Goal: Task Accomplishment & Management: Complete application form

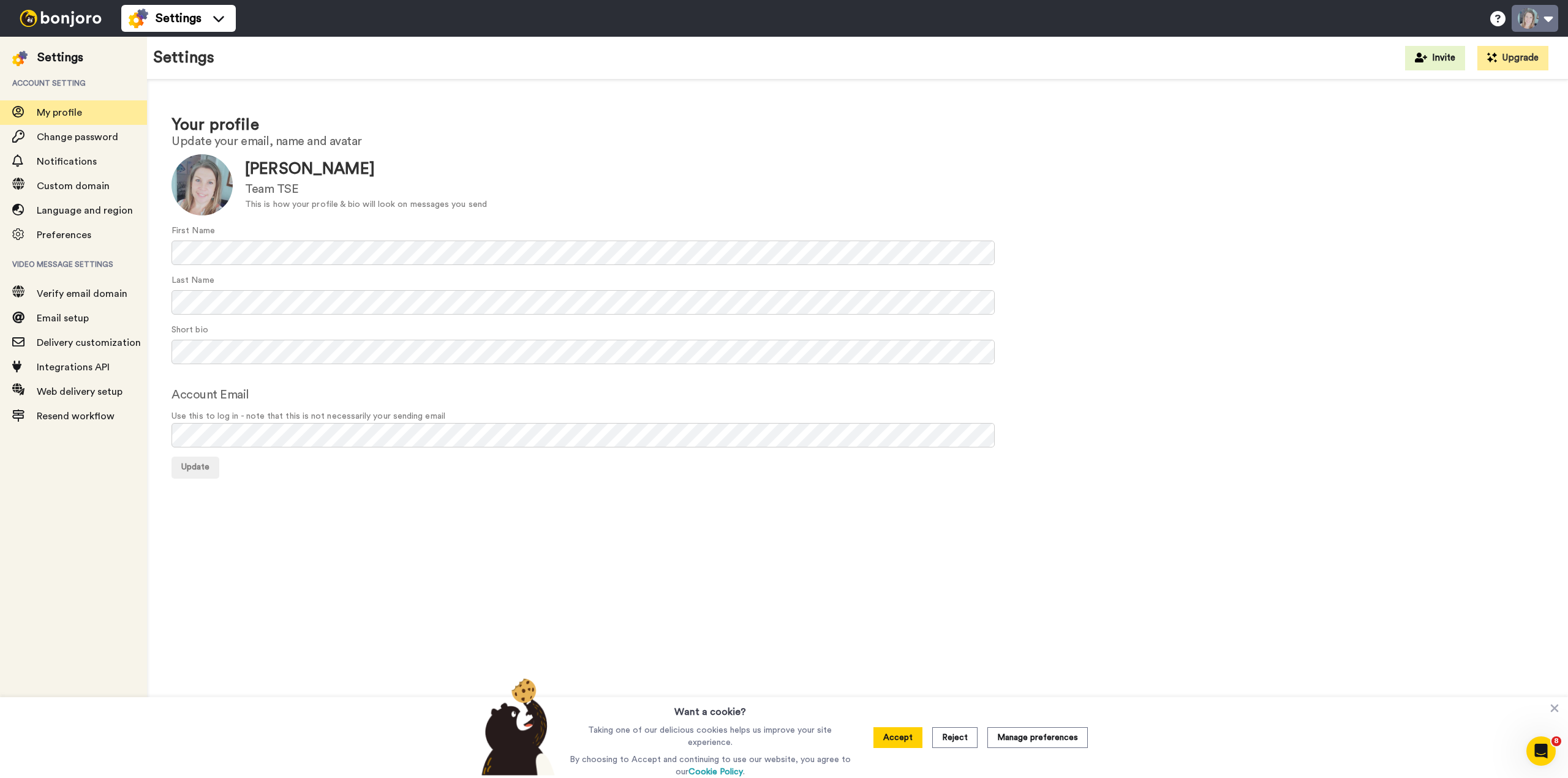
click at [1533, 21] on button at bounding box center [1535, 18] width 46 height 27
click at [65, 16] on img at bounding box center [60, 18] width 92 height 17
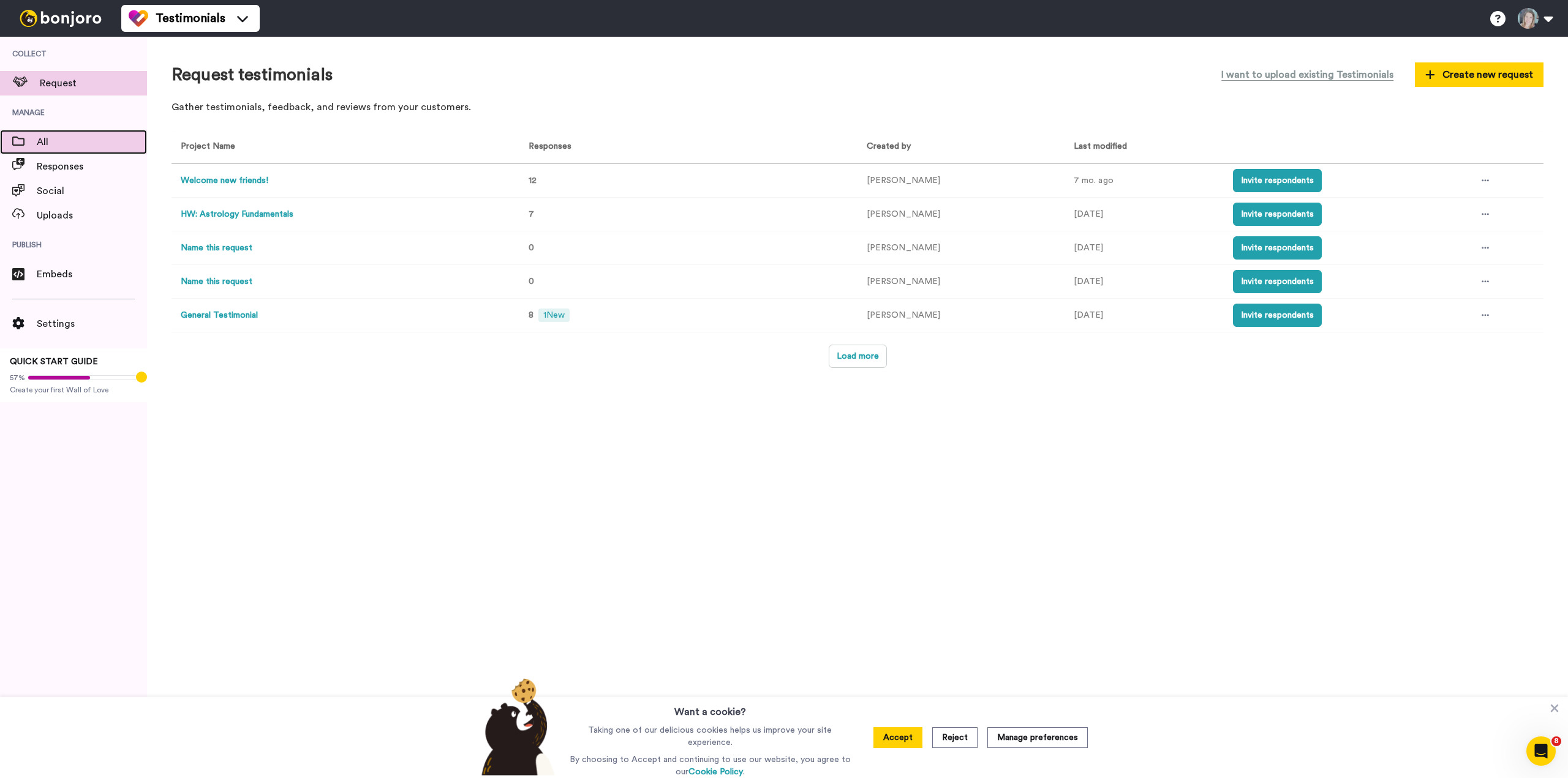
click at [57, 145] on span "All" at bounding box center [91, 142] width 110 height 15
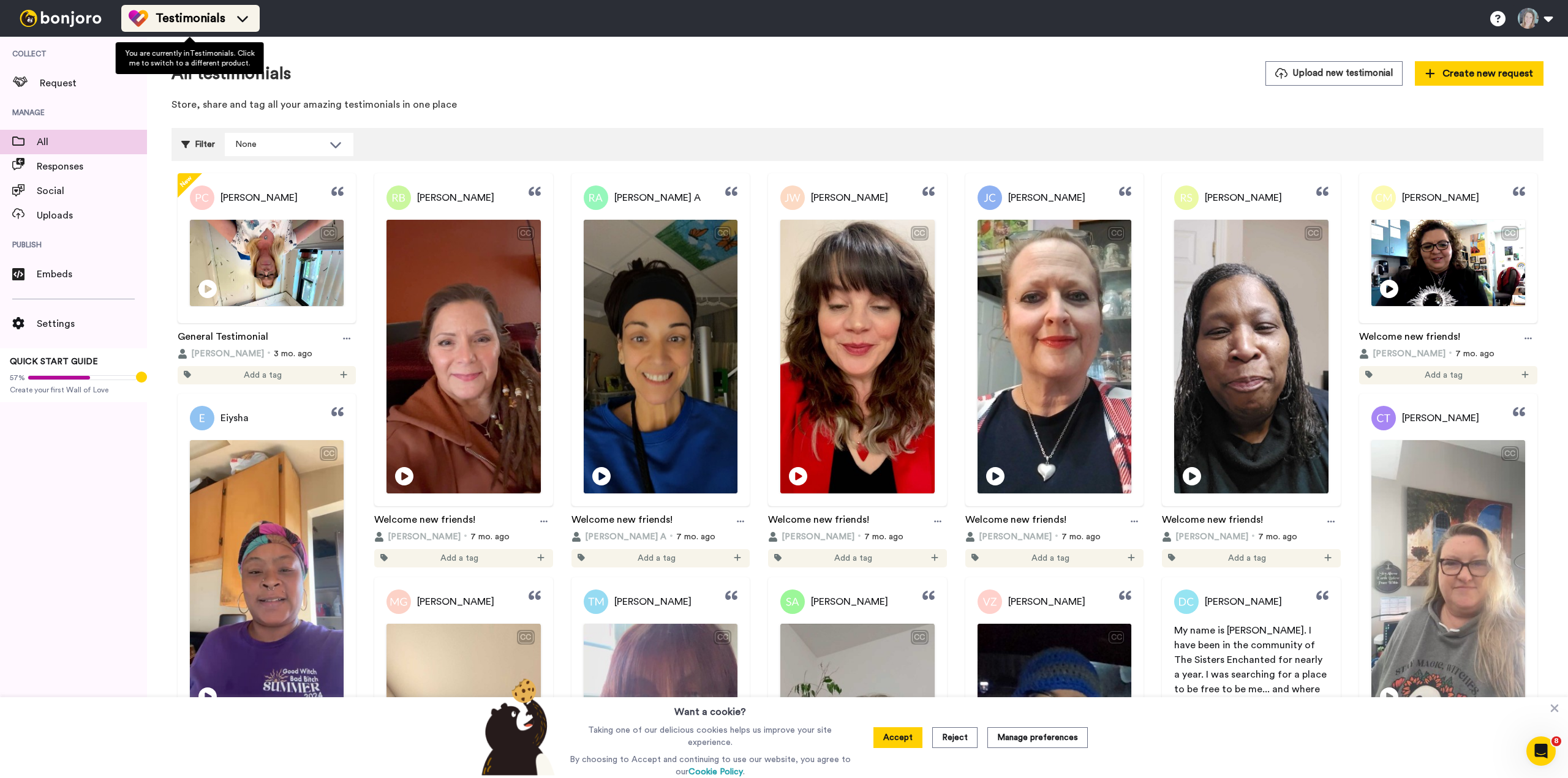
click at [157, 20] on span "Testimonials" at bounding box center [190, 18] width 69 height 17
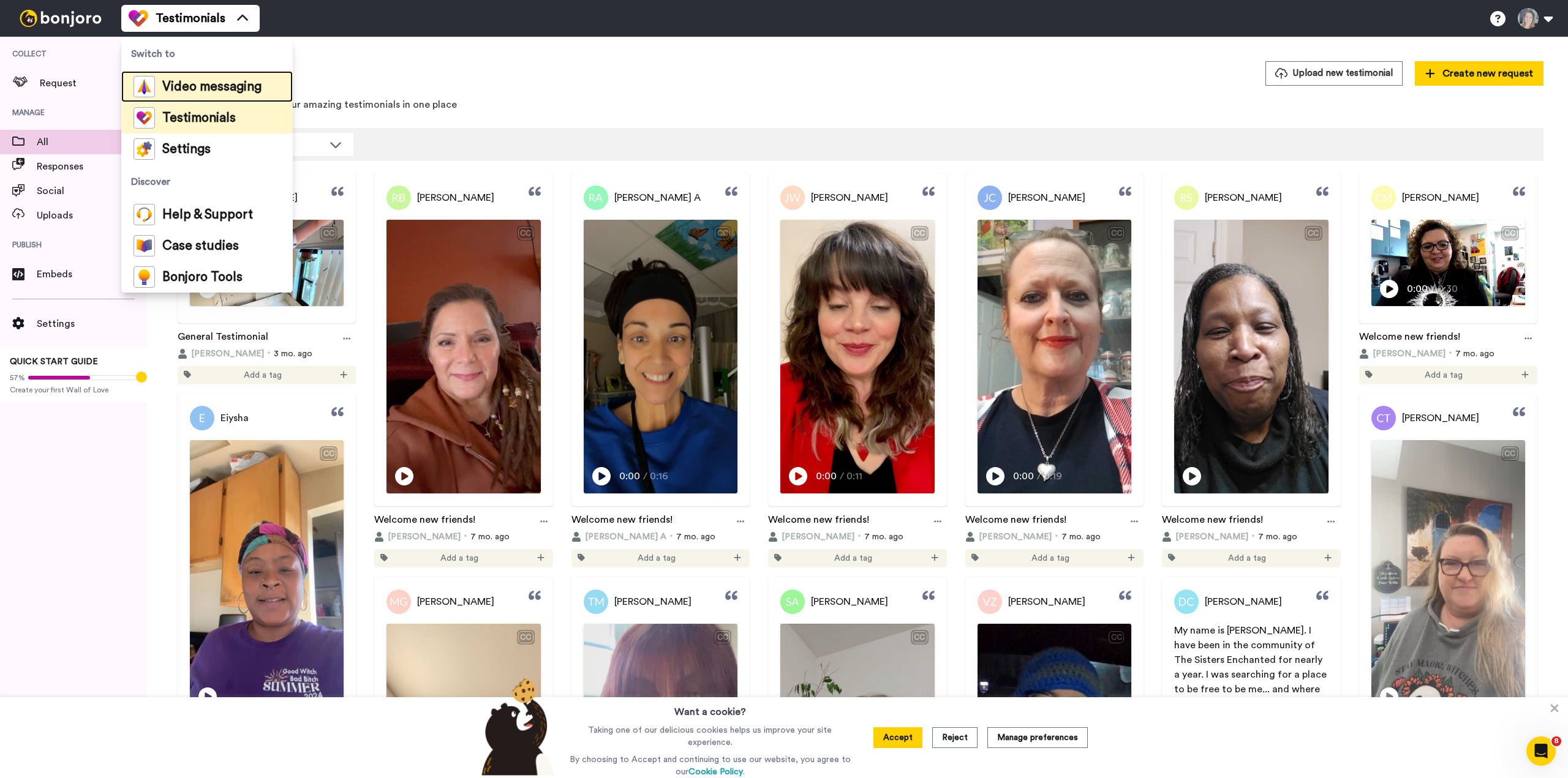
click at [179, 88] on span "Video messaging" at bounding box center [212, 87] width 99 height 12
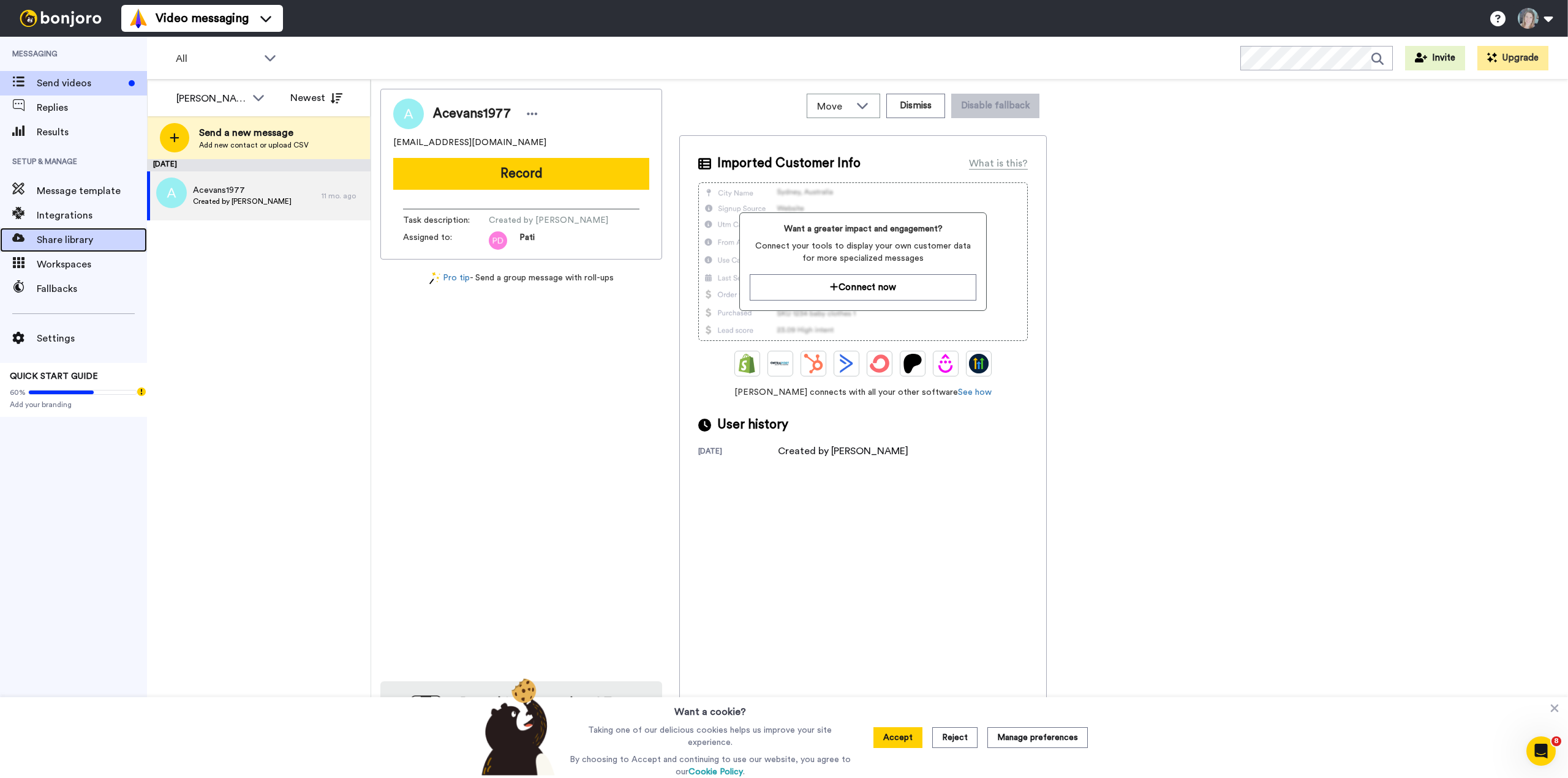
click at [79, 244] on span "Share library" at bounding box center [91, 240] width 110 height 15
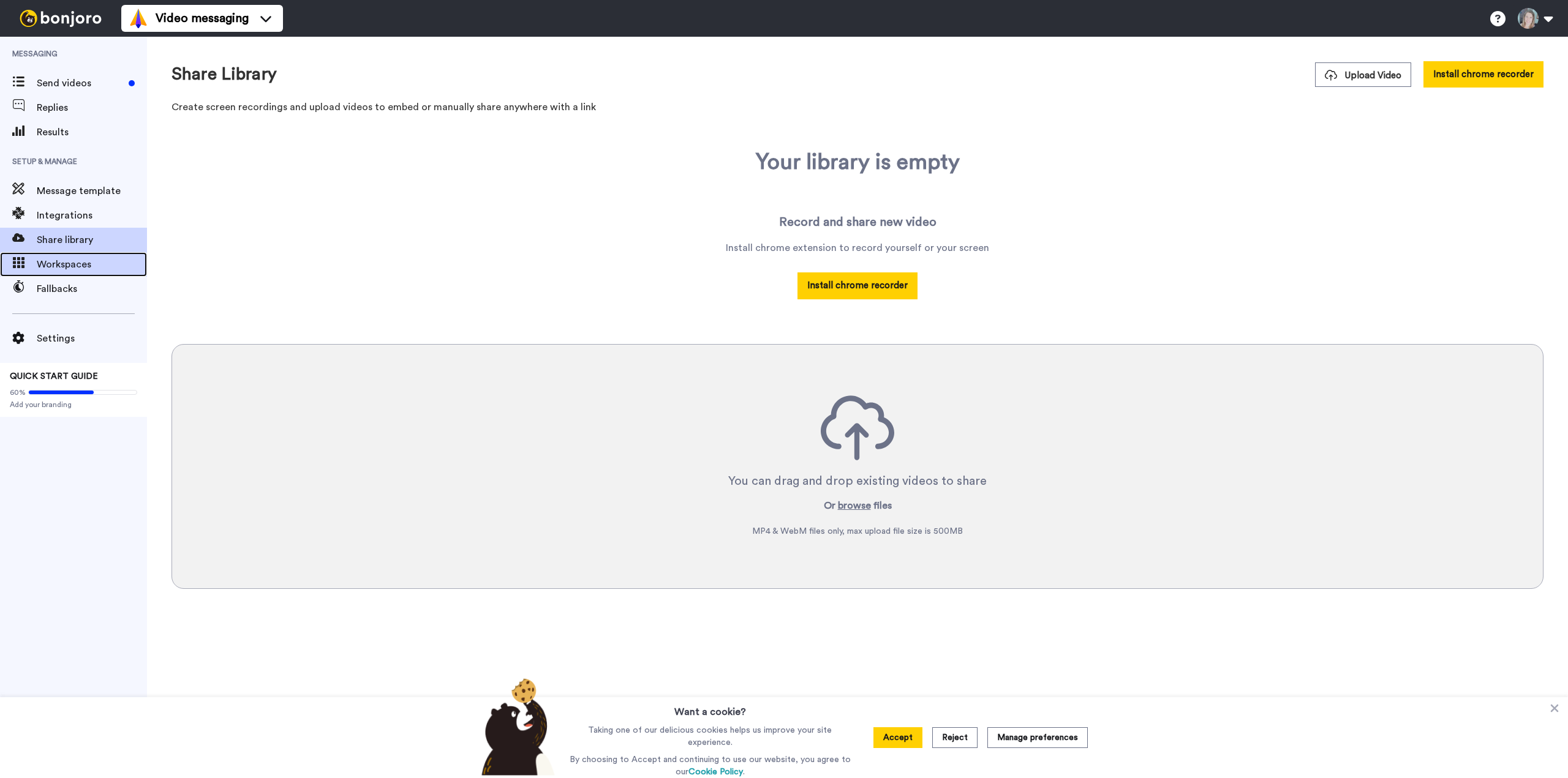
click at [82, 259] on span "Workspaces" at bounding box center [91, 265] width 110 height 15
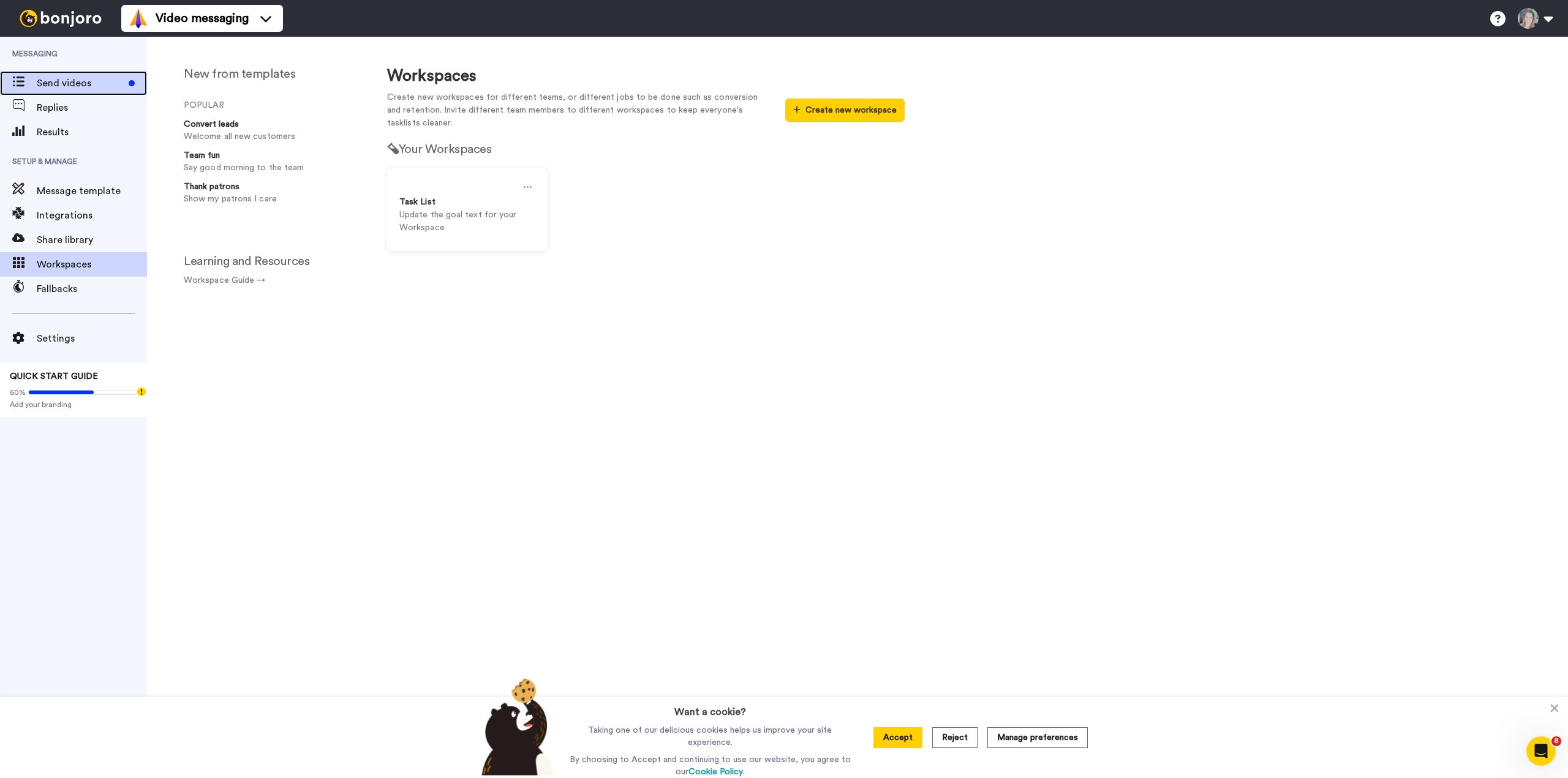
click at [65, 80] on span "Send videos" at bounding box center [79, 84] width 87 height 15
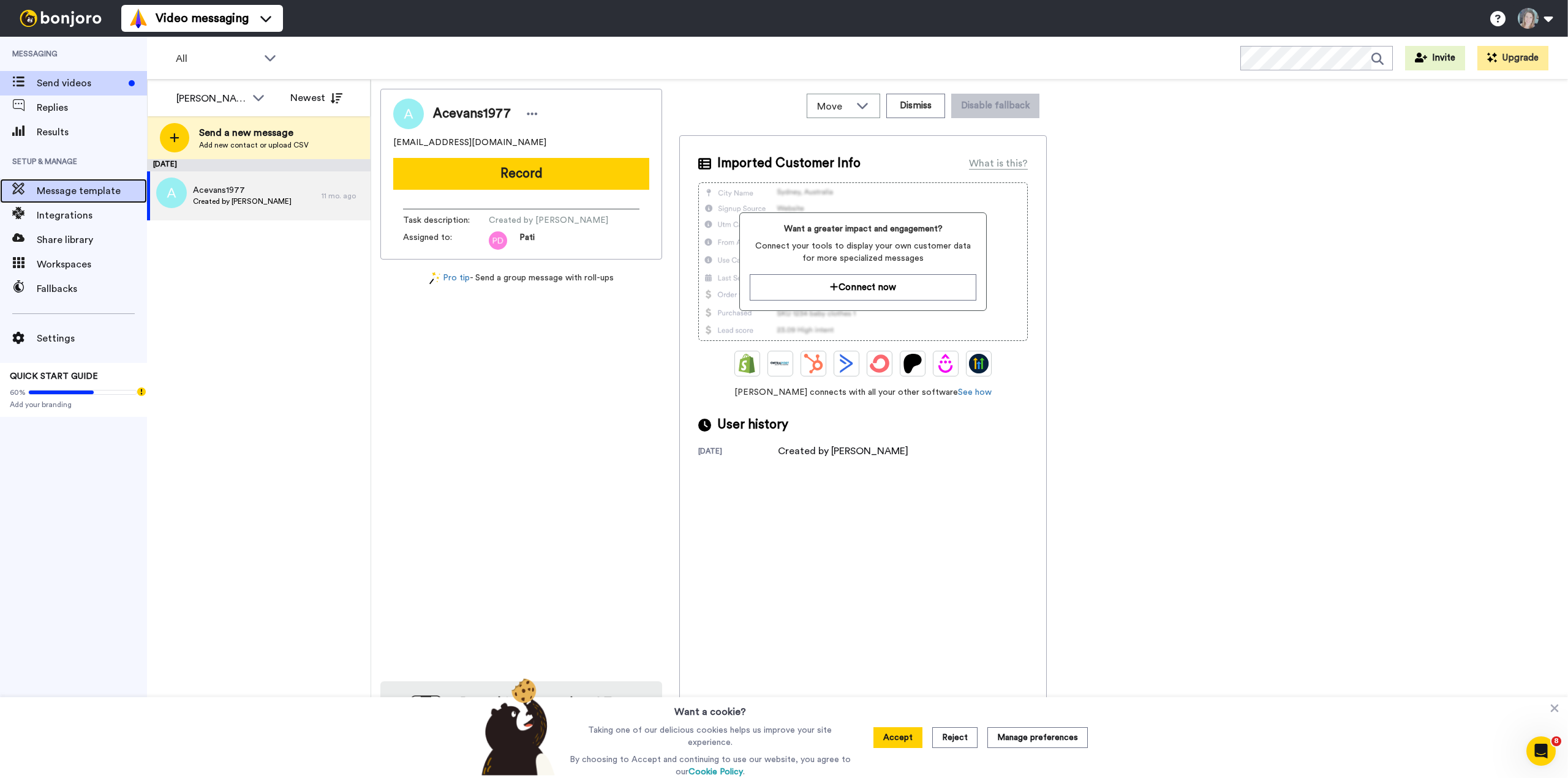
click at [55, 194] on span "Message template" at bounding box center [91, 191] width 110 height 15
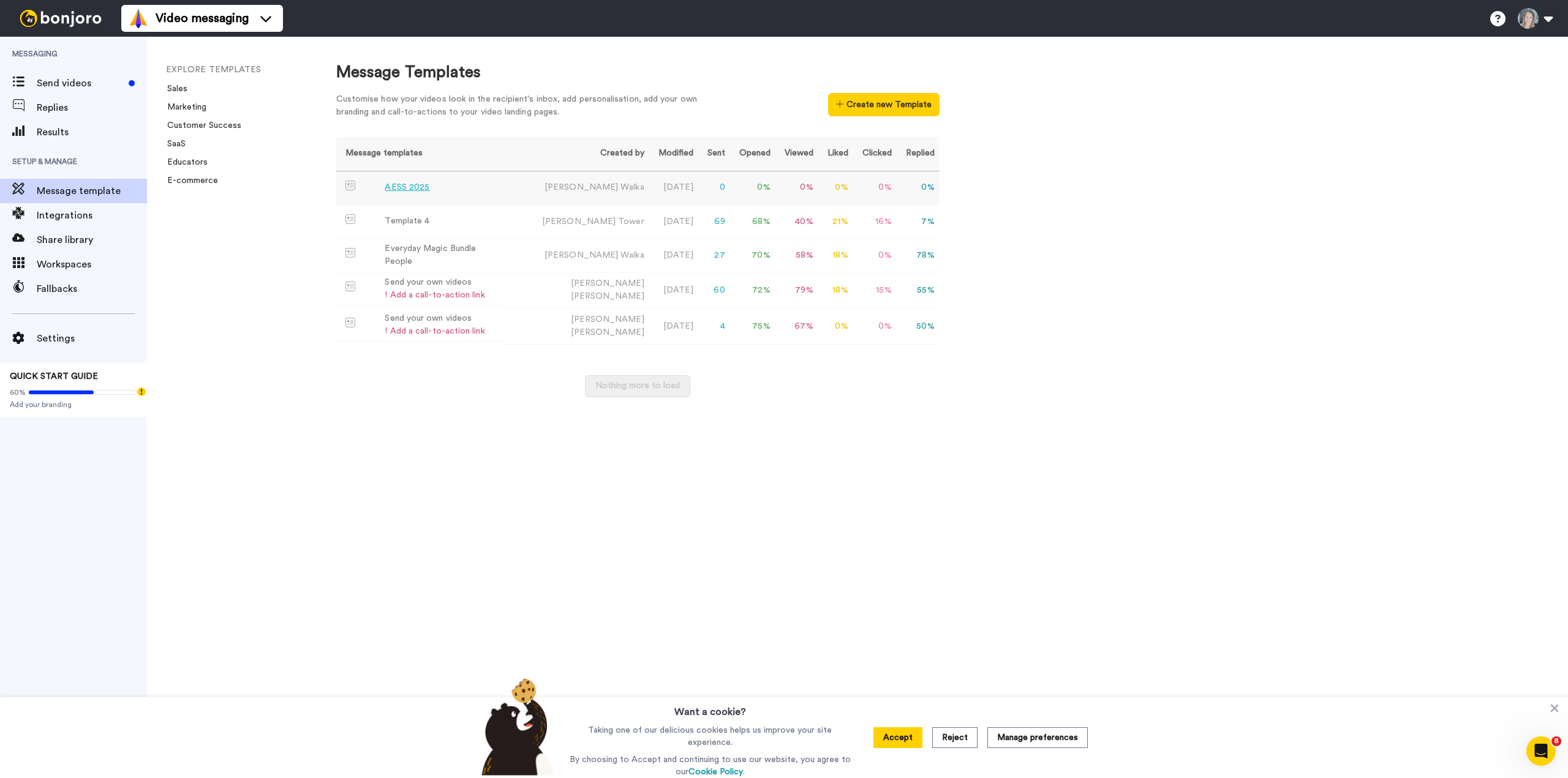
click at [400, 193] on div "AESS 2025" at bounding box center [407, 188] width 45 height 13
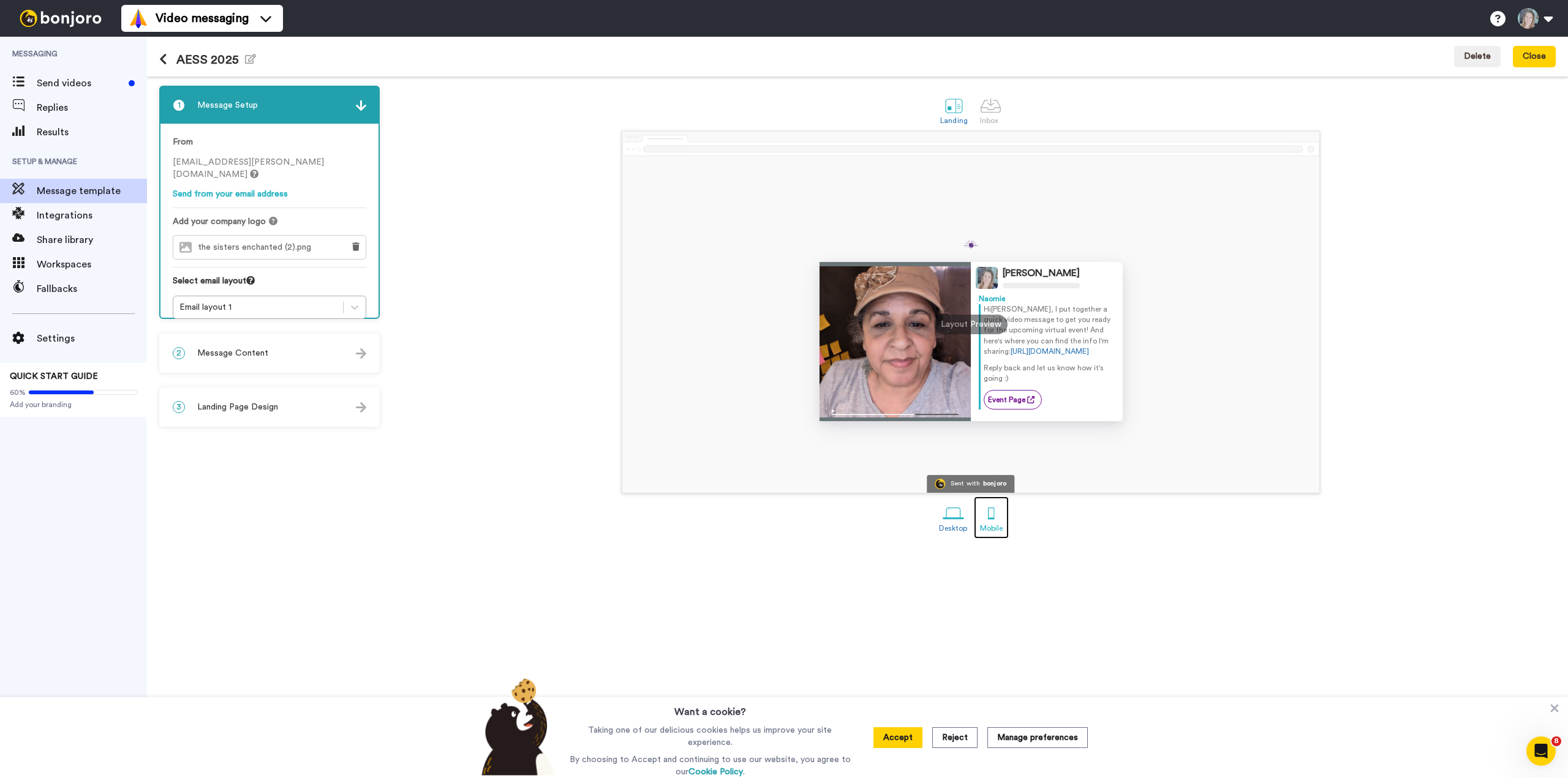
click at [978, 512] on link "Mobile" at bounding box center [992, 518] width 35 height 42
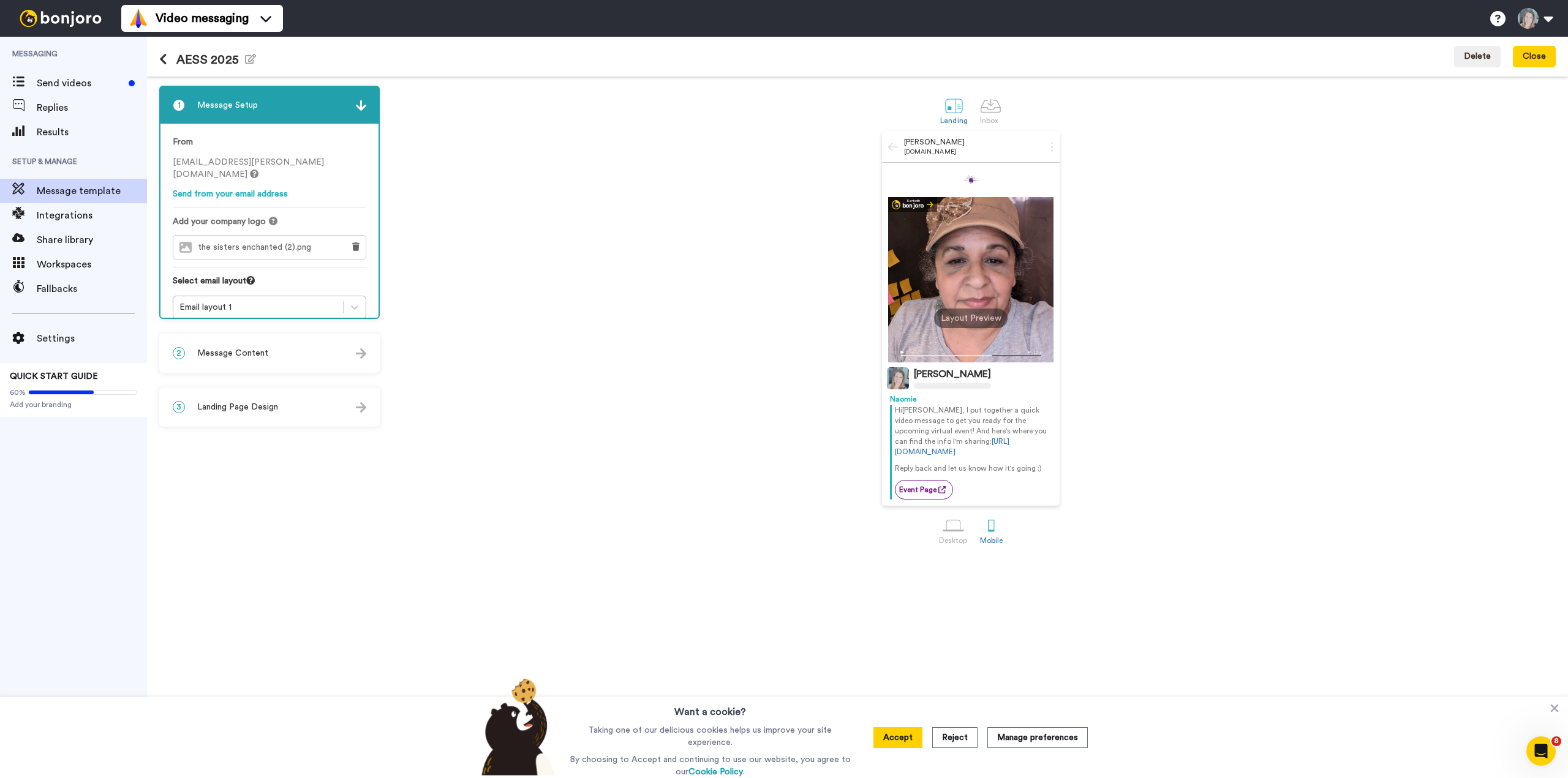
click at [899, 352] on img at bounding box center [971, 354] width 165 height 18
click at [903, 350] on img at bounding box center [971, 354] width 165 height 18
click at [289, 356] on div "2 Message Content" at bounding box center [270, 353] width 218 height 36
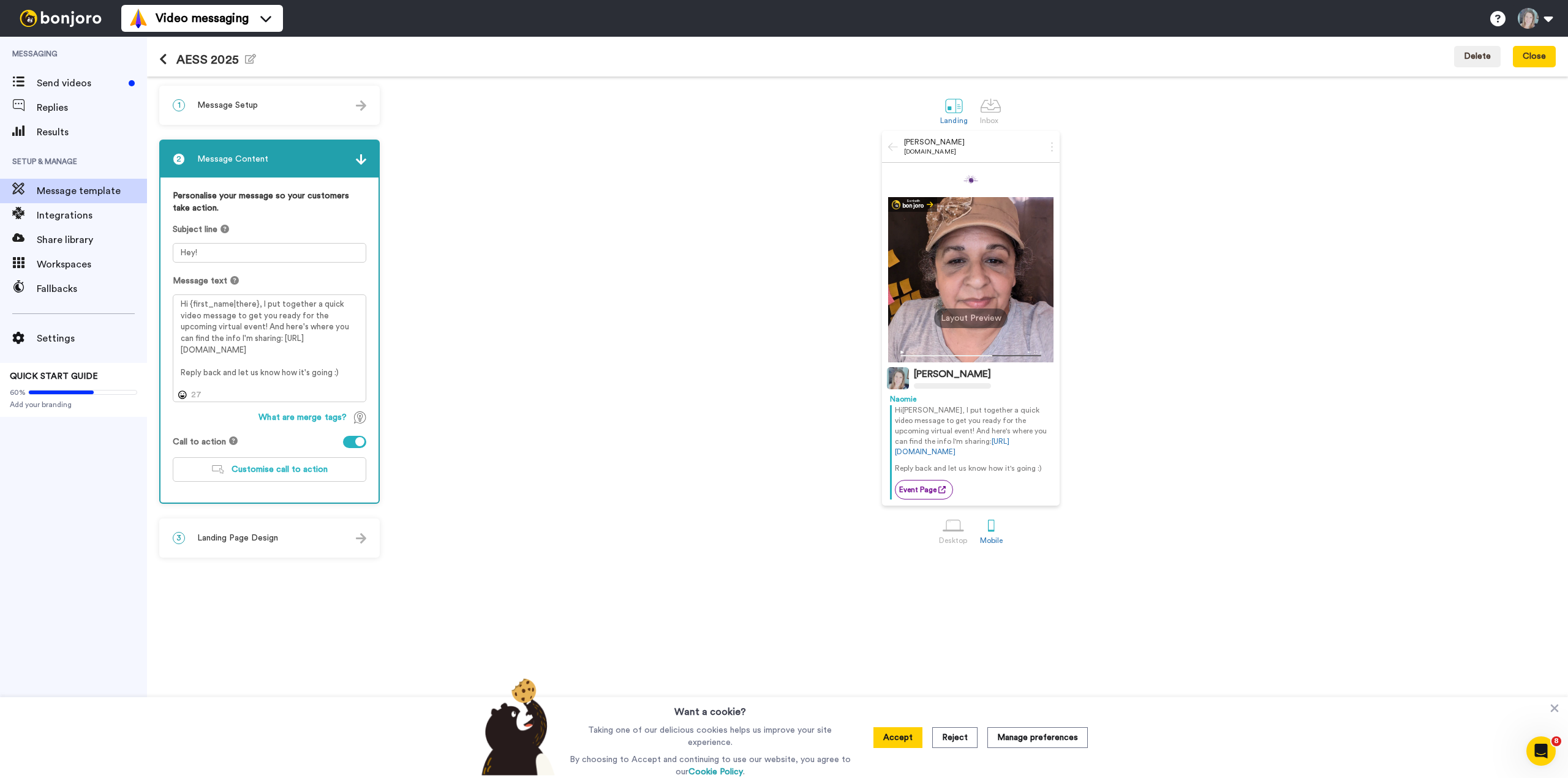
click at [283, 541] on div "3 Landing Page Design" at bounding box center [270, 538] width 218 height 36
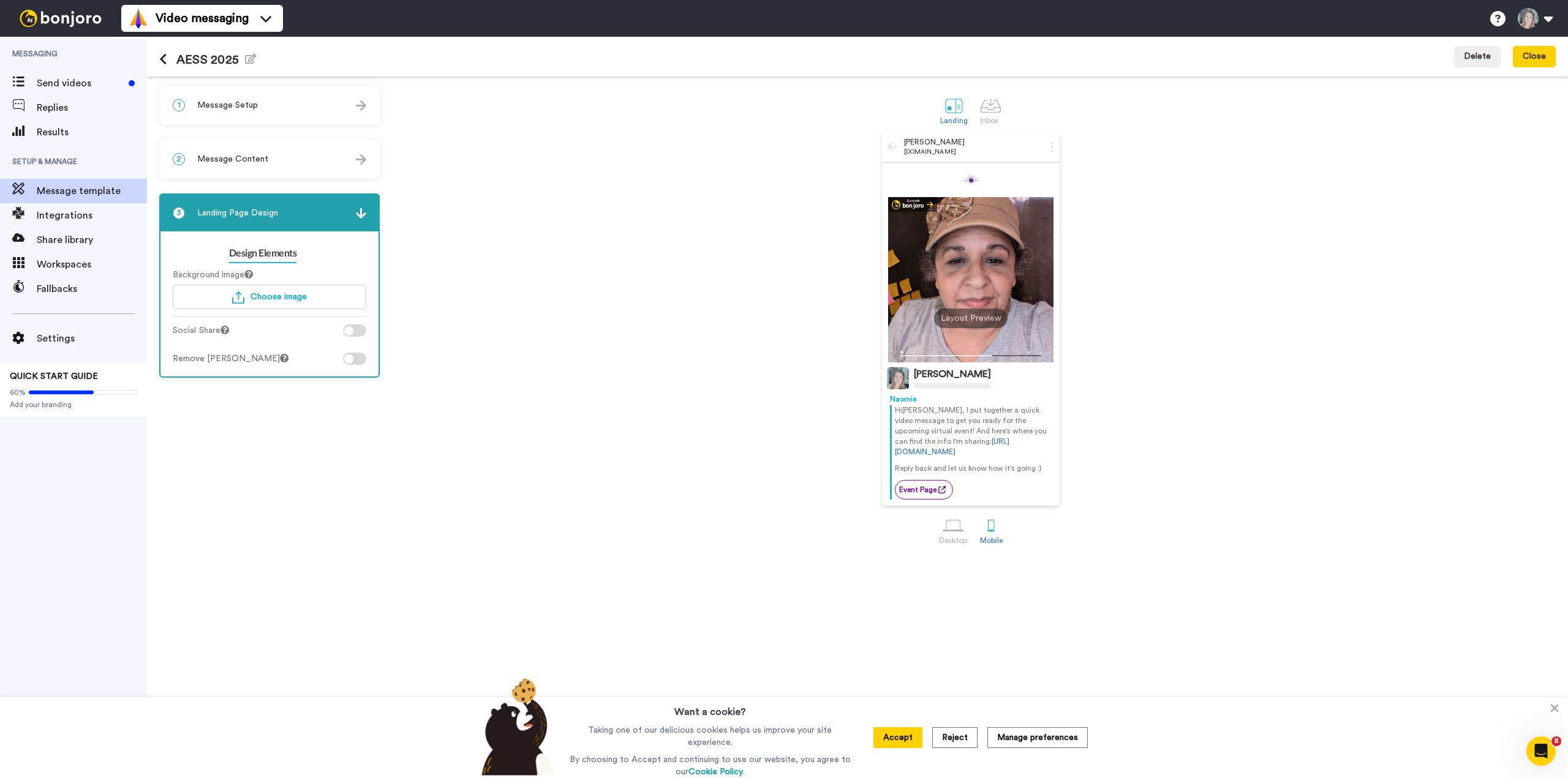
click at [243, 162] on span "Message Content" at bounding box center [232, 159] width 71 height 12
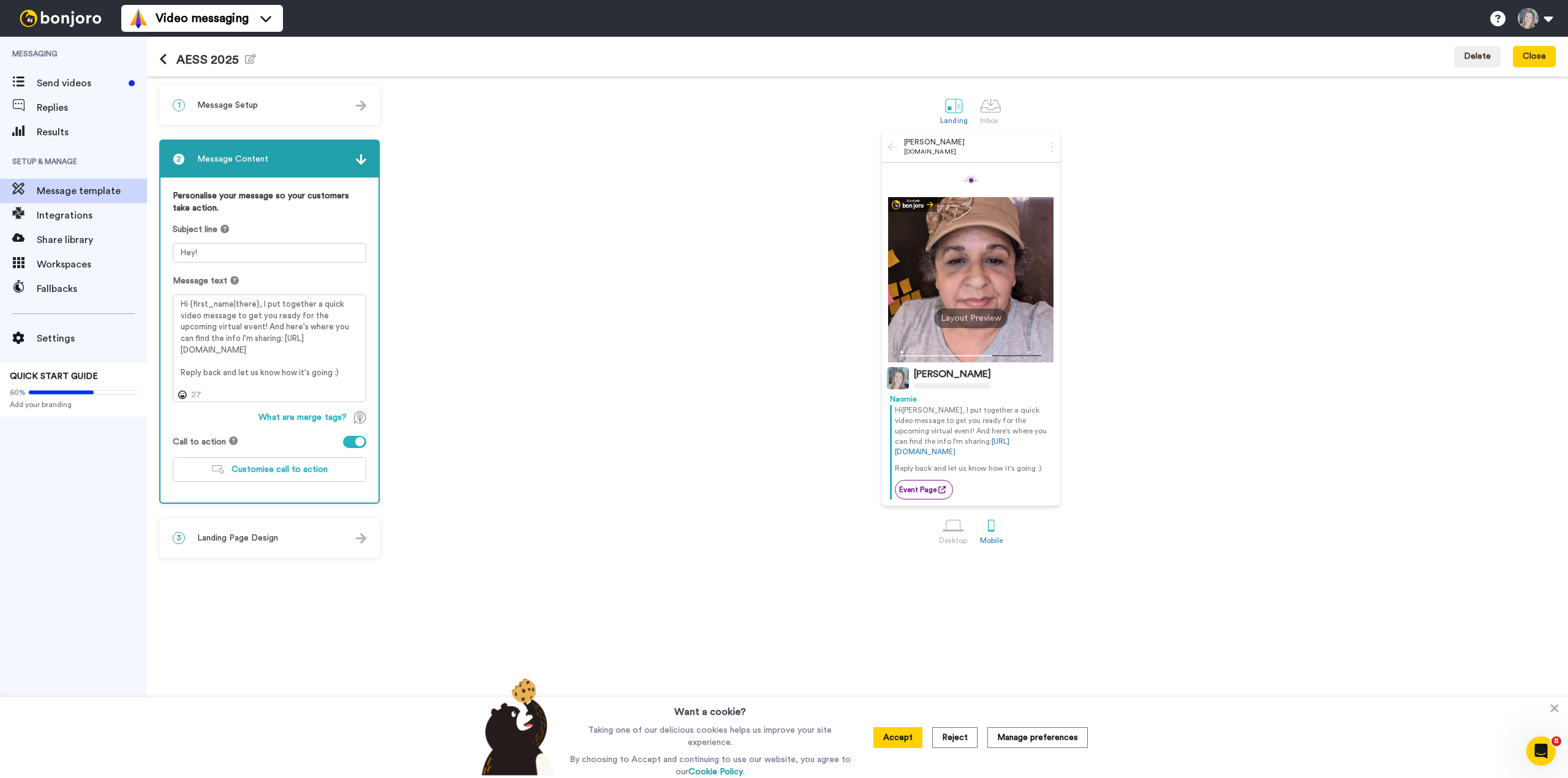
drag, startPoint x: 251, startPoint y: 101, endPoint x: 254, endPoint y: 129, distance: 28.2
click at [251, 101] on span "Message Setup" at bounding box center [227, 105] width 60 height 12
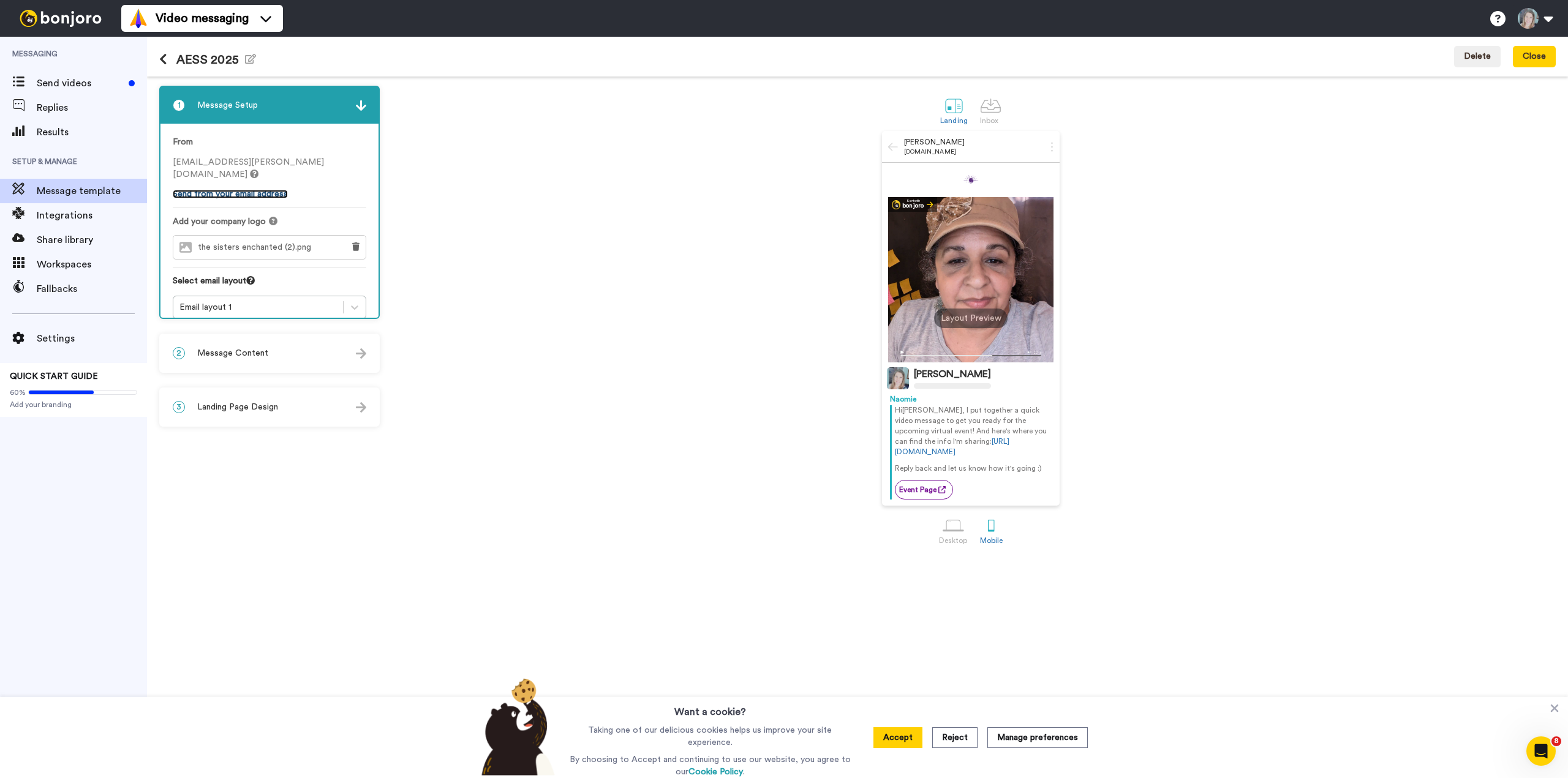
click at [222, 190] on link "Send from your email address" at bounding box center [230, 194] width 115 height 8
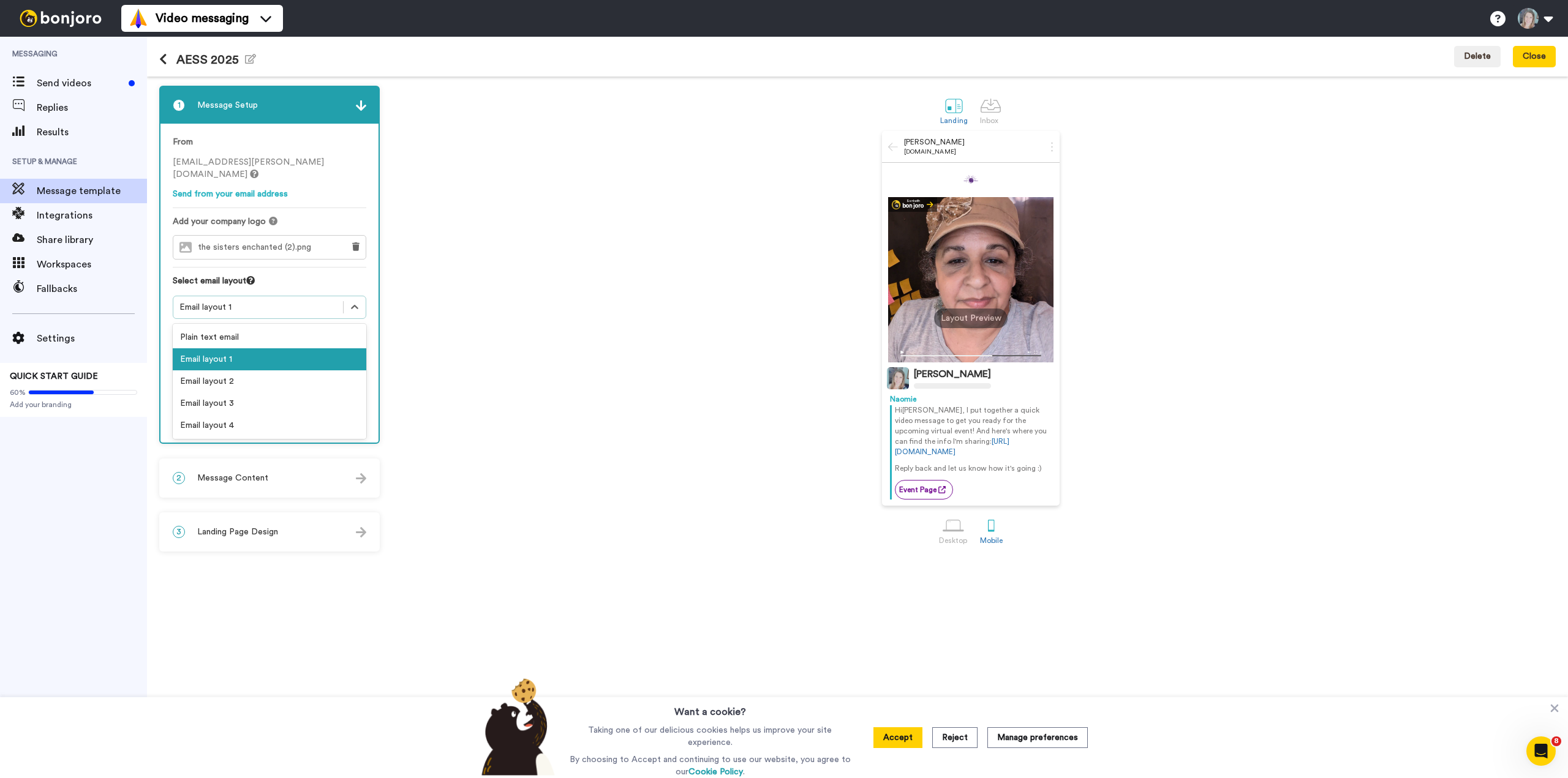
click at [284, 301] on div "Email layout 1" at bounding box center [258, 307] width 157 height 12
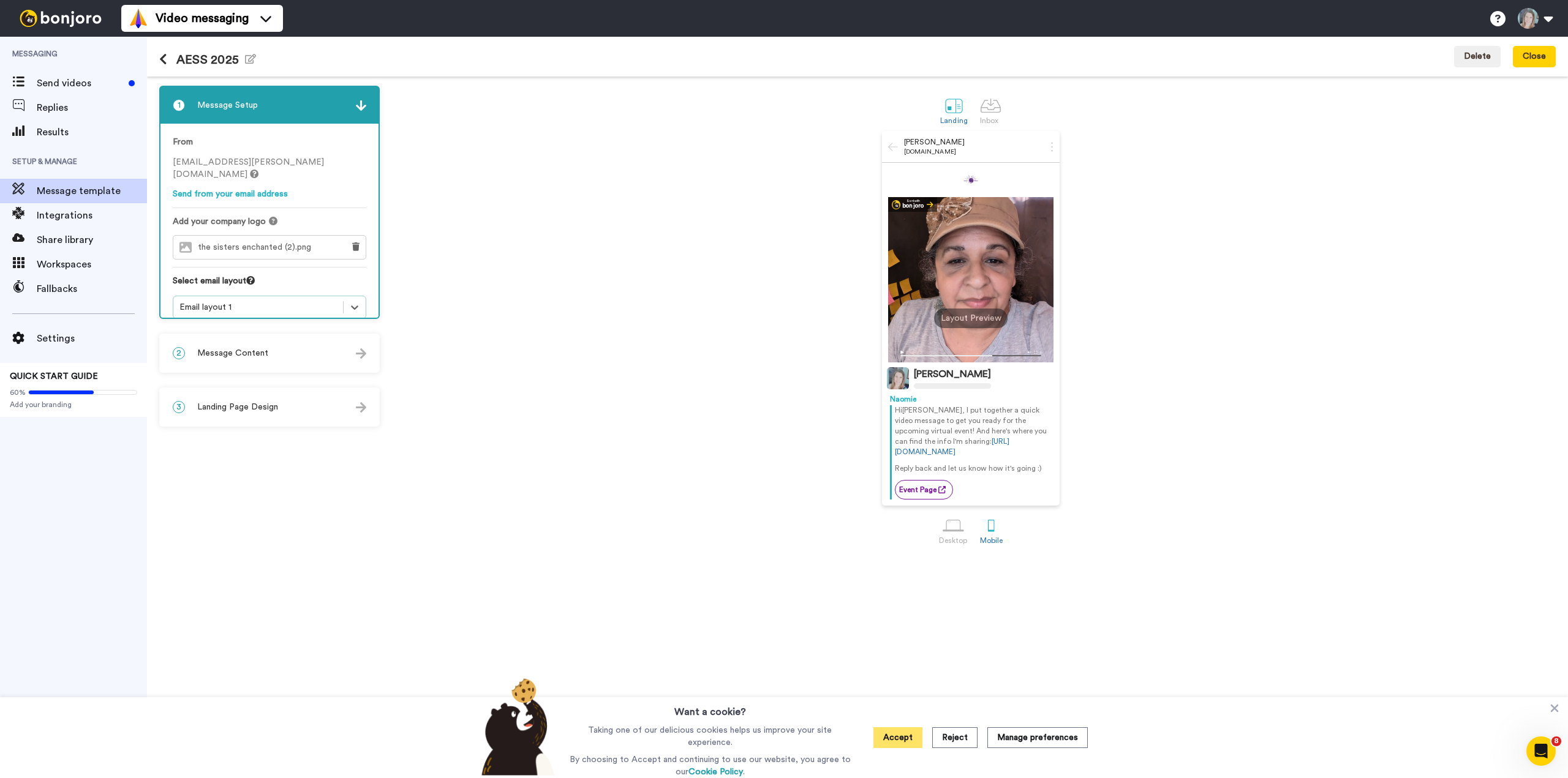
click at [895, 744] on button "Accept" at bounding box center [897, 737] width 49 height 21
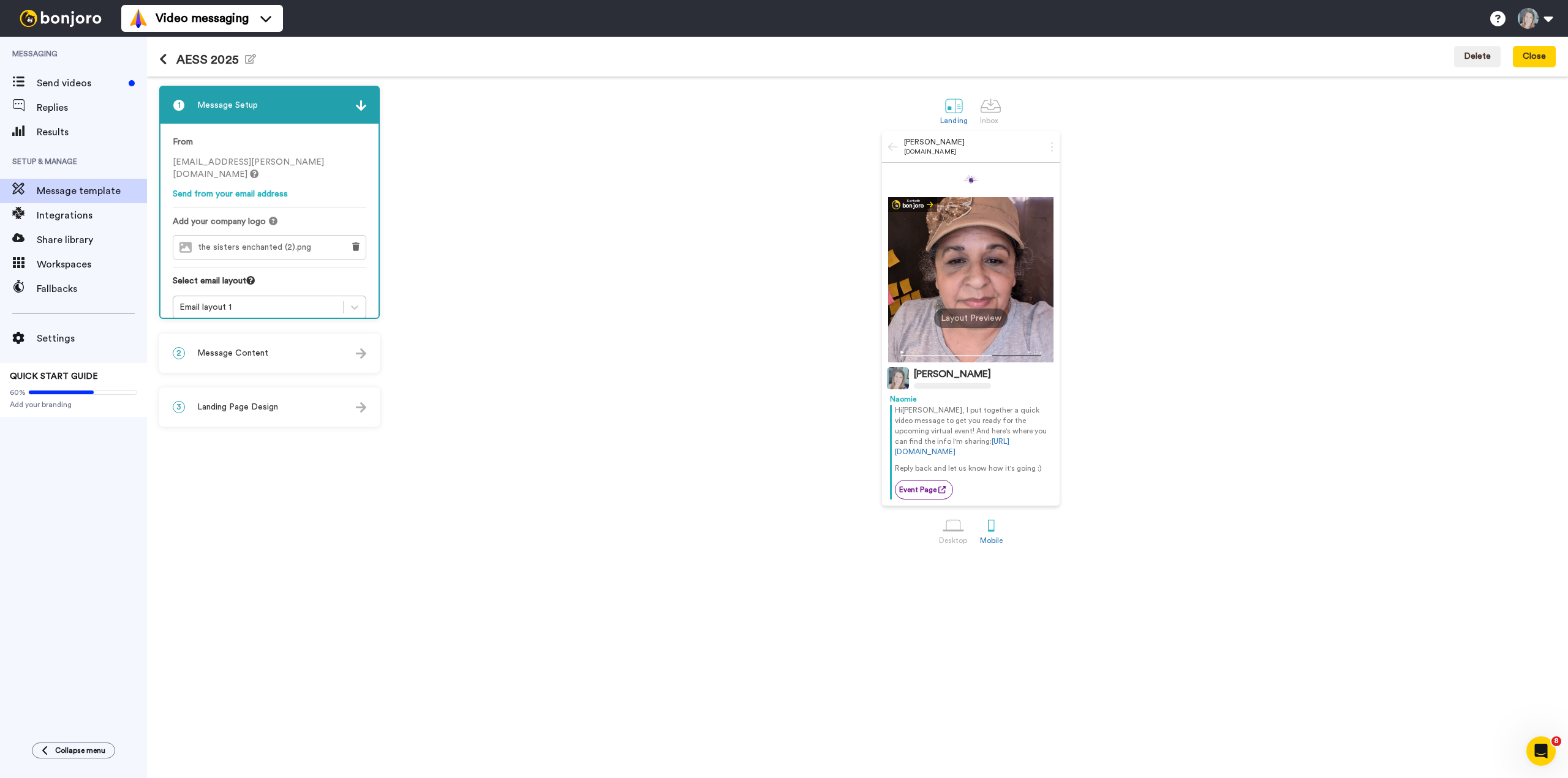
click at [298, 353] on div "2 Message Content" at bounding box center [270, 353] width 218 height 36
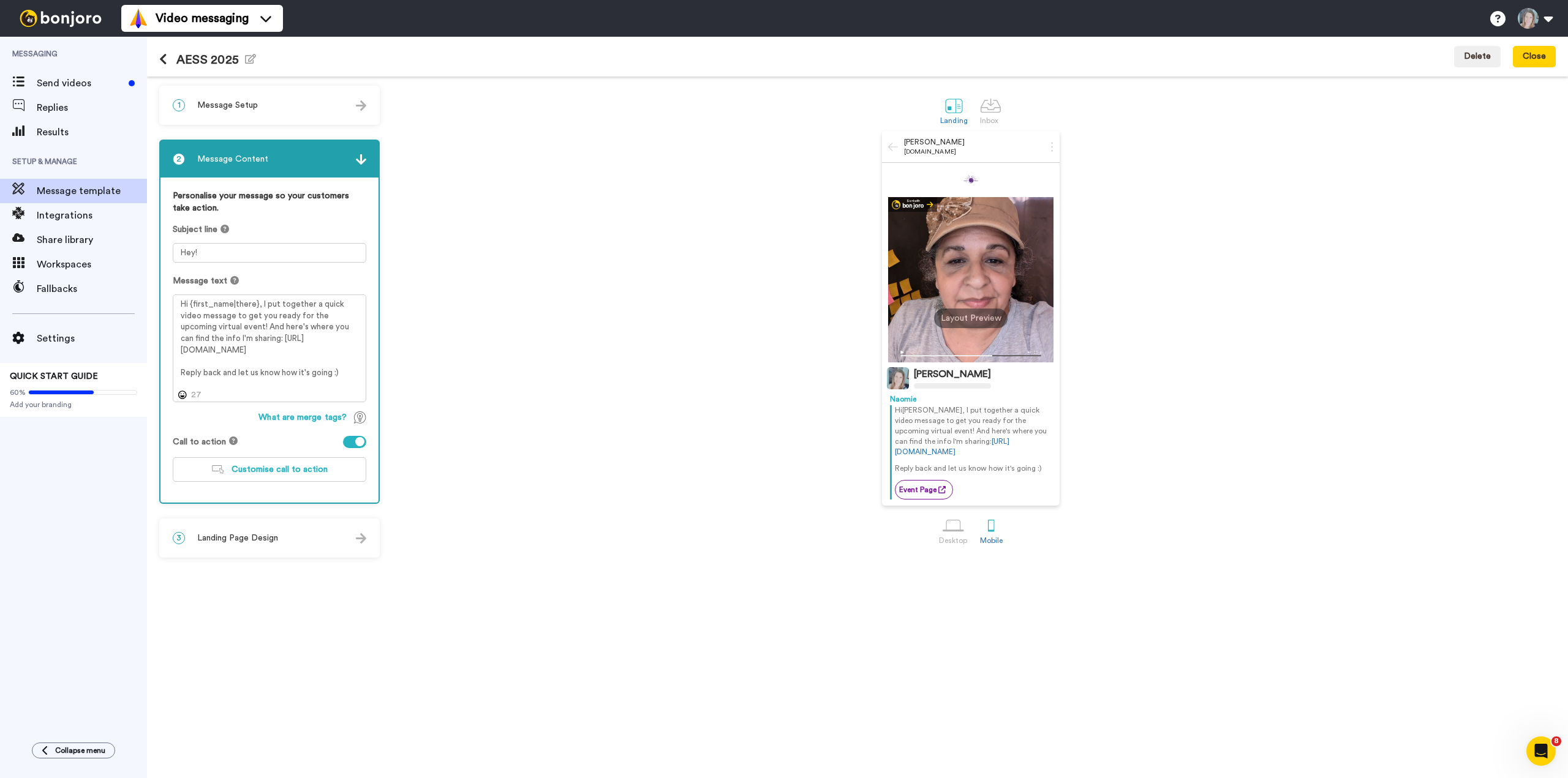
click at [259, 546] on div "3 Landing Page Design" at bounding box center [270, 538] width 218 height 36
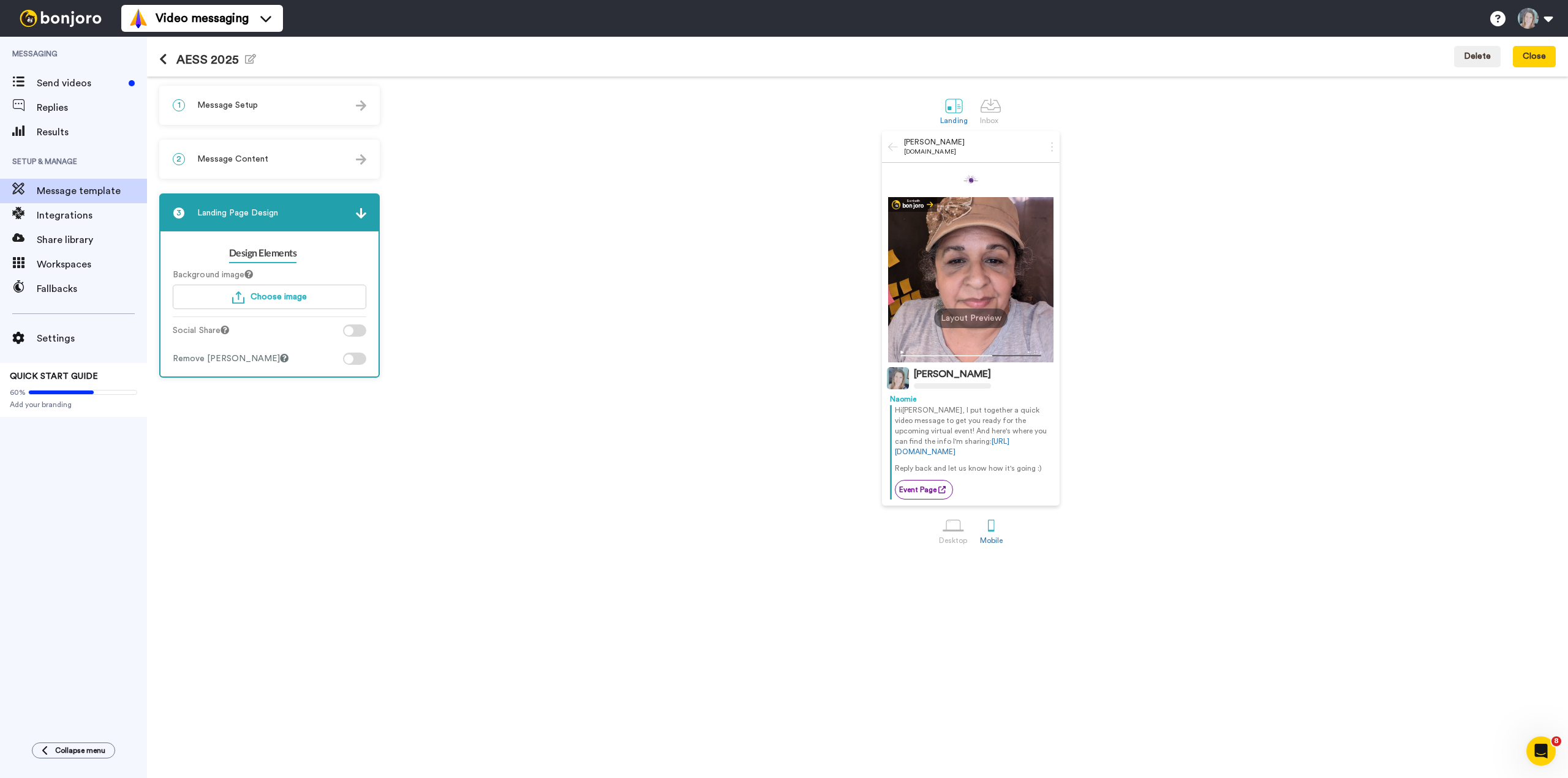
click at [240, 101] on span "Message Setup" at bounding box center [227, 105] width 60 height 12
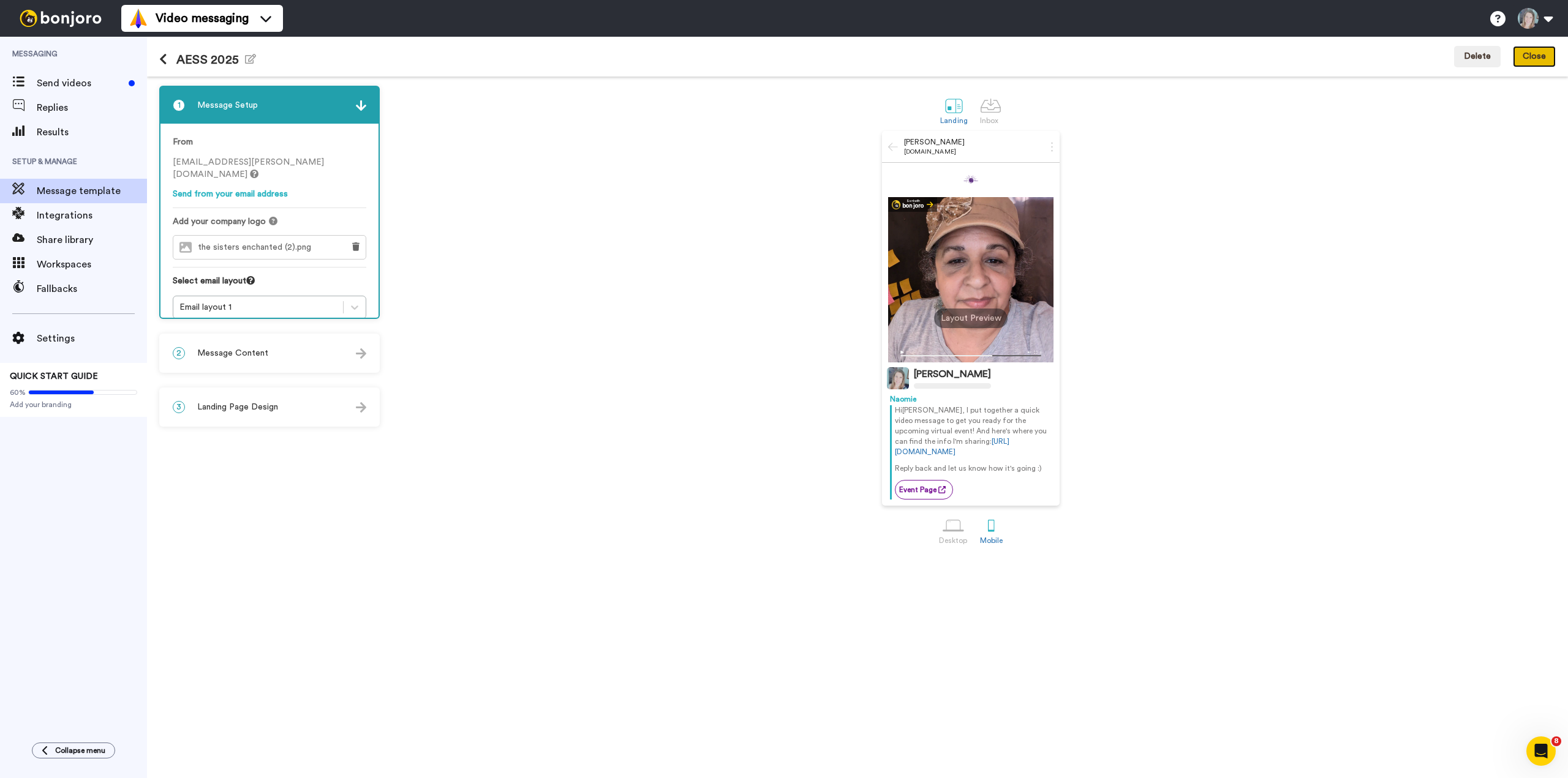
click at [1532, 58] on button "Close" at bounding box center [1534, 57] width 43 height 22
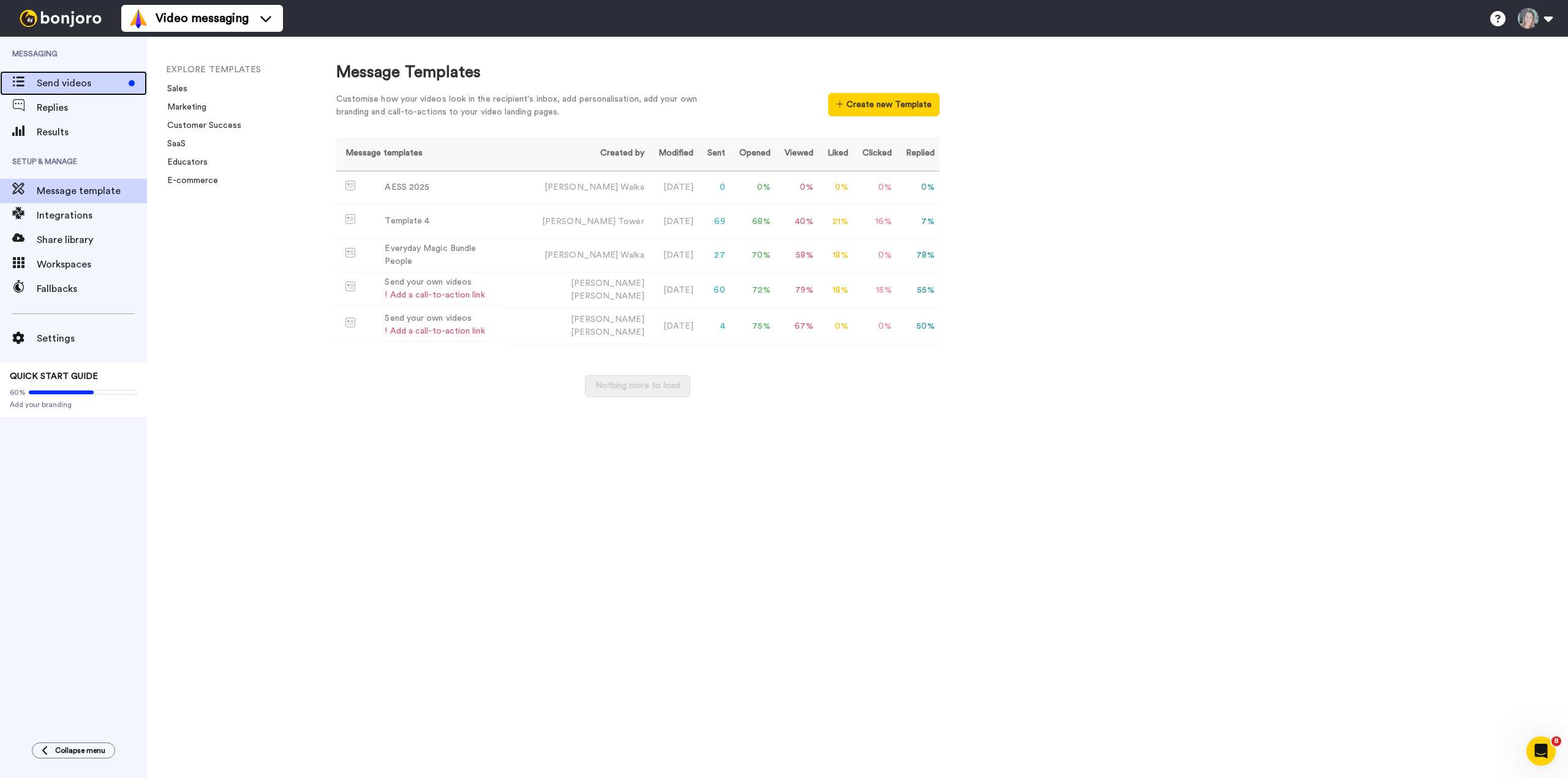
click at [69, 73] on div "Send videos" at bounding box center [74, 84] width 147 height 25
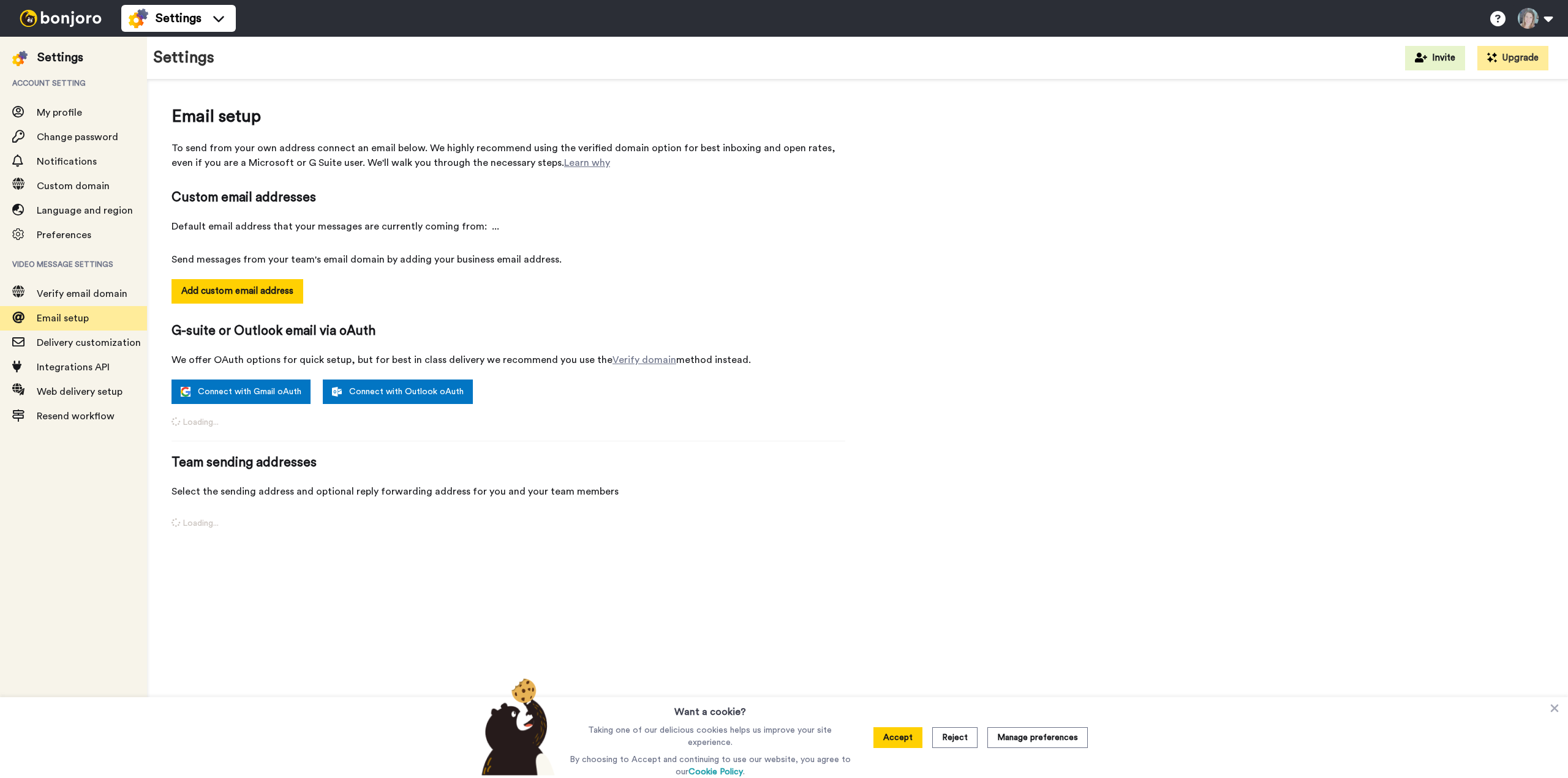
select select "128467"
select select "153082"
select select "128008"
select select "129722"
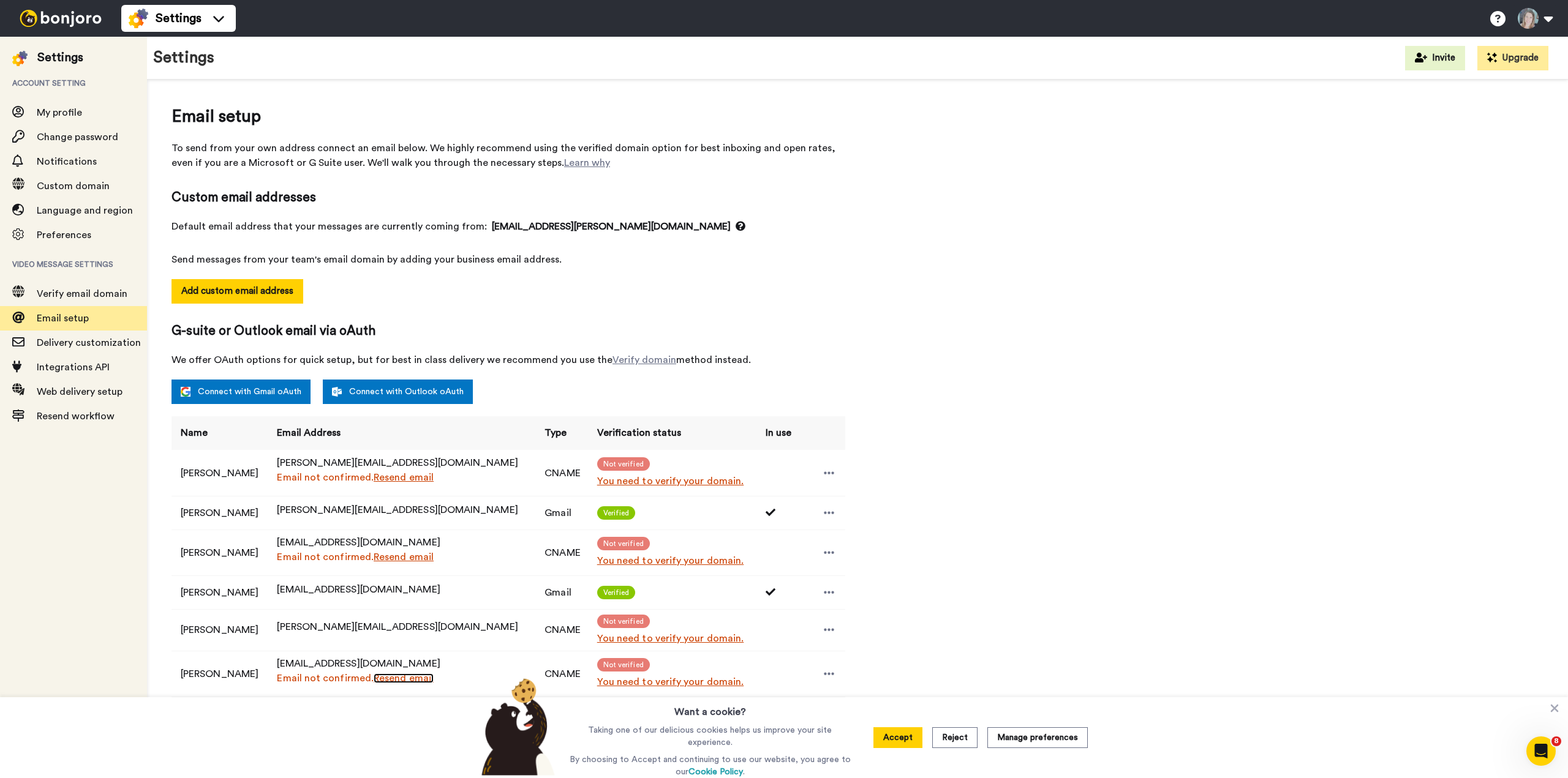
click at [399, 679] on link "Resend email" at bounding box center [404, 679] width 60 height 10
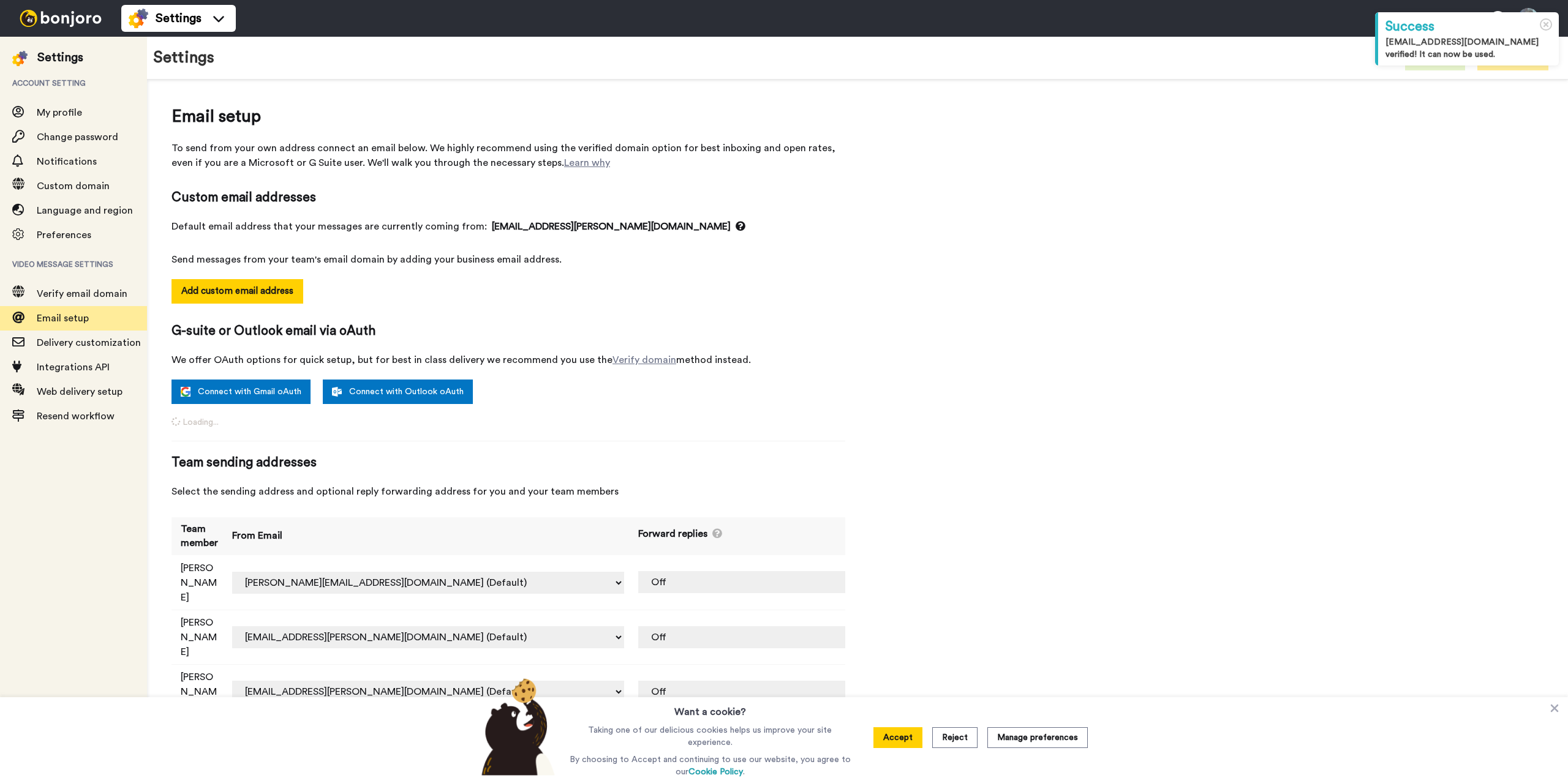
select select "128467"
select select "153082"
select select "128008"
select select "129722"
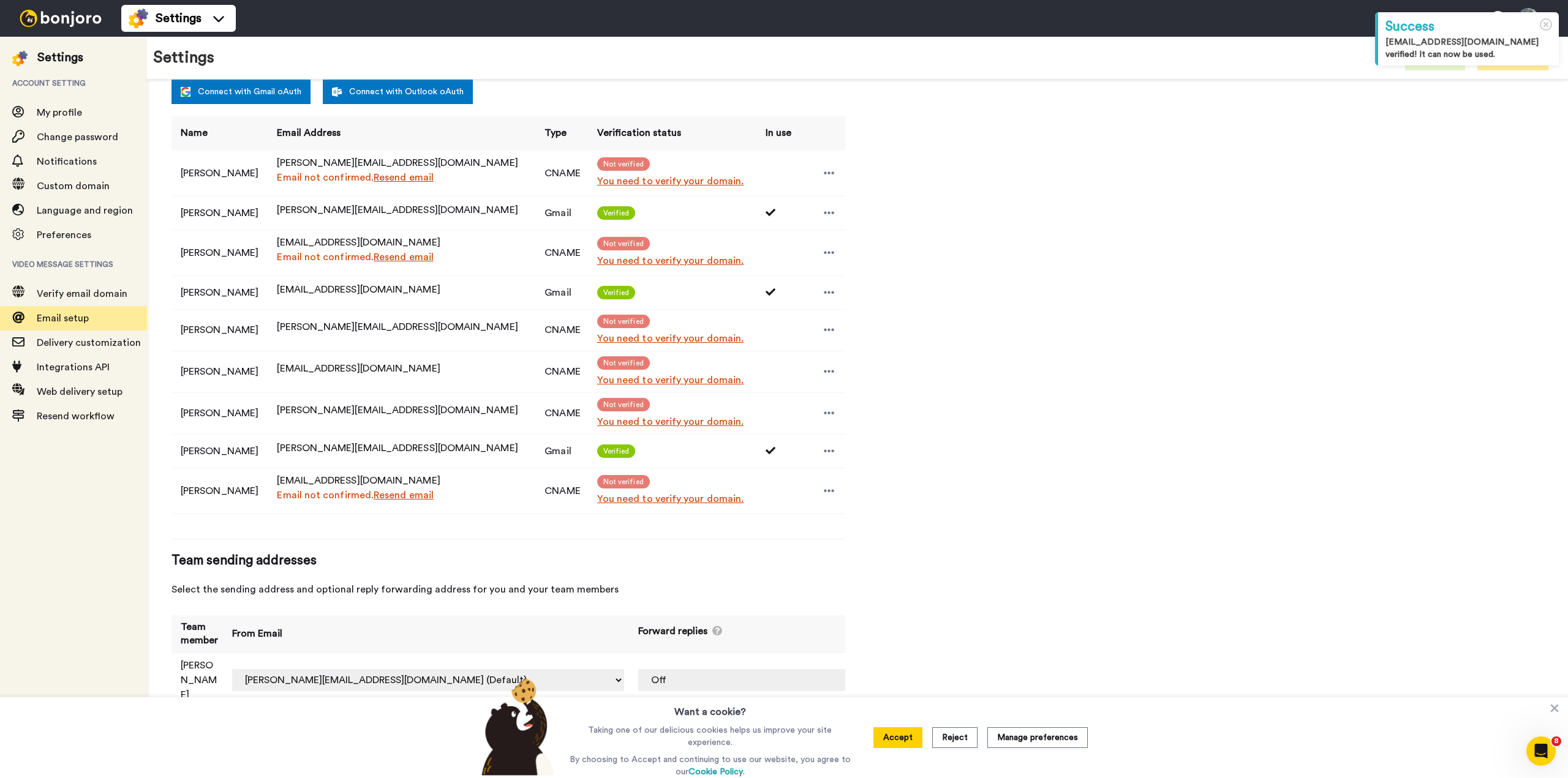
scroll to position [327, 0]
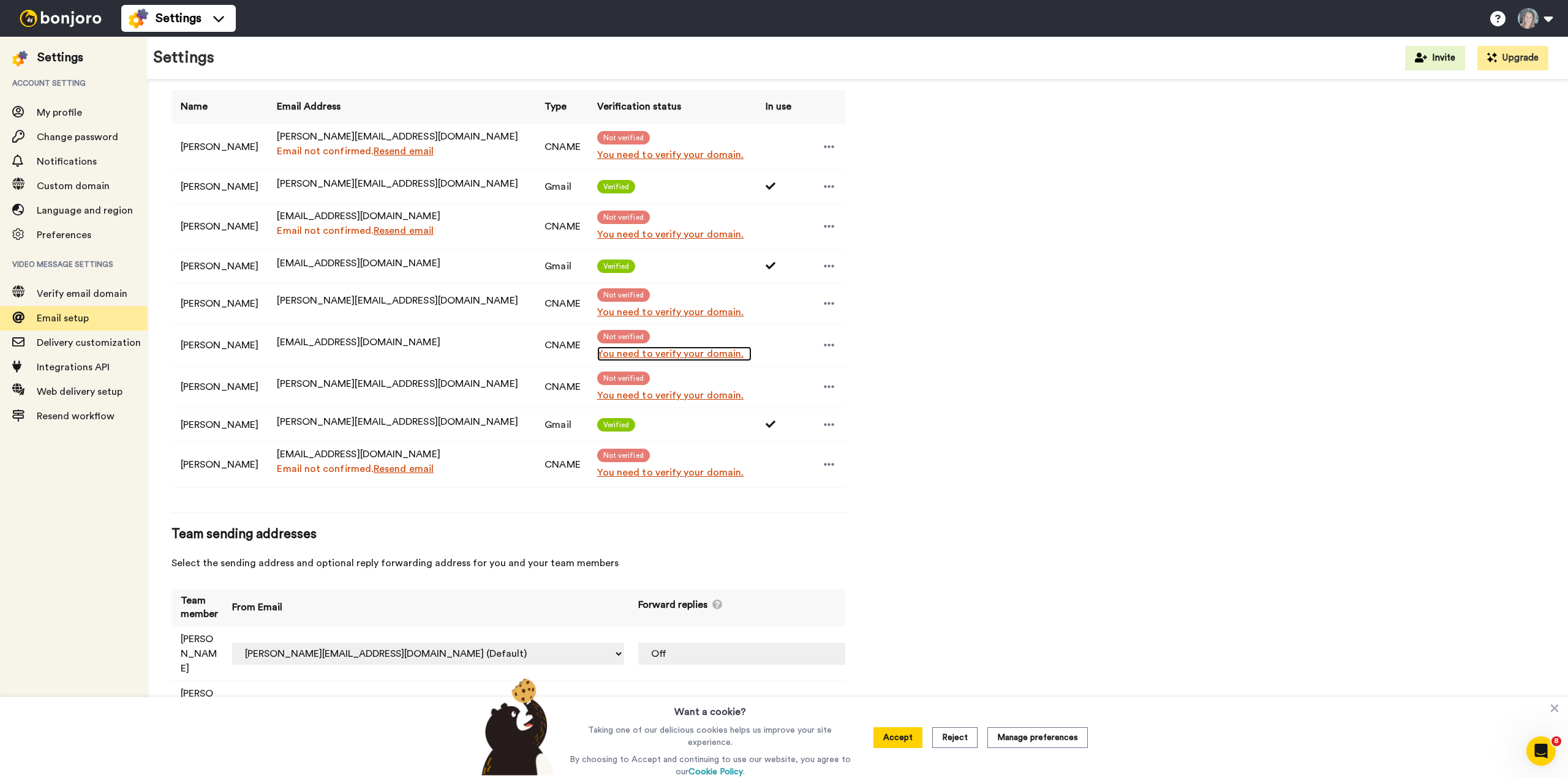
click at [643, 357] on link "You need to verify your domain." at bounding box center [674, 354] width 155 height 15
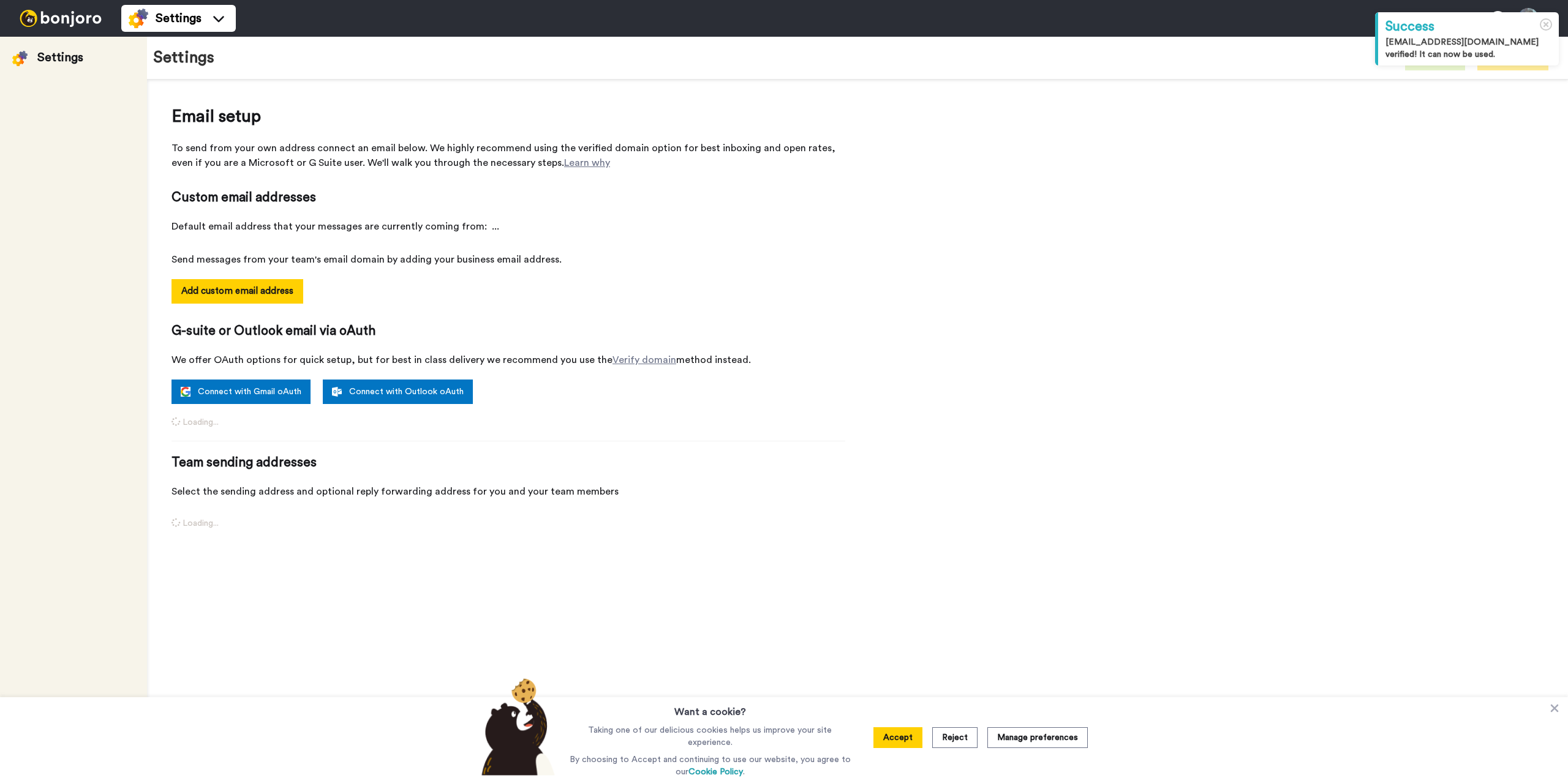
select select "128467"
select select "153082"
select select "128008"
select select "129722"
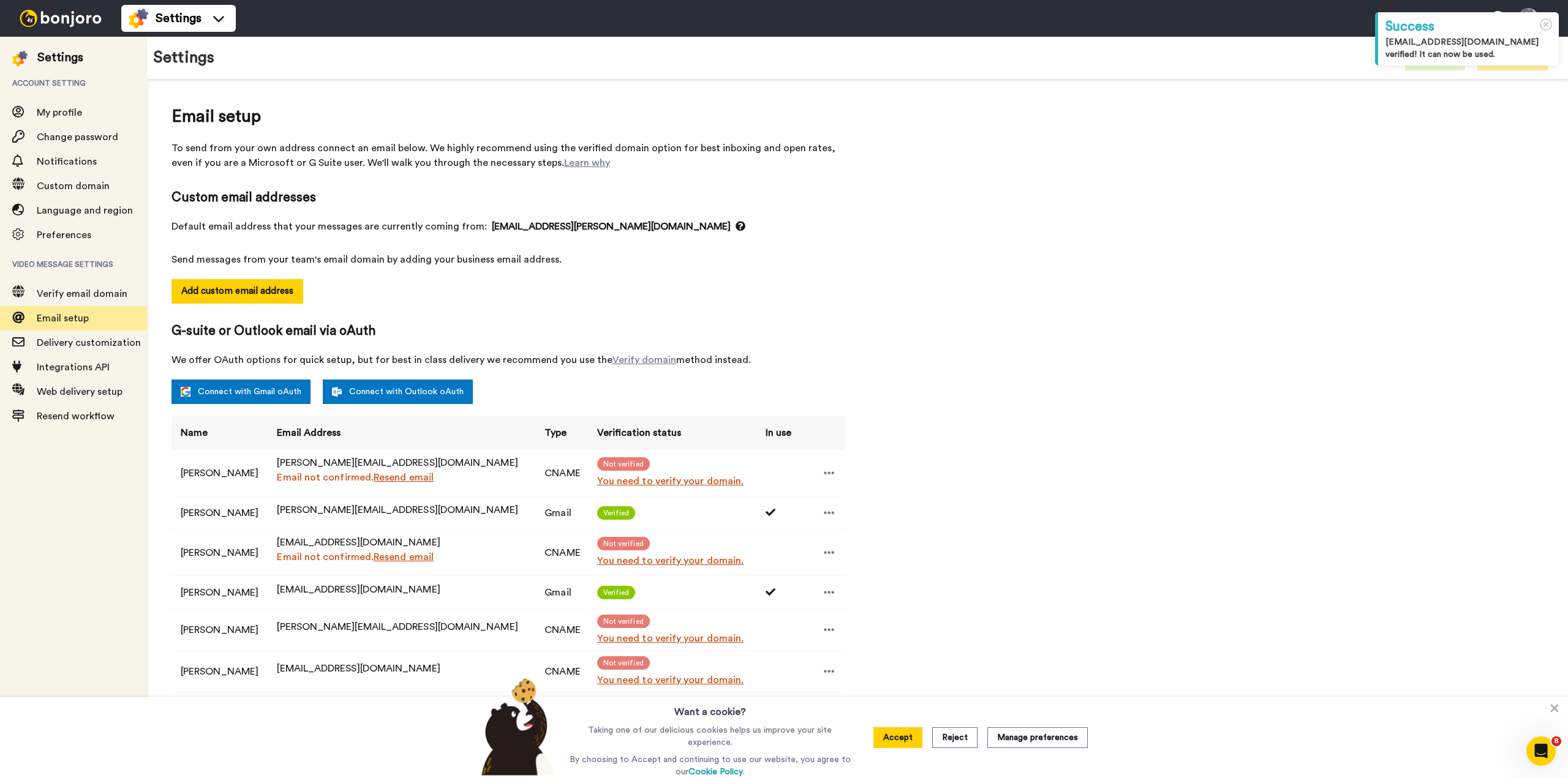
click at [452, 217] on div "Custom email addresses Default email address that your messages are currently c…" at bounding box center [508, 227] width 674 height 79
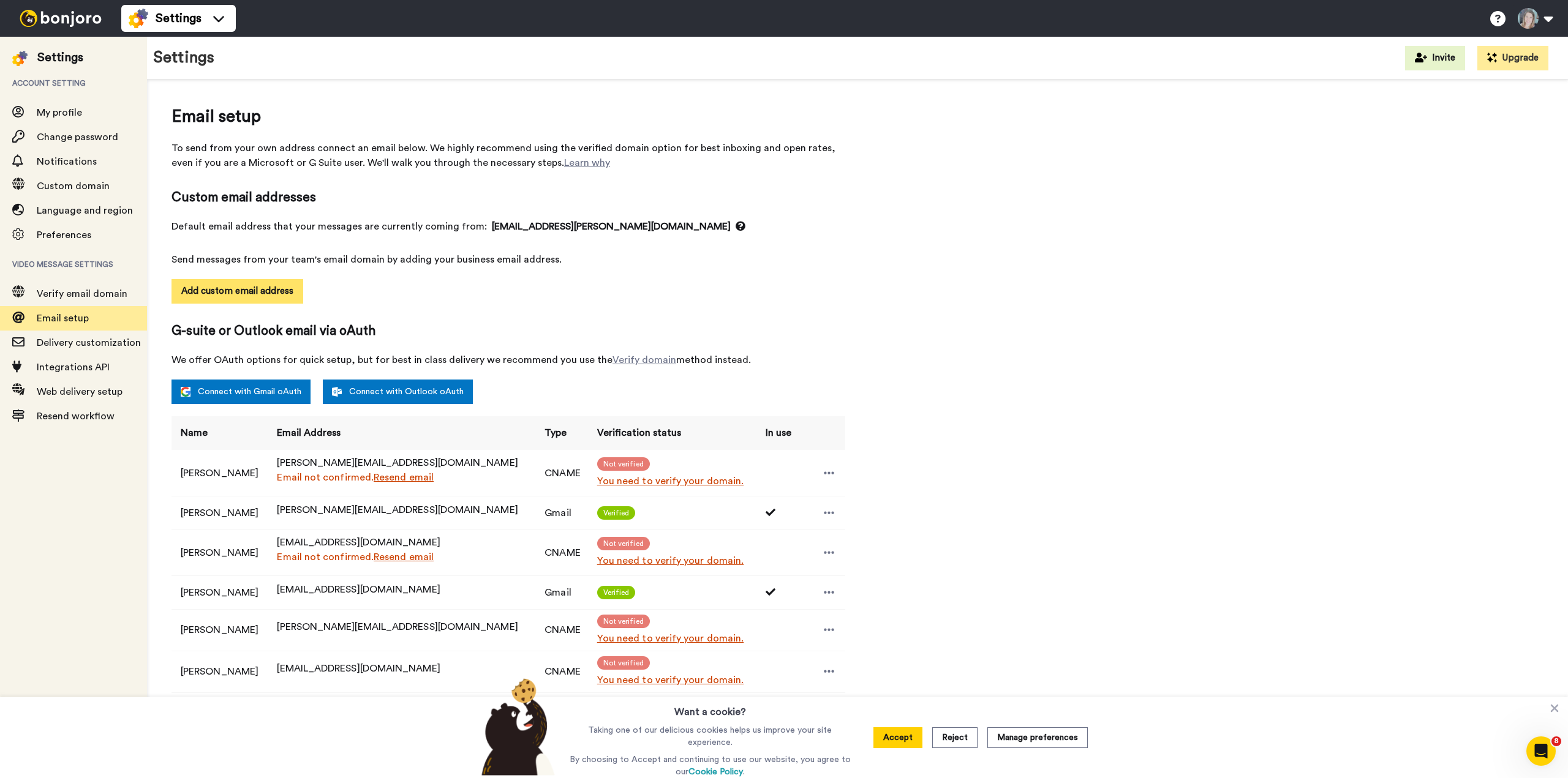
click at [262, 294] on button "Add custom email address" at bounding box center [237, 292] width 131 height 25
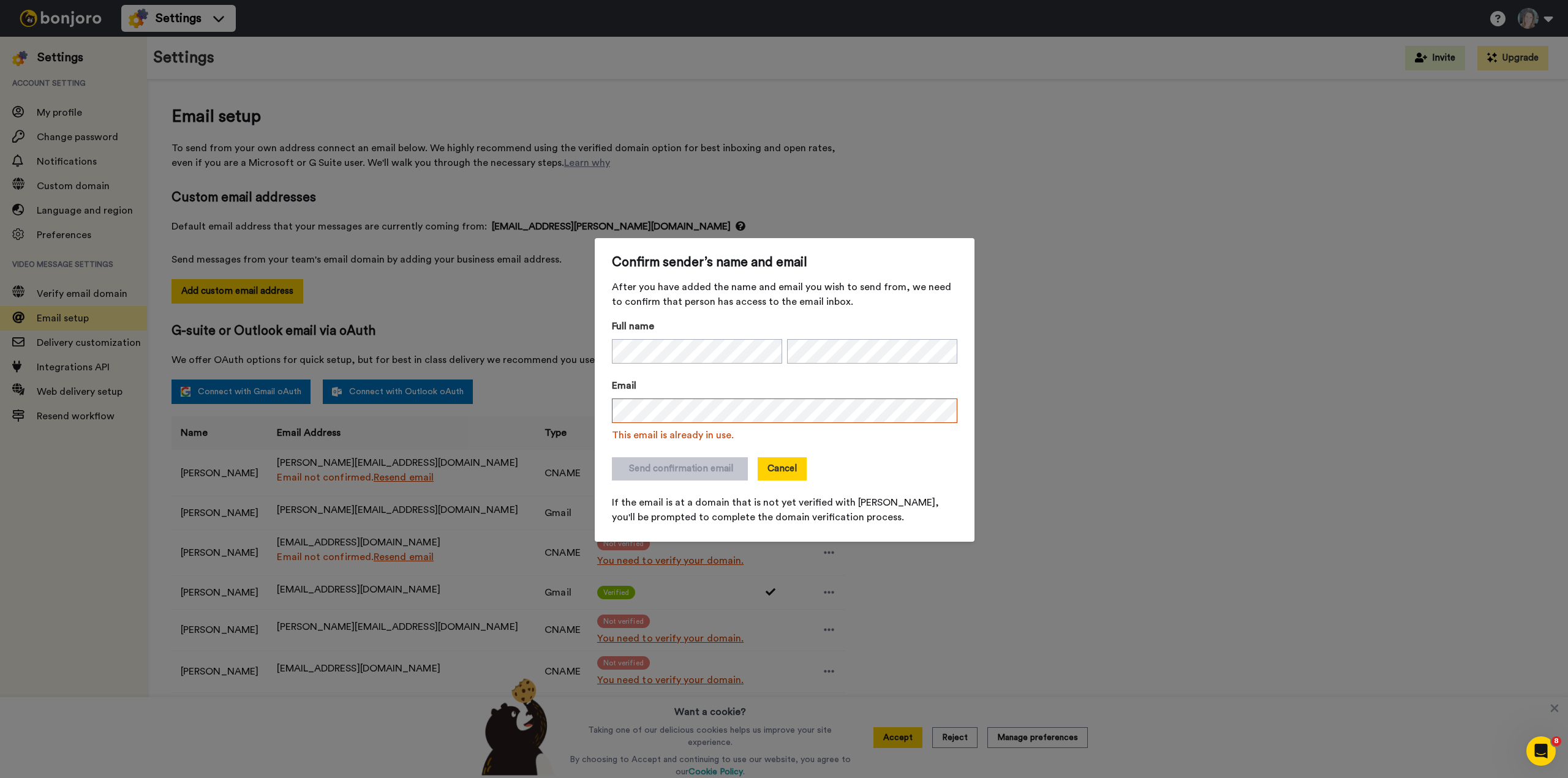
click at [767, 468] on button "Cancel" at bounding box center [782, 469] width 49 height 23
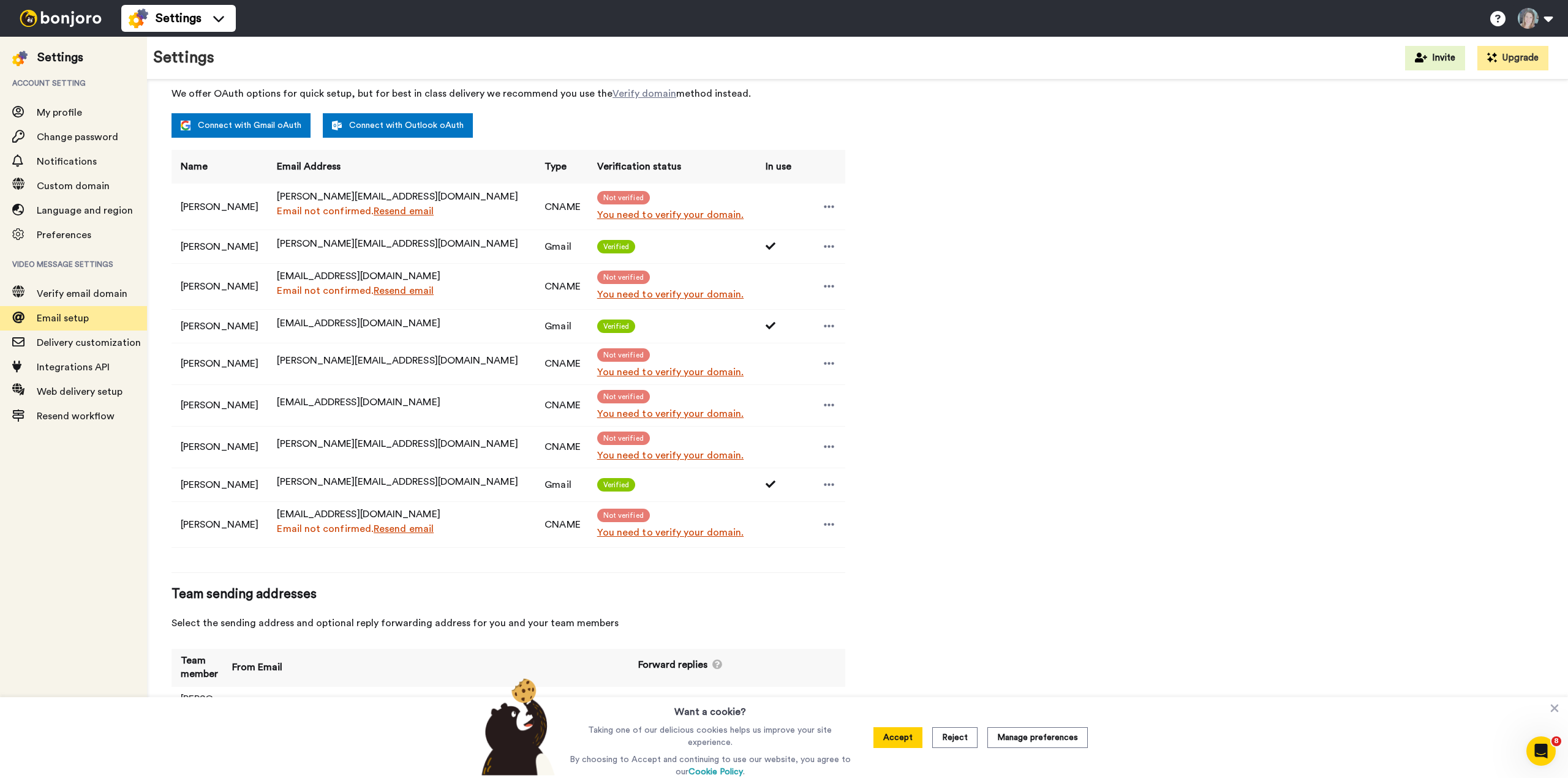
scroll to position [327, 0]
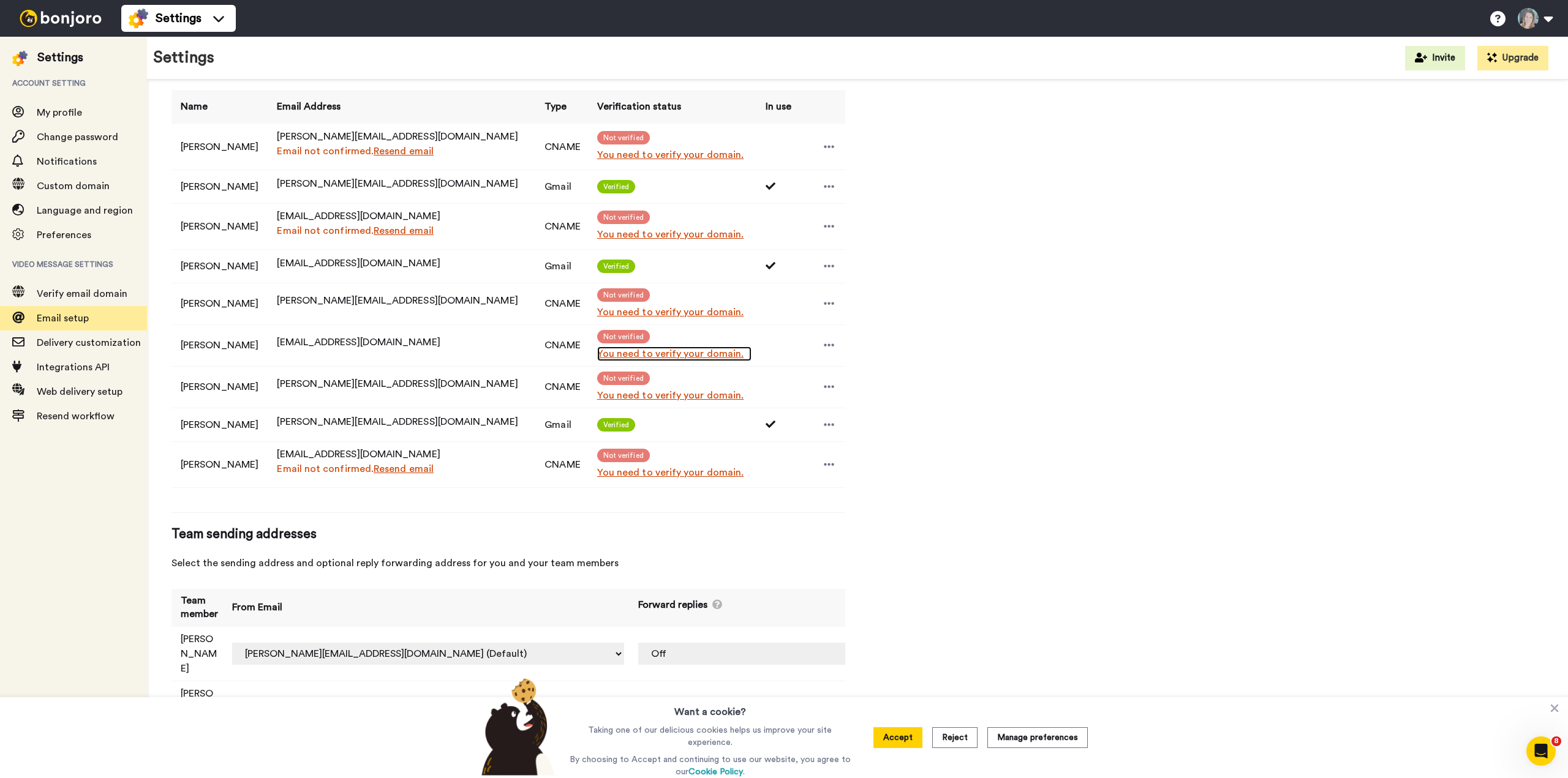
click at [606, 351] on link "You need to verify your domain." at bounding box center [674, 354] width 155 height 15
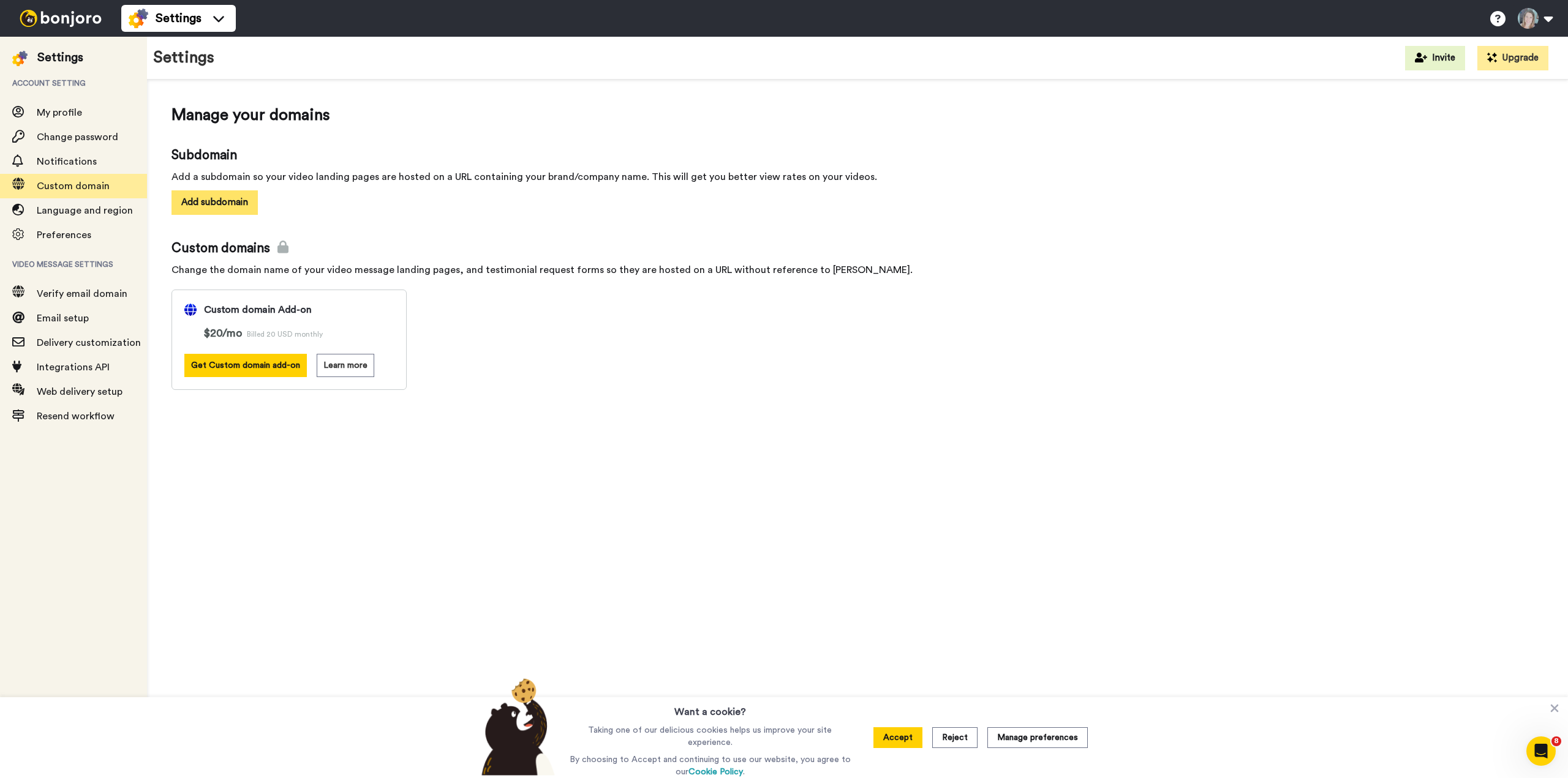
click at [242, 203] on button "Add subdomain" at bounding box center [214, 202] width 86 height 24
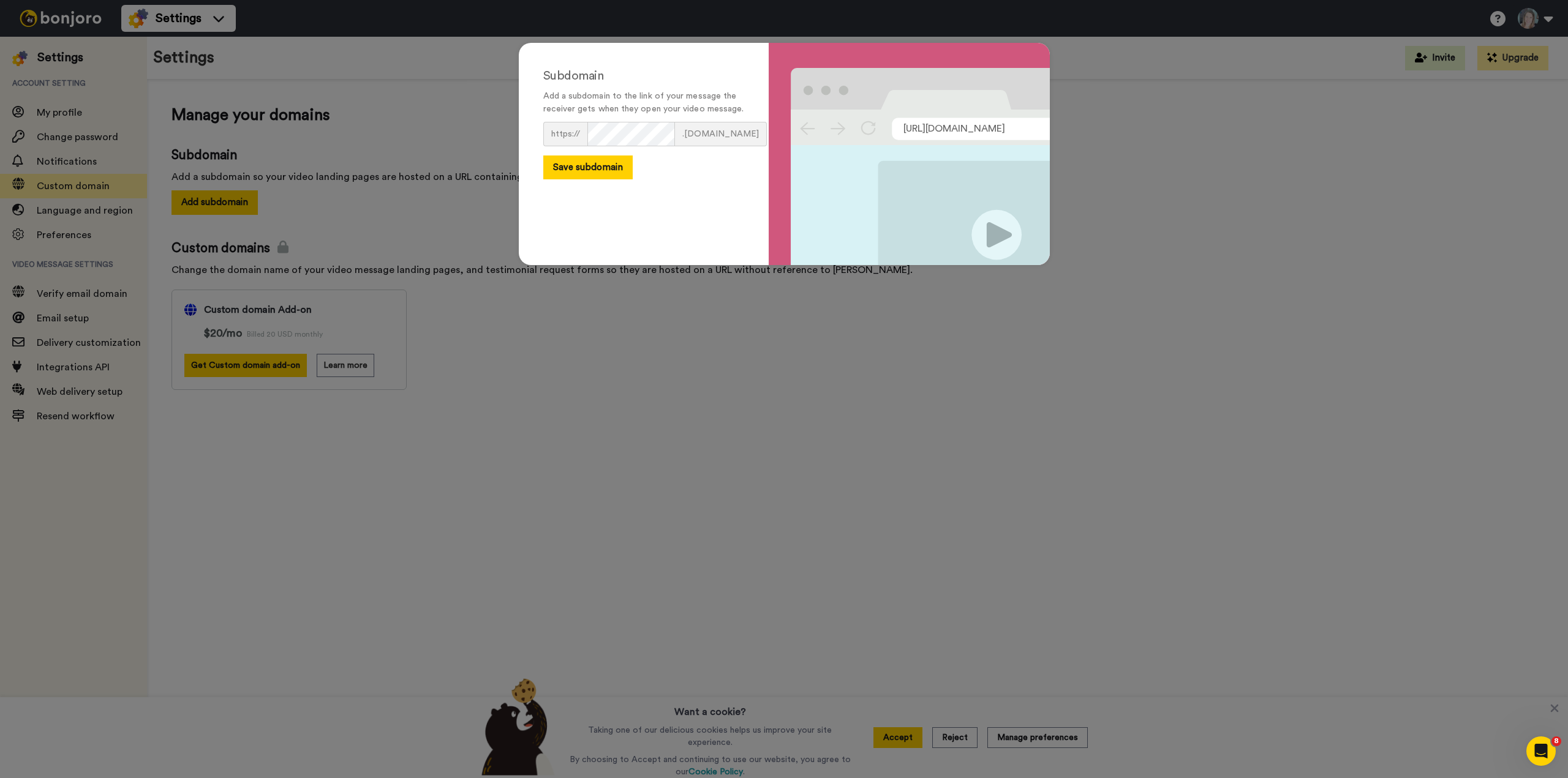
click at [465, 630] on div "Subdomain Add a subdomain to the link of your message the receiver gets when th…" at bounding box center [784, 389] width 1568 height 778
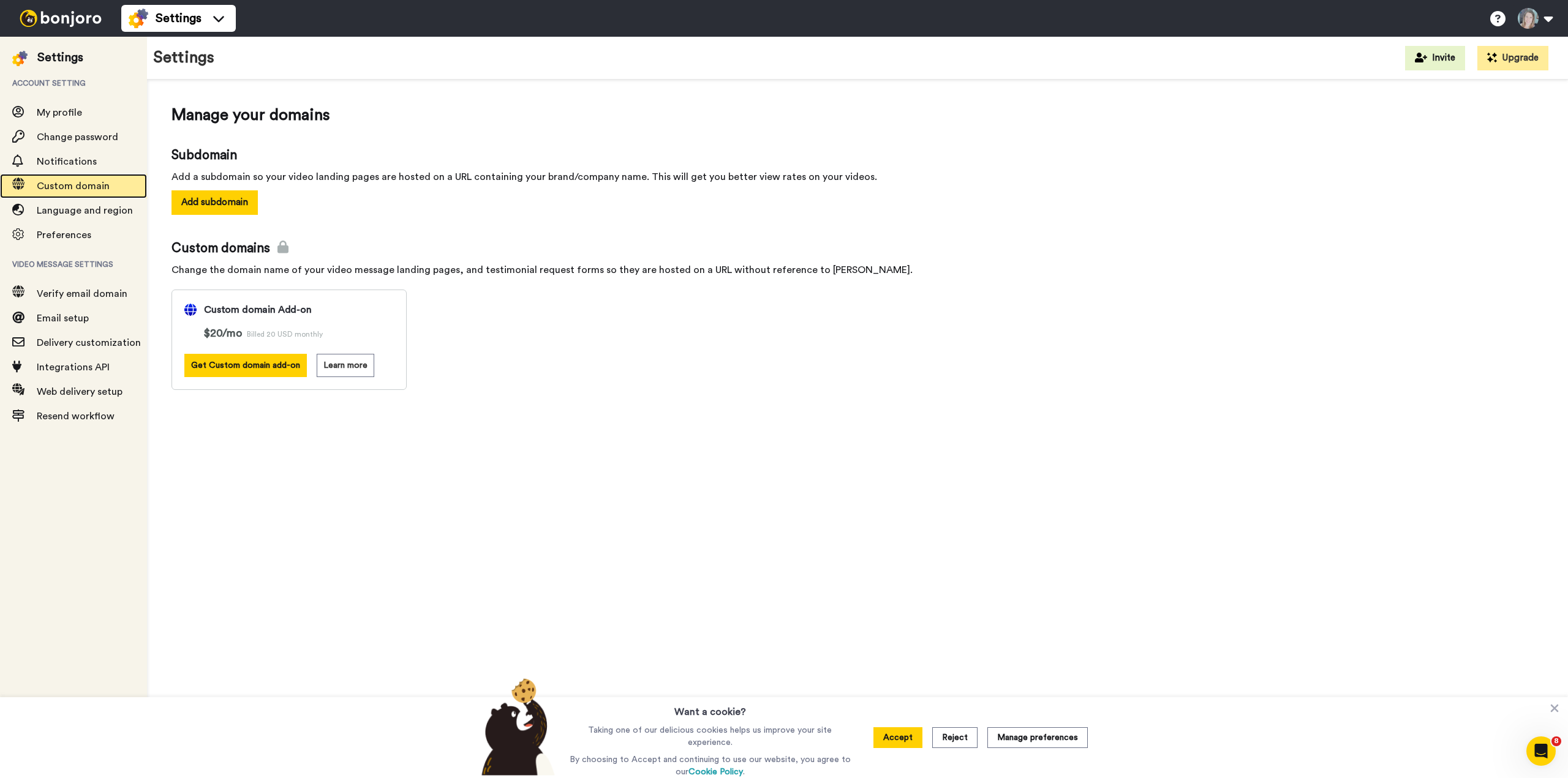
click at [60, 187] on span "Custom domain" at bounding box center [73, 186] width 73 height 10
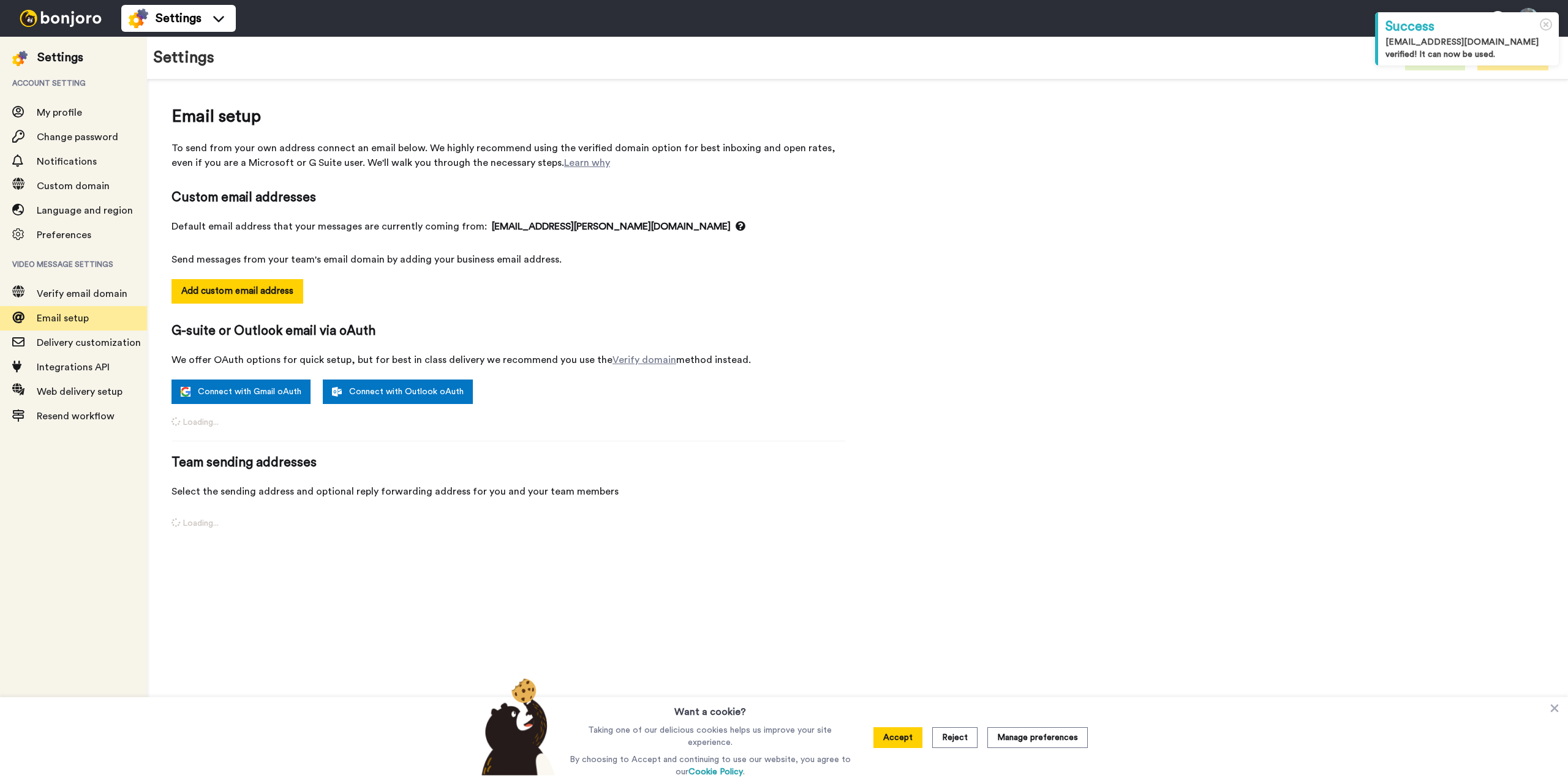
select select "128467"
select select "153082"
select select "128008"
select select "129722"
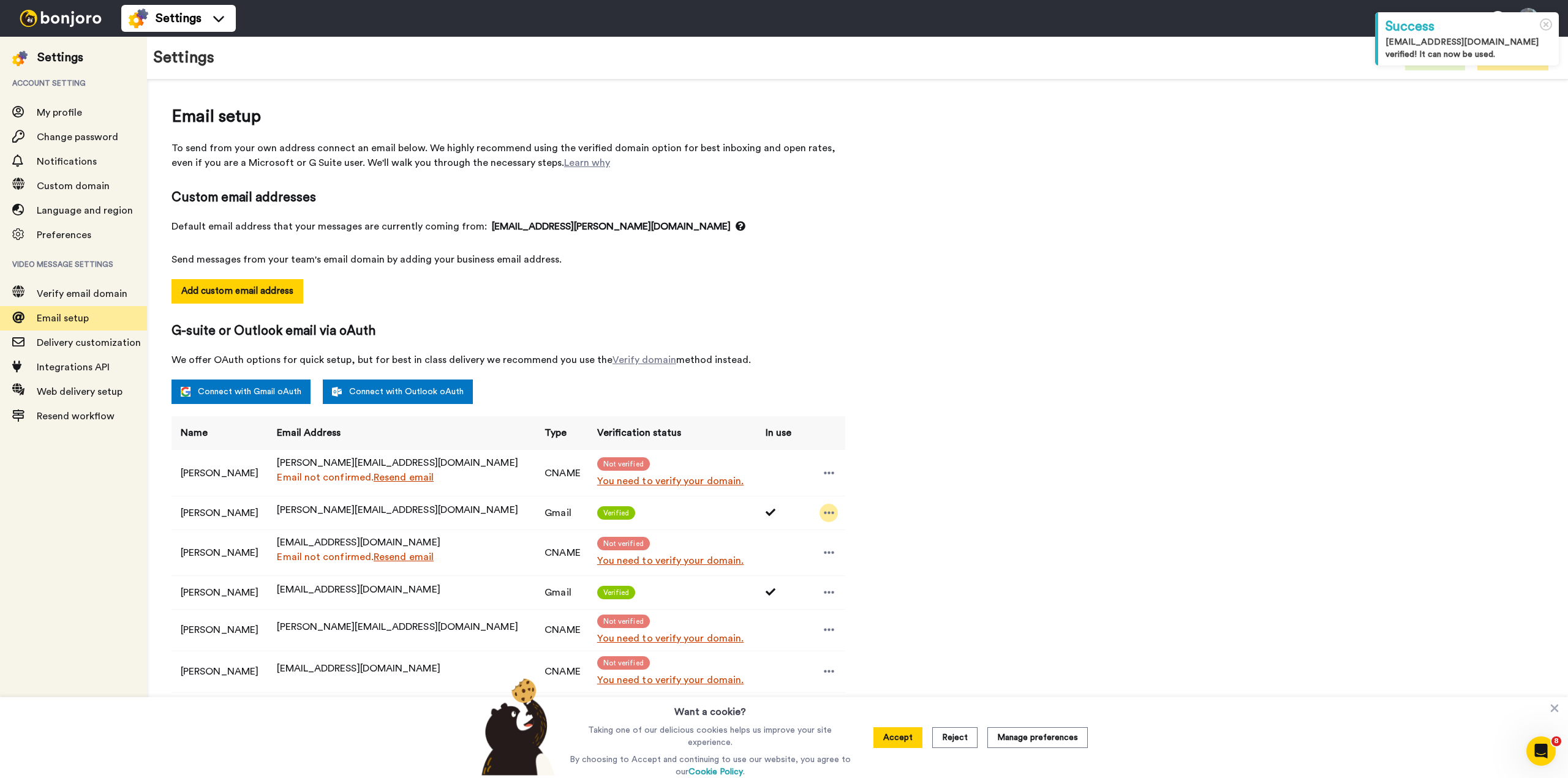
click at [824, 509] on icon at bounding box center [829, 513] width 11 height 12
click at [757, 535] on td at bounding box center [777, 553] width 41 height 46
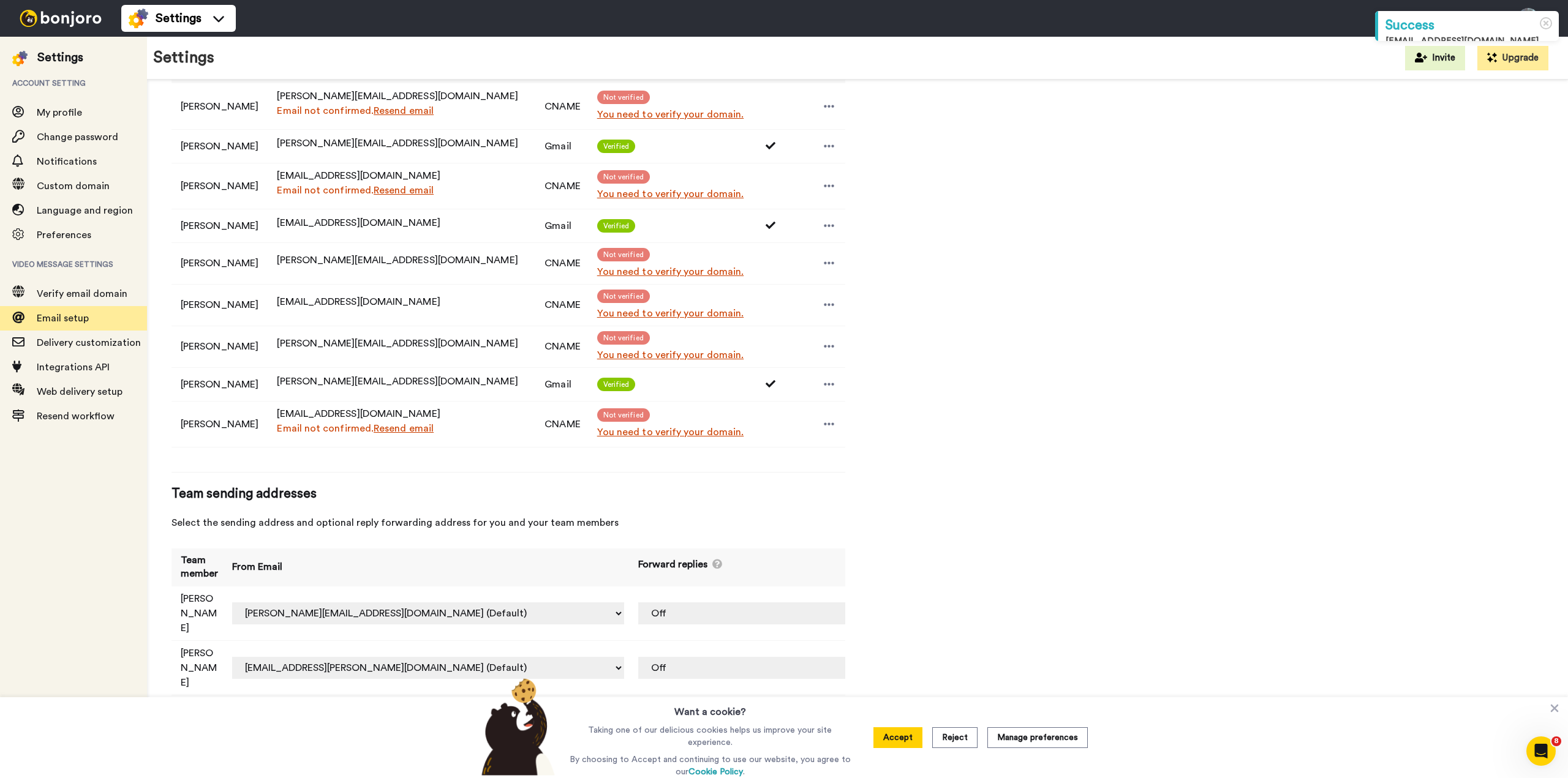
click at [535, 385] on td "Gmail" at bounding box center [561, 384] width 52 height 34
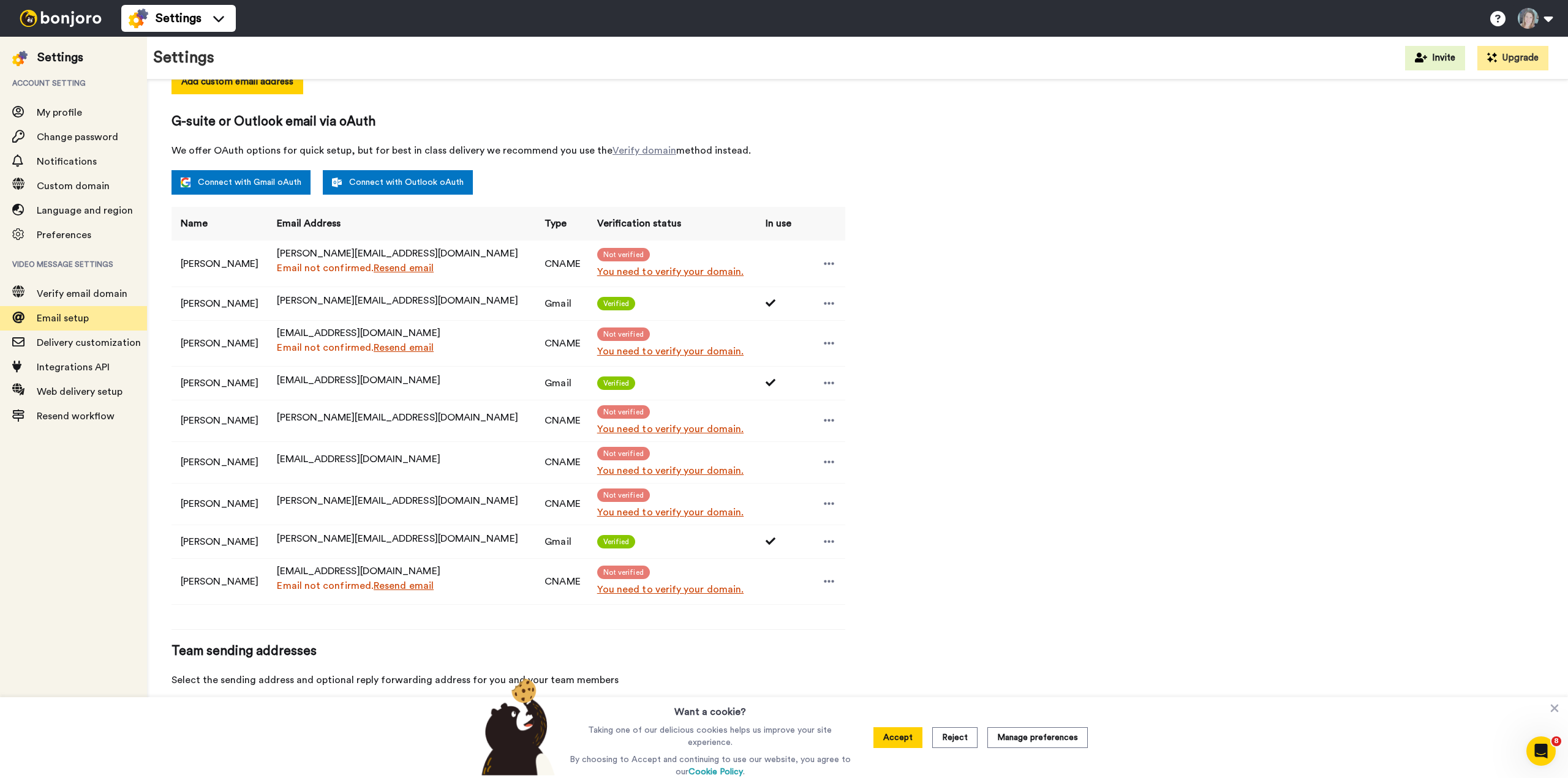
scroll to position [203, 0]
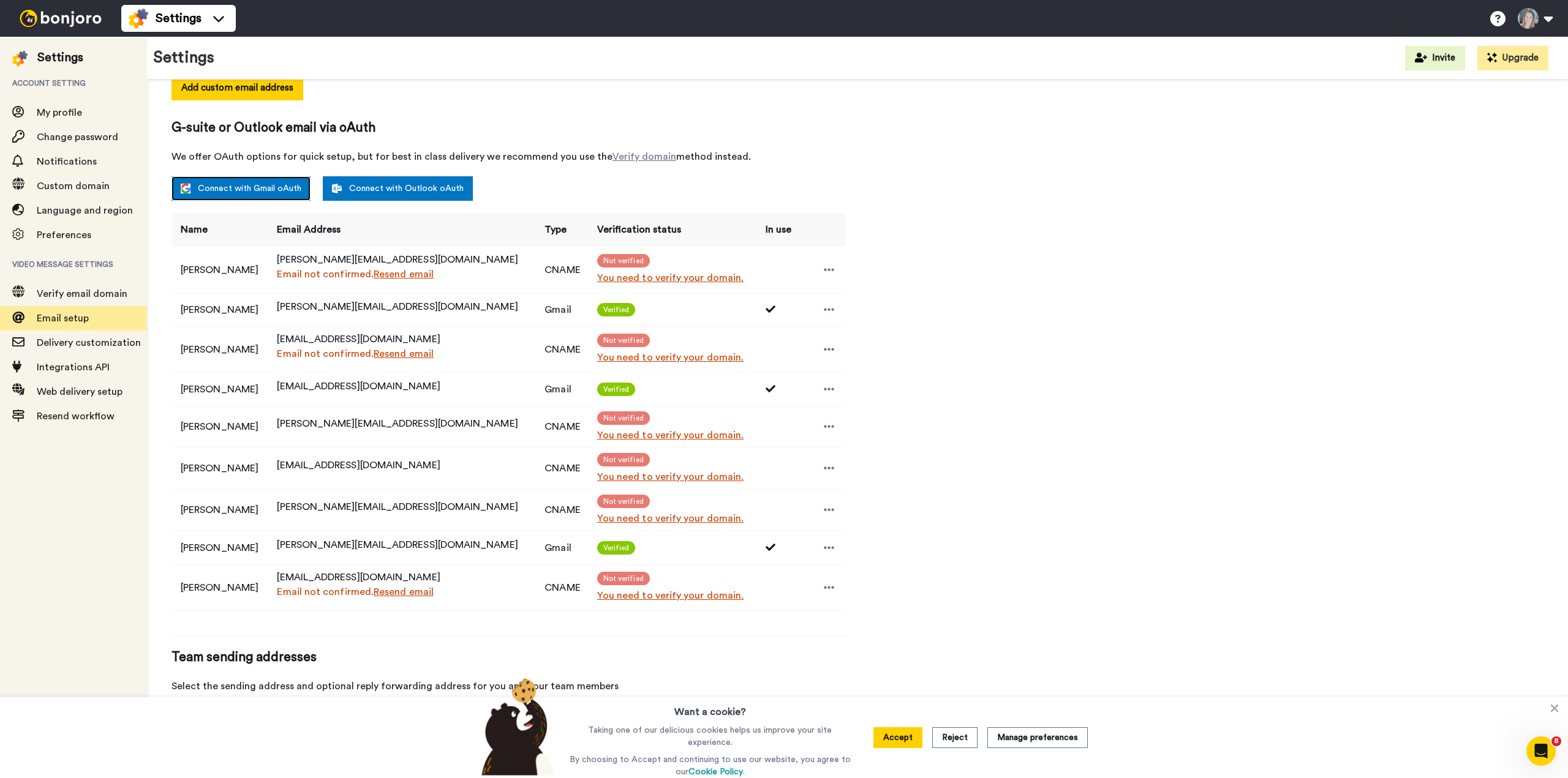
click at [267, 195] on link "Connect with Gmail oAuth" at bounding box center [241, 189] width 139 height 25
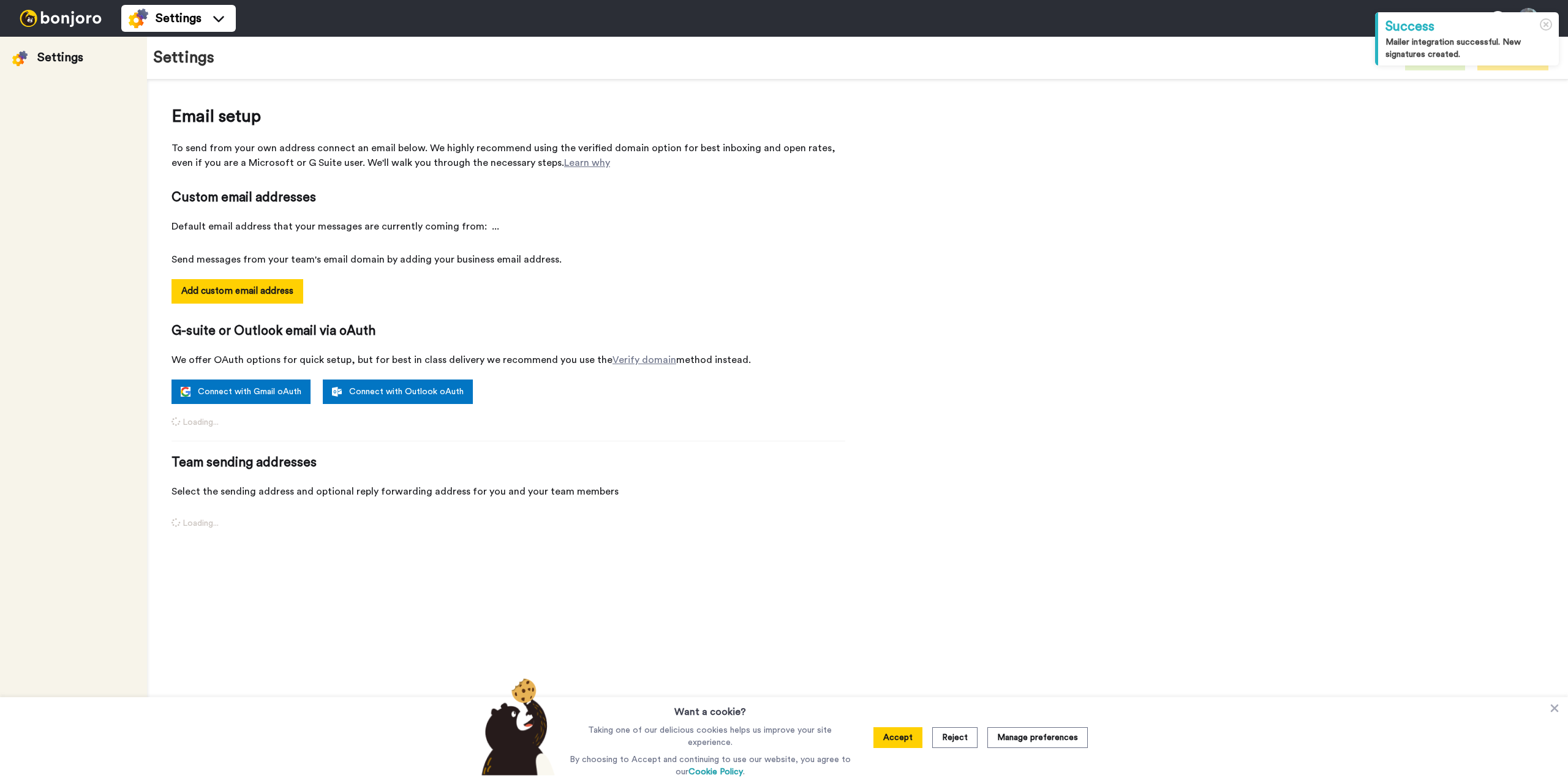
select select "128467"
select select "153082"
select select "128008"
select select "164307"
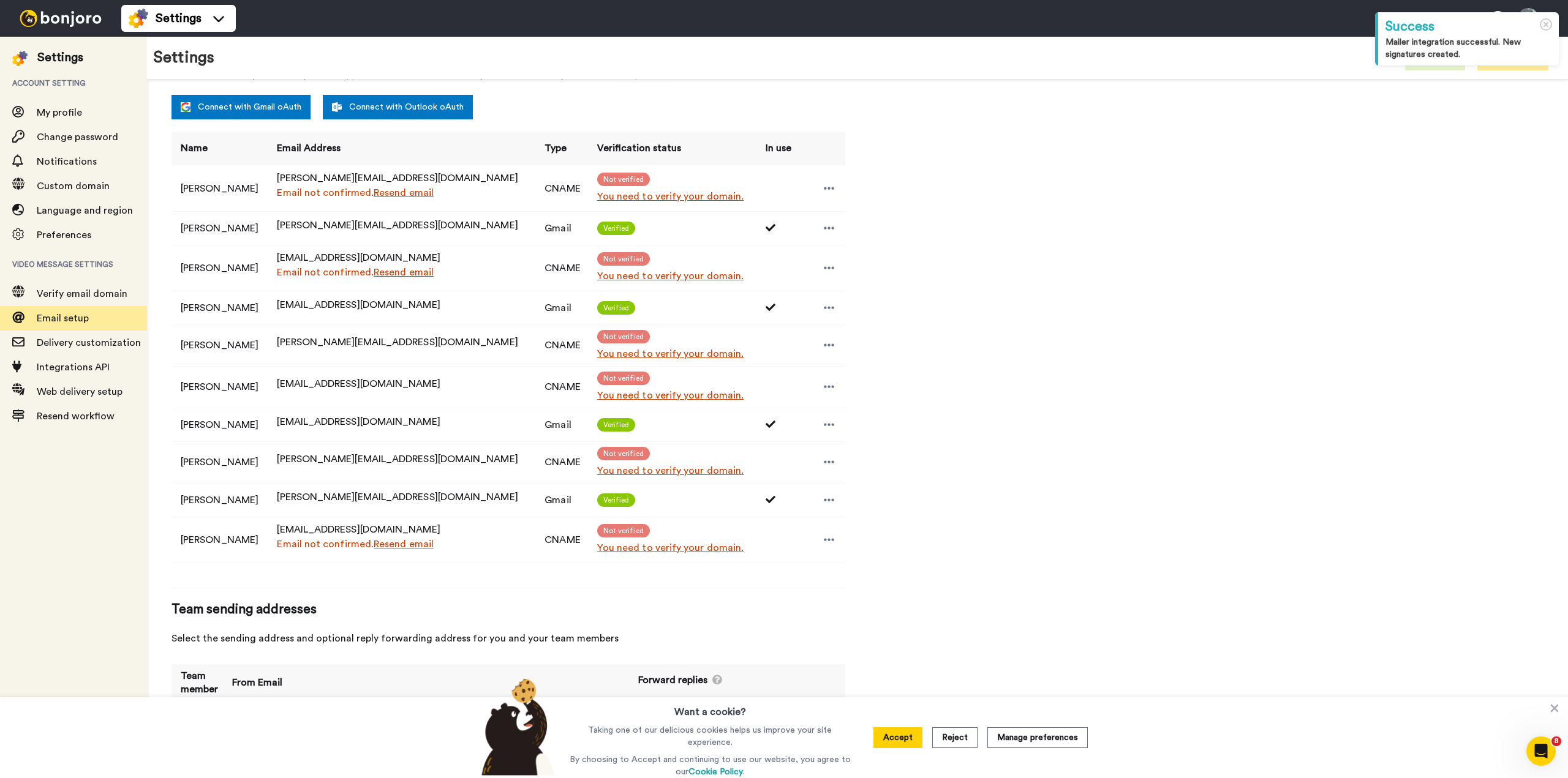
scroll to position [327, 0]
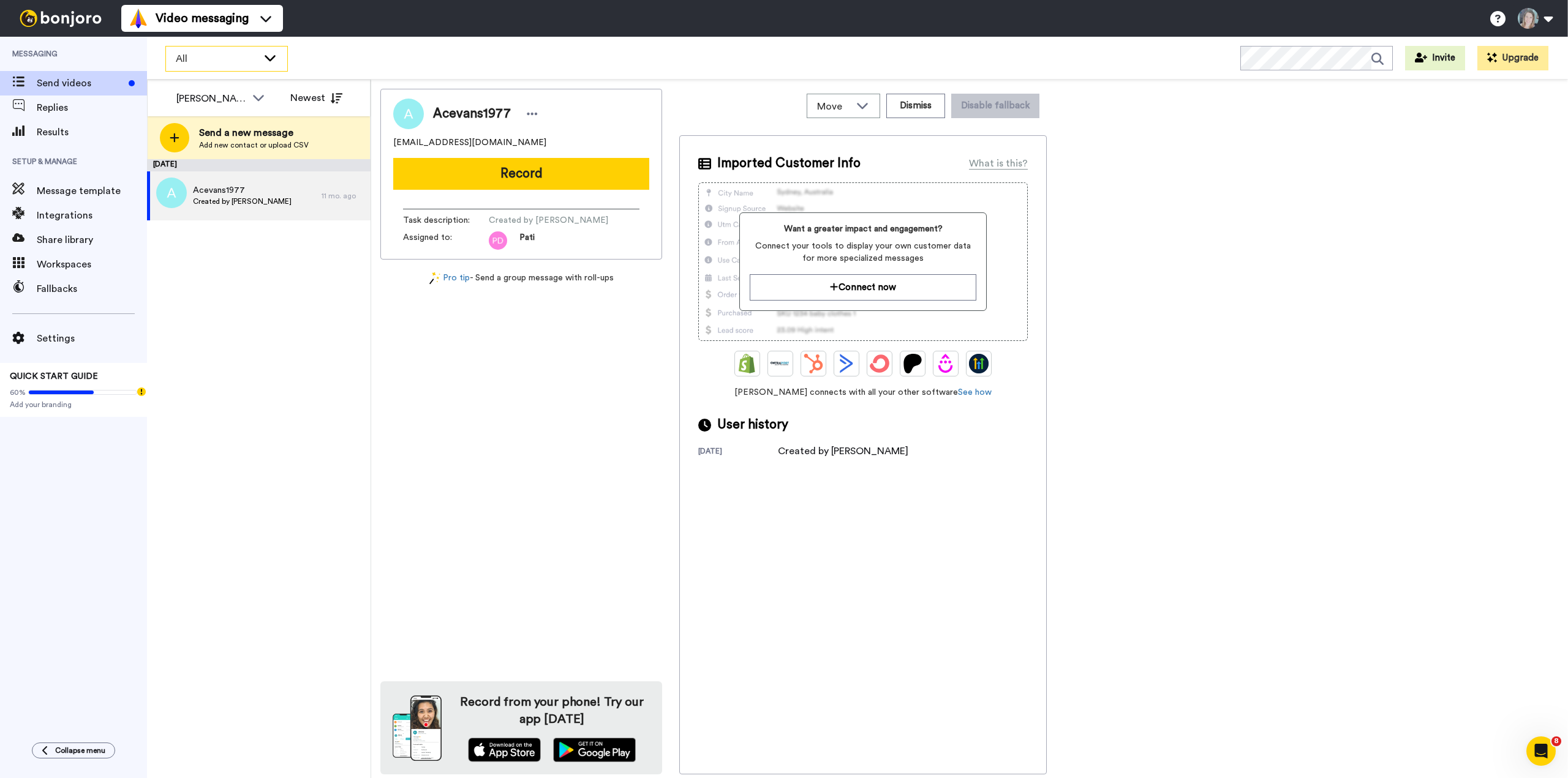
click at [234, 58] on span "All" at bounding box center [217, 59] width 82 height 15
click at [230, 110] on li "All" at bounding box center [241, 114] width 153 height 39
click at [265, 139] on span "Send a new message" at bounding box center [254, 133] width 110 height 15
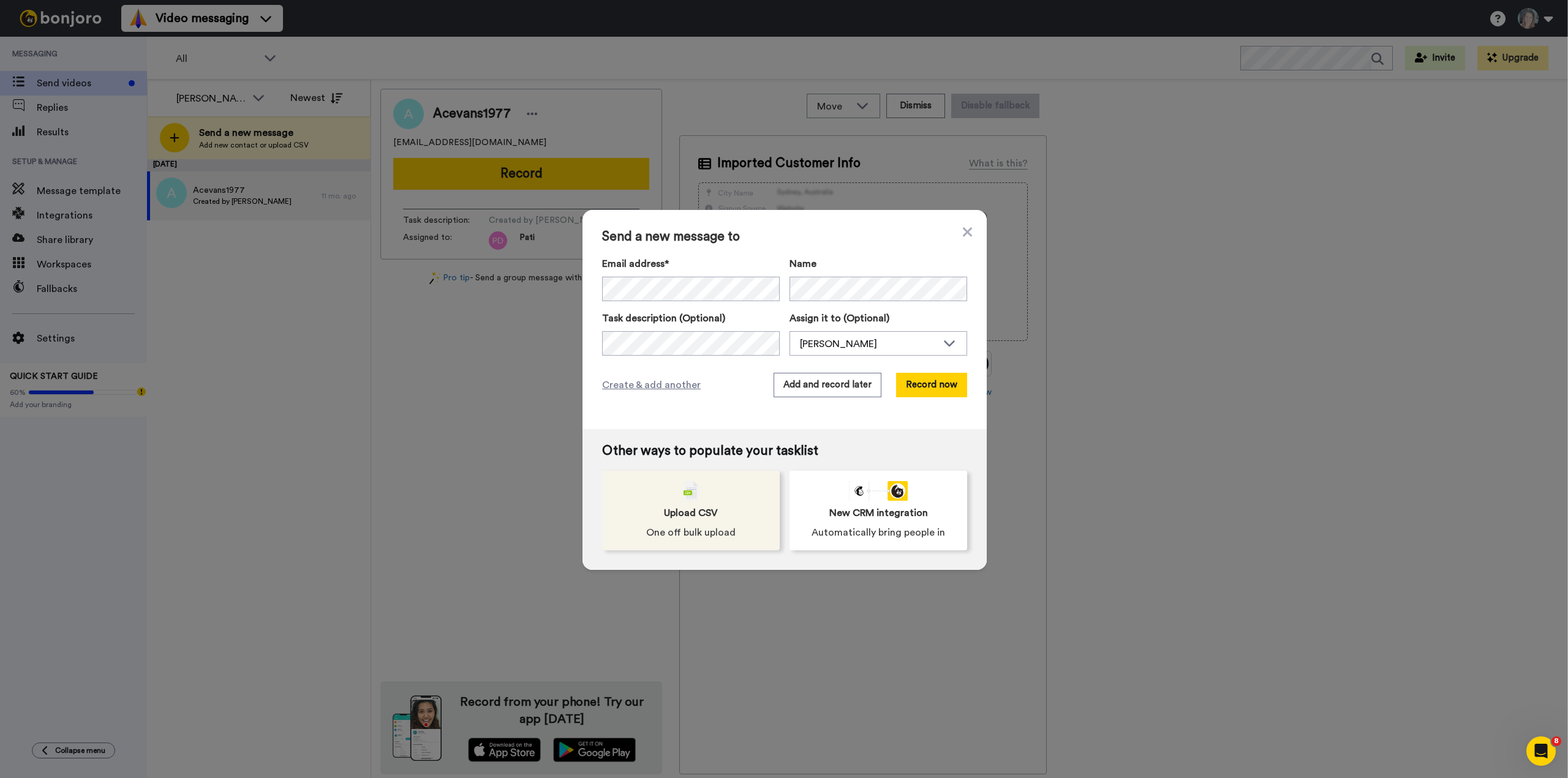
click at [675, 509] on span "Upload CSV" at bounding box center [691, 513] width 54 height 15
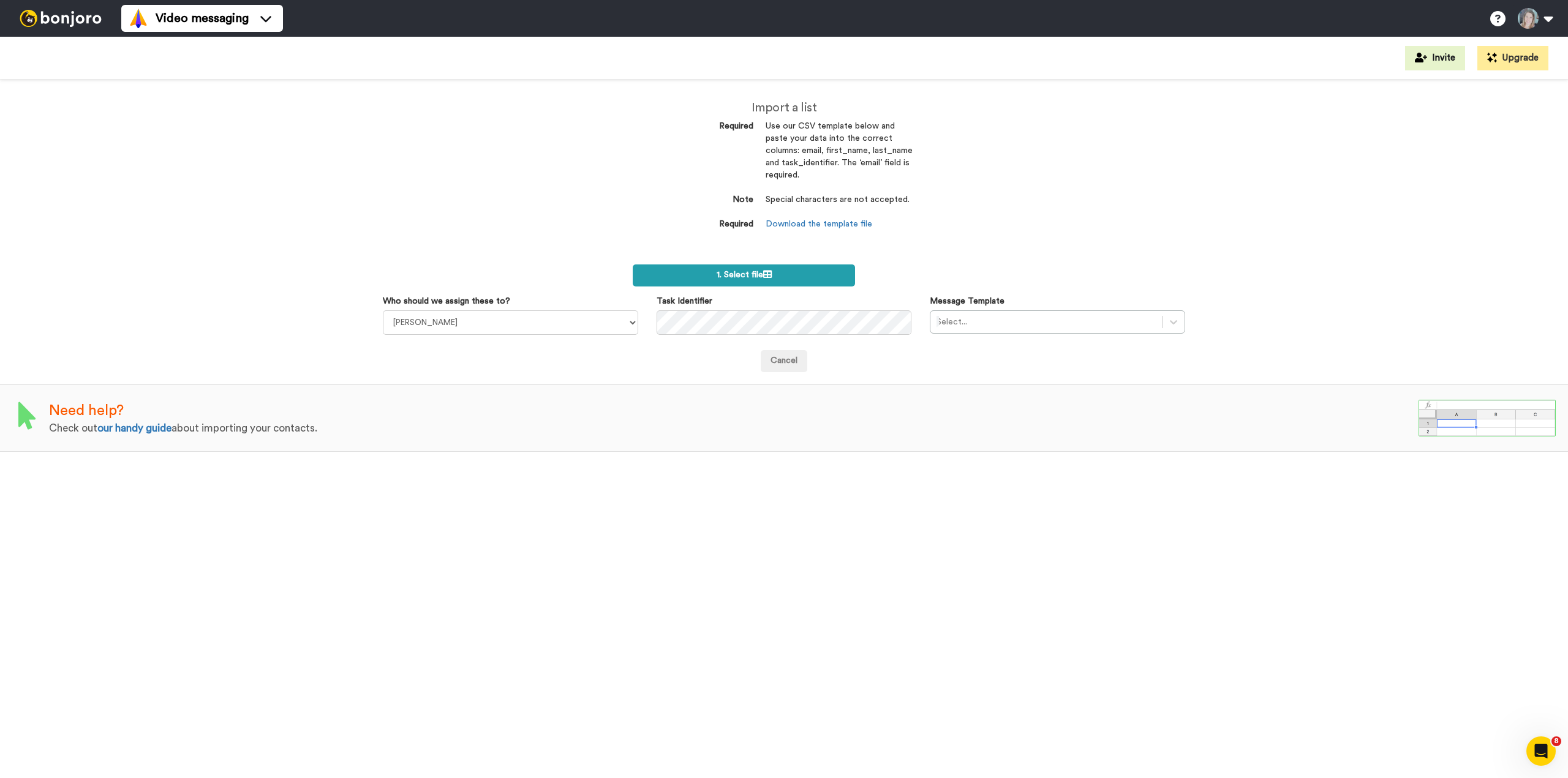
click at [676, 275] on label "1. Select file" at bounding box center [743, 275] width 222 height 22
click at [471, 317] on select "Anna Tower Jena Sigal Pati Diaz Sara Walka Naomie Harris" at bounding box center [510, 322] width 256 height 25
select select "bf907703-e70c-4f4a-b4b6-a47ca18da882"
click at [383, 310] on select "Anna Tower Jena Sigal Pati Diaz Sara Walka Naomie Harris" at bounding box center [510, 322] width 256 height 25
click at [692, 273] on label "1. Select file" at bounding box center [743, 275] width 222 height 22
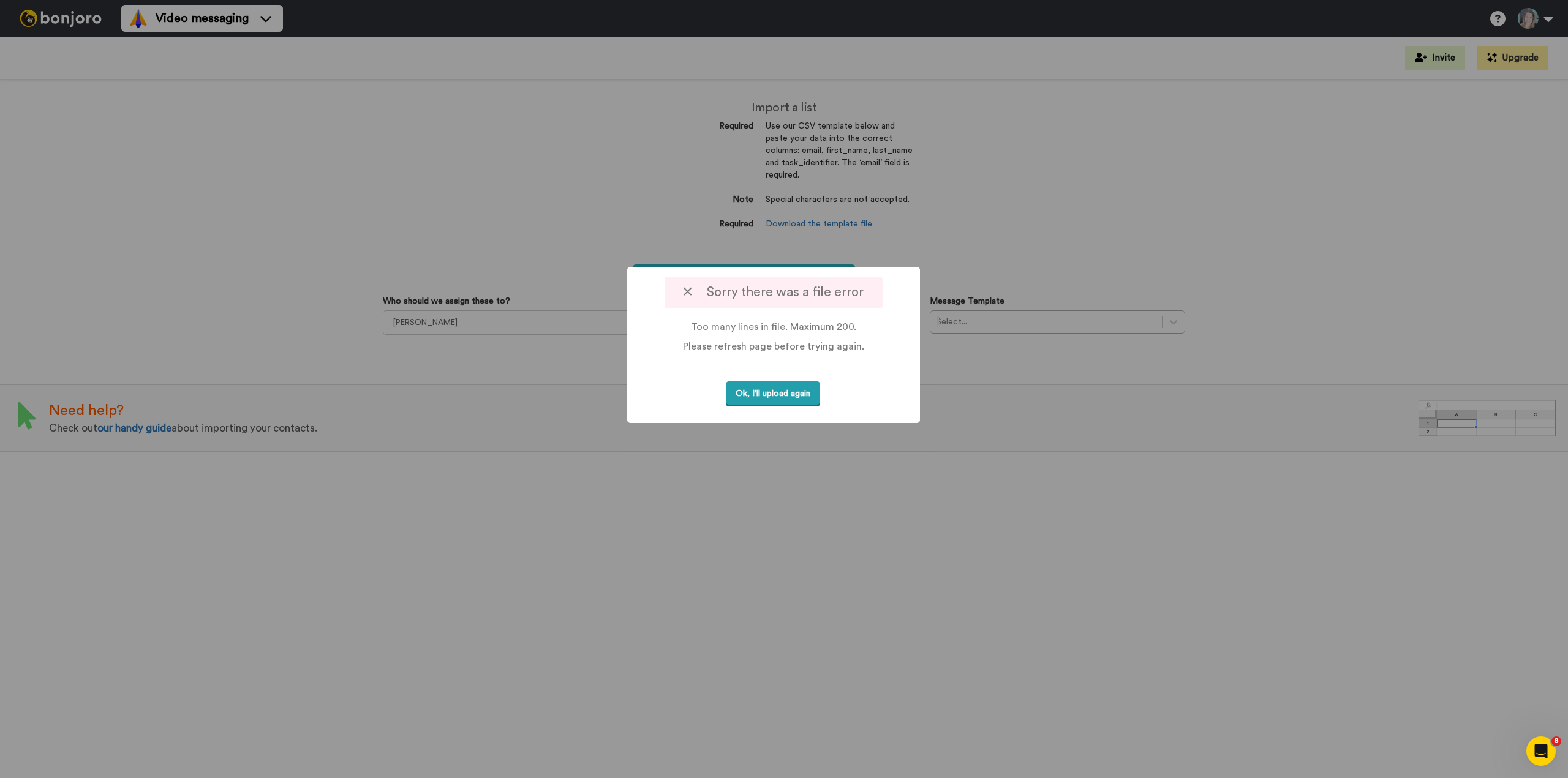
click at [782, 395] on button "Ok, I'll upload again" at bounding box center [773, 394] width 94 height 25
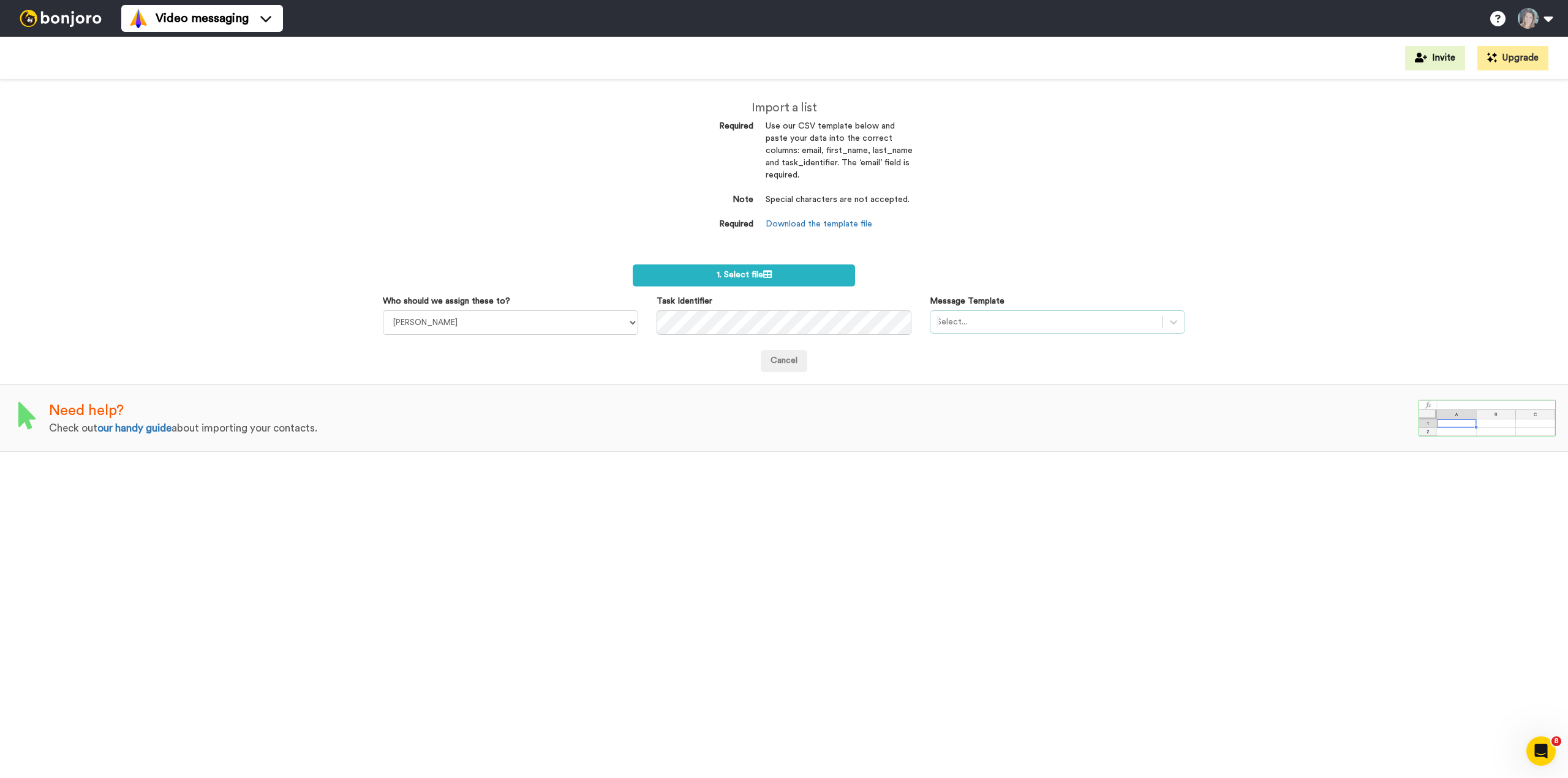
click at [1064, 325] on div at bounding box center [1045, 322] width 219 height 15
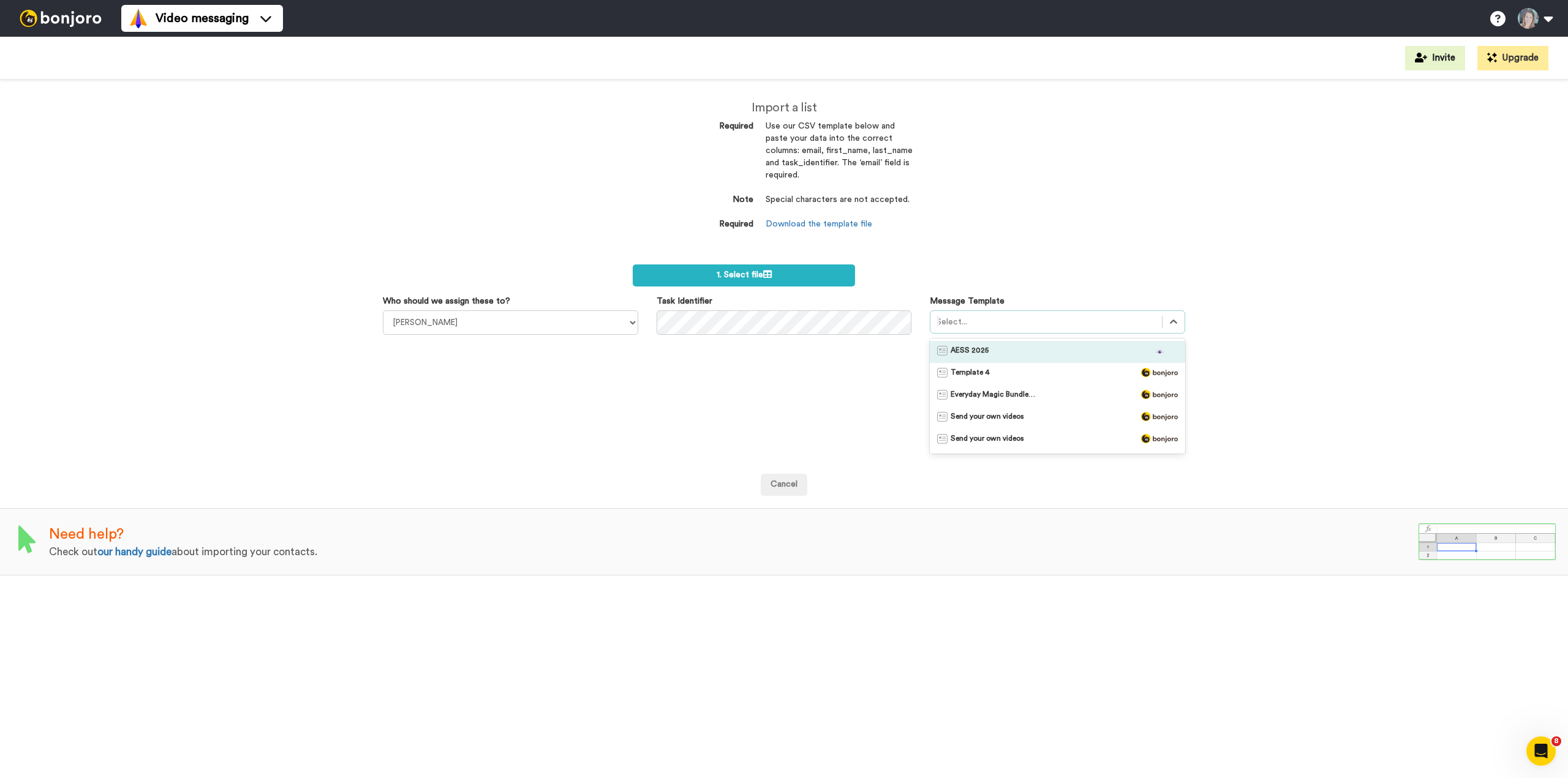
click at [1061, 351] on div "AESS 2025" at bounding box center [1057, 351] width 241 height 12
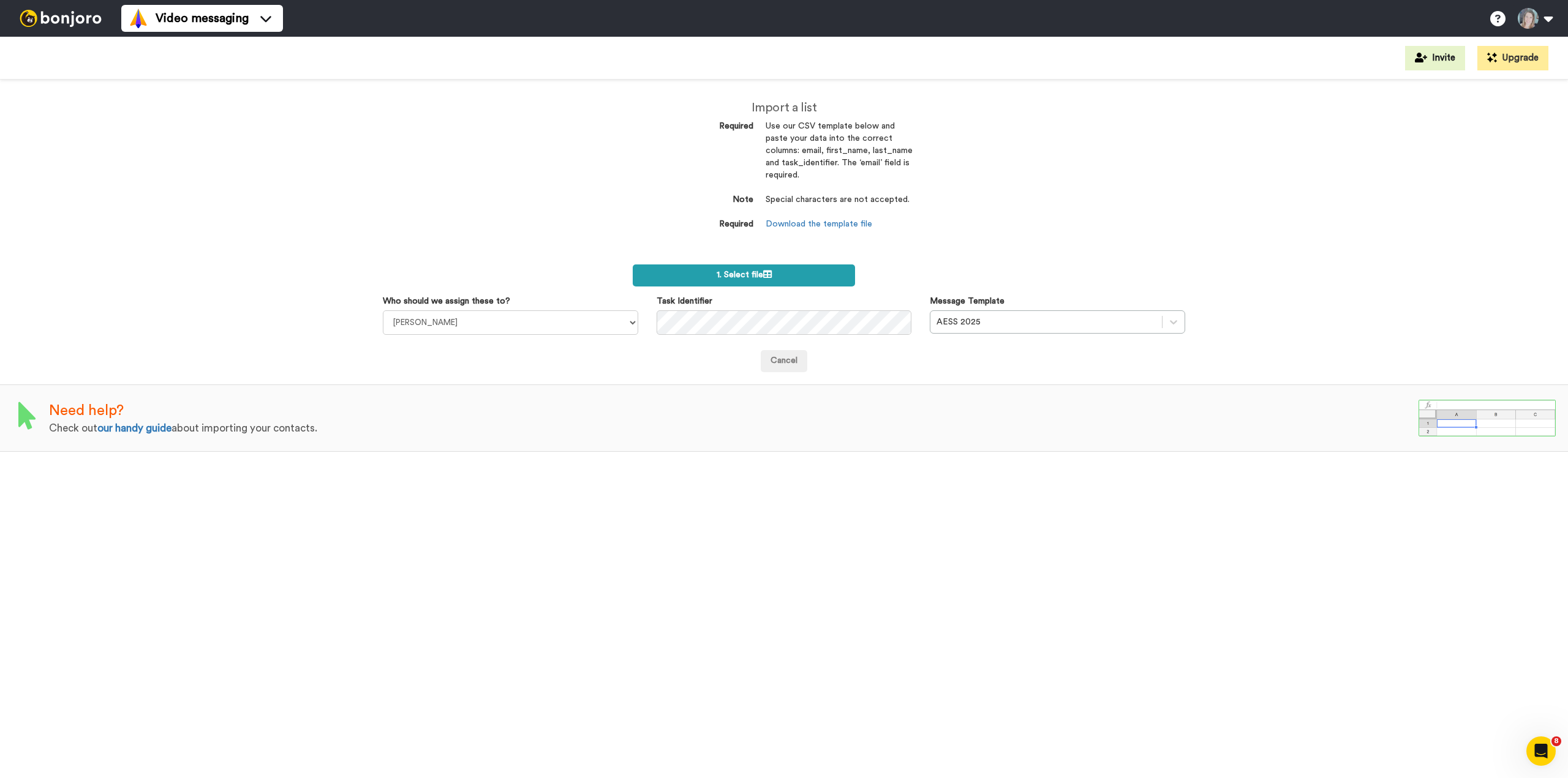
click at [731, 277] on span "1. Select file" at bounding box center [744, 274] width 55 height 8
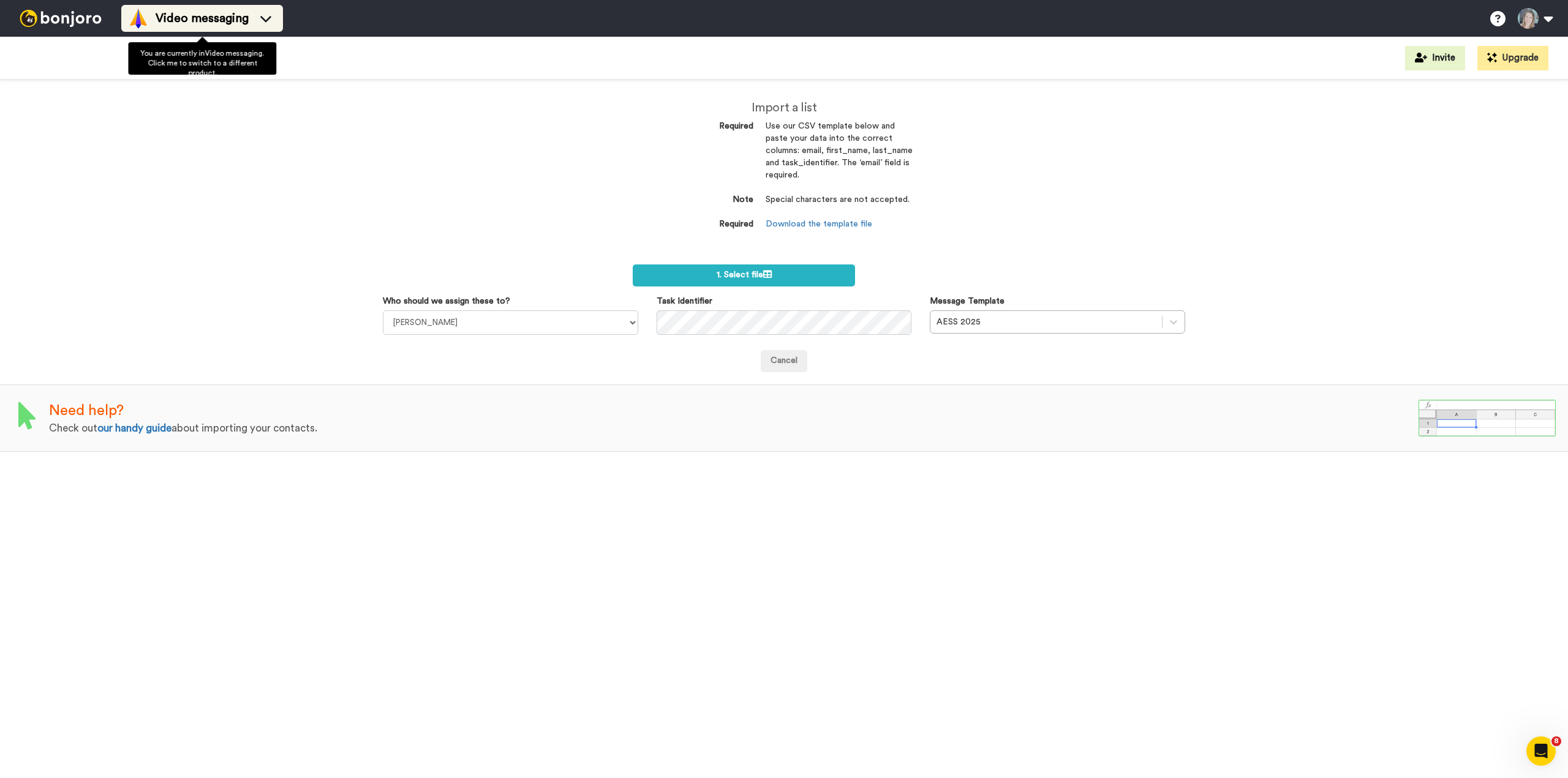
click at [218, 17] on span "Video messaging" at bounding box center [202, 18] width 93 height 17
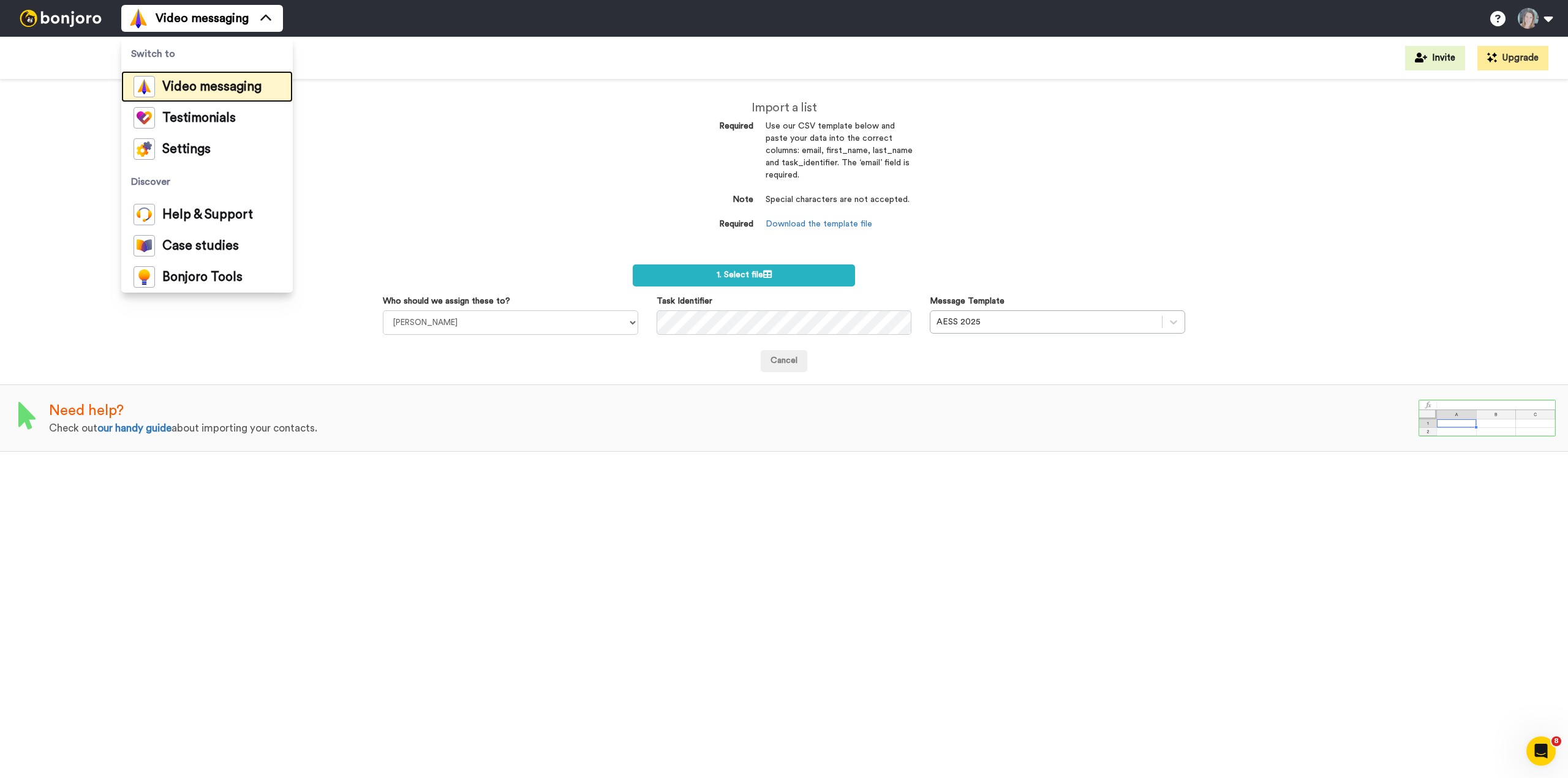
click at [210, 84] on span "Video messaging" at bounding box center [212, 87] width 99 height 12
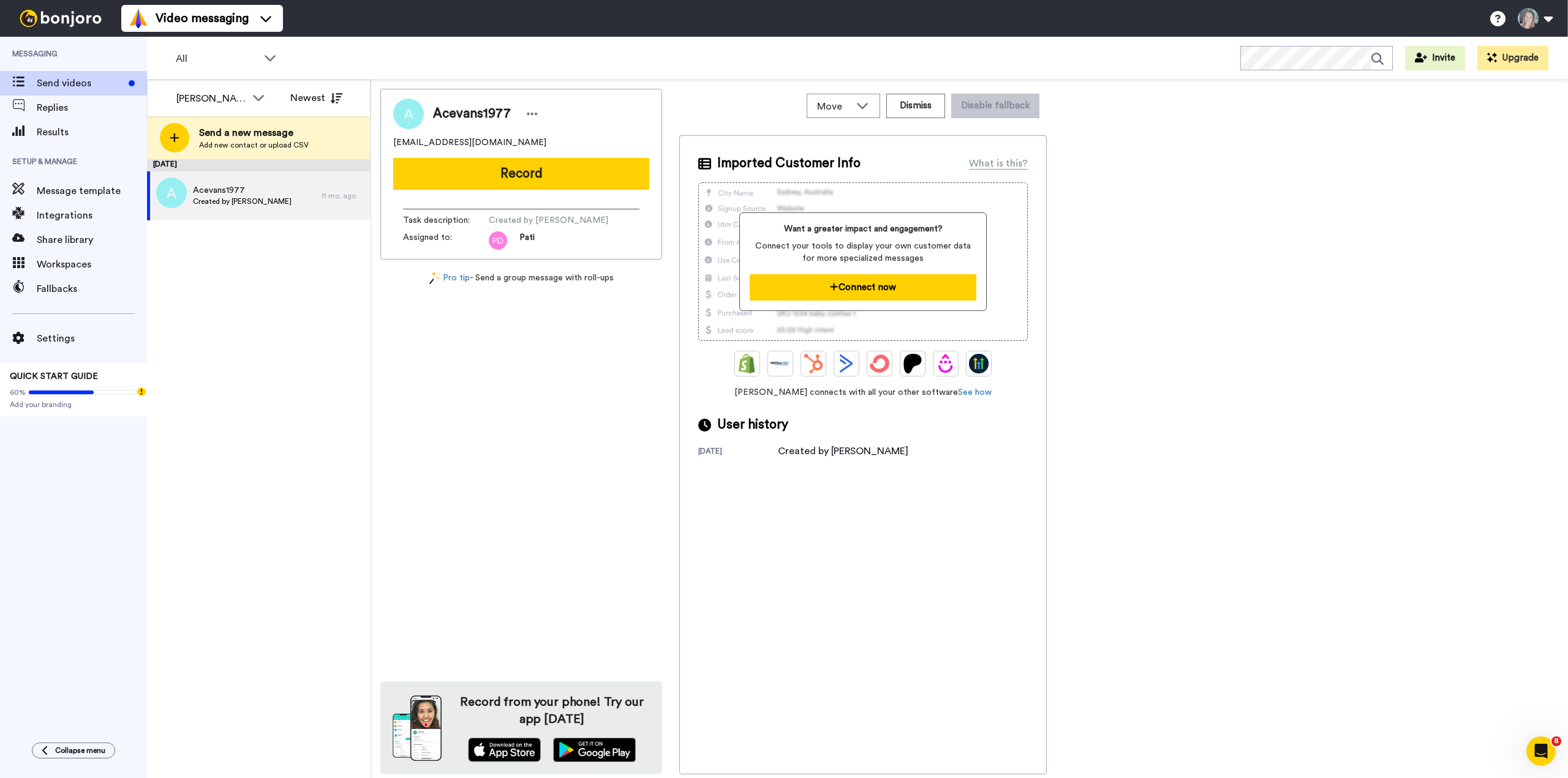
click at [853, 287] on button "Connect now" at bounding box center [862, 288] width 226 height 26
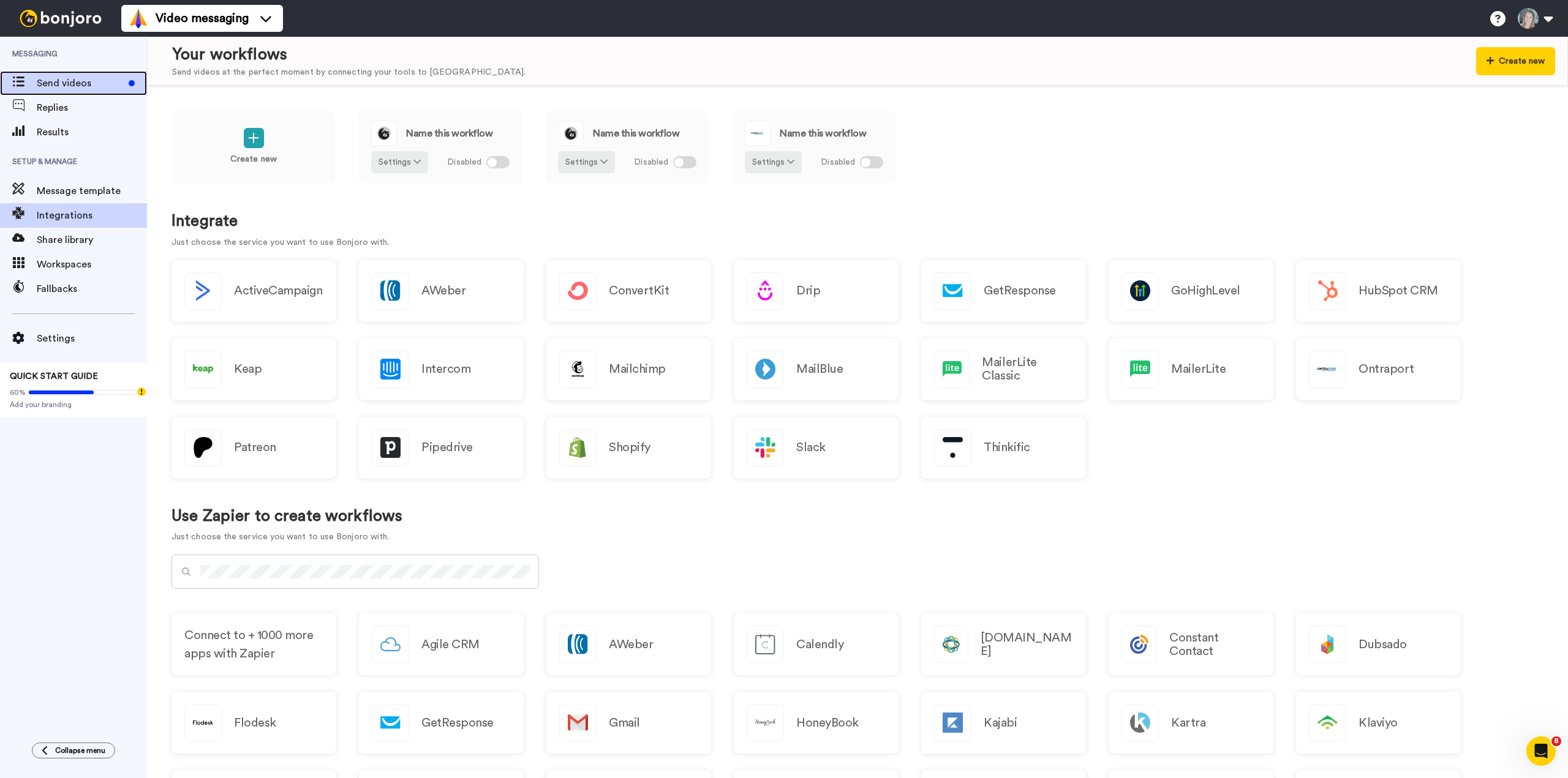
click at [54, 83] on span "Send videos" at bounding box center [79, 84] width 87 height 15
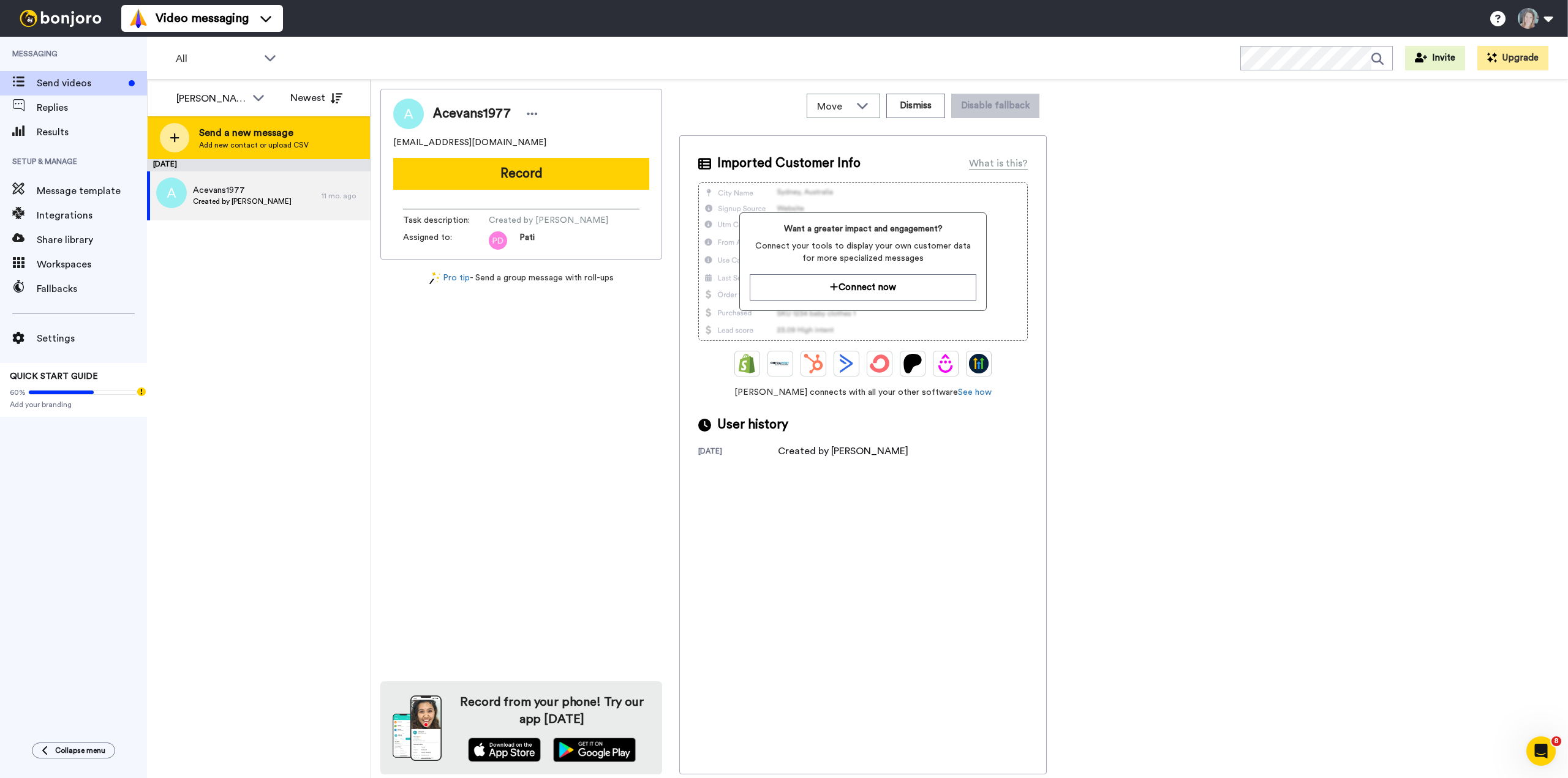
click at [275, 133] on span "Send a new message" at bounding box center [254, 133] width 110 height 15
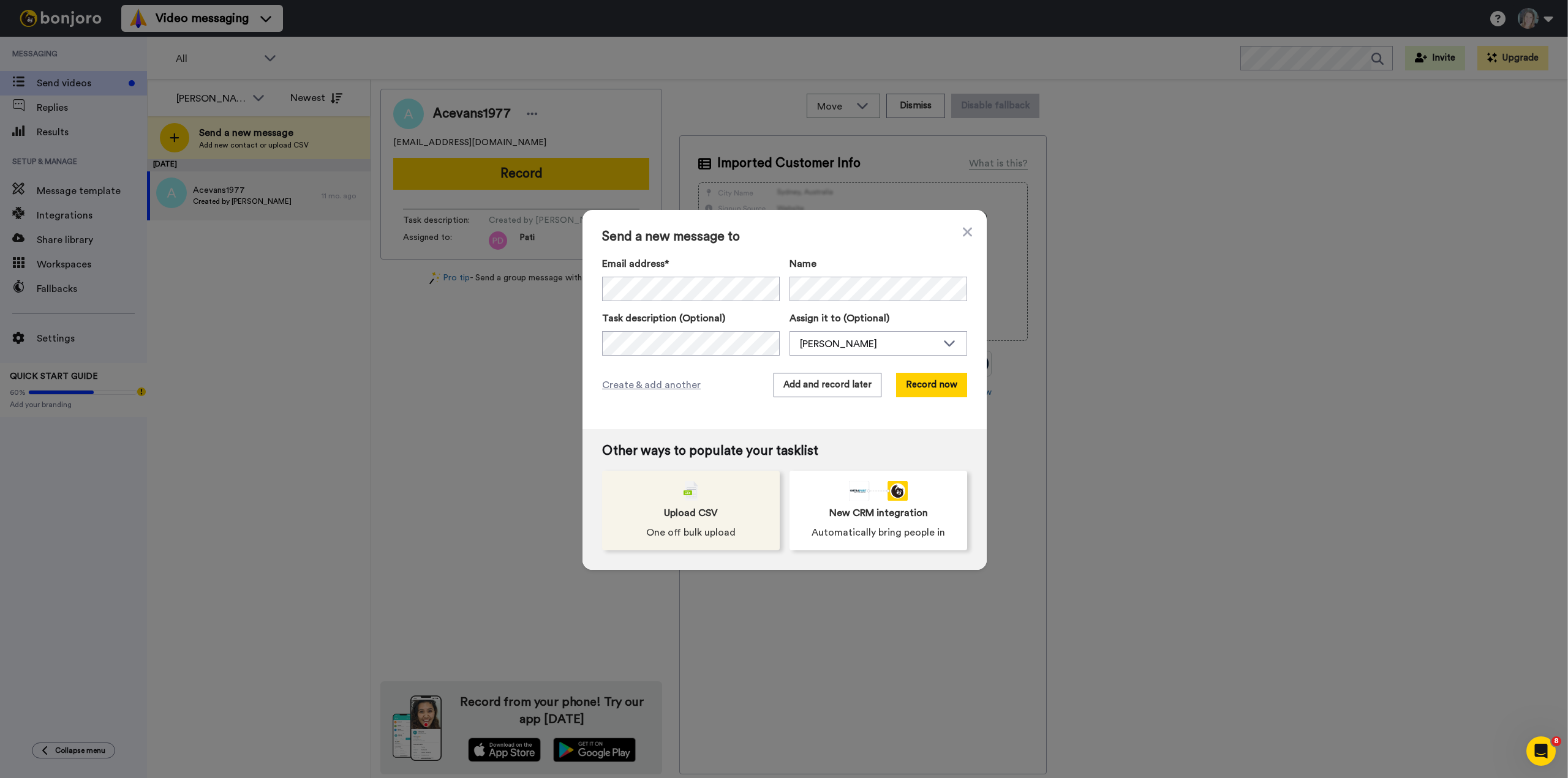
click at [691, 514] on span "Upload CSV" at bounding box center [691, 513] width 54 height 15
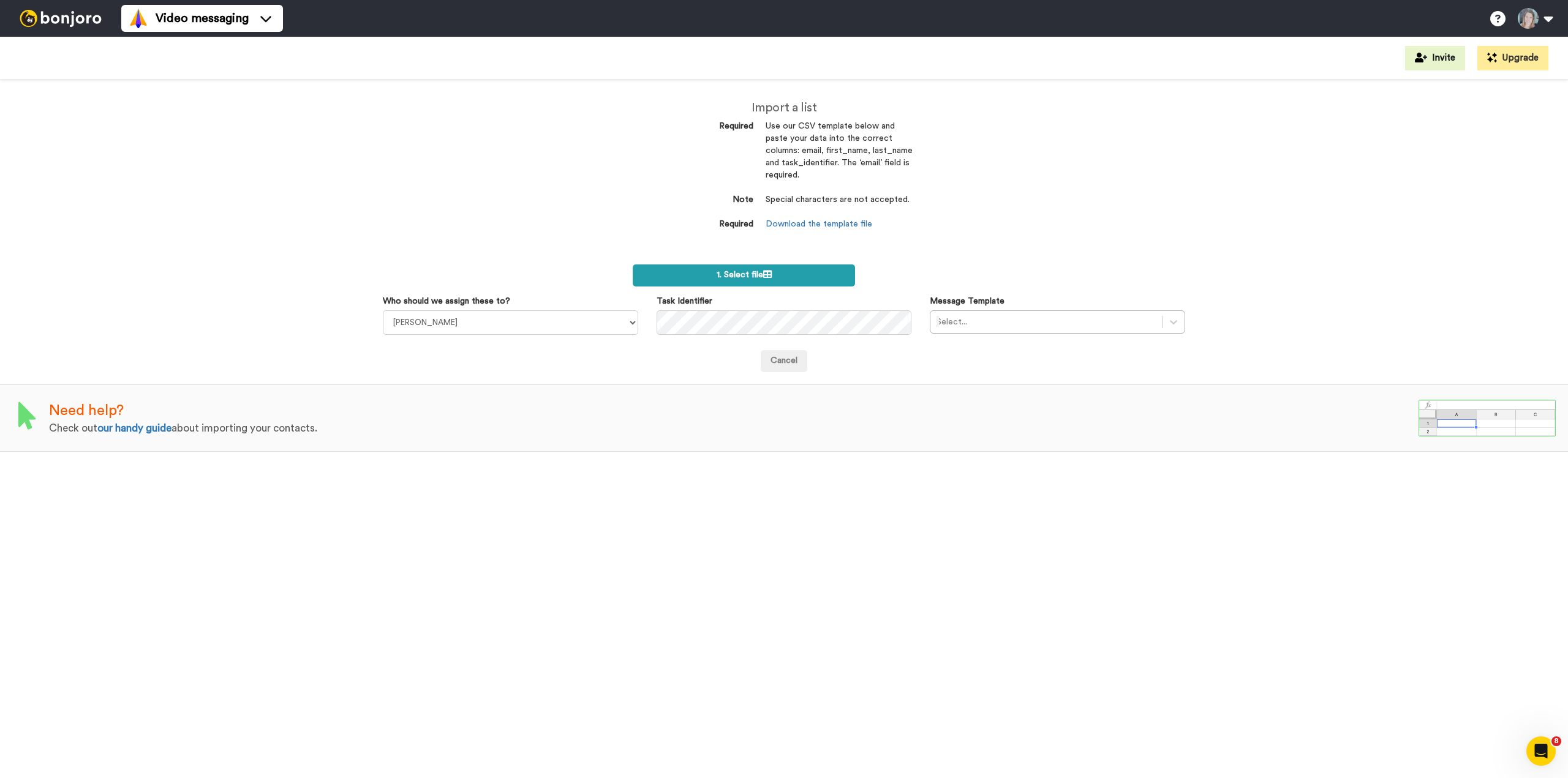
click at [717, 273] on span "1. Select file" at bounding box center [744, 274] width 55 height 8
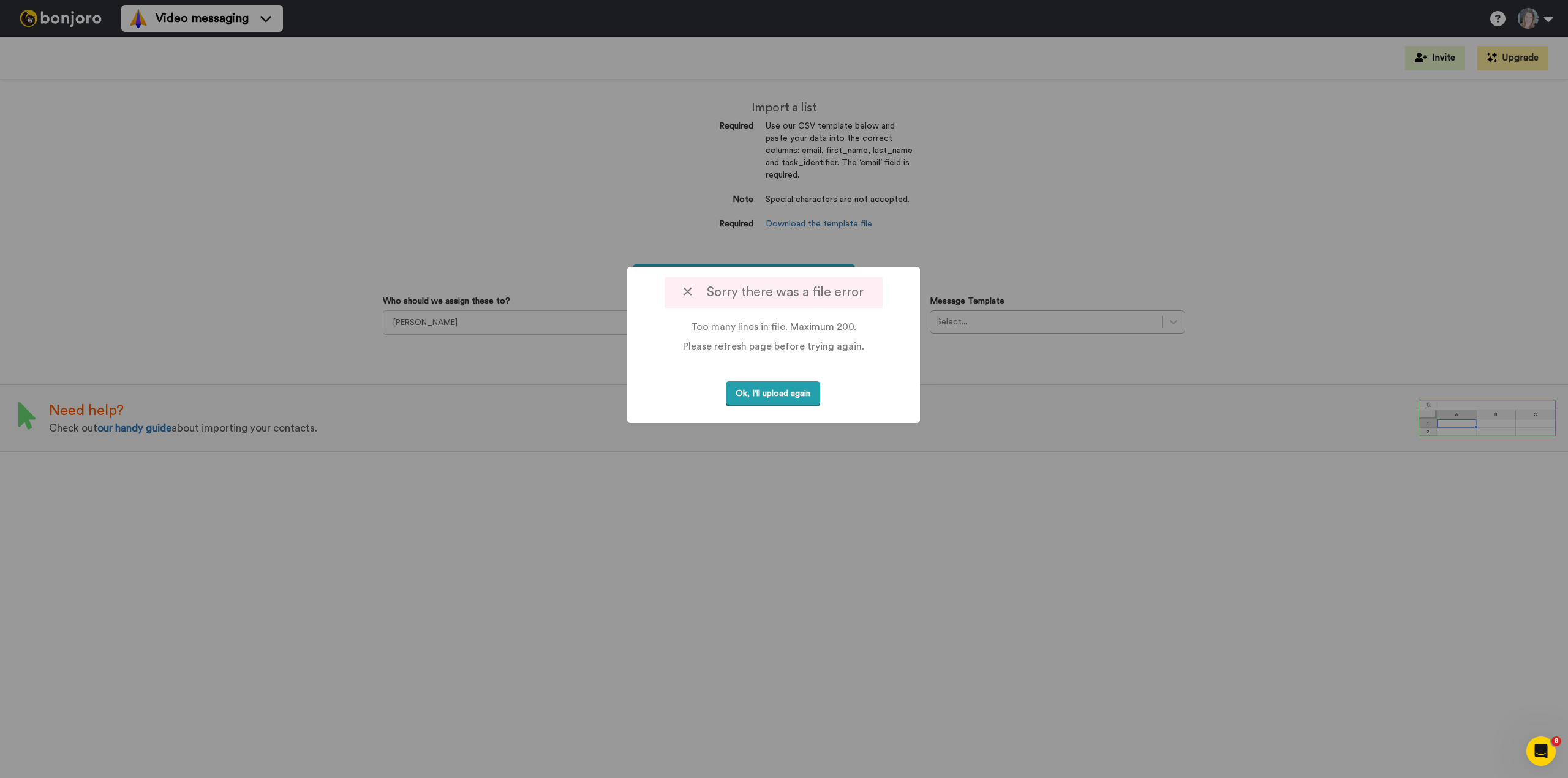
click at [773, 391] on button "Ok, I'll upload again" at bounding box center [773, 394] width 94 height 25
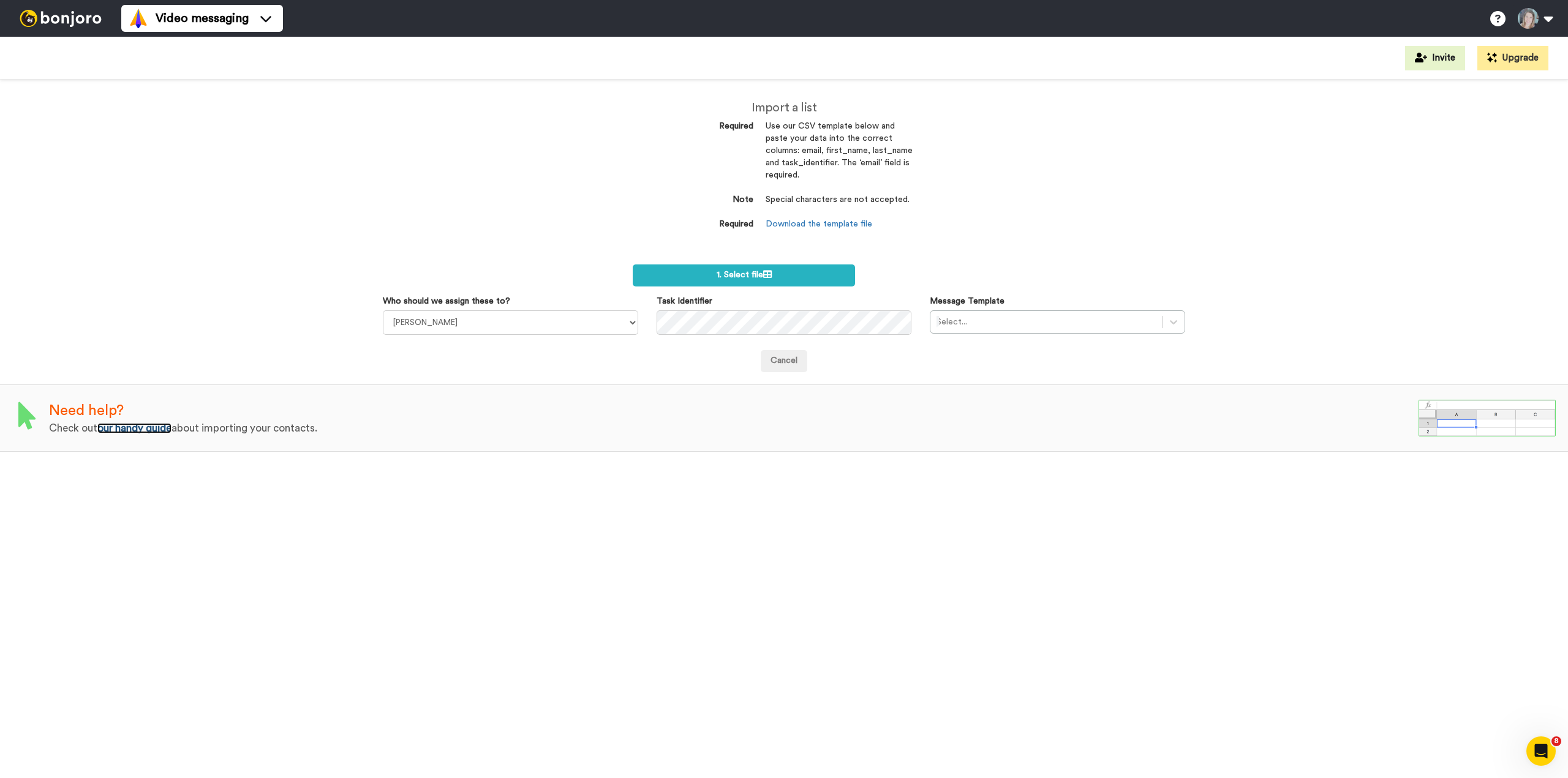
click at [145, 428] on link "our handy guide" at bounding box center [135, 428] width 74 height 11
click at [681, 276] on label "1. Select file" at bounding box center [743, 275] width 222 height 22
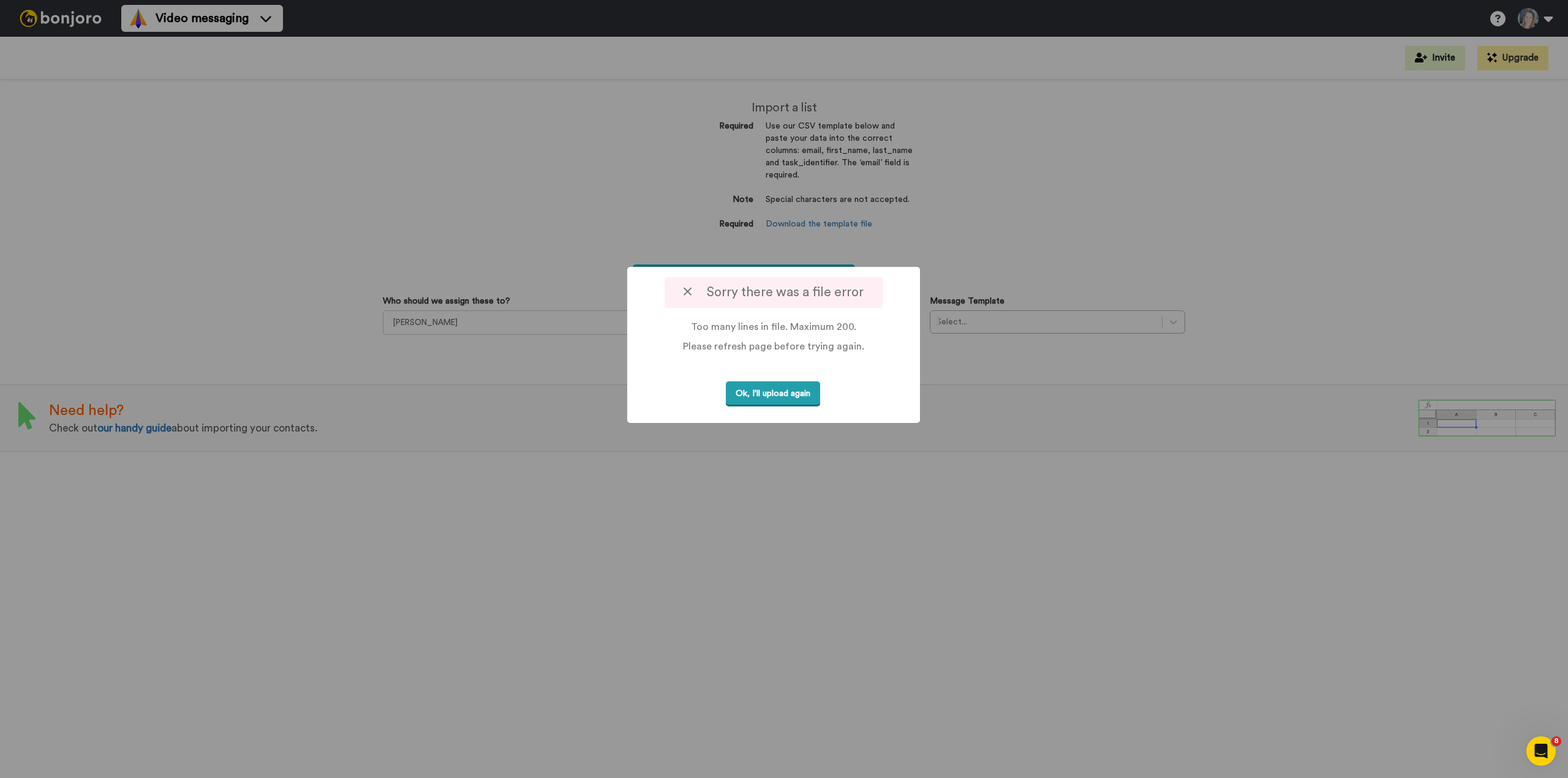
click at [741, 386] on button "Ok, I'll upload again" at bounding box center [773, 394] width 94 height 25
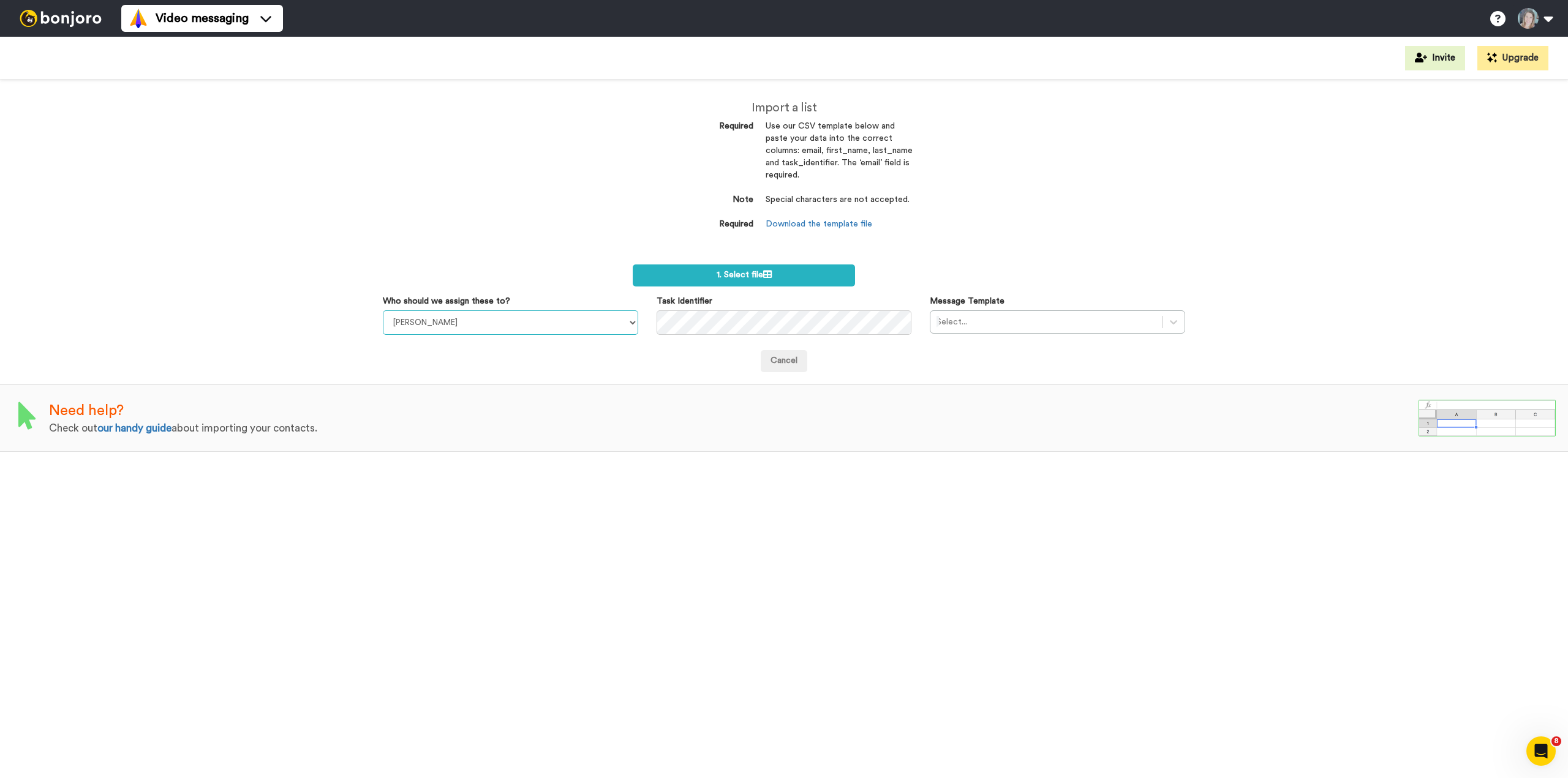
click at [600, 331] on select "[PERSON_NAME] Tower [PERSON_NAME] [PERSON_NAME] [PERSON_NAME] [PERSON_NAME]" at bounding box center [510, 322] width 256 height 25
select select "bf907703-e70c-4f4a-b4b6-a47ca18da882"
click at [383, 310] on select "[PERSON_NAME] Tower [PERSON_NAME] [PERSON_NAME] [PERSON_NAME] [PERSON_NAME]" at bounding box center [510, 322] width 256 height 25
click at [729, 276] on span "1. Select file" at bounding box center [744, 274] width 55 height 8
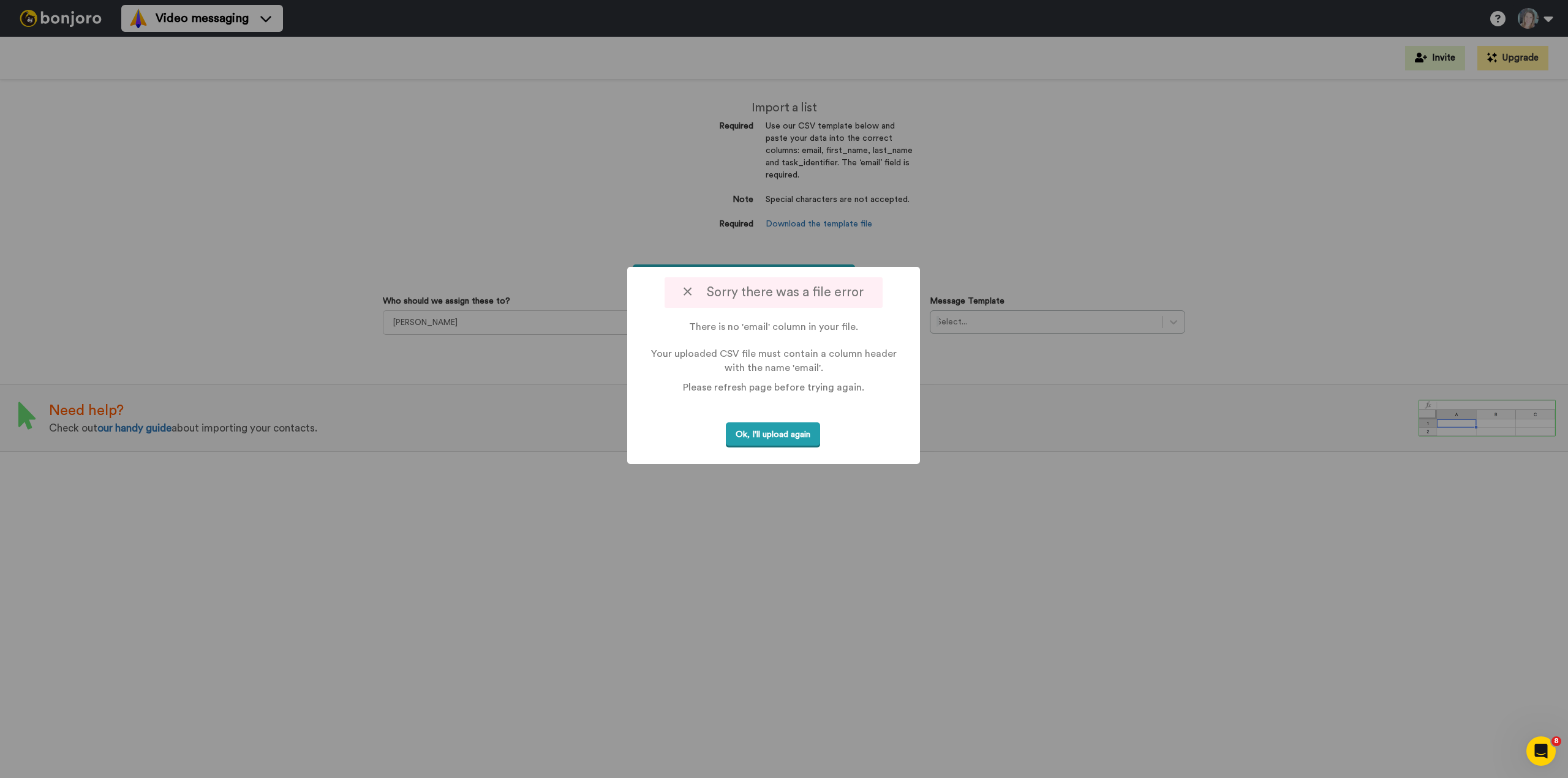
click at [781, 439] on button "Ok, I'll upload again" at bounding box center [773, 435] width 94 height 25
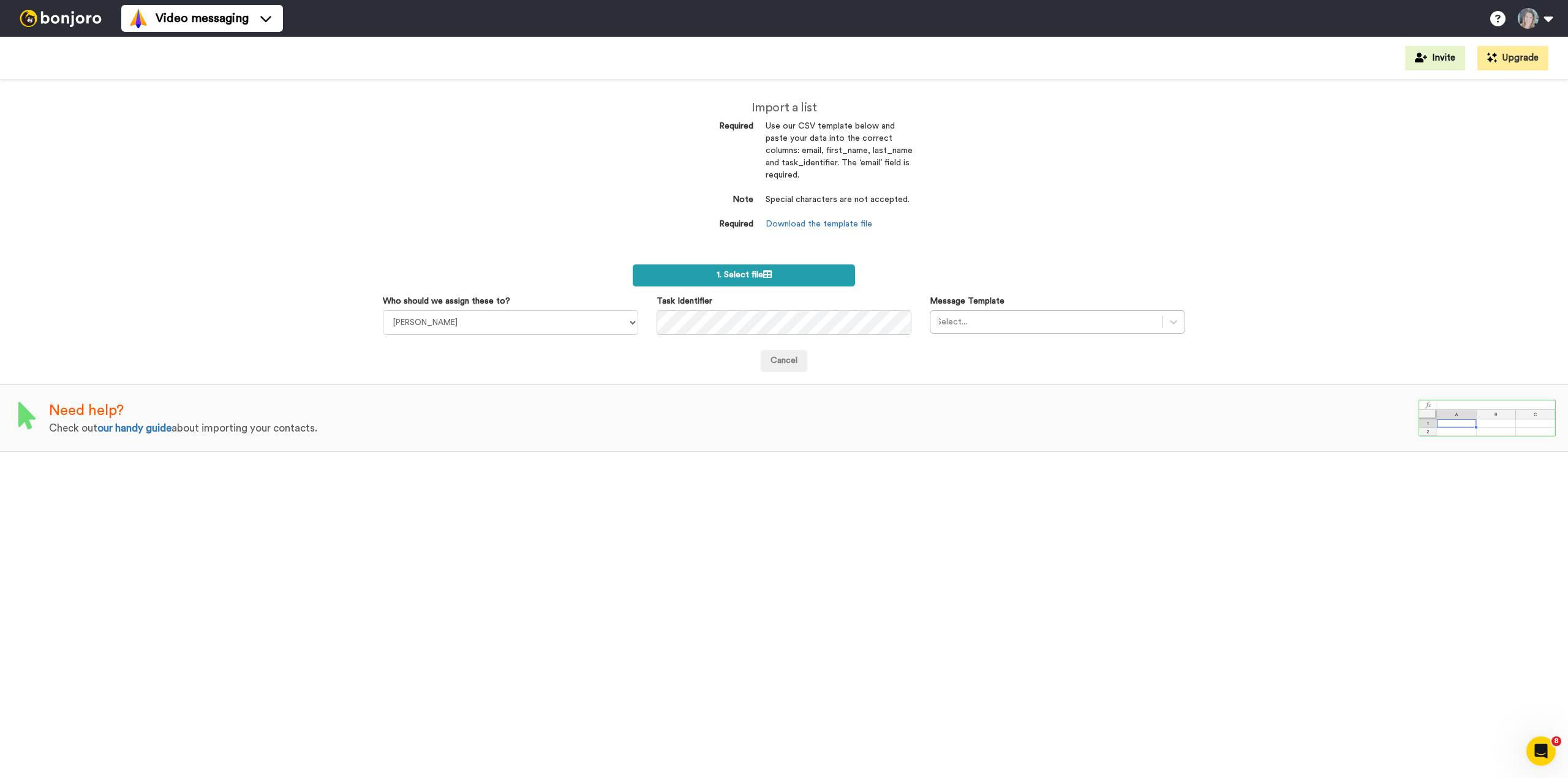
click at [706, 270] on label "1. Select file" at bounding box center [743, 275] width 222 height 22
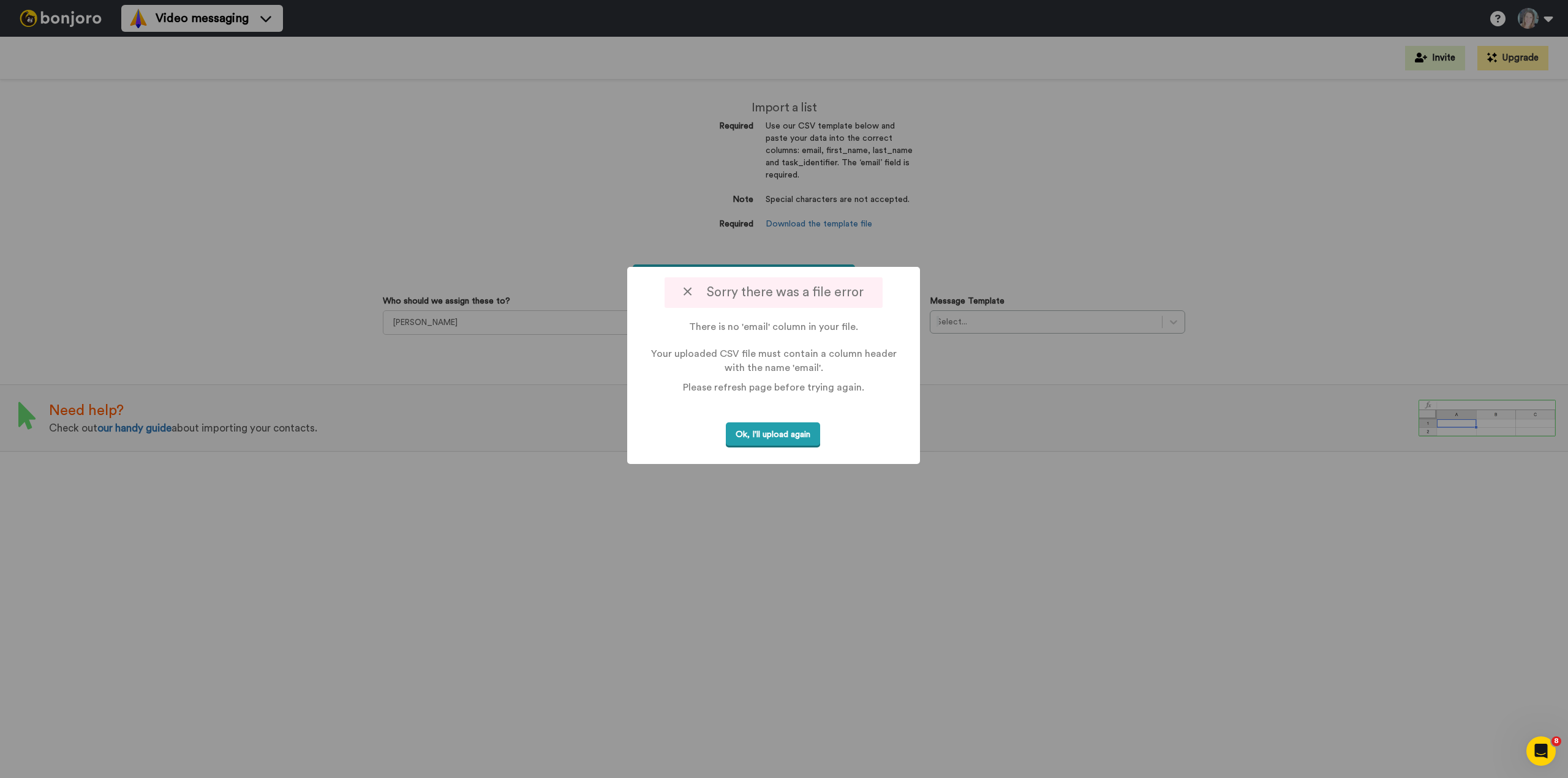
click at [796, 436] on button "Ok, I'll upload again" at bounding box center [773, 435] width 94 height 25
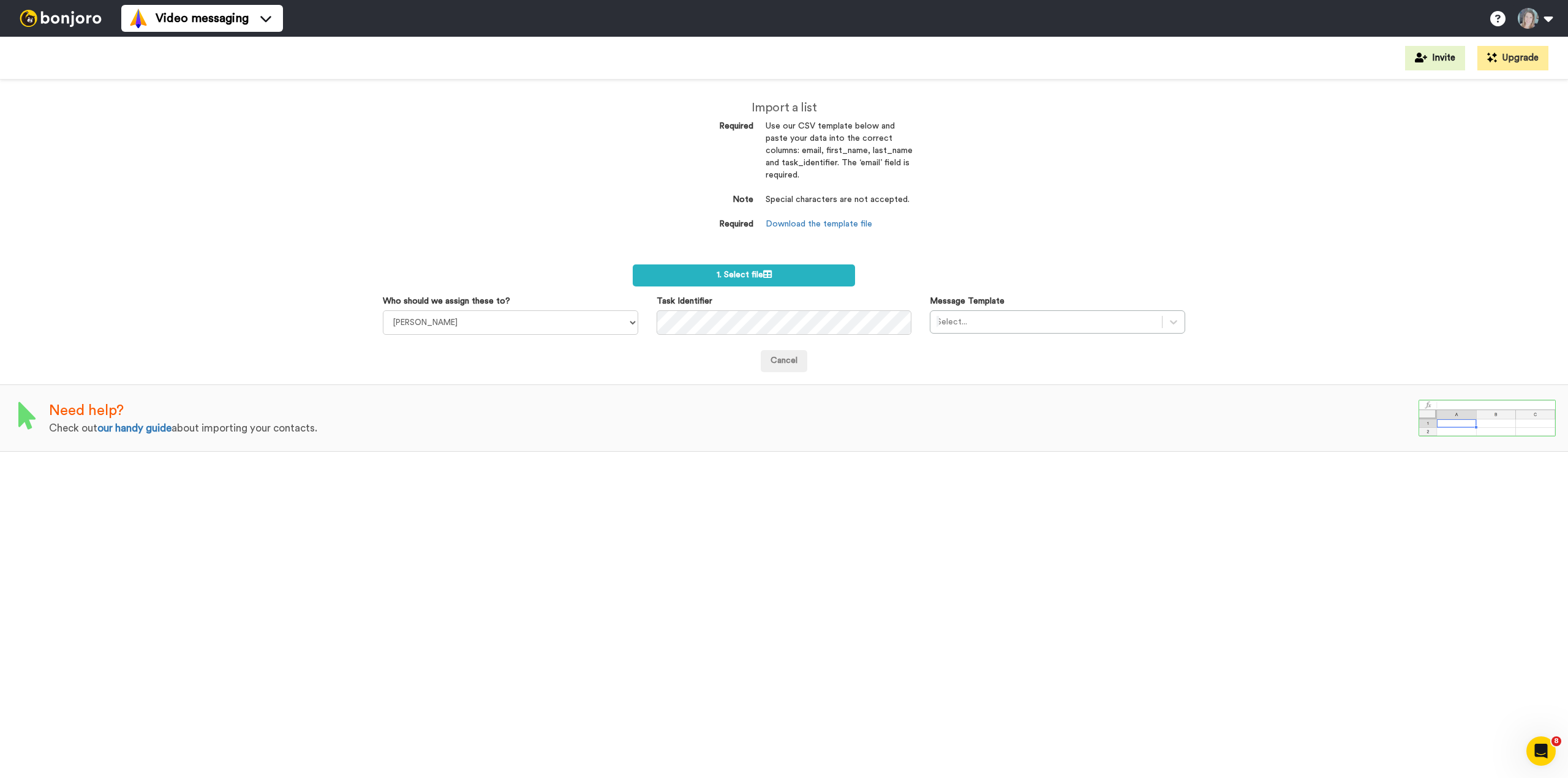
drag, startPoint x: 698, startPoint y: 263, endPoint x: 698, endPoint y: 281, distance: 18.0
click at [698, 264] on div "Import a list Required Use our CSV template below and paste your data into the …" at bounding box center [783, 172] width 275 height 185
click at [698, 282] on label "1. Select file" at bounding box center [743, 275] width 222 height 22
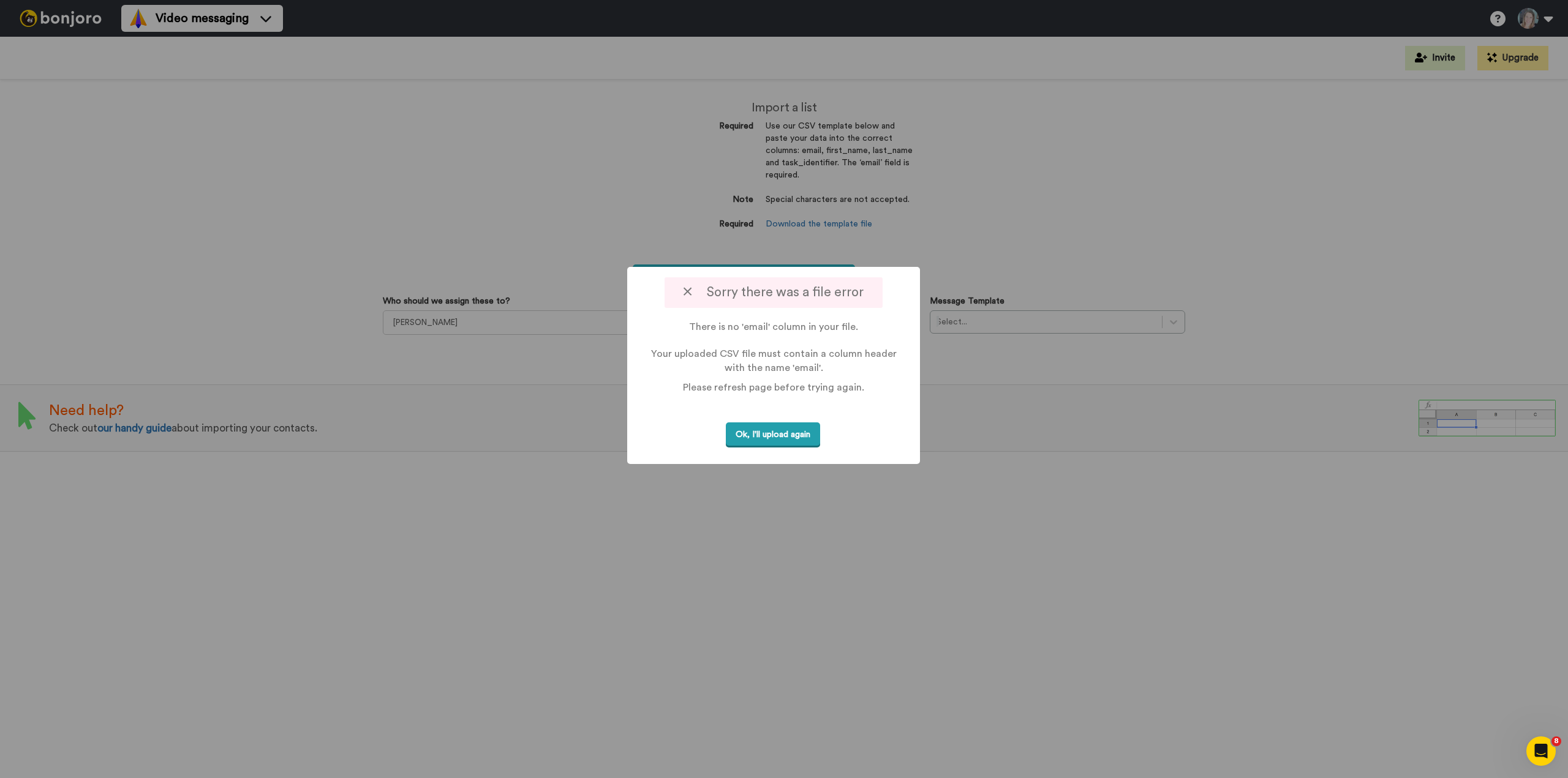
click at [781, 438] on button "Ok, I'll upload again" at bounding box center [773, 435] width 94 height 25
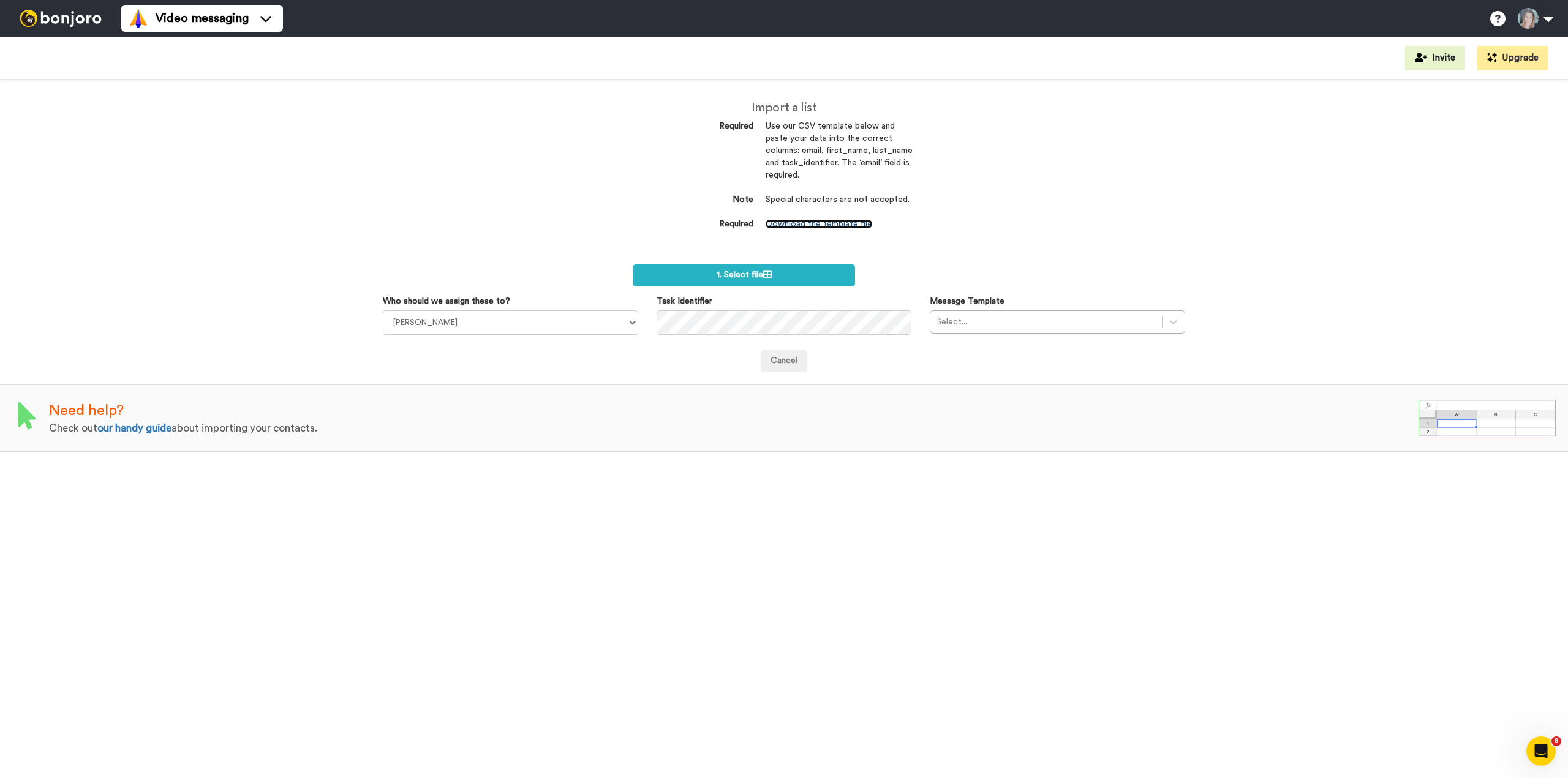
click at [806, 221] on link "Download the template file" at bounding box center [819, 224] width 107 height 8
click at [142, 427] on link "our handy guide" at bounding box center [135, 428] width 74 height 11
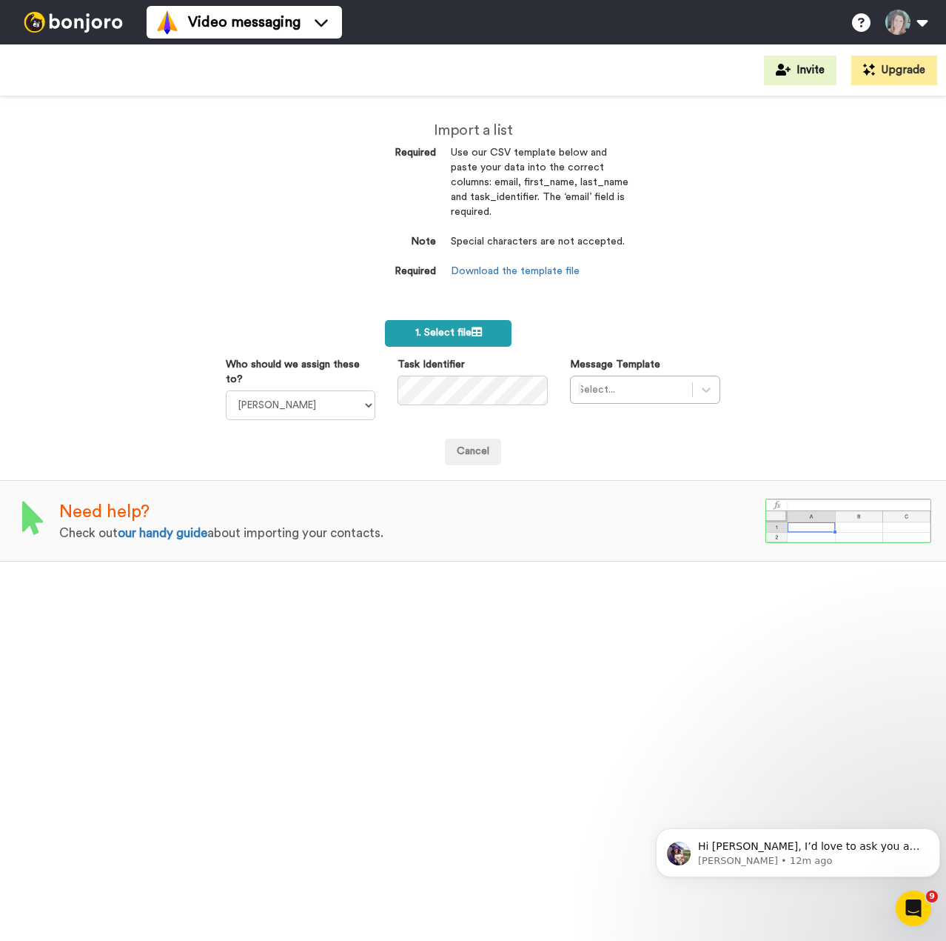
click at [453, 331] on span "1. Select file" at bounding box center [448, 332] width 67 height 10
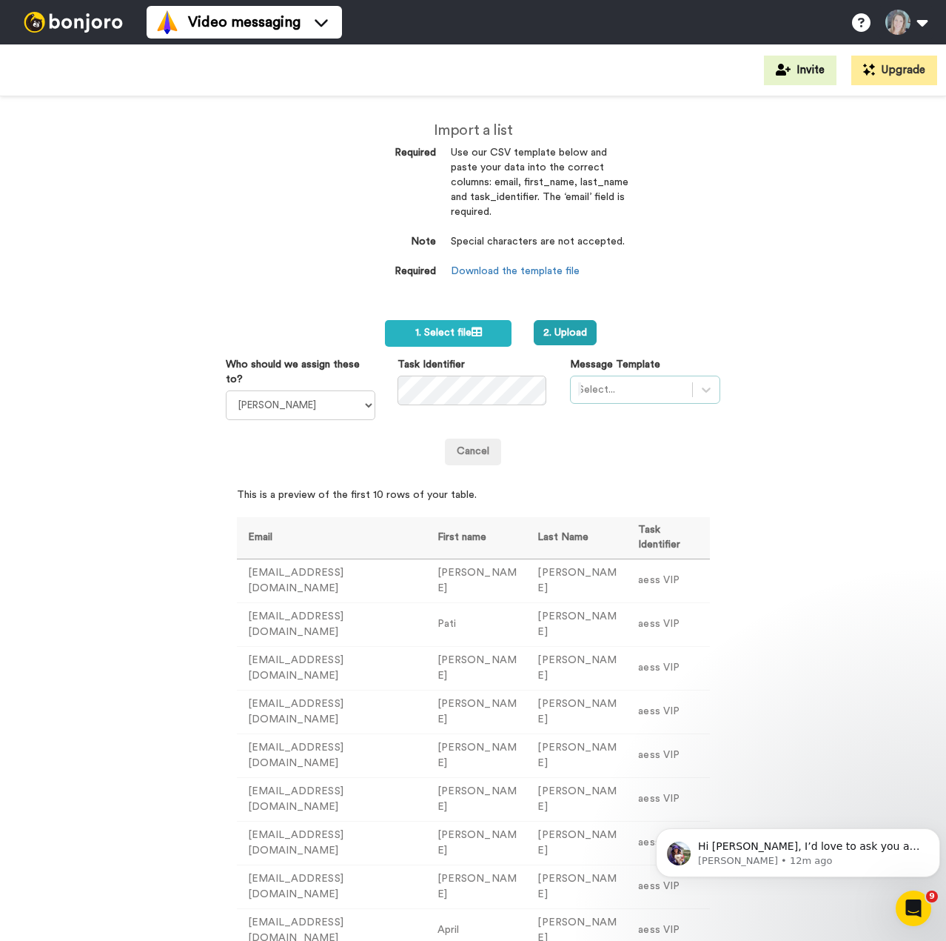
click at [646, 393] on div at bounding box center [631, 390] width 107 height 18
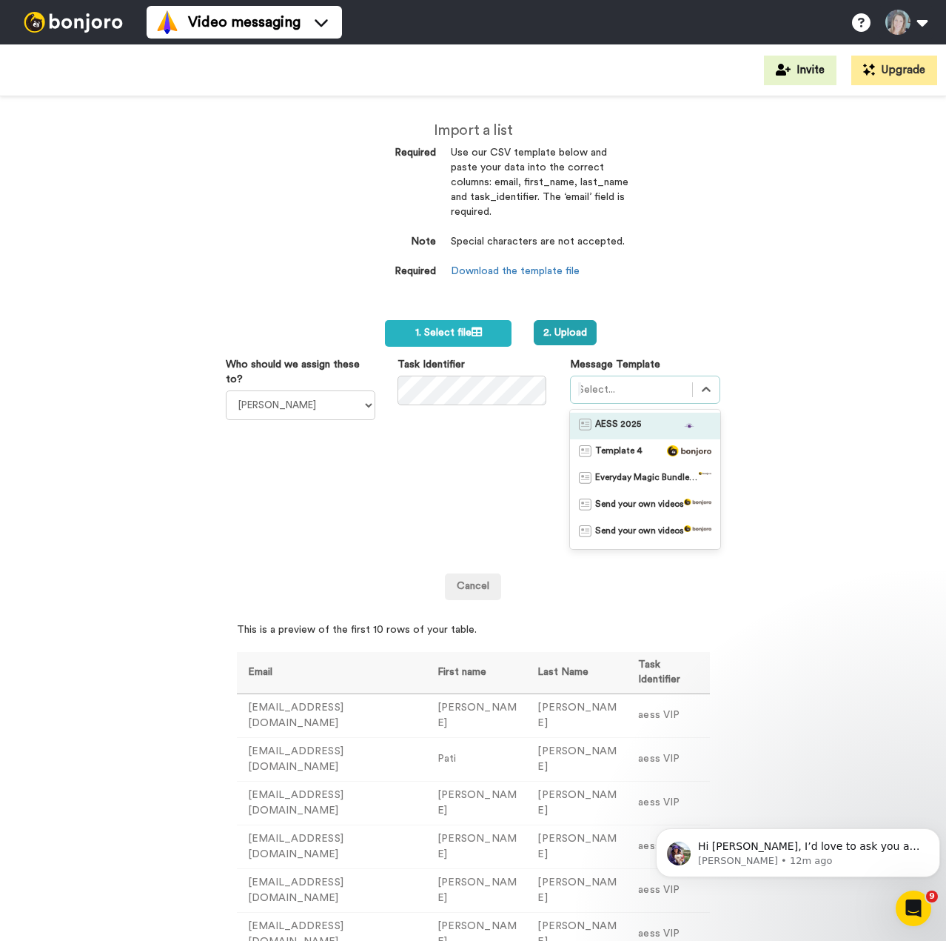
click at [638, 424] on div "AESS 2025" at bounding box center [645, 425] width 133 height 15
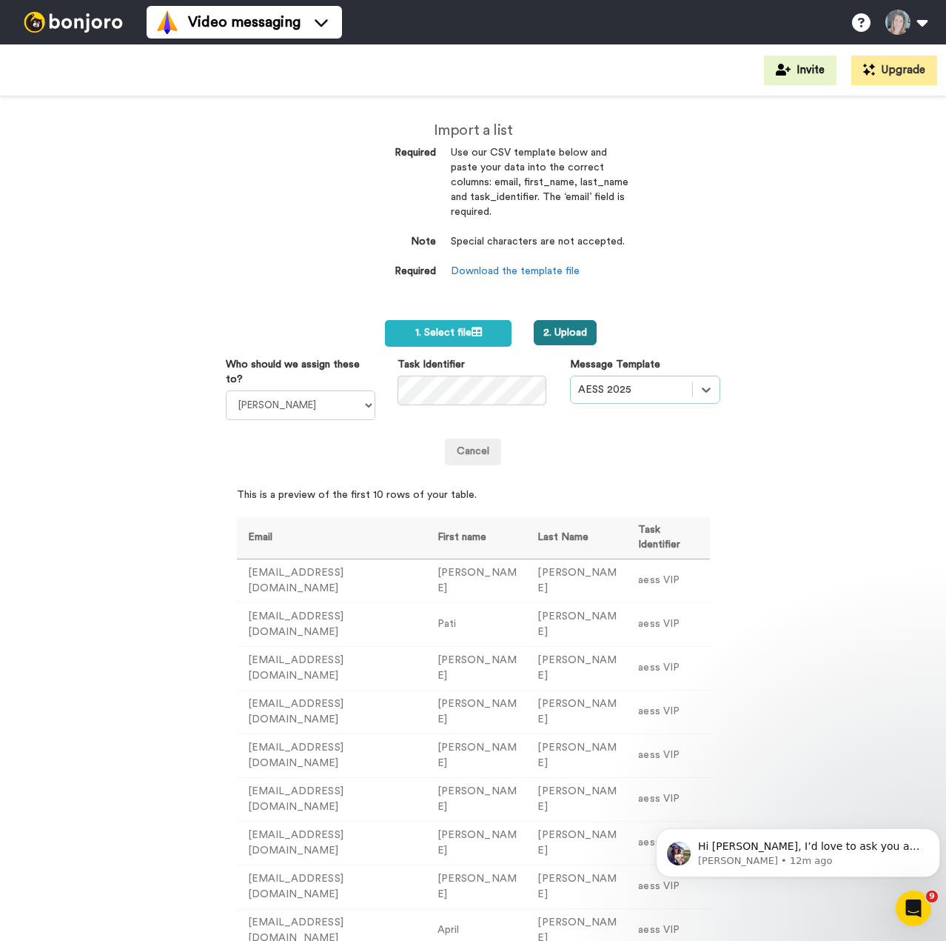
click at [558, 330] on button "2. Upload" at bounding box center [565, 332] width 63 height 25
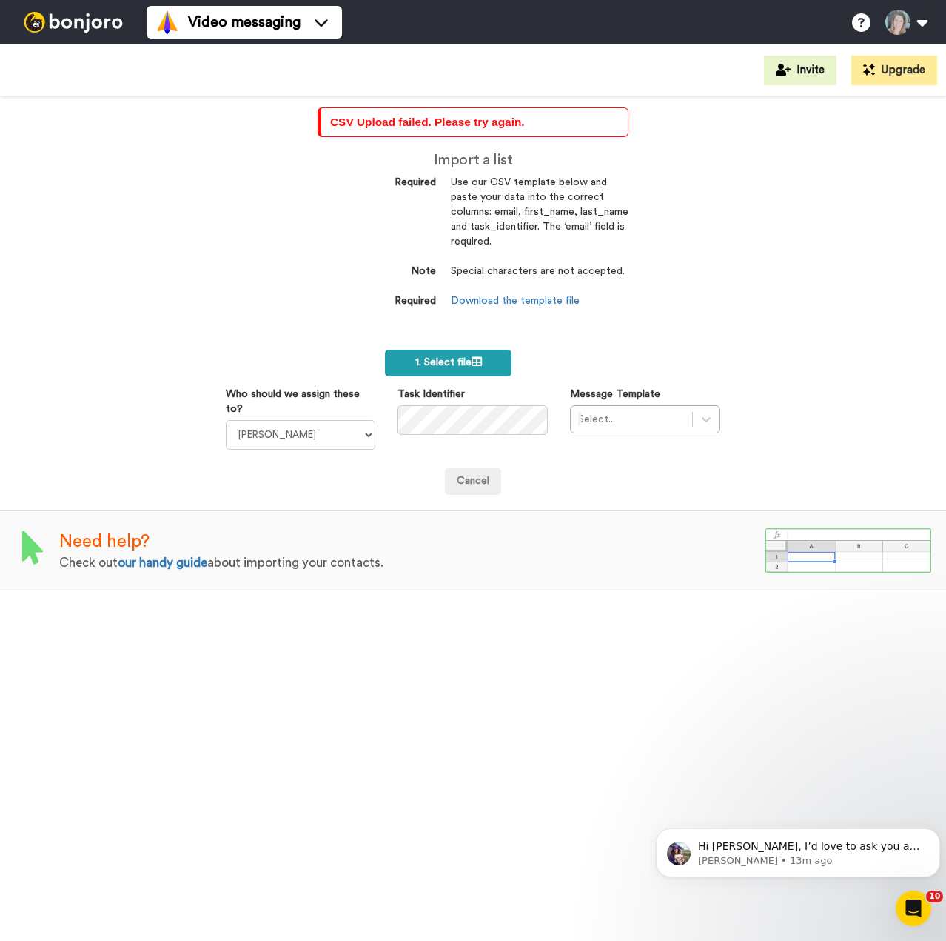
click at [438, 363] on span "1. Select file" at bounding box center [448, 362] width 67 height 10
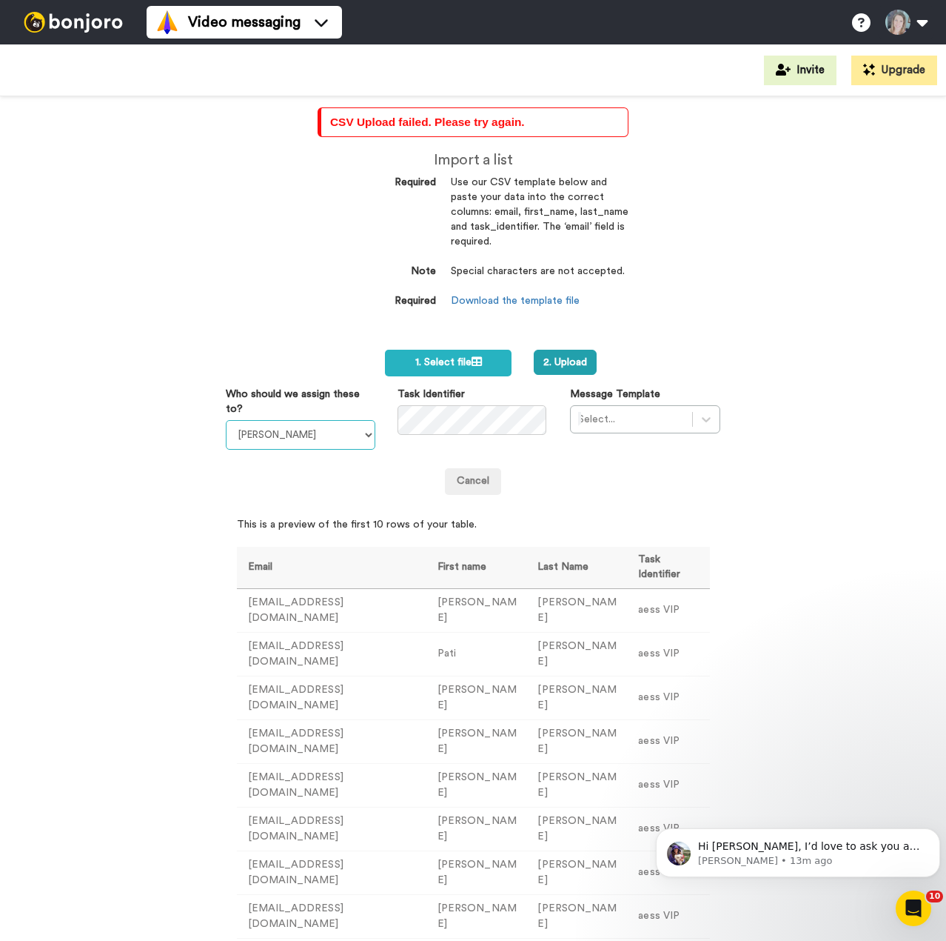
click at [314, 435] on select "[PERSON_NAME] Tower [PERSON_NAME] [PERSON_NAME] [PERSON_NAME] [PERSON_NAME]" at bounding box center [301, 435] width 150 height 30
select select "bf907703-e70c-4f4a-b4b6-a47ca18da882"
click at [226, 420] on select "[PERSON_NAME] Tower [PERSON_NAME] [PERSON_NAME] [PERSON_NAME] [PERSON_NAME]" at bounding box center [301, 435] width 150 height 30
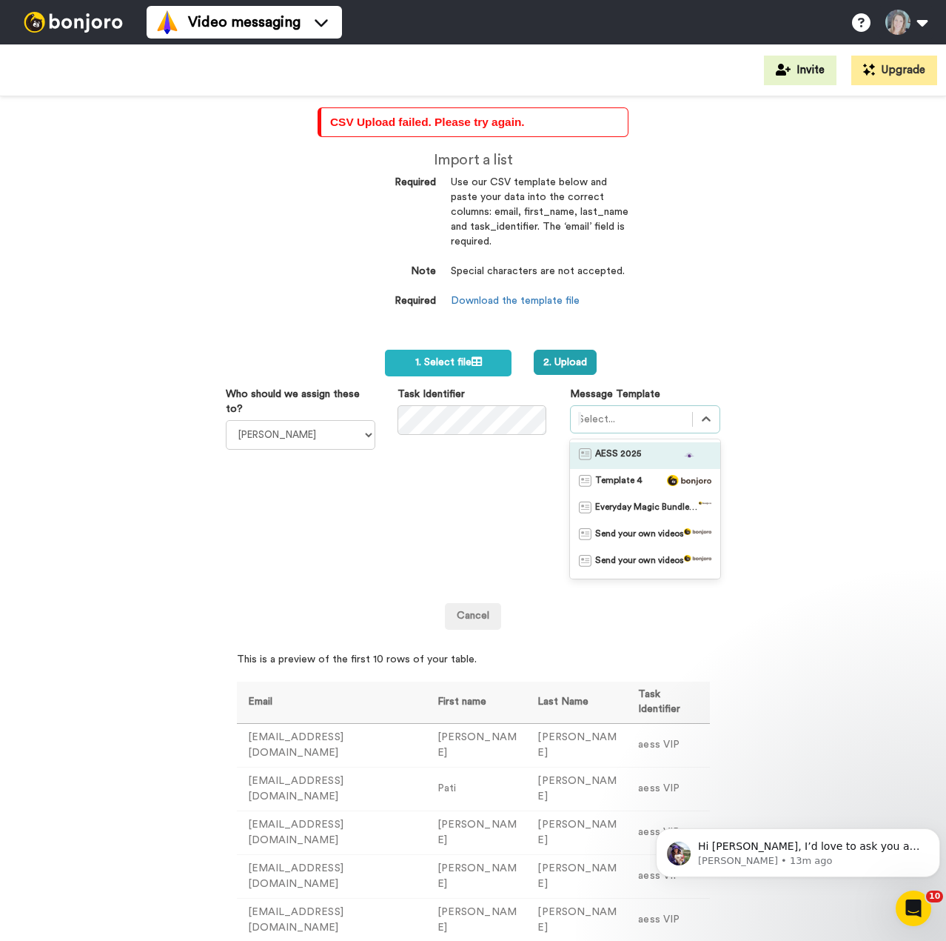
click at [627, 417] on div at bounding box center [631, 419] width 107 height 18
click at [627, 455] on span "AESS 2025" at bounding box center [618, 455] width 46 height 15
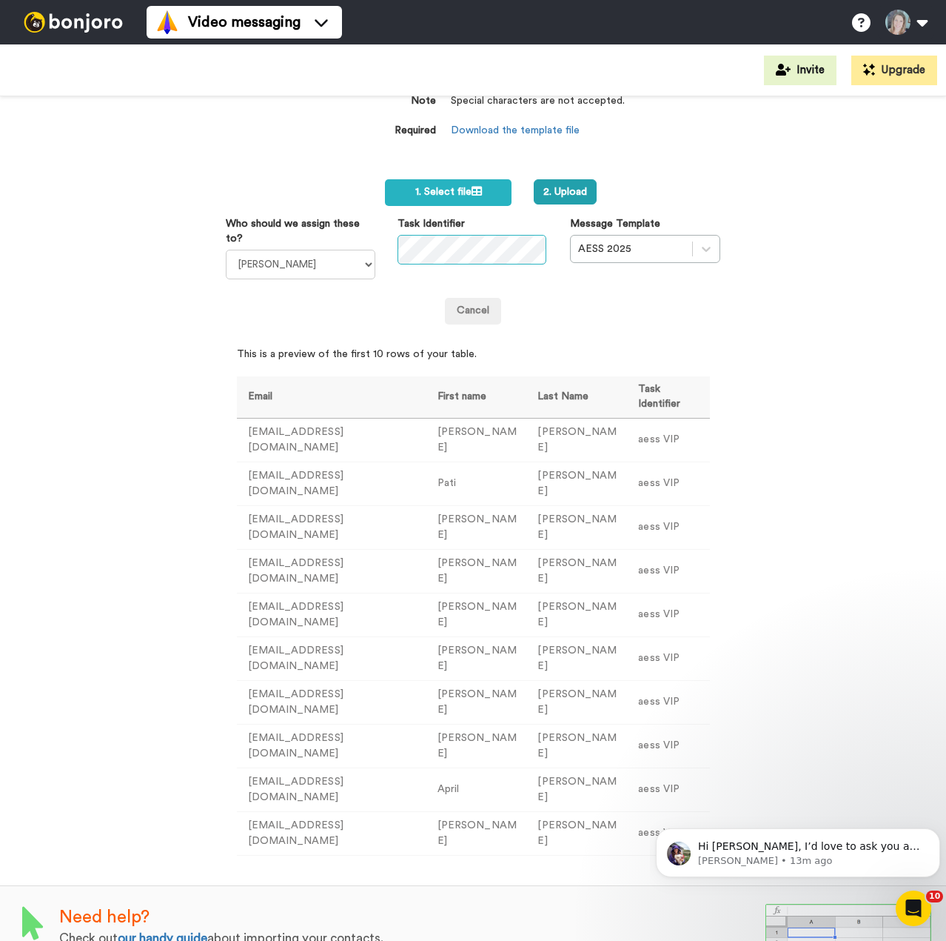
scroll to position [173, 0]
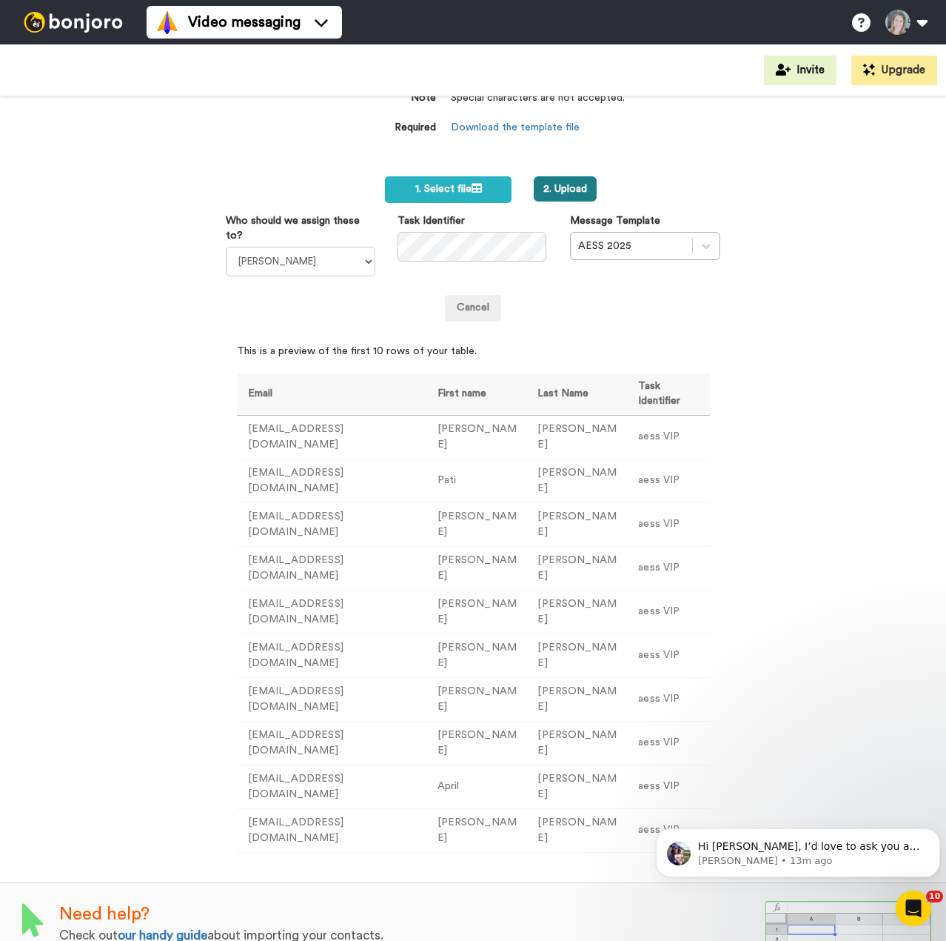
click at [558, 196] on button "2. Upload" at bounding box center [565, 188] width 63 height 25
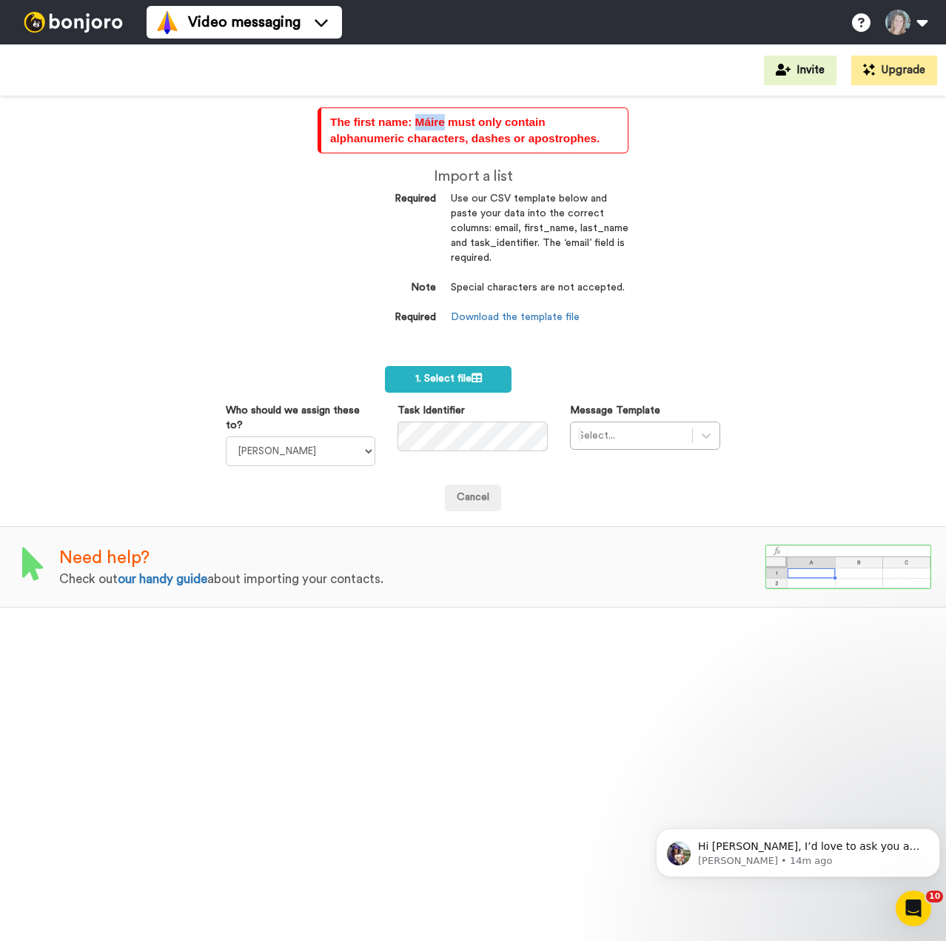
drag, startPoint x: 414, startPoint y: 122, endPoint x: 444, endPoint y: 119, distance: 29.8
click at [444, 119] on div "The first name: Máire must only contain alphanumeric characters, dashes or apos…" at bounding box center [474, 130] width 289 height 33
copy div "Máire"
click at [452, 380] on span "1. Select file" at bounding box center [448, 378] width 67 height 10
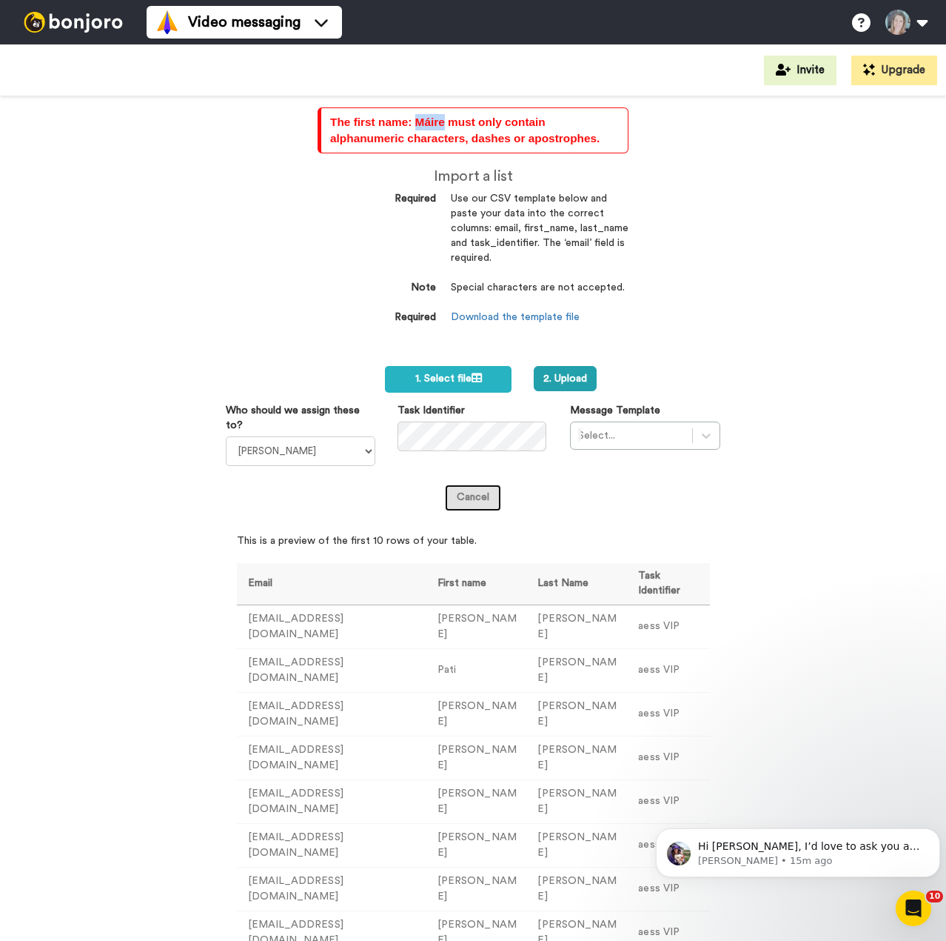
click at [445, 488] on link "Cancel" at bounding box center [473, 497] width 56 height 27
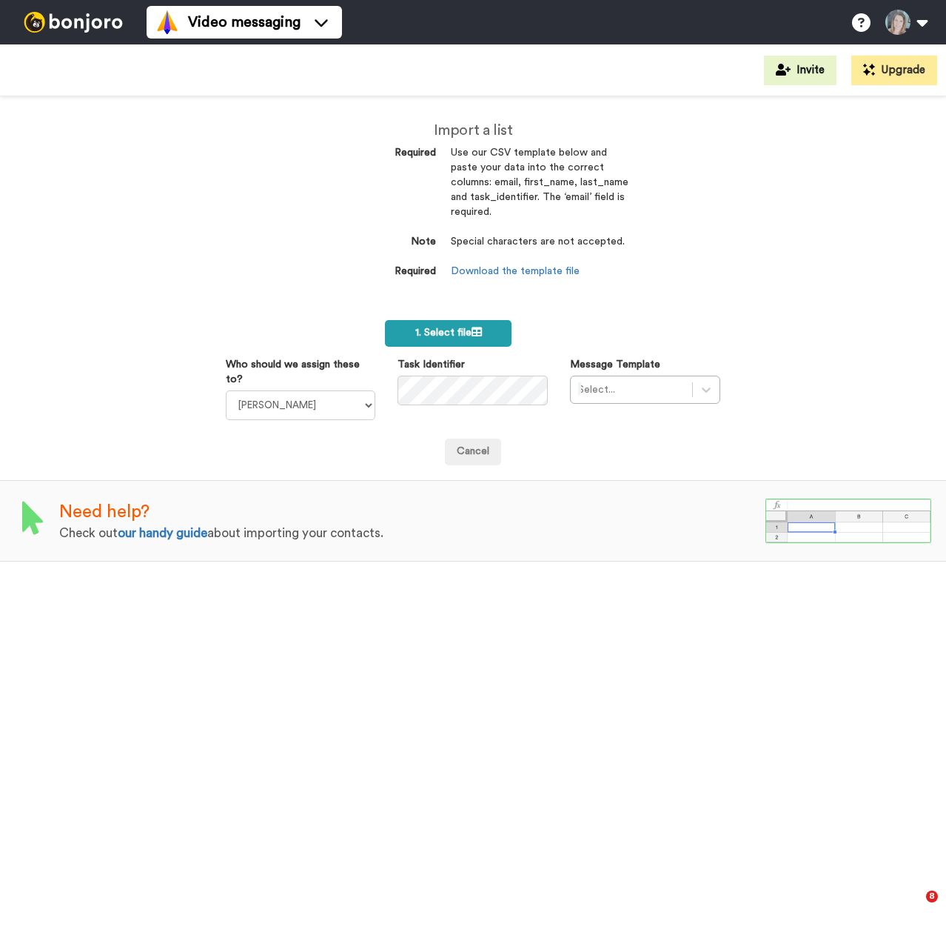
click at [436, 338] on span "1. Select file" at bounding box center [448, 332] width 67 height 10
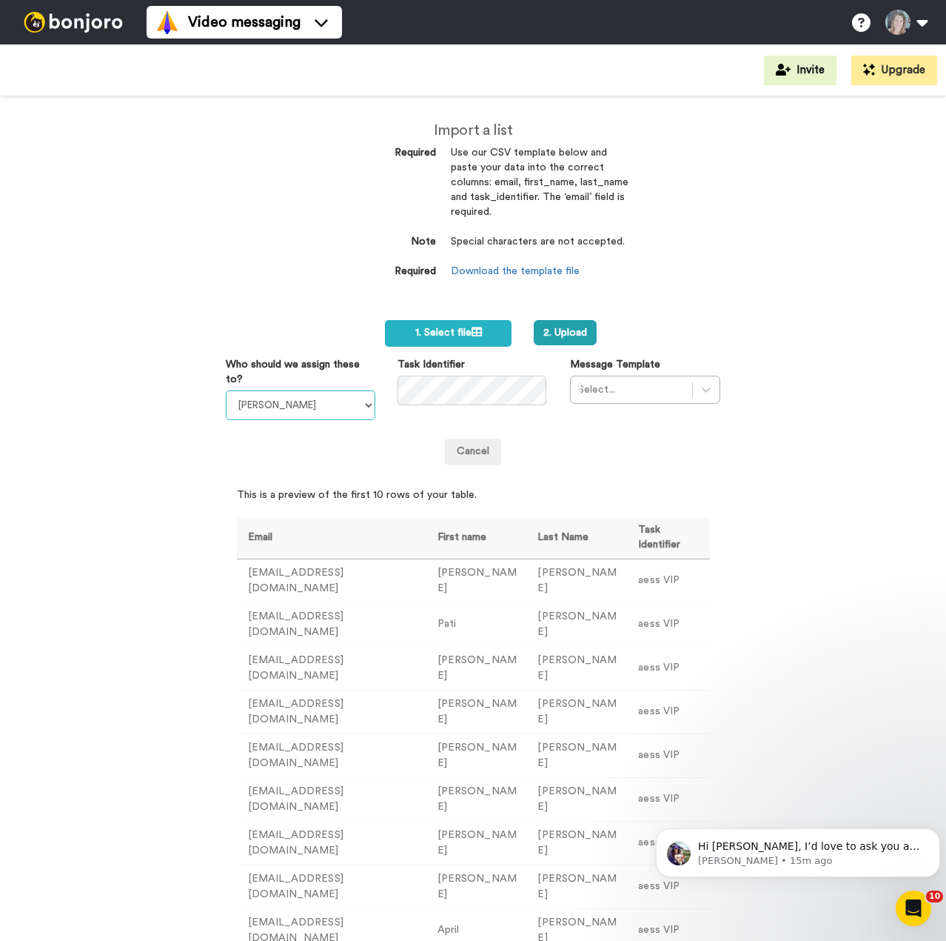
click at [293, 402] on select "[PERSON_NAME] Tower [PERSON_NAME] [PERSON_NAME] [PERSON_NAME] [PERSON_NAME]" at bounding box center [301, 405] width 150 height 30
select select "bf907703-e70c-4f4a-b4b6-a47ca18da882"
click at [226, 390] on select "[PERSON_NAME] Tower [PERSON_NAME] [PERSON_NAME] [PERSON_NAME] [PERSON_NAME]" at bounding box center [301, 405] width 150 height 30
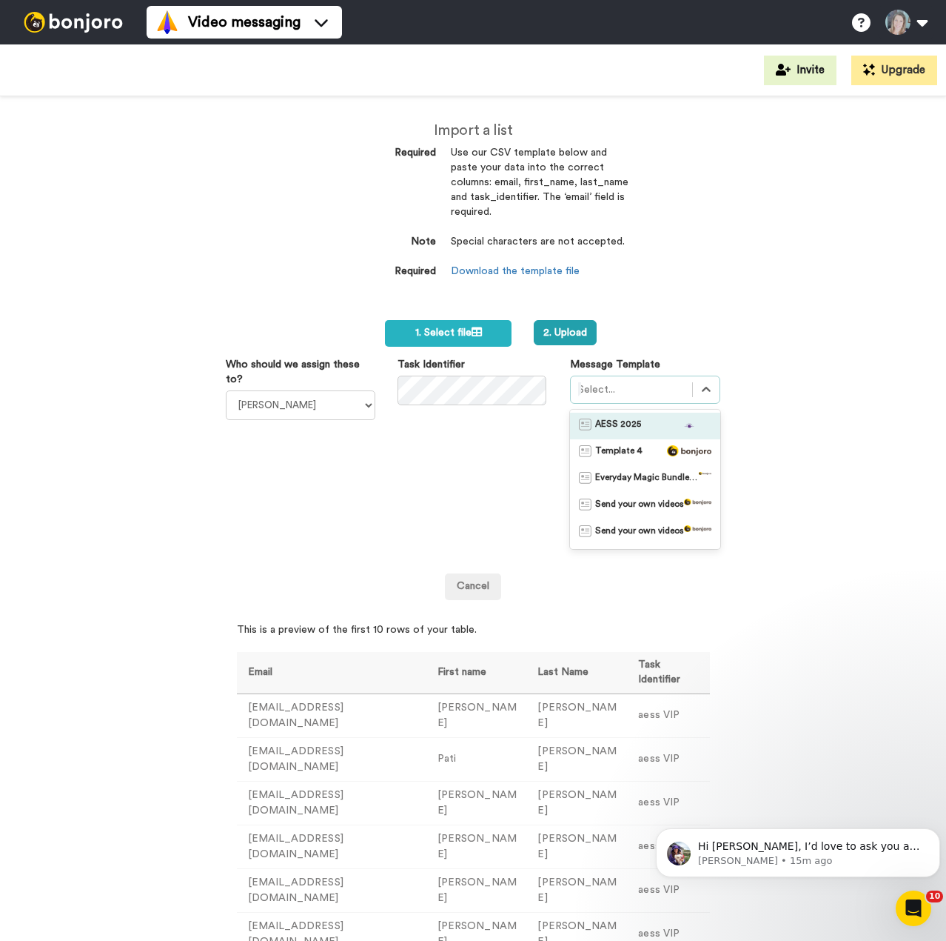
click at [635, 396] on div at bounding box center [631, 390] width 107 height 18
click at [627, 423] on span "AESS 2025" at bounding box center [618, 425] width 46 height 15
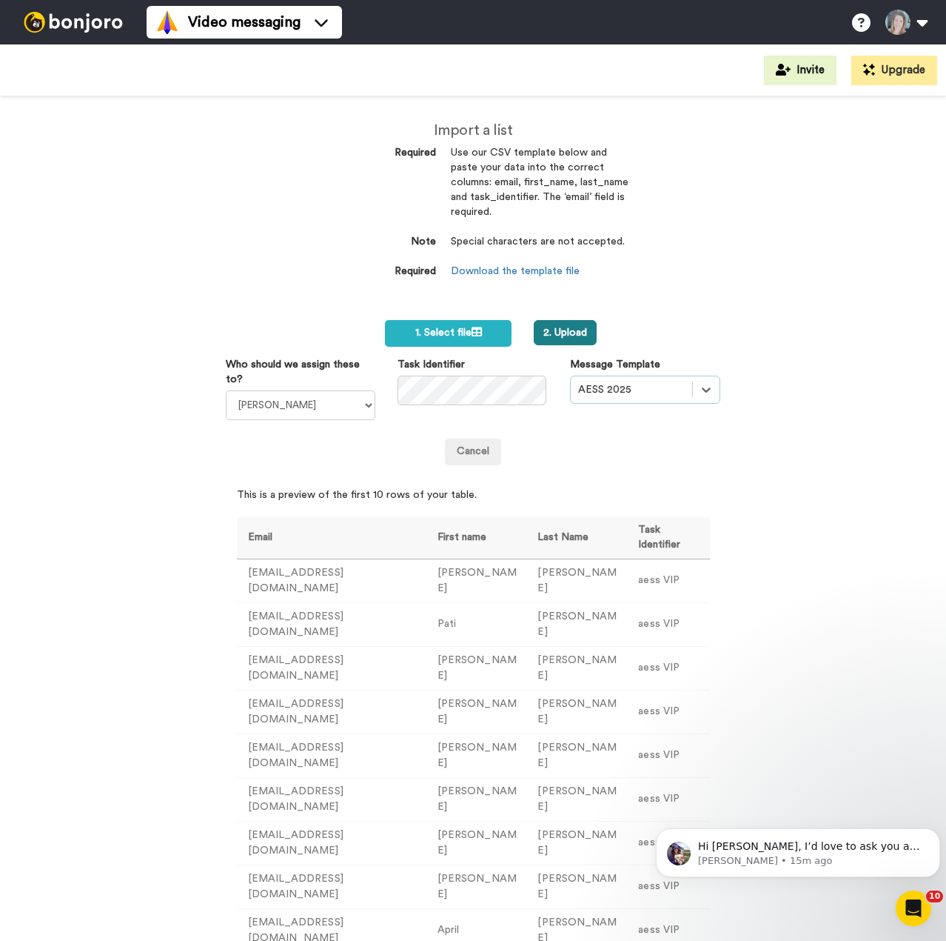
click at [555, 333] on button "2. Upload" at bounding box center [565, 332] width 63 height 25
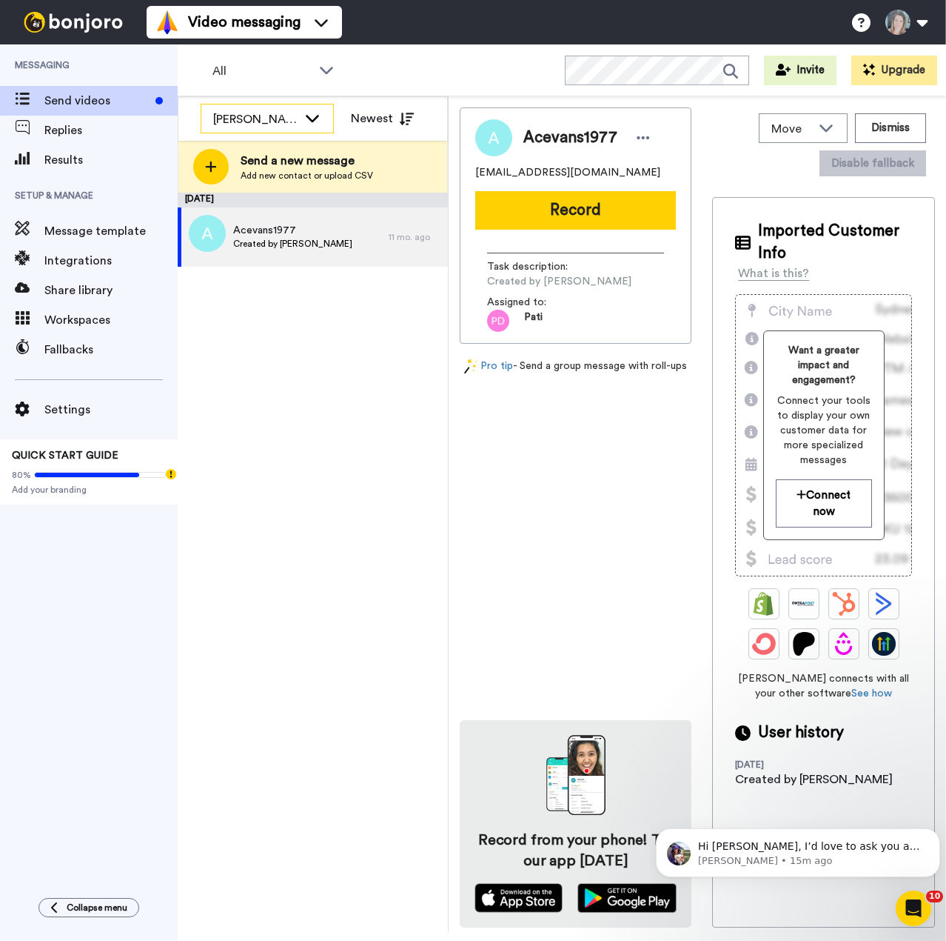
click at [315, 117] on icon at bounding box center [312, 118] width 13 height 7
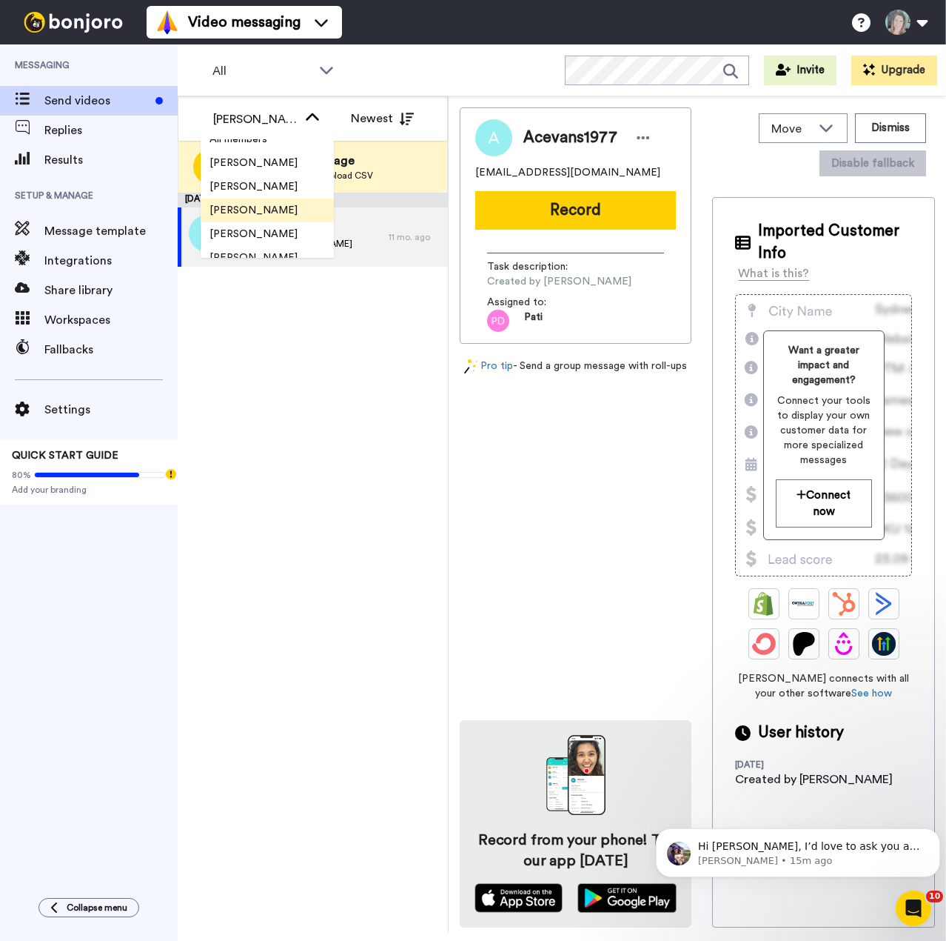
scroll to position [24, 0]
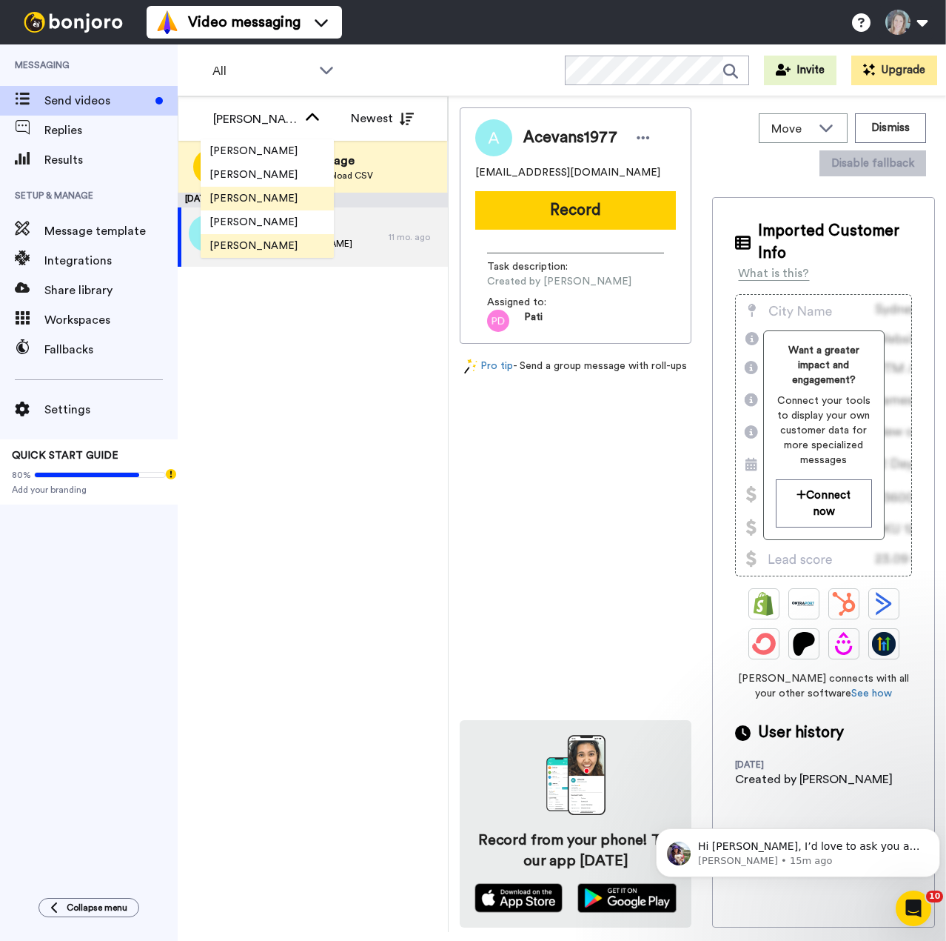
click at [272, 241] on span "Naomie Harris" at bounding box center [254, 245] width 106 height 15
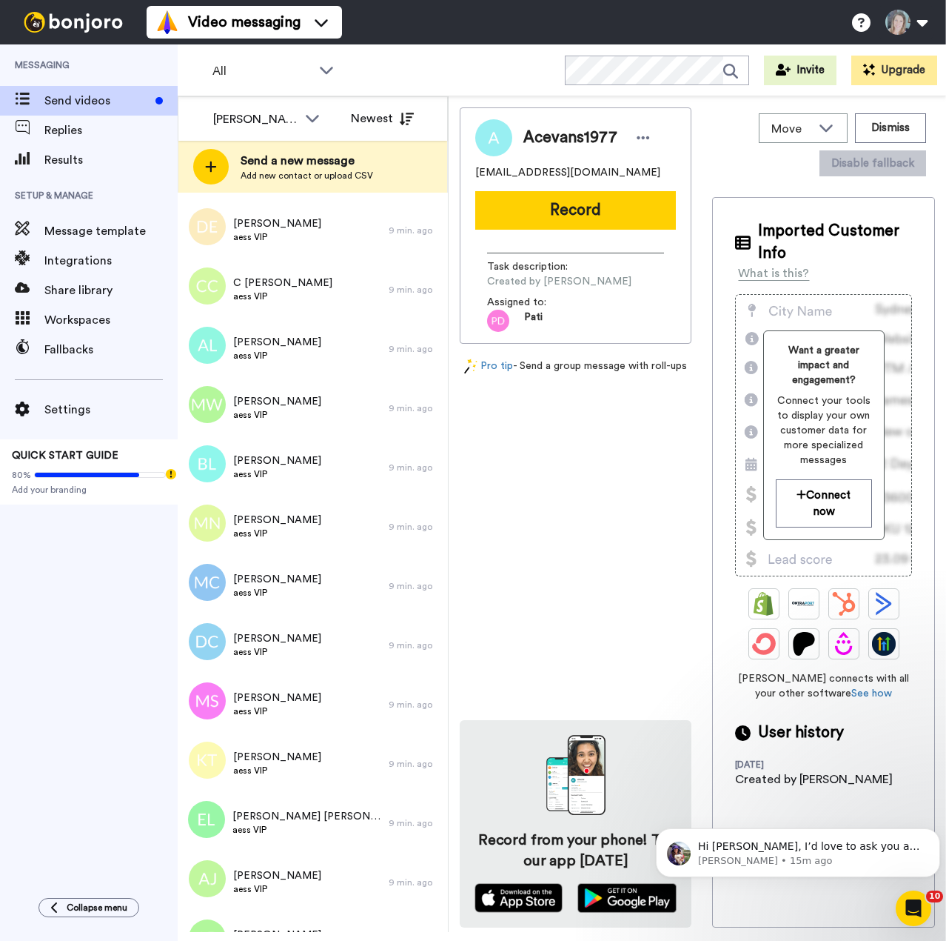
scroll to position [0, 0]
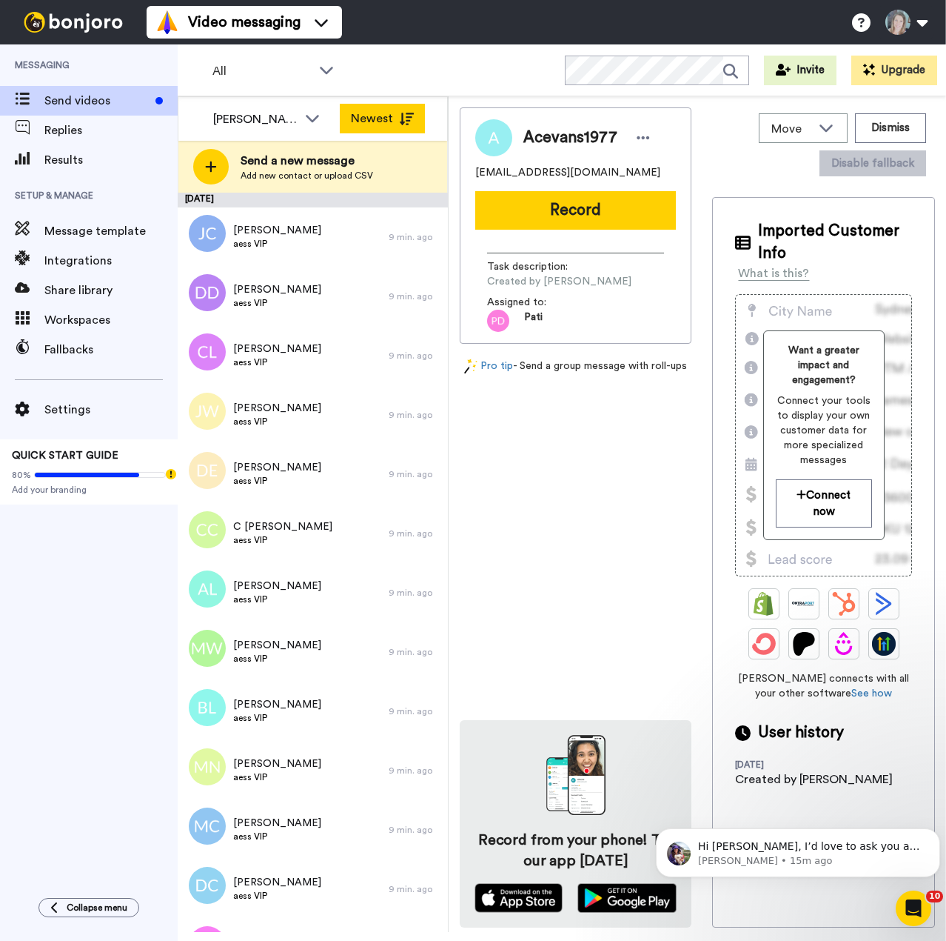
click at [385, 112] on button "Newest" at bounding box center [382, 119] width 85 height 30
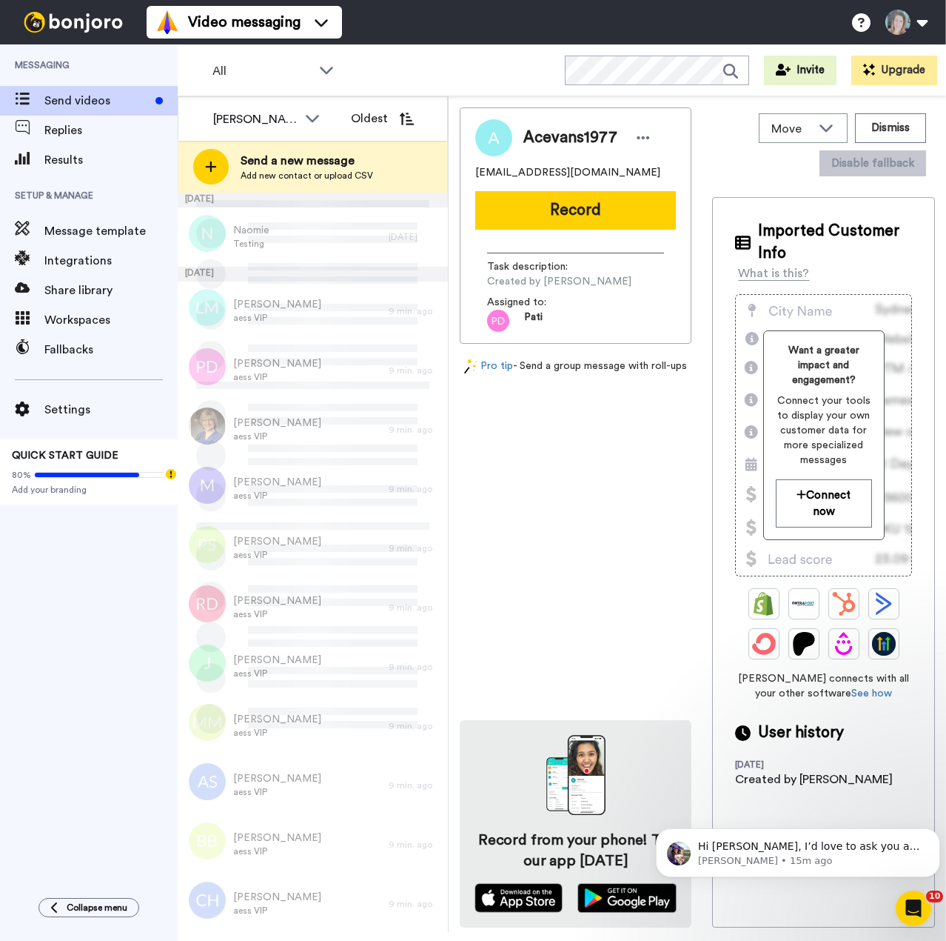
click at [393, 116] on button "Oldest" at bounding box center [382, 119] width 85 height 30
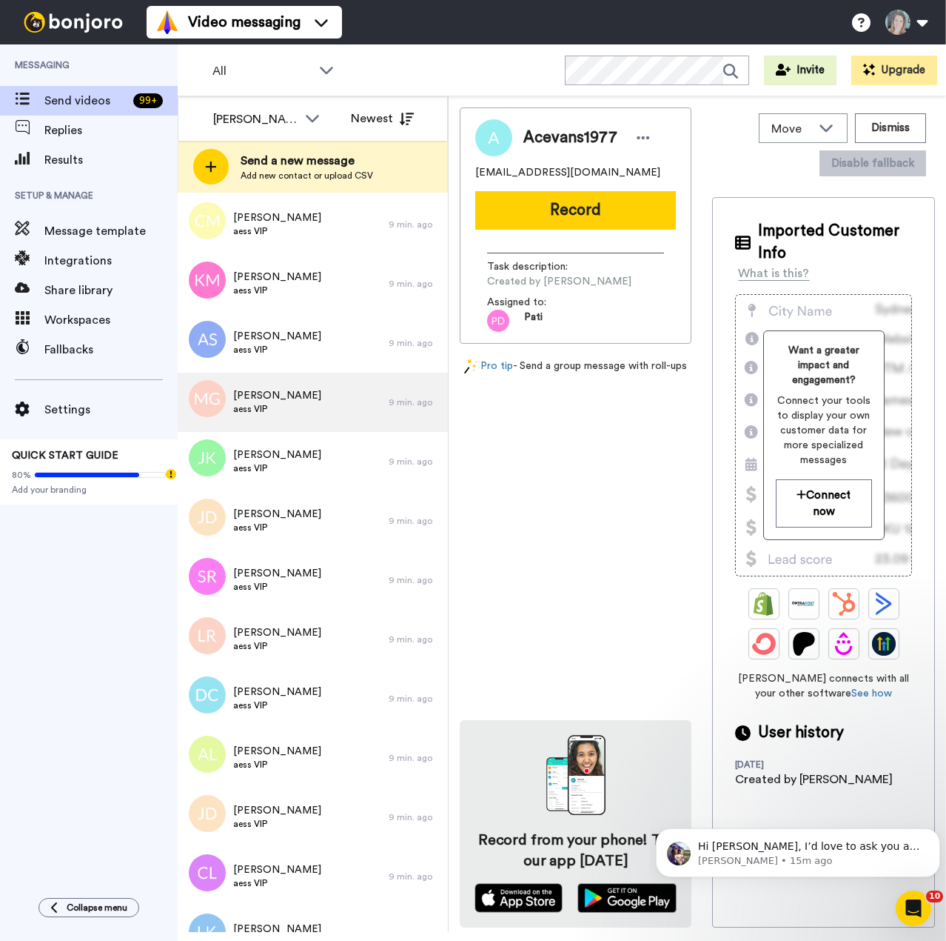
scroll to position [1250, 0]
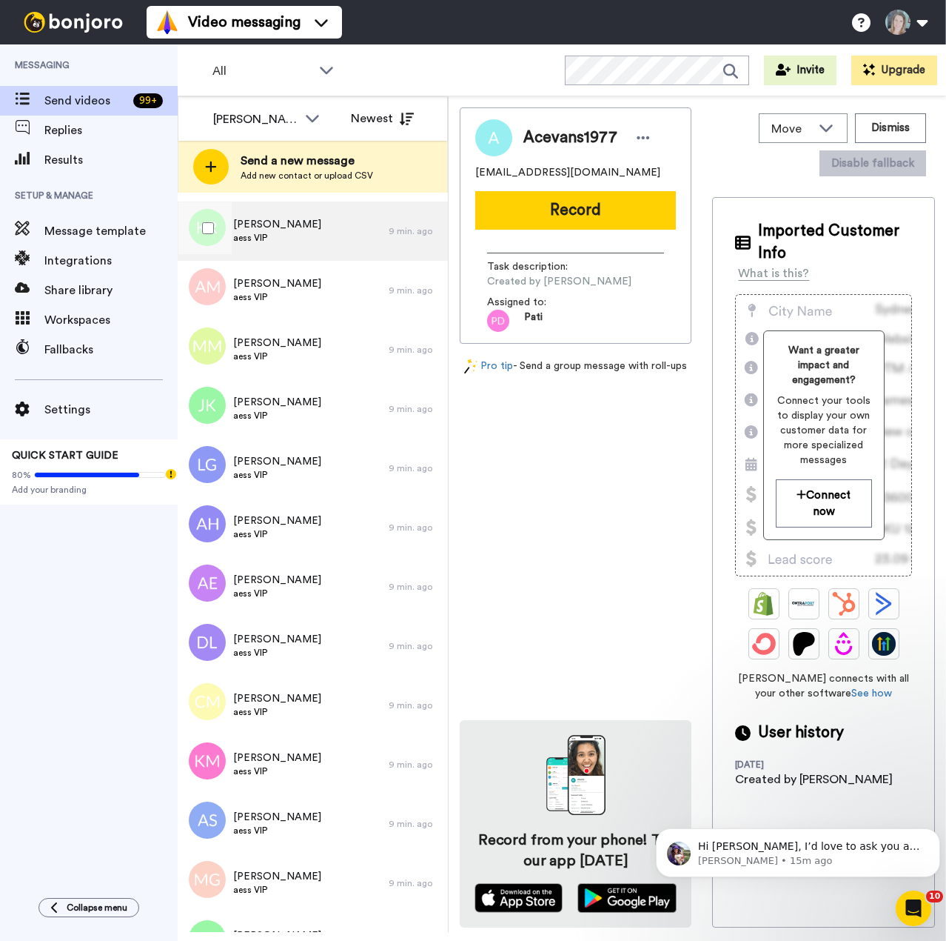
click at [274, 218] on span "Karen Roerig" at bounding box center [277, 224] width 88 height 15
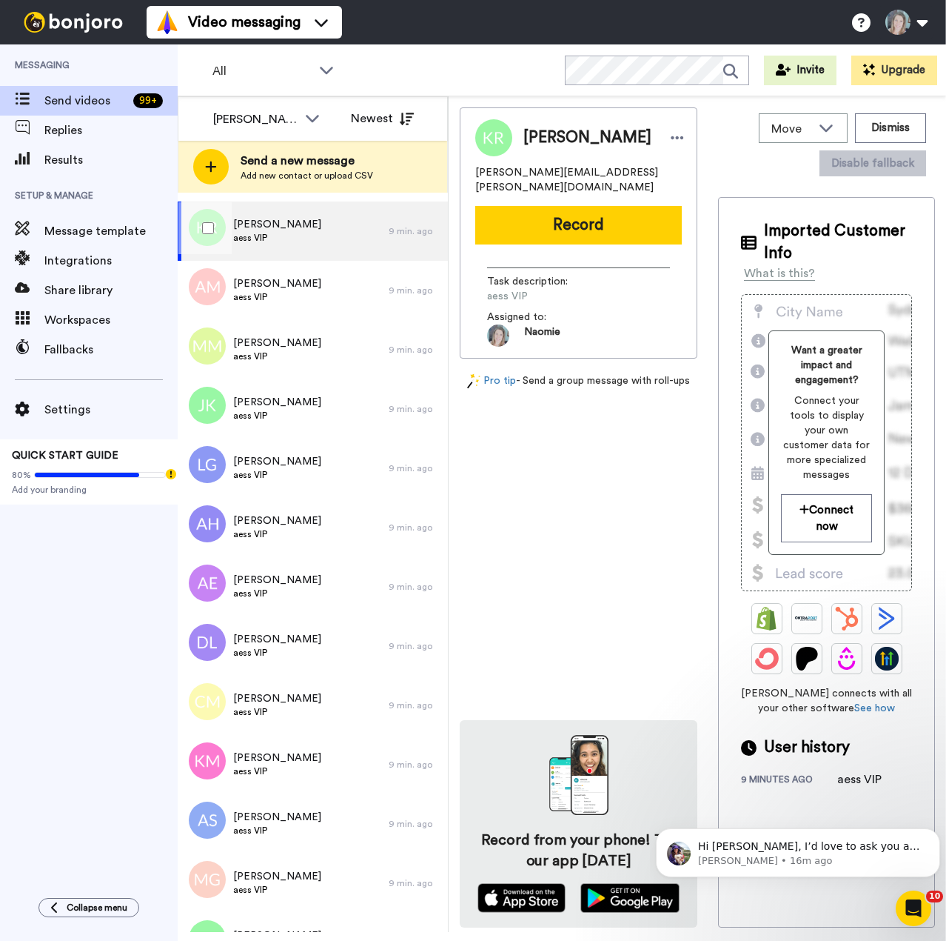
click at [292, 236] on span "aess VIP" at bounding box center [277, 238] width 88 height 12
click at [280, 224] on span "Karen Roerig" at bounding box center [277, 224] width 88 height 15
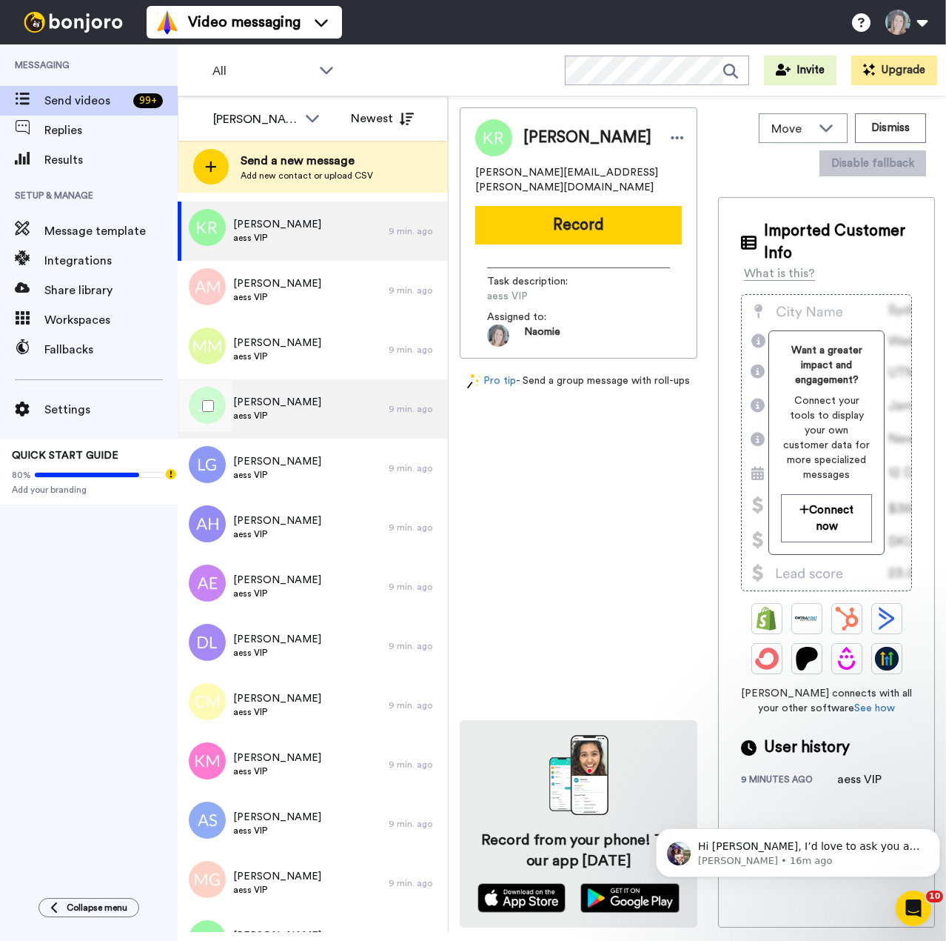
click at [298, 424] on div "Jamie Kasiska-Pettersen aess VIP" at bounding box center [283, 408] width 211 height 59
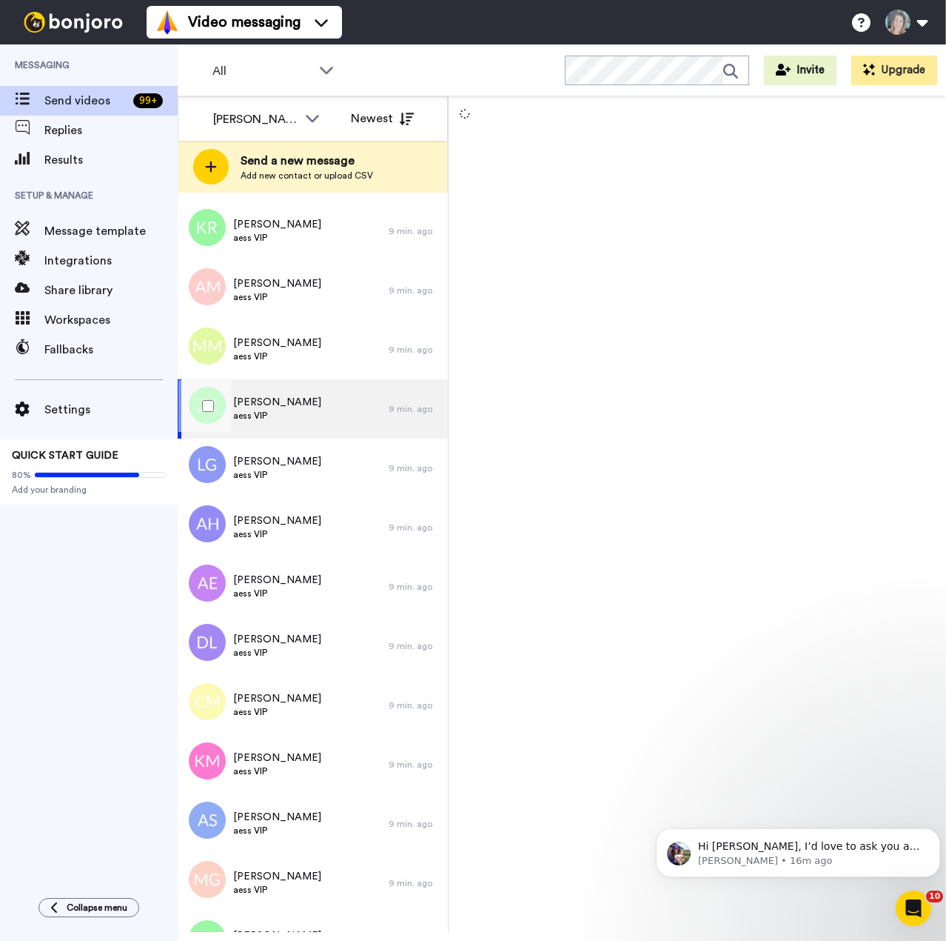
click at [298, 424] on div "Jamie Kasiska-Pettersen aess VIP" at bounding box center [283, 408] width 211 height 59
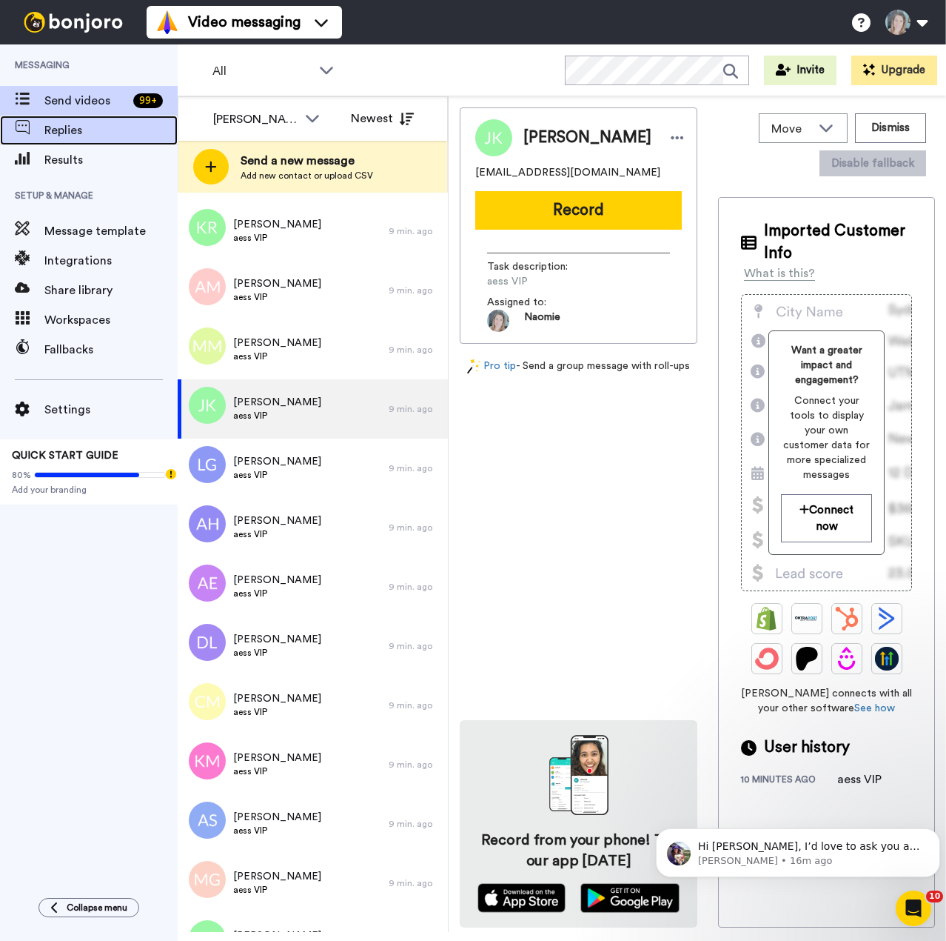
click at [64, 133] on span "Replies" at bounding box center [110, 130] width 133 height 18
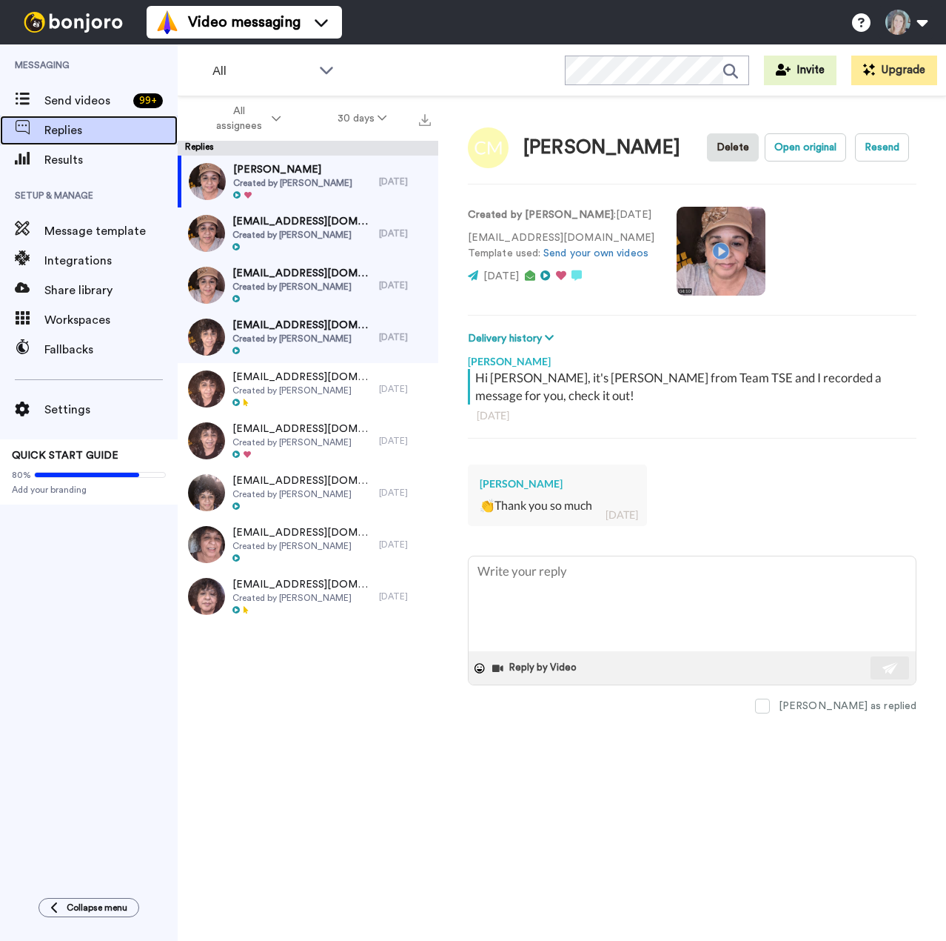
click at [62, 136] on span "Replies" at bounding box center [110, 130] width 133 height 18
click at [260, 130] on span "All assignees" at bounding box center [239, 119] width 60 height 30
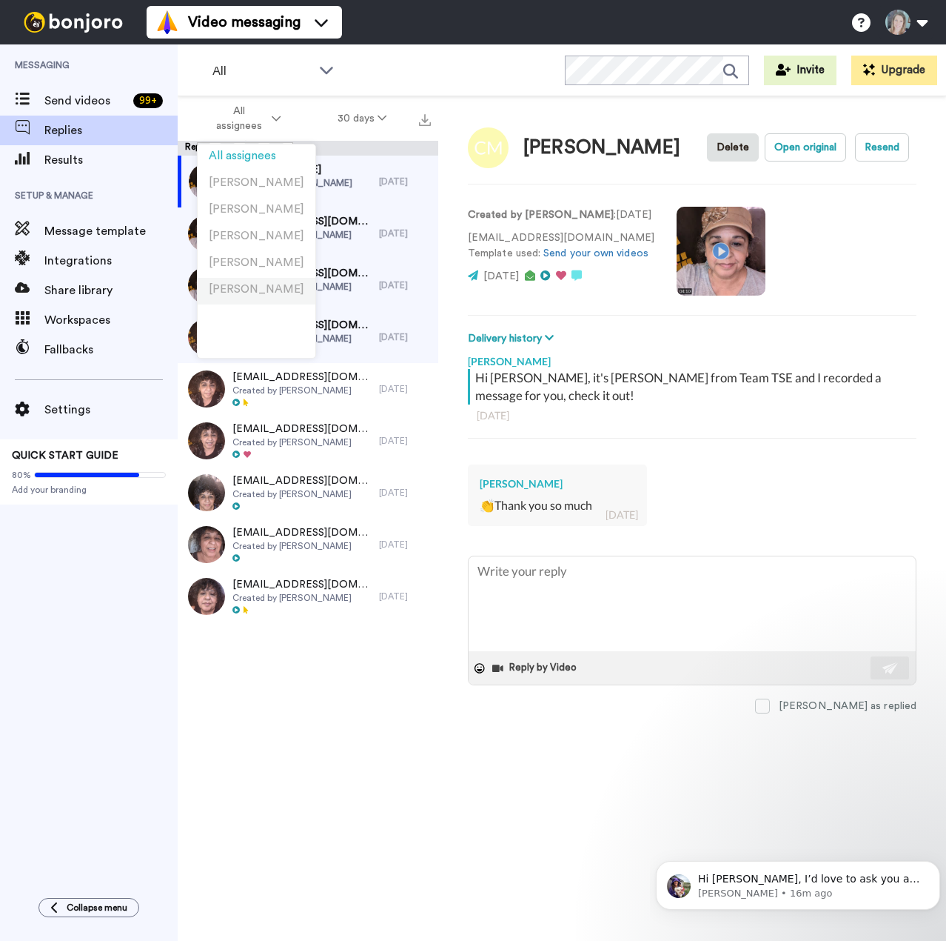
click at [256, 293] on span "[PERSON_NAME]" at bounding box center [257, 289] width 96 height 11
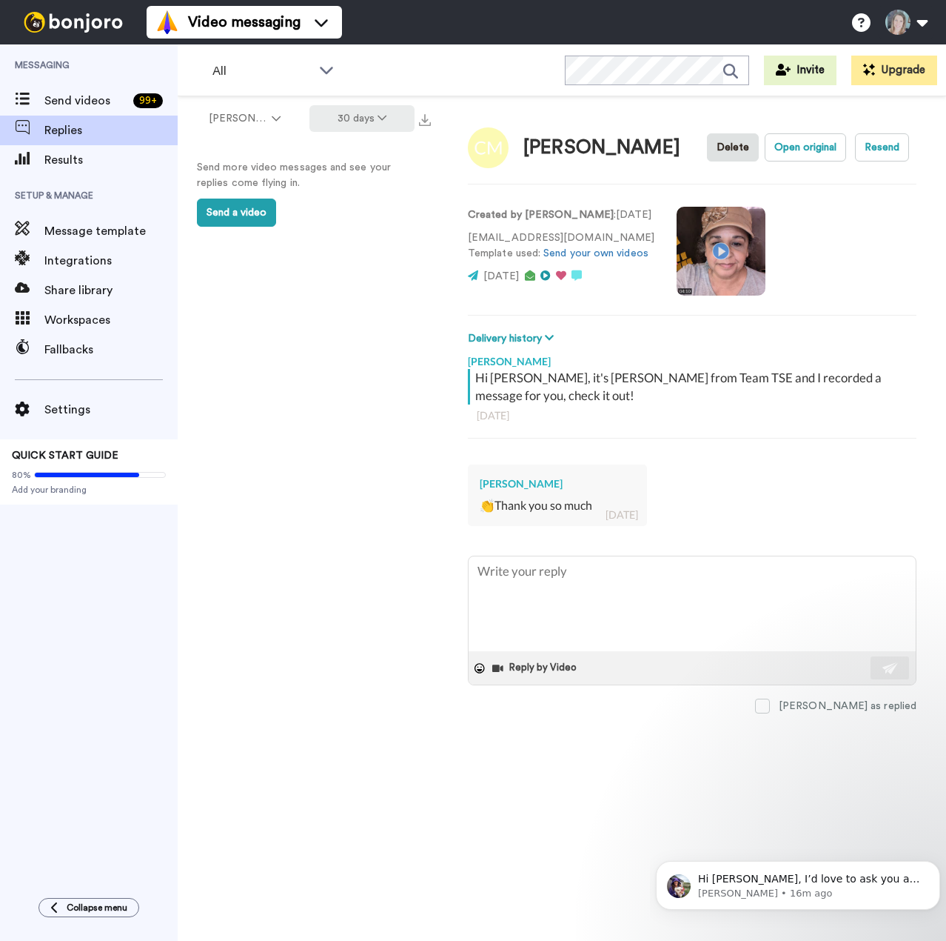
click at [361, 116] on button "30 days" at bounding box center [363, 118] width 106 height 27
click at [339, 335] on span "All time" at bounding box center [343, 335] width 41 height 11
click at [229, 69] on span "All" at bounding box center [262, 71] width 99 height 18
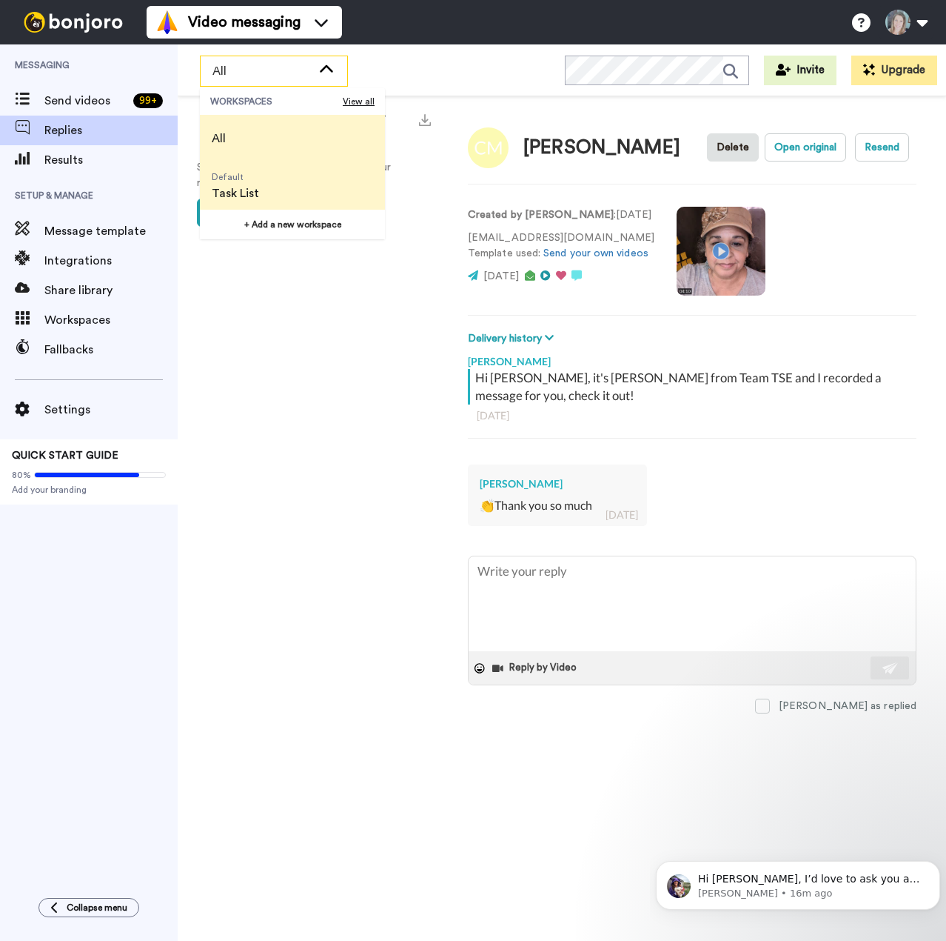
click at [245, 195] on span "Task List" at bounding box center [235, 193] width 47 height 18
type textarea "x"
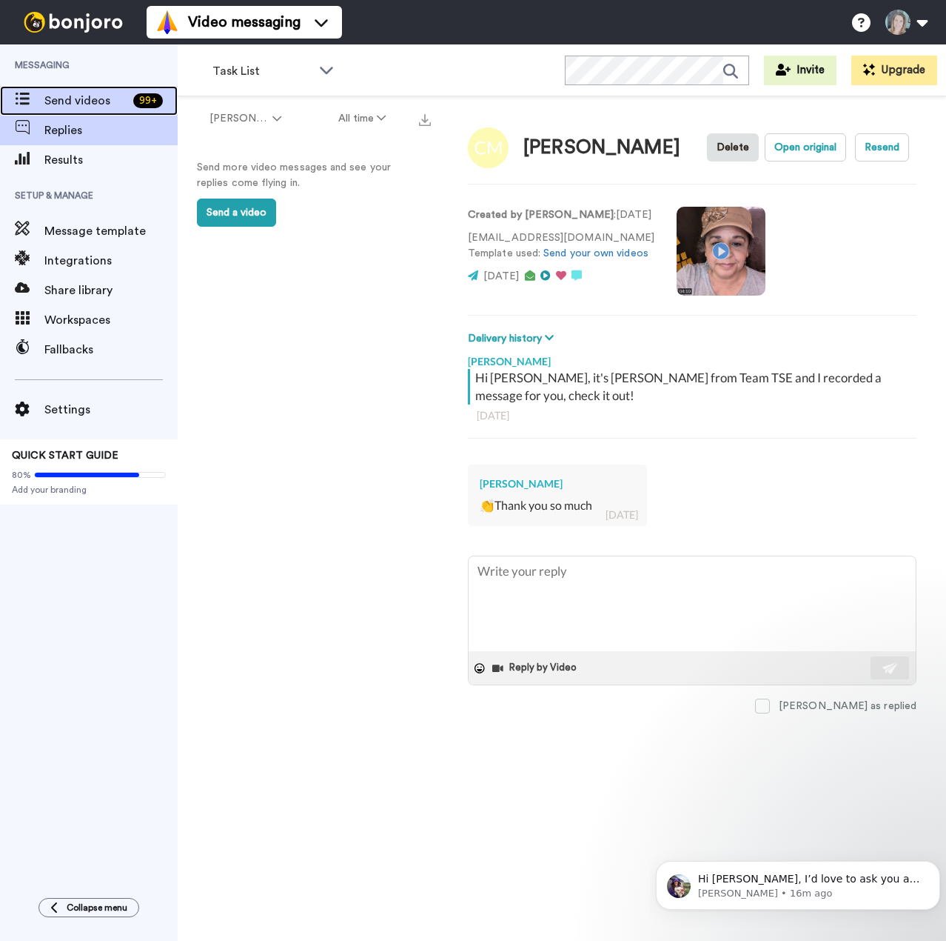
click at [68, 93] on span "Send videos" at bounding box center [85, 101] width 83 height 18
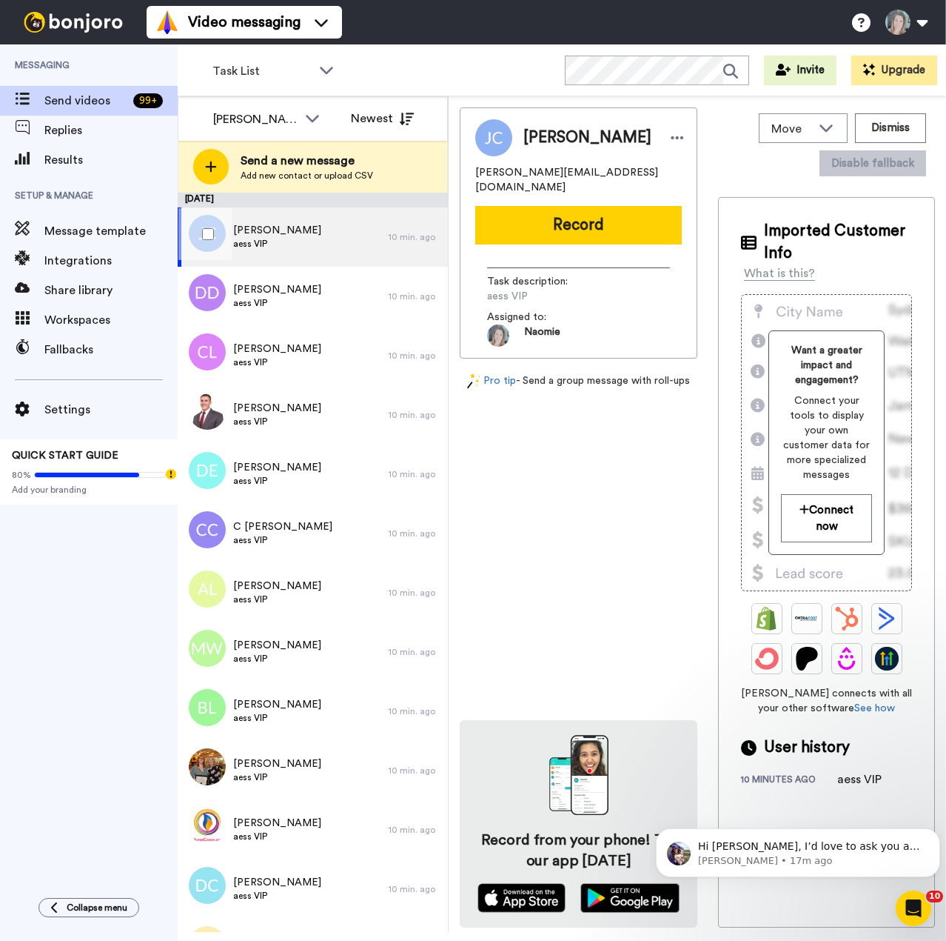
click at [251, 230] on span "[PERSON_NAME]" at bounding box center [277, 230] width 88 height 15
click at [671, 141] on icon at bounding box center [677, 137] width 13 height 15
click at [747, 134] on div "Move WORKSPACES View all Default Task List + Add a new workspace Dismiss Disabl…" at bounding box center [826, 144] width 217 height 75
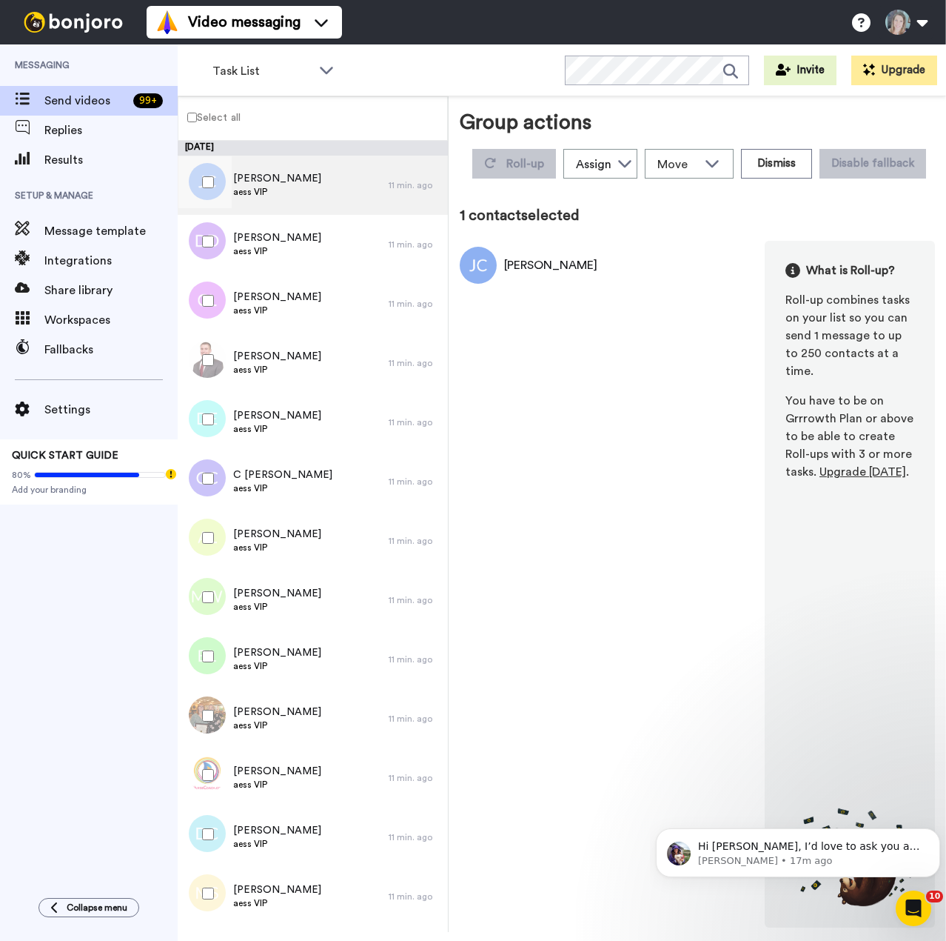
click at [258, 178] on span "[PERSON_NAME]" at bounding box center [277, 178] width 88 height 15
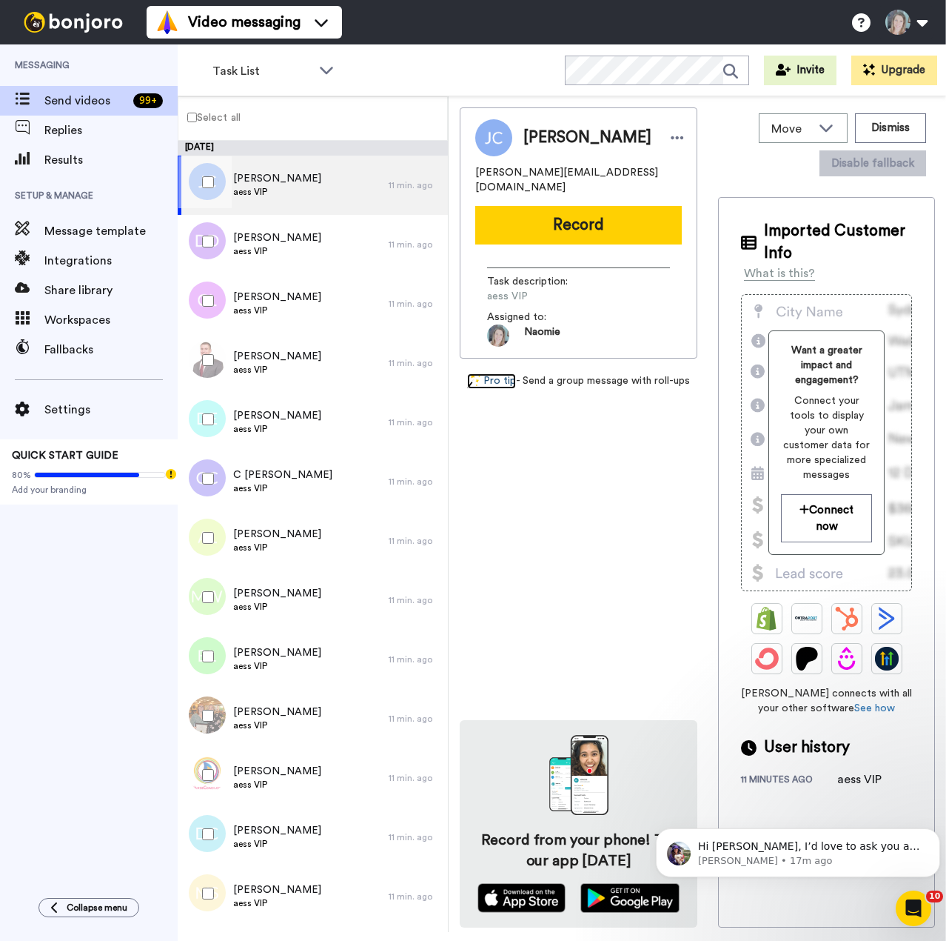
click at [496, 373] on link "Pro tip" at bounding box center [491, 381] width 49 height 16
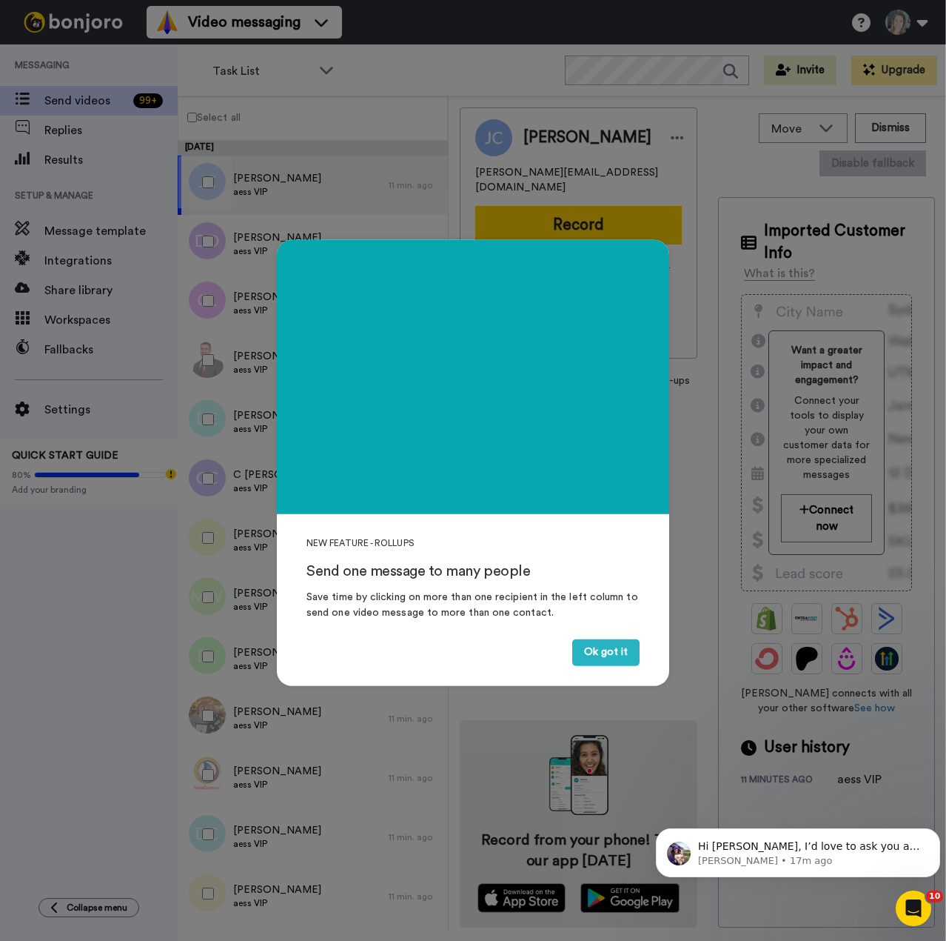
click at [191, 113] on div "NEW FEATURE - ROLLUPS Send one message to many people Save time by clicking on …" at bounding box center [473, 470] width 946 height 941
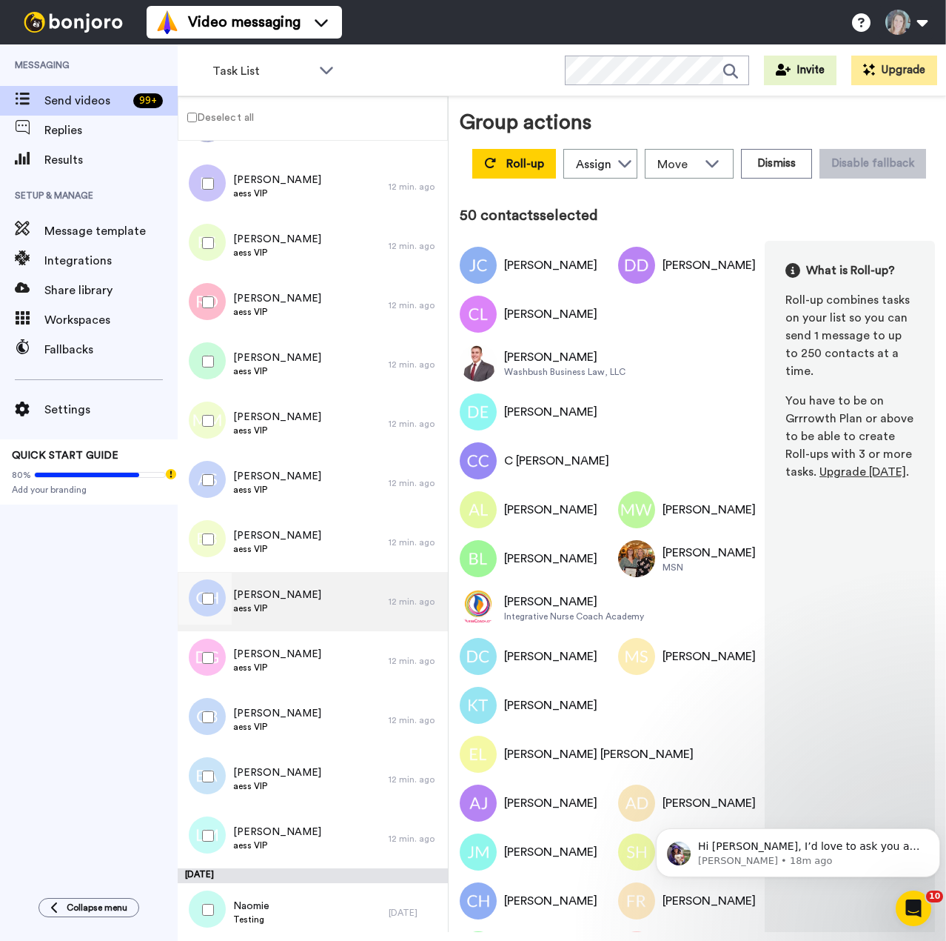
scroll to position [8422, 0]
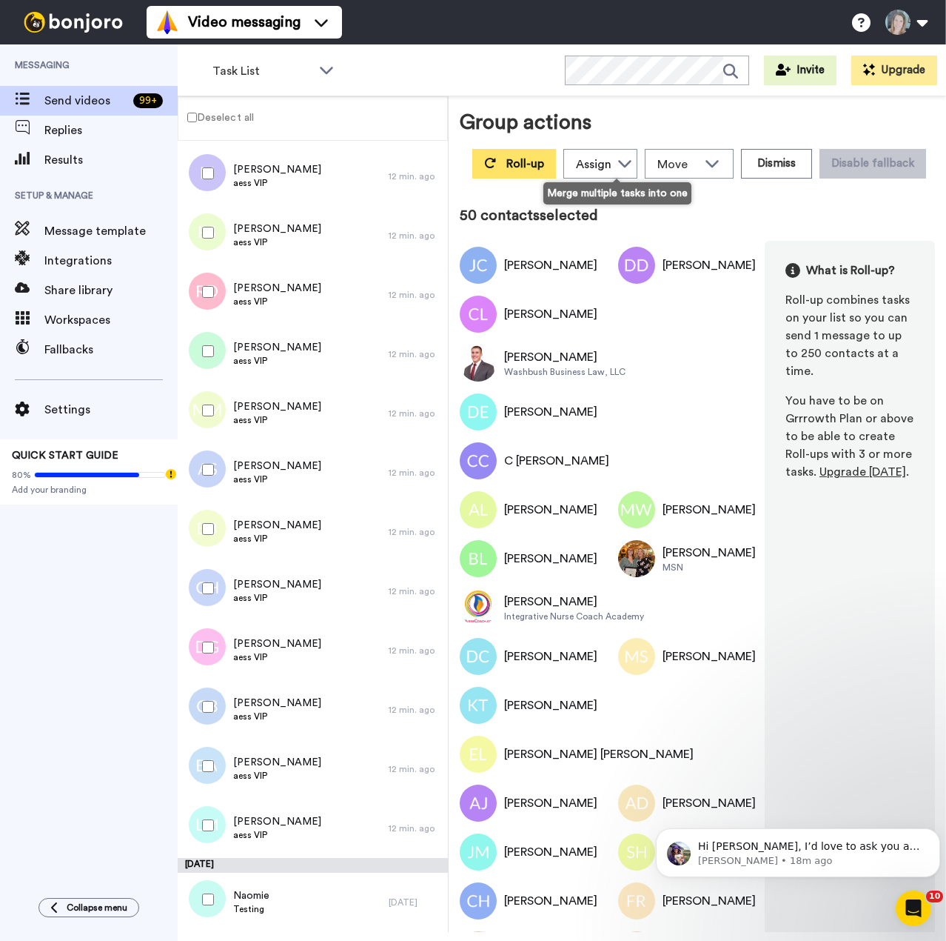
click at [544, 161] on span "Roll-up" at bounding box center [526, 164] width 38 height 12
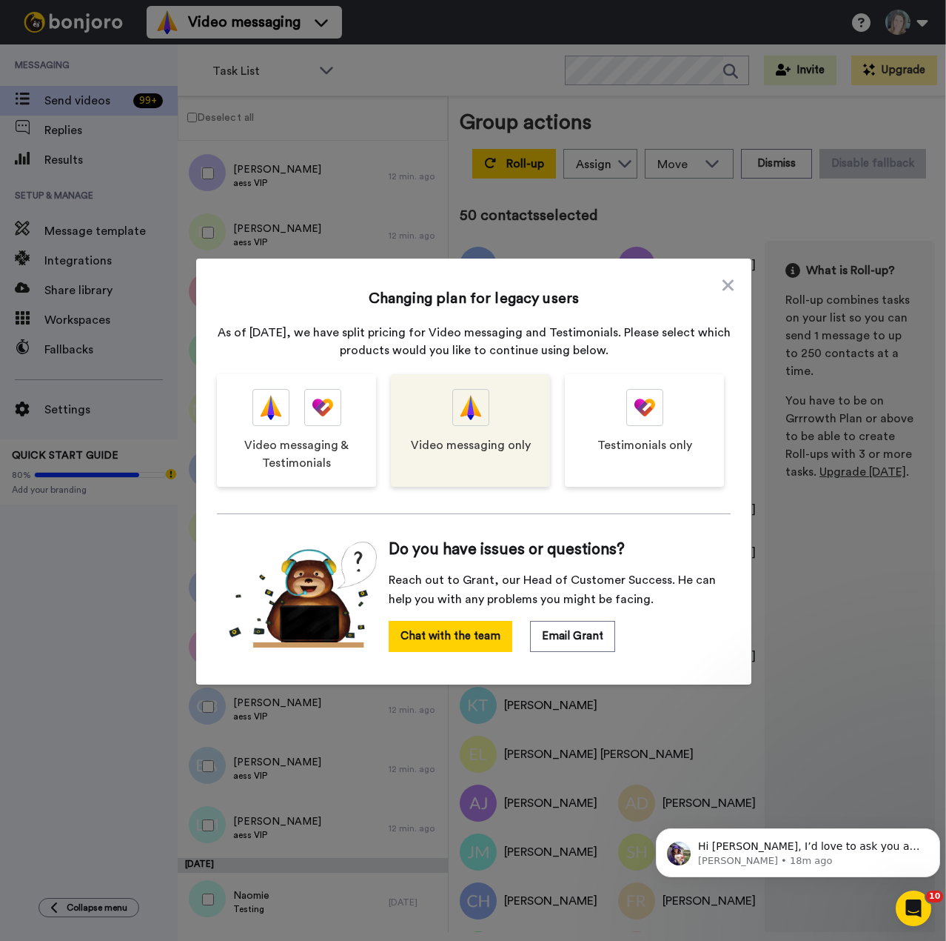
click at [470, 438] on span "Video messaging only" at bounding box center [471, 445] width 120 height 18
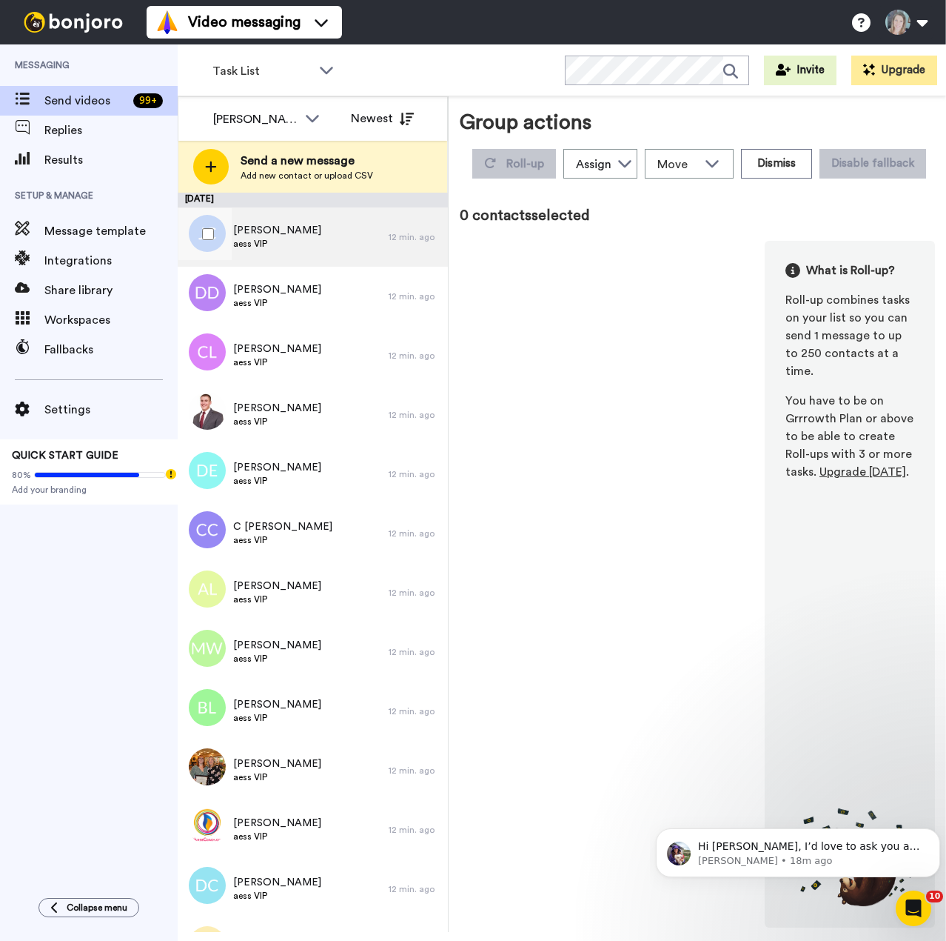
click at [297, 236] on div "[PERSON_NAME] aess VIP" at bounding box center [283, 236] width 211 height 59
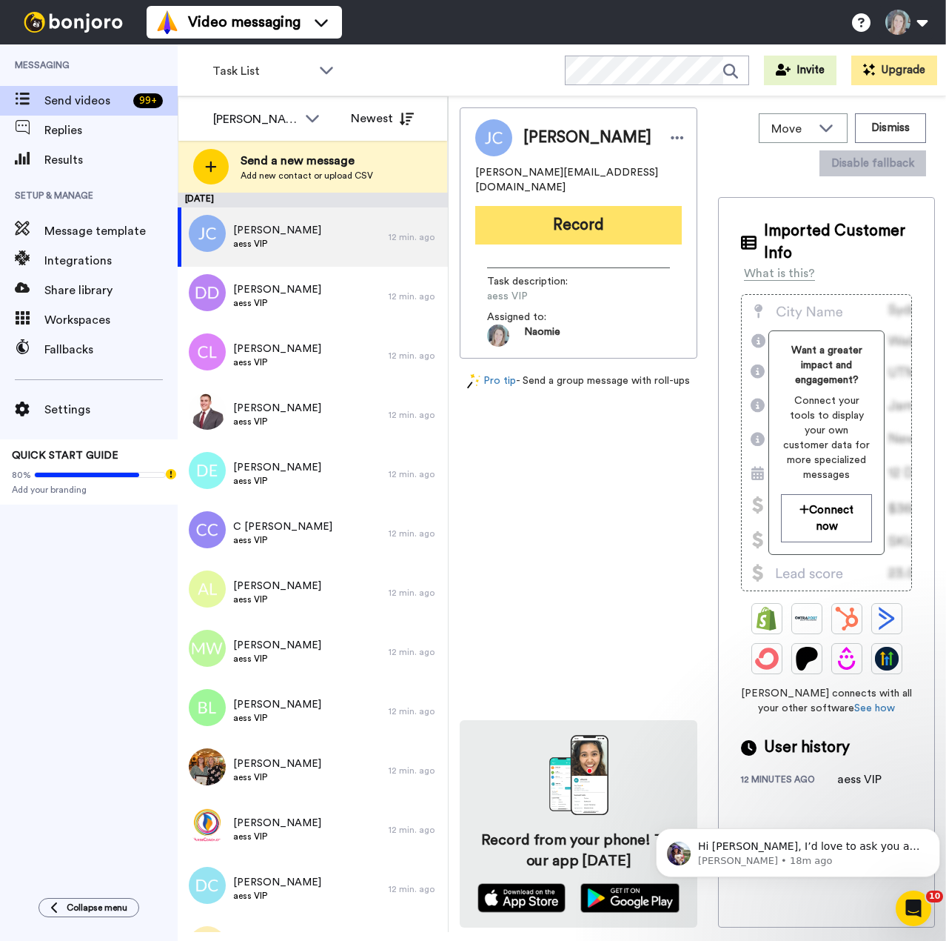
click at [523, 219] on button "Record" at bounding box center [578, 225] width 207 height 39
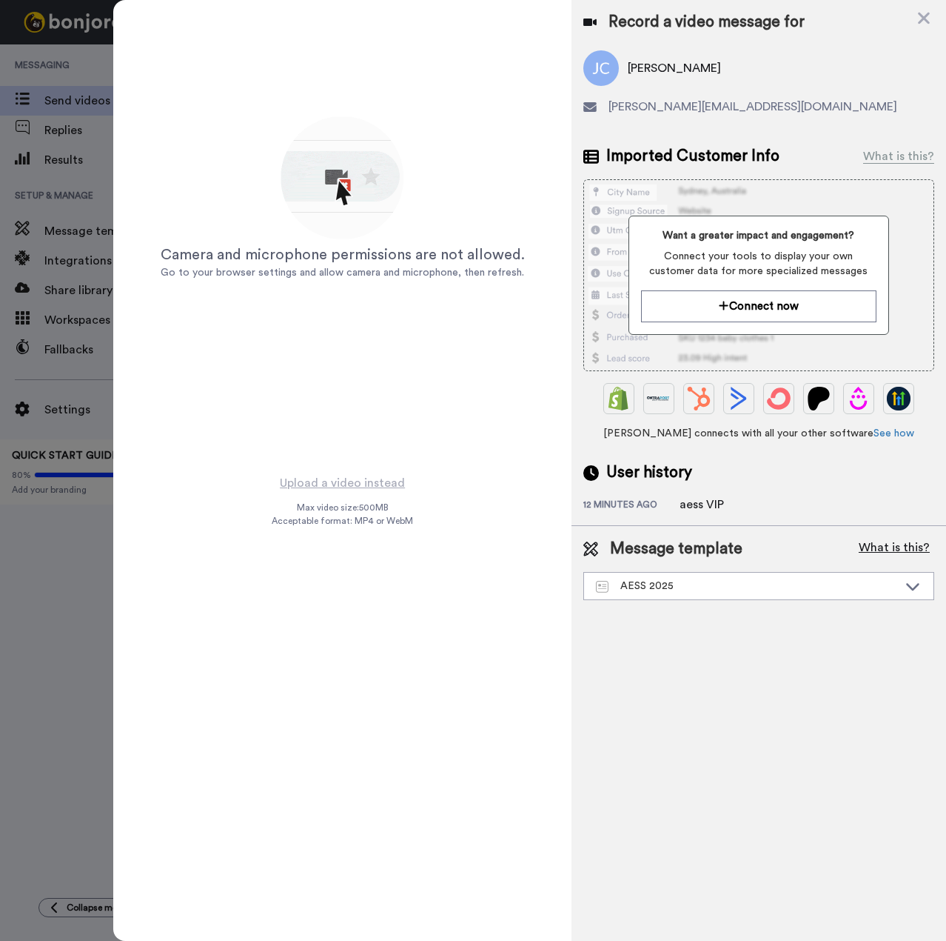
click at [882, 547] on button "What is this?" at bounding box center [895, 549] width 80 height 22
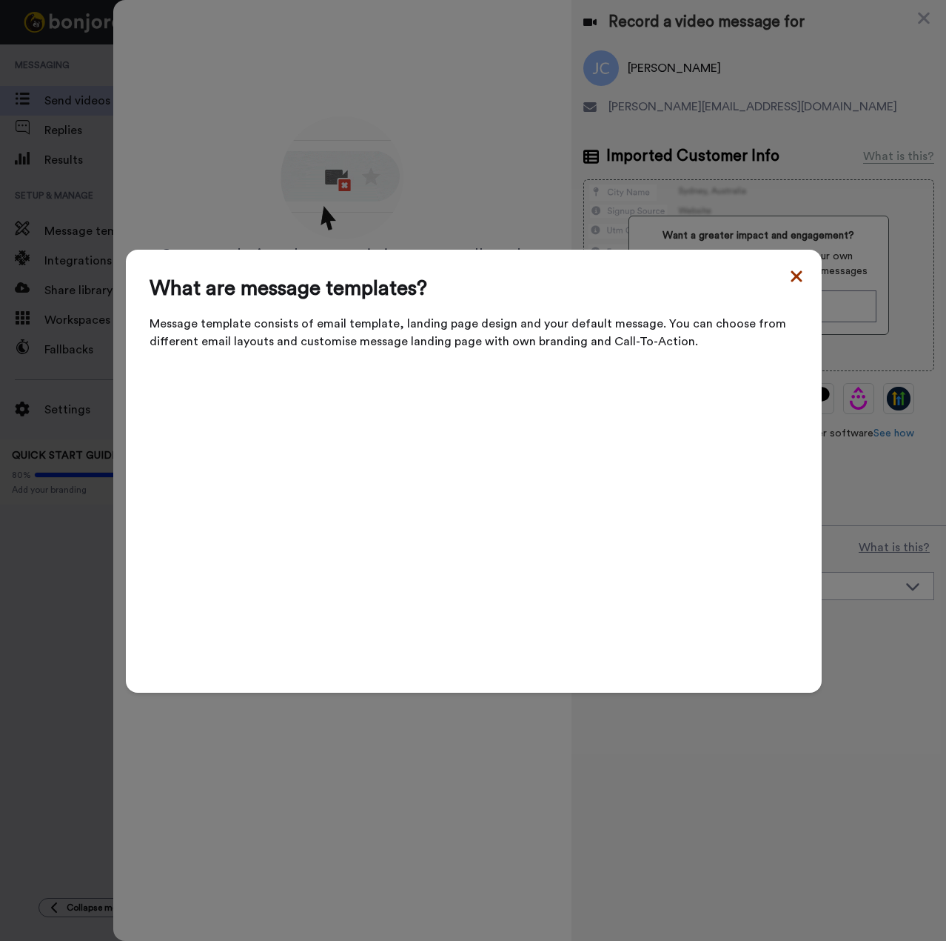
click at [791, 281] on icon at bounding box center [796, 275] width 11 height 11
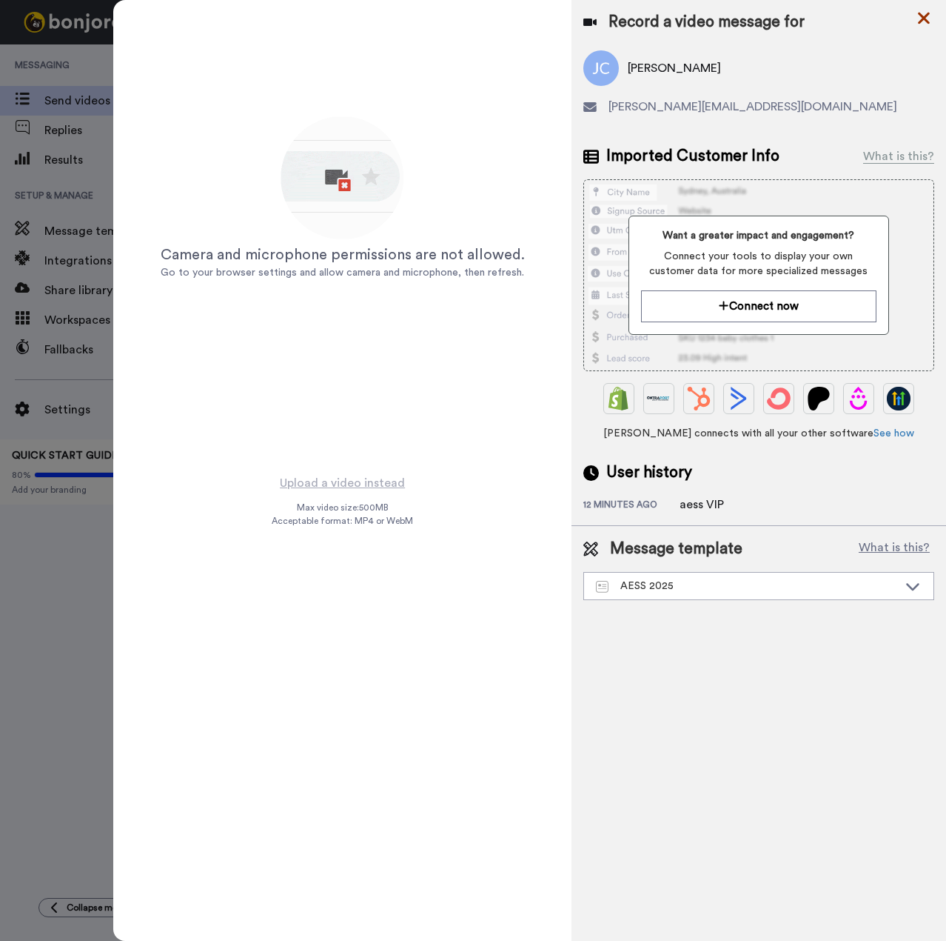
click at [918, 16] on icon at bounding box center [924, 18] width 15 height 19
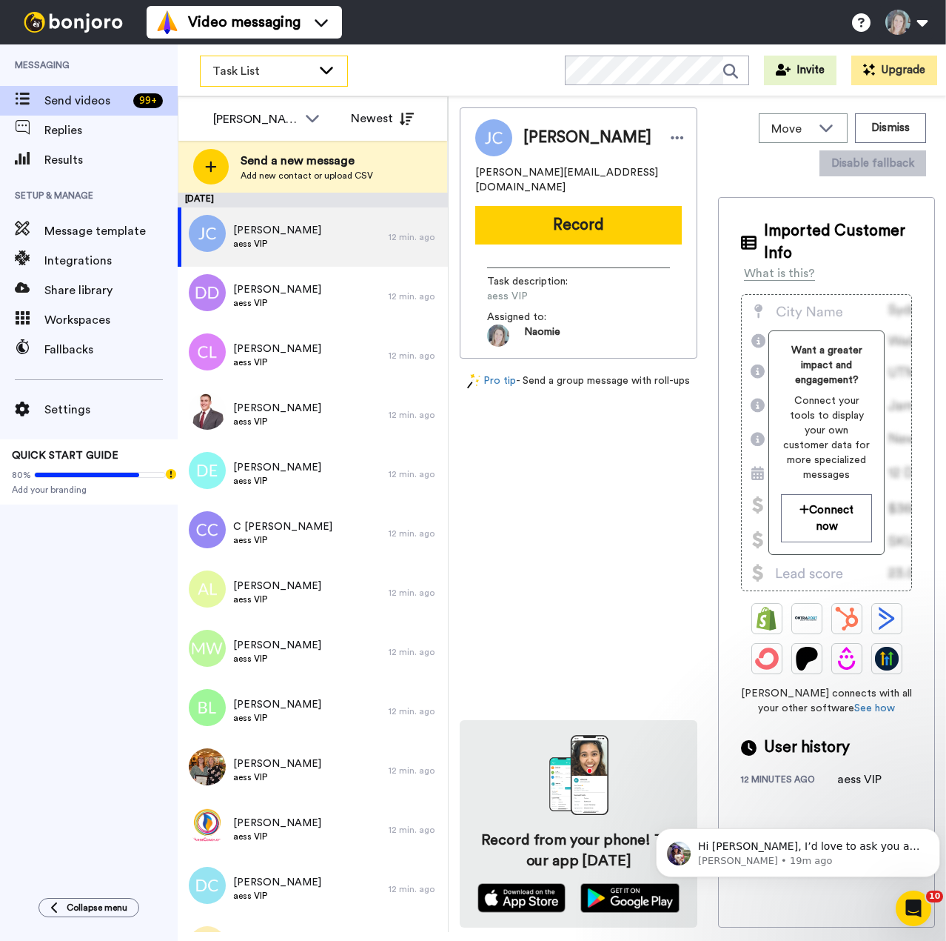
click at [255, 74] on span "Task List" at bounding box center [262, 71] width 99 height 18
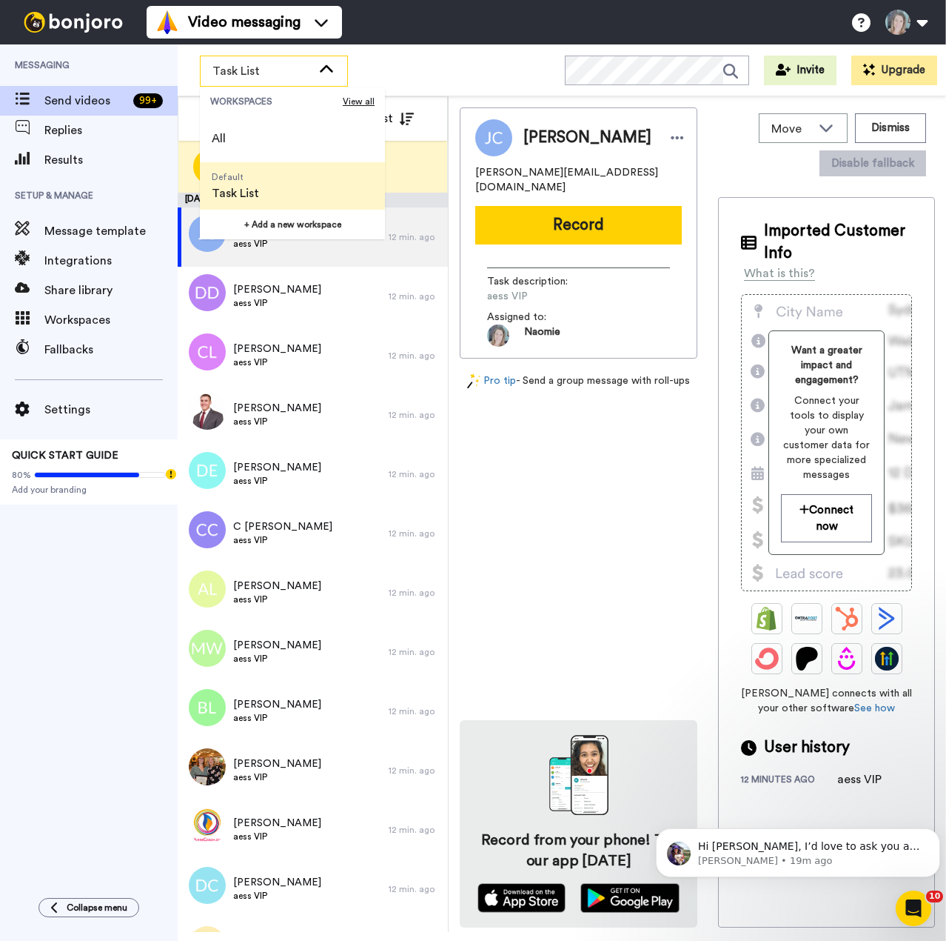
click at [98, 672] on div "Messaging Send videos 99 + Replies Results Setup & Manage Message template Inte…" at bounding box center [89, 463] width 178 height 838
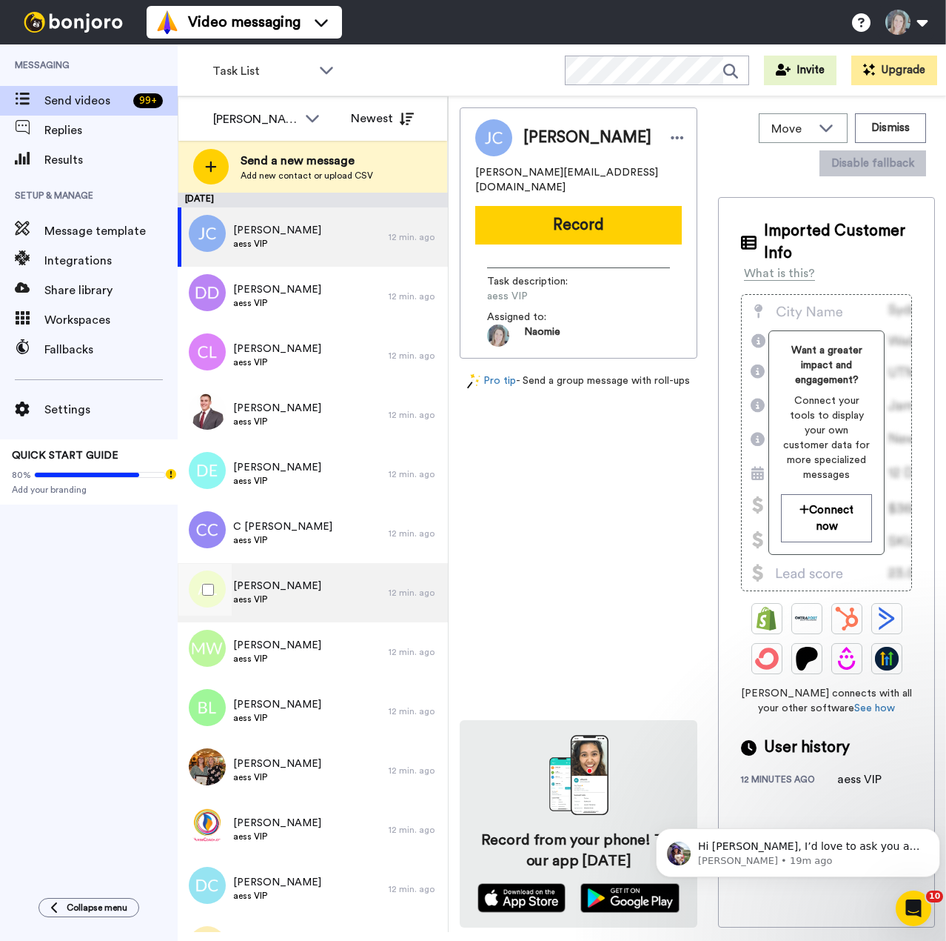
click at [304, 590] on div "[PERSON_NAME] aess VIP" at bounding box center [283, 592] width 211 height 59
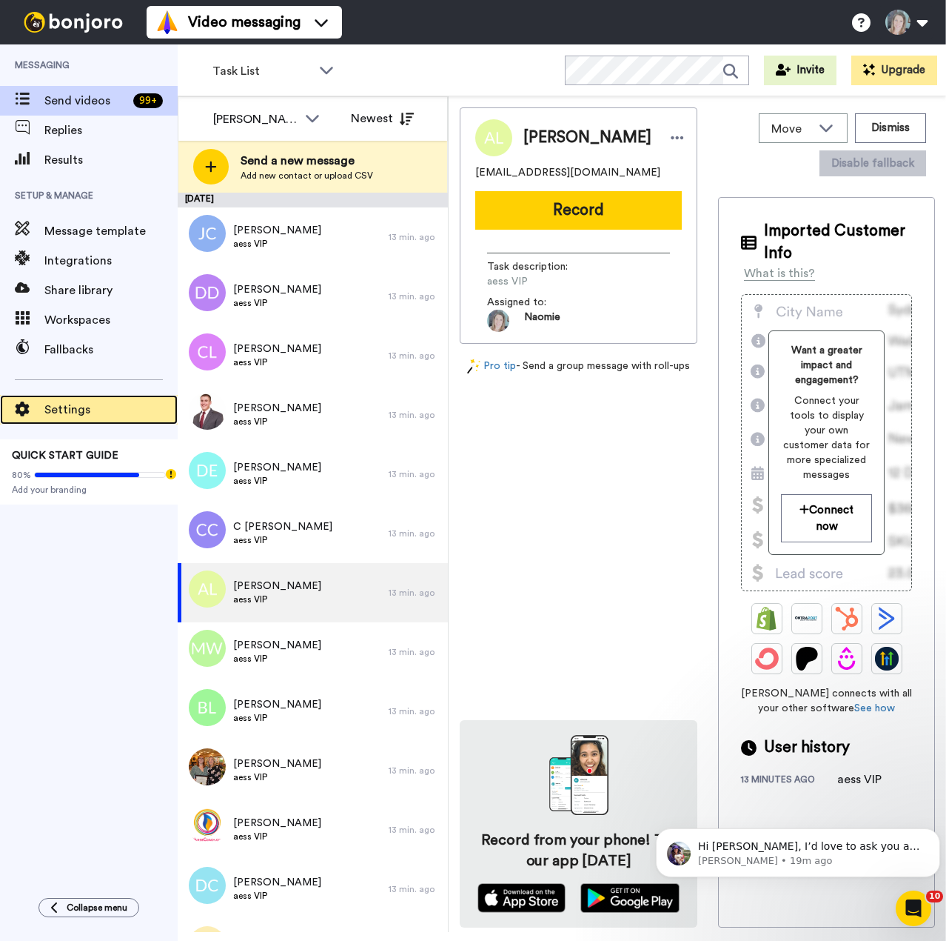
click at [92, 413] on span "Settings" at bounding box center [110, 410] width 133 height 18
click at [672, 137] on icon at bounding box center [678, 137] width 13 height 3
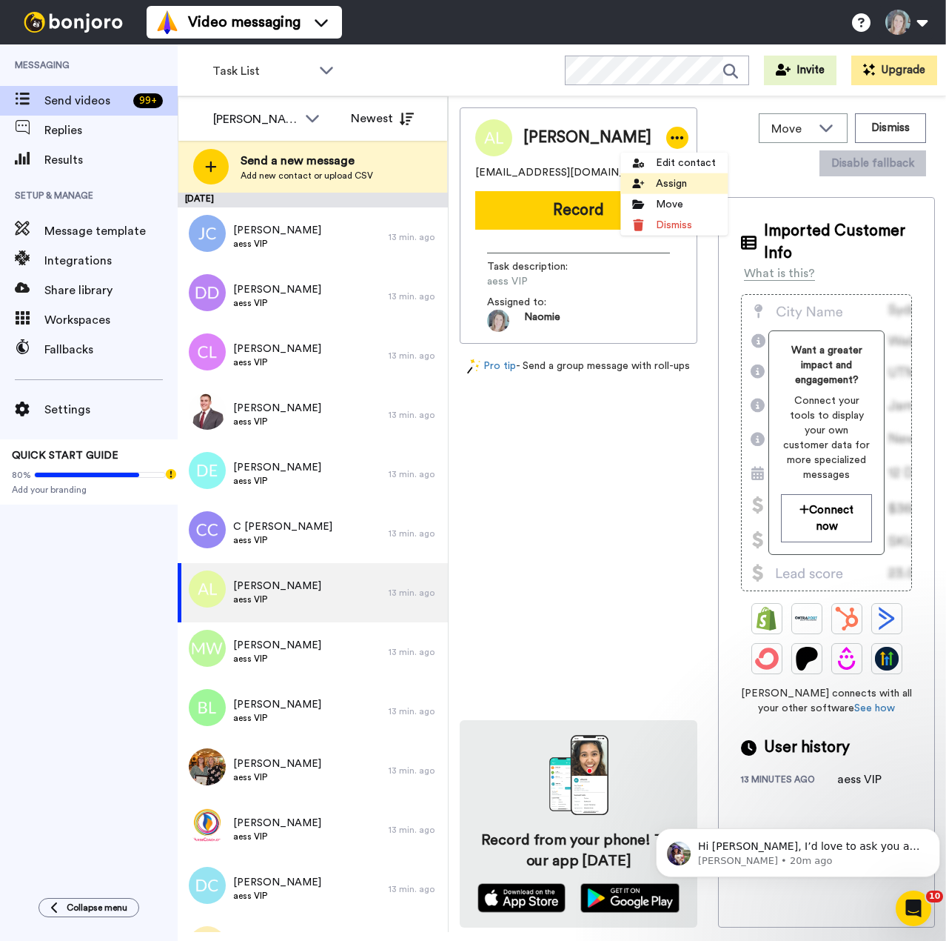
click at [678, 186] on li "Assign" at bounding box center [674, 183] width 107 height 21
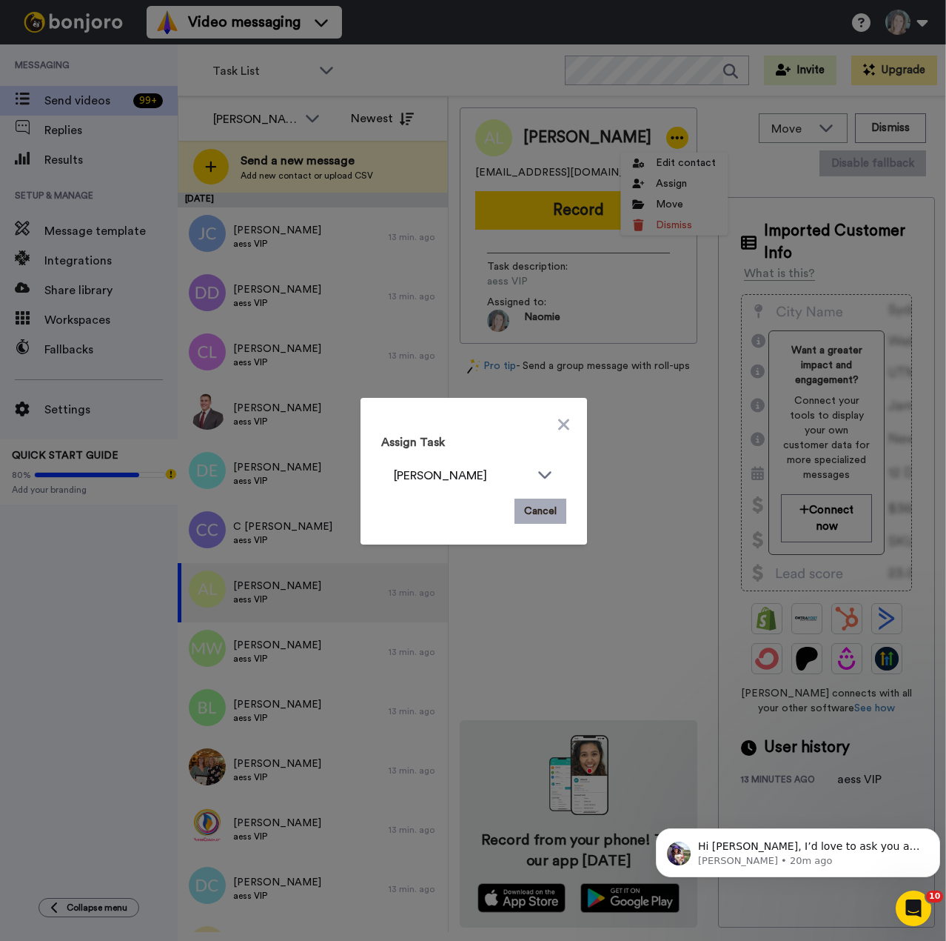
click at [533, 505] on button "Cancel" at bounding box center [541, 510] width 52 height 25
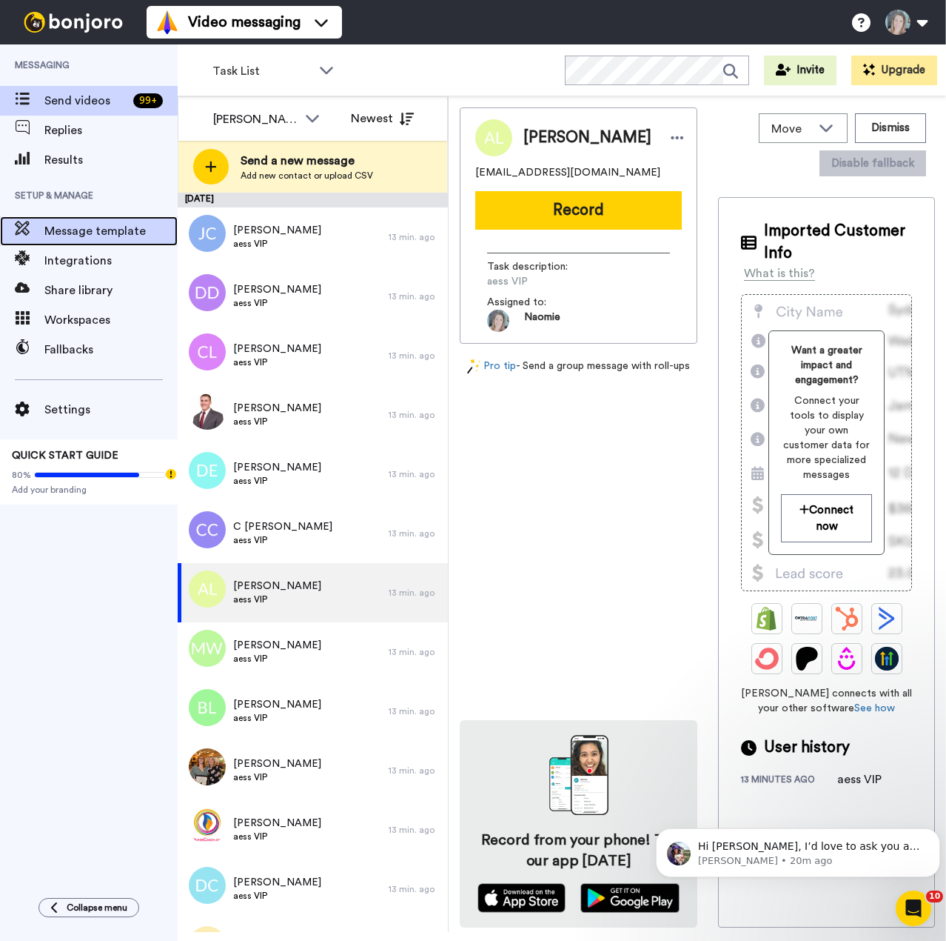
click at [108, 234] on span "Message template" at bounding box center [110, 231] width 133 height 18
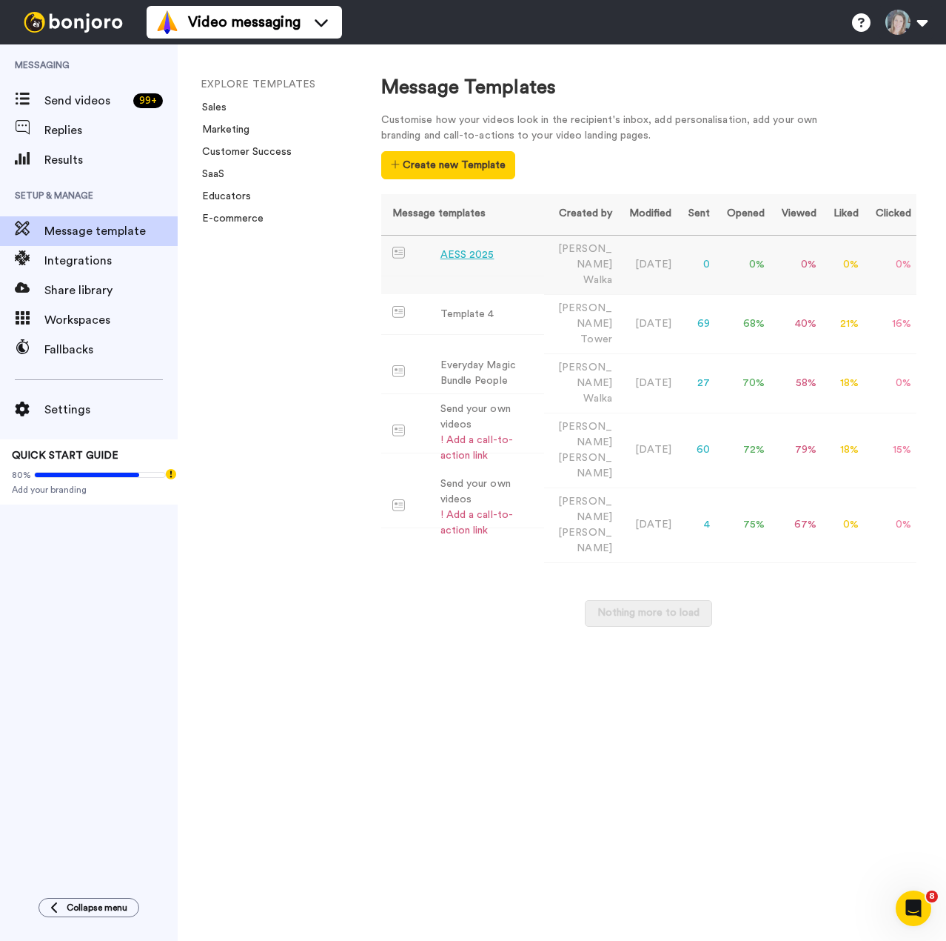
click at [478, 253] on div "AESS 2025" at bounding box center [468, 255] width 54 height 16
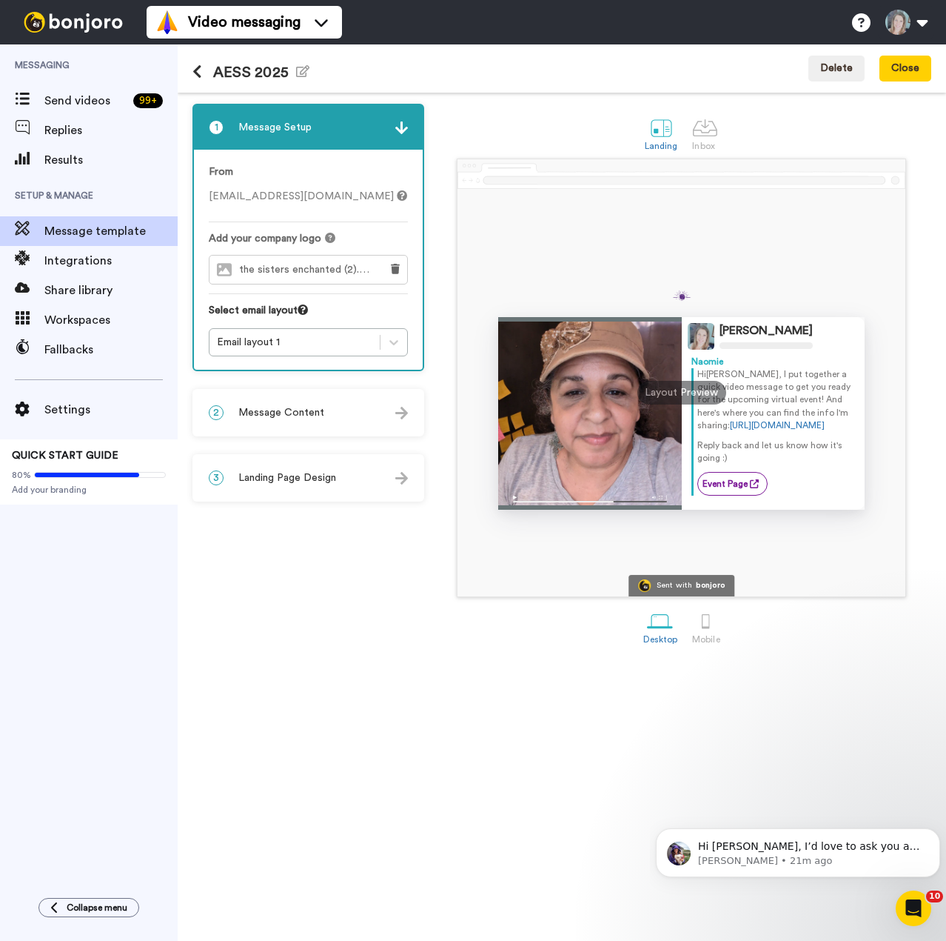
click at [326, 593] on div "1 Message Setup From magic@thesistersenchanted.com Add your company logo the si…" at bounding box center [312, 512] width 239 height 817
click at [202, 63] on div "AESS 2025 Edit name" at bounding box center [251, 68] width 117 height 39
click at [196, 74] on icon at bounding box center [198, 71] width 10 height 15
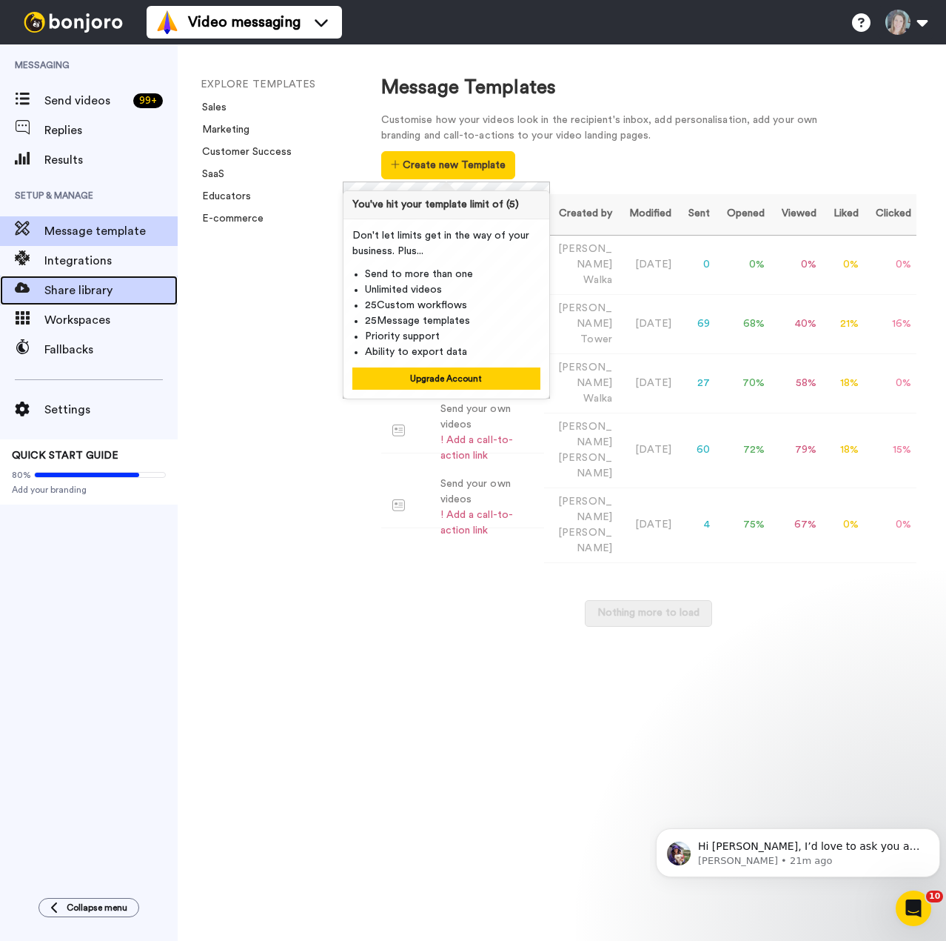
click at [101, 285] on span "Share library" at bounding box center [110, 290] width 133 height 18
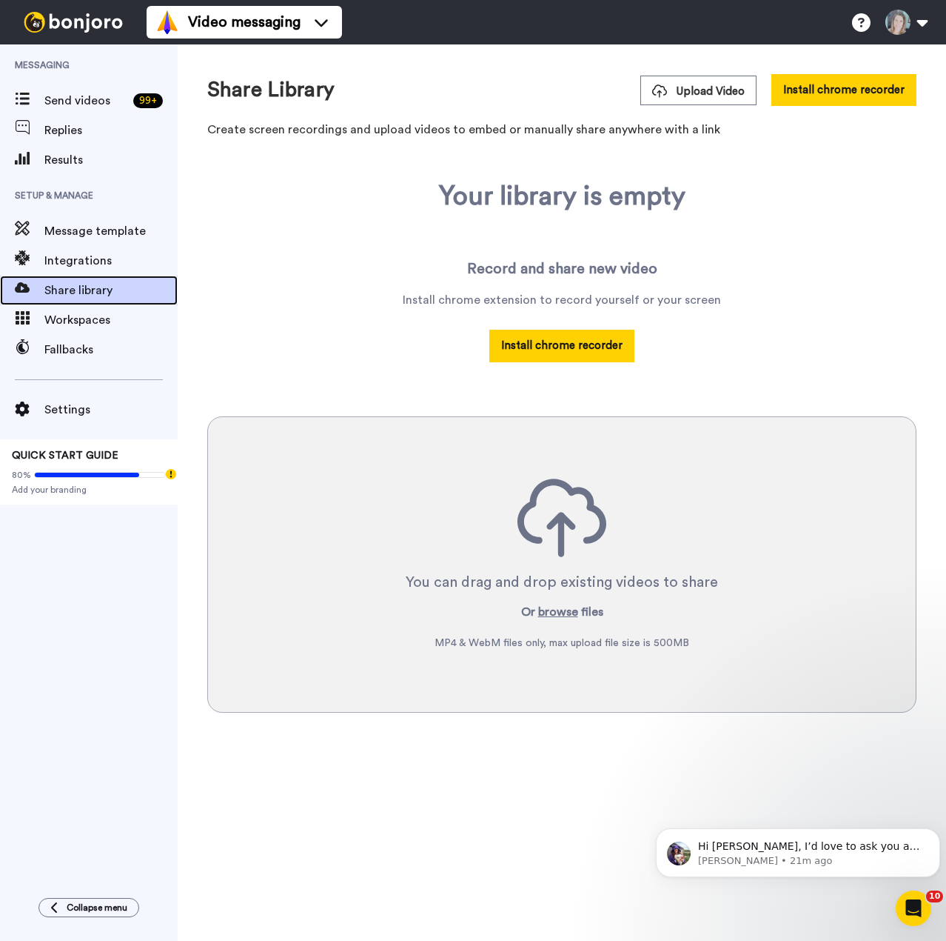
click at [77, 284] on span "Share library" at bounding box center [110, 290] width 133 height 18
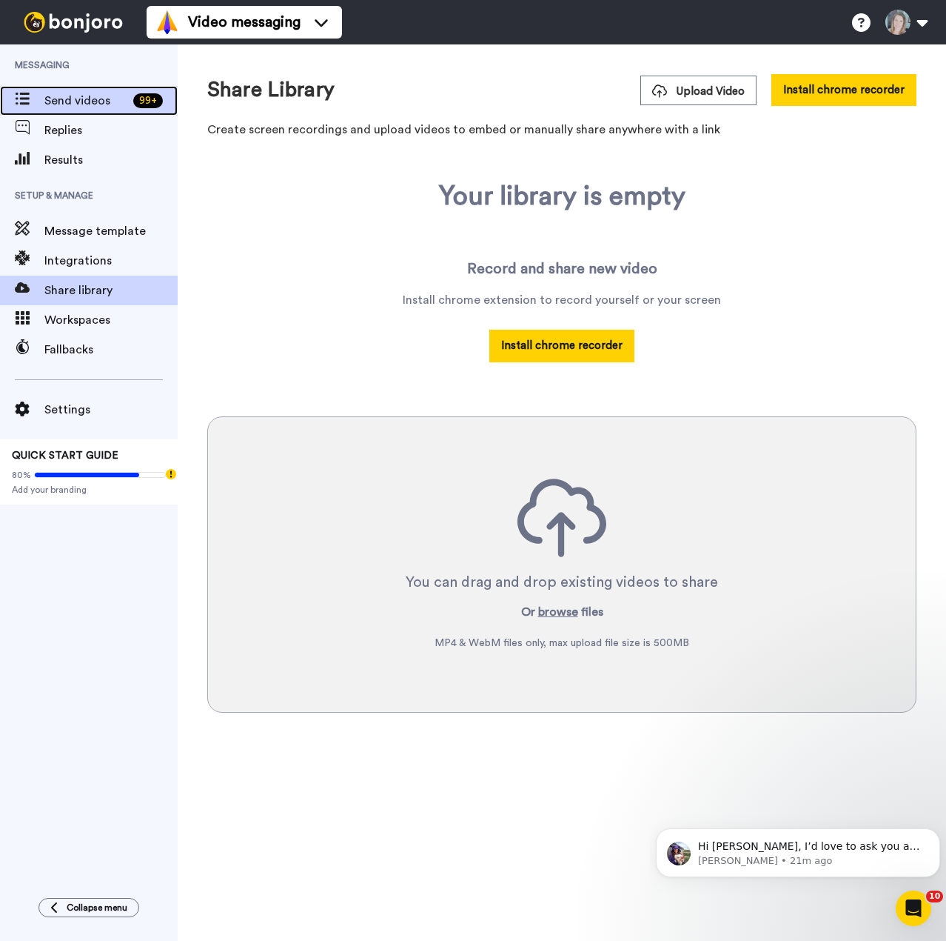
click at [66, 104] on span "Send videos" at bounding box center [85, 101] width 83 height 18
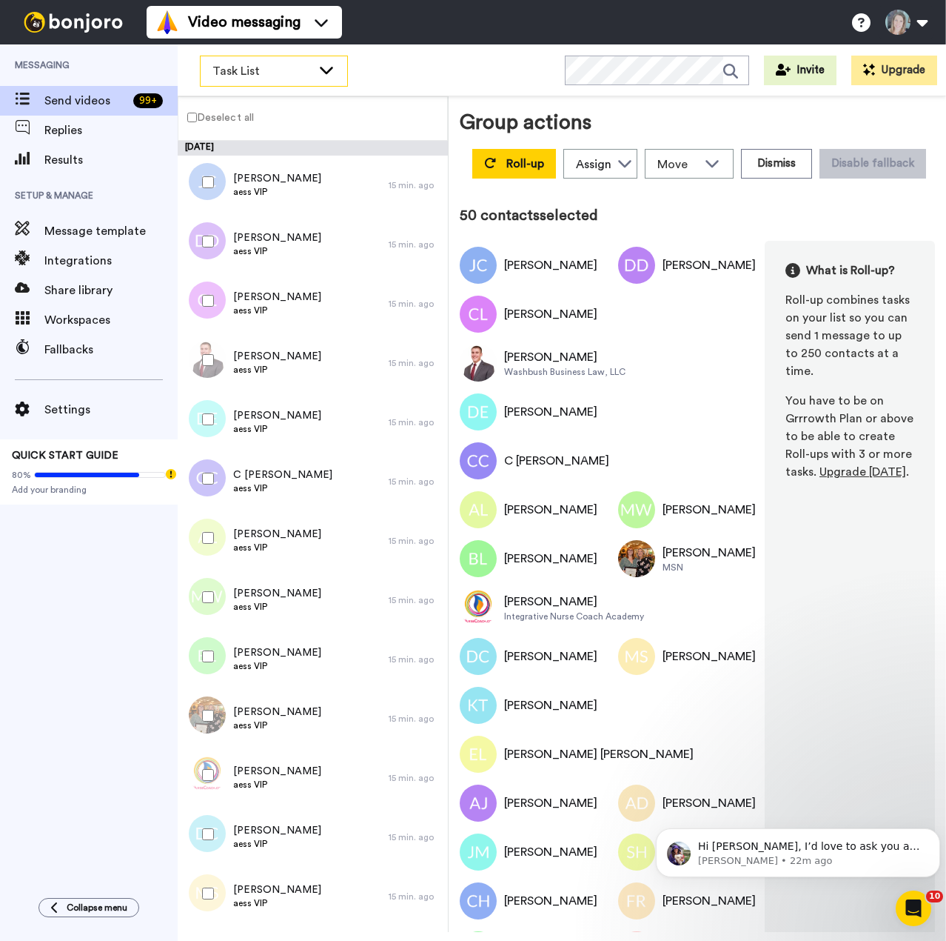
drag, startPoint x: 320, startPoint y: 257, endPoint x: 330, endPoint y: 69, distance: 188.4
click at [330, 69] on icon at bounding box center [326, 70] width 13 height 7
click at [450, 57] on div "Task List WORKSPACES View all All Default Task List + Add a new workspace Invit…" at bounding box center [562, 70] width 769 height 52
click at [70, 97] on span "Send videos" at bounding box center [85, 101] width 83 height 18
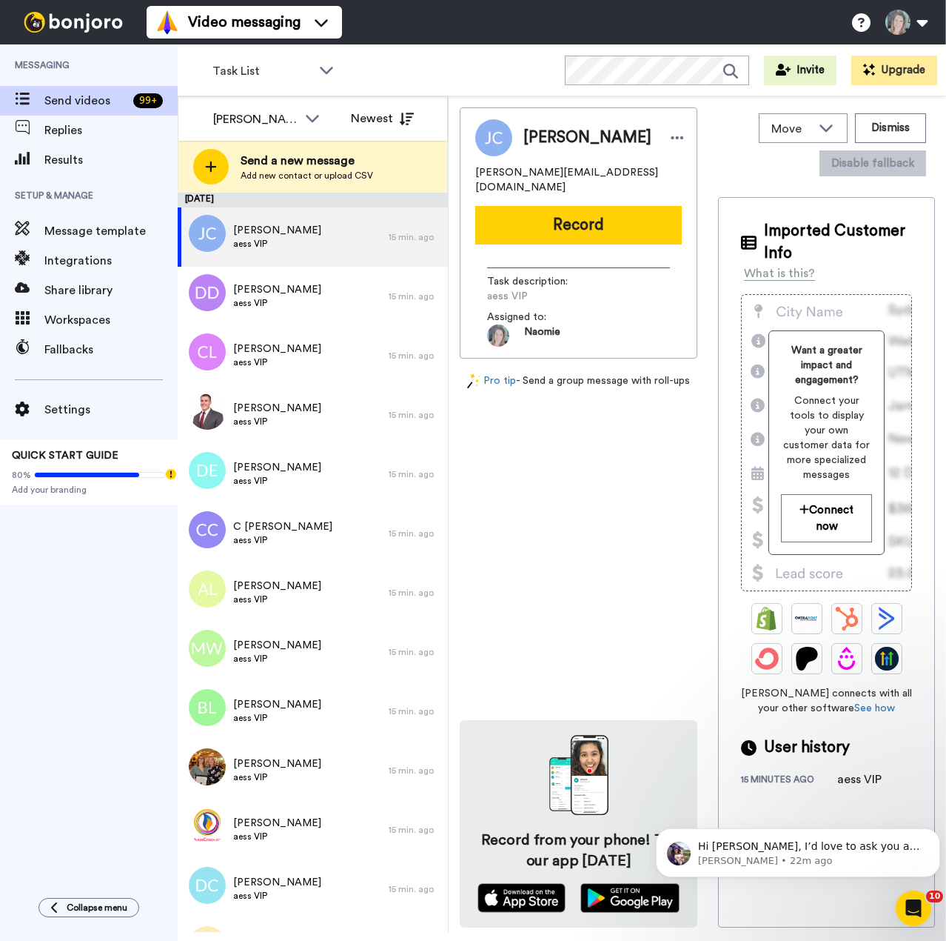
drag, startPoint x: 607, startPoint y: 205, endPoint x: 604, endPoint y: 223, distance: 18.0
click at [607, 206] on button "Record" at bounding box center [578, 225] width 207 height 39
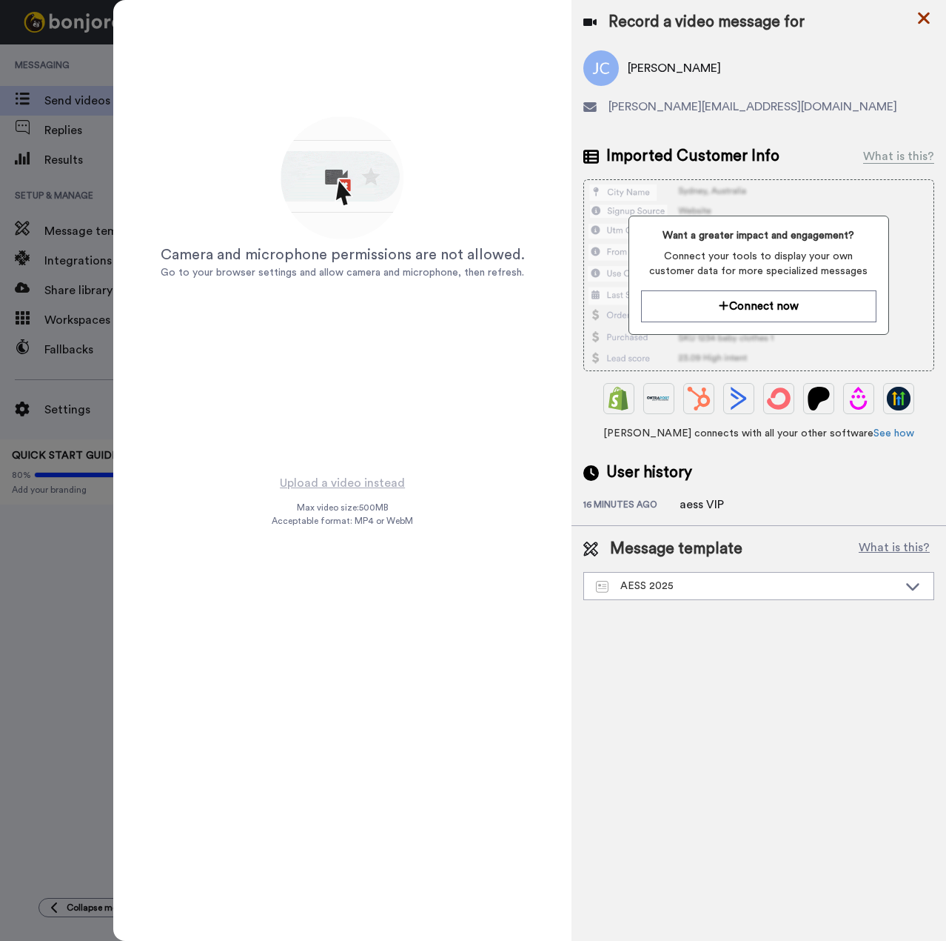
click at [927, 20] on icon at bounding box center [924, 19] width 12 height 12
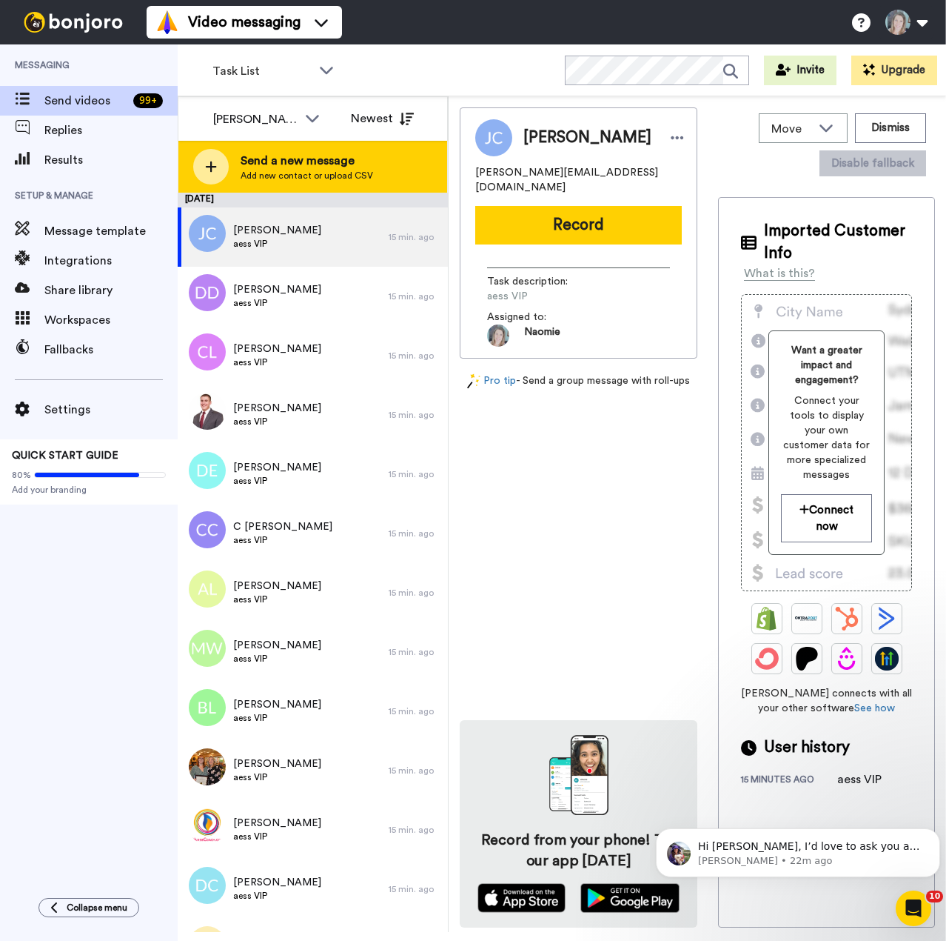
click at [268, 158] on span "Send a new message" at bounding box center [307, 161] width 133 height 18
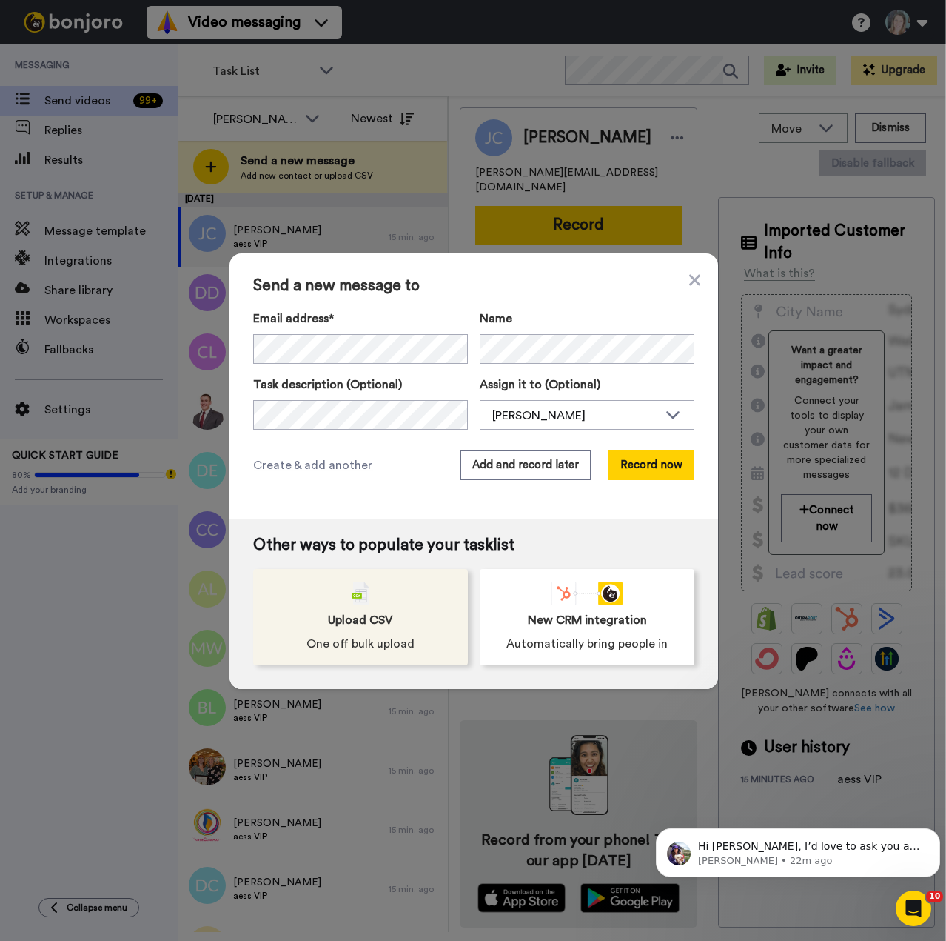
click at [369, 598] on div "Upload CSV One off bulk upload" at bounding box center [360, 617] width 215 height 96
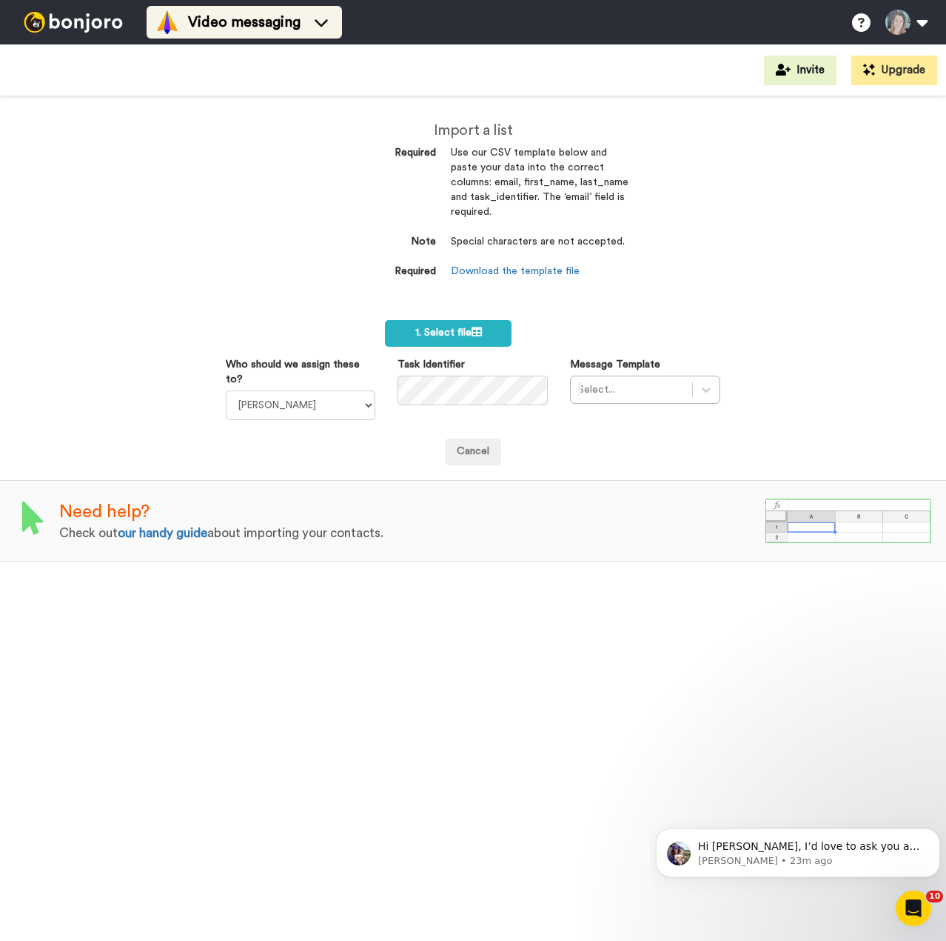
drag, startPoint x: 244, startPoint y: 23, endPoint x: 249, endPoint y: 36, distance: 14.1
click at [249, 36] on li "Video messaging" at bounding box center [245, 22] width 196 height 33
click at [116, 208] on div "Import a list Required Use our CSV template below and paste your data into the …" at bounding box center [473, 518] width 946 height 844
click at [80, 13] on img at bounding box center [73, 22] width 111 height 21
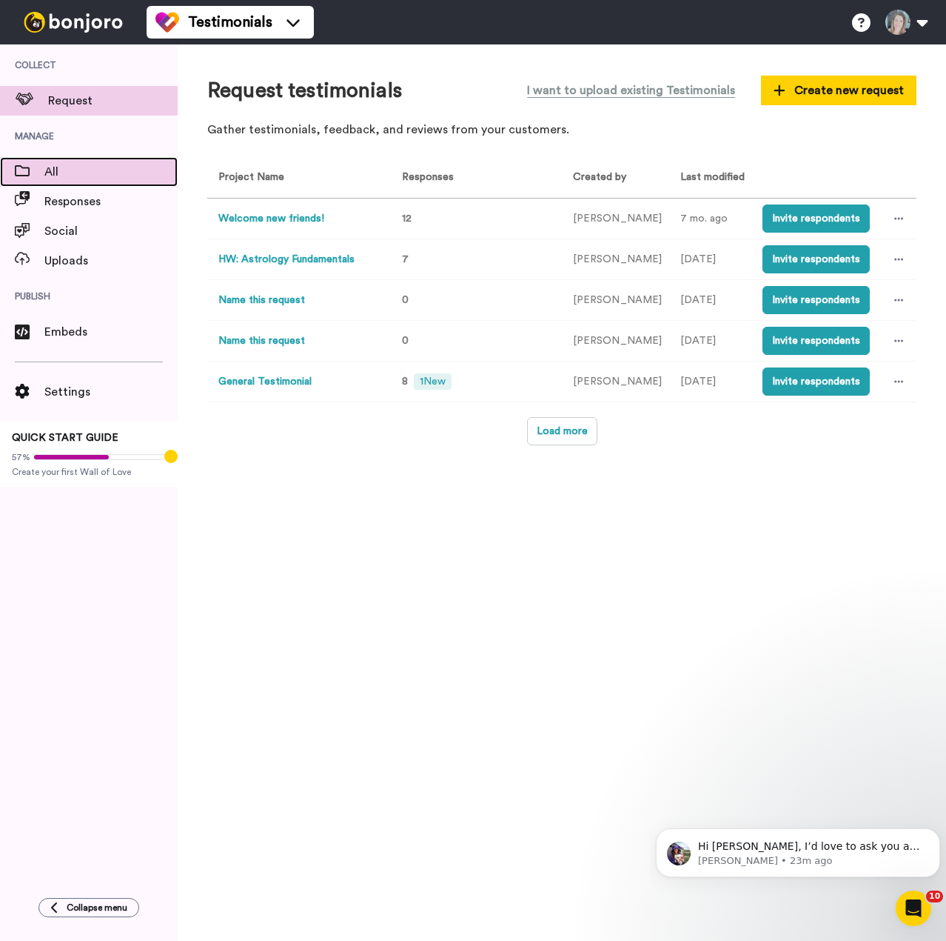
click at [47, 176] on span "All" at bounding box center [110, 172] width 133 height 18
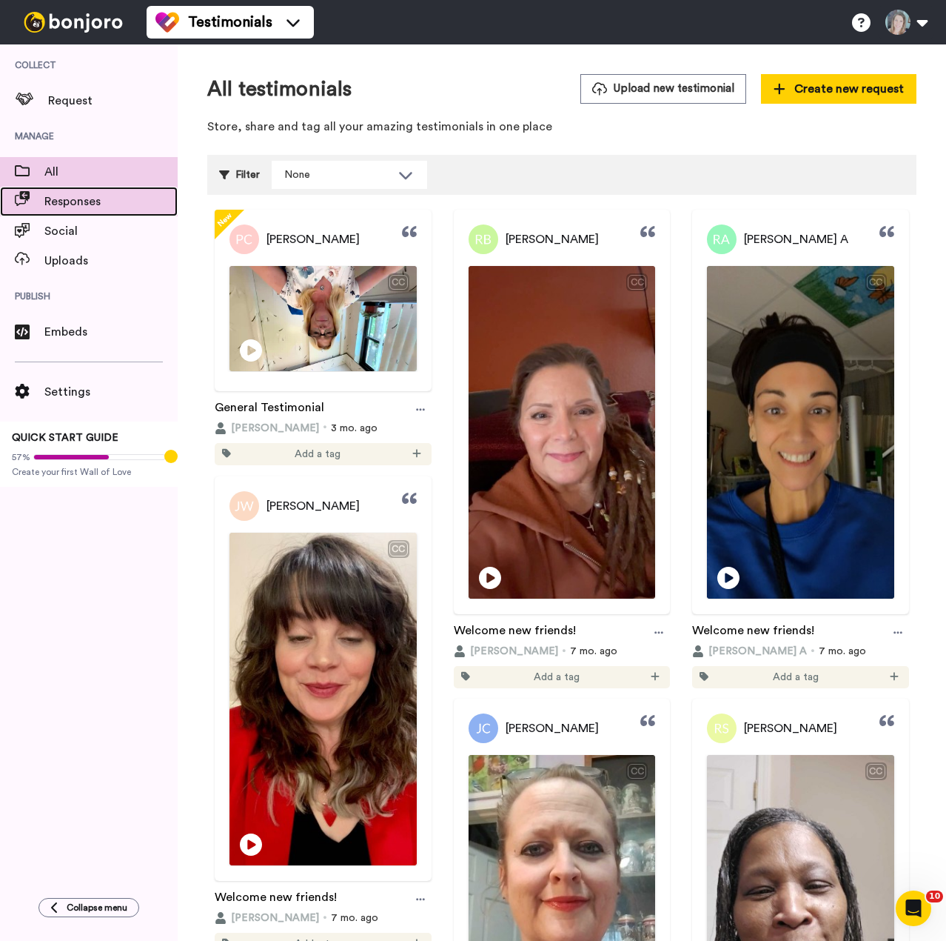
click at [56, 196] on span "Responses" at bounding box center [110, 202] width 133 height 18
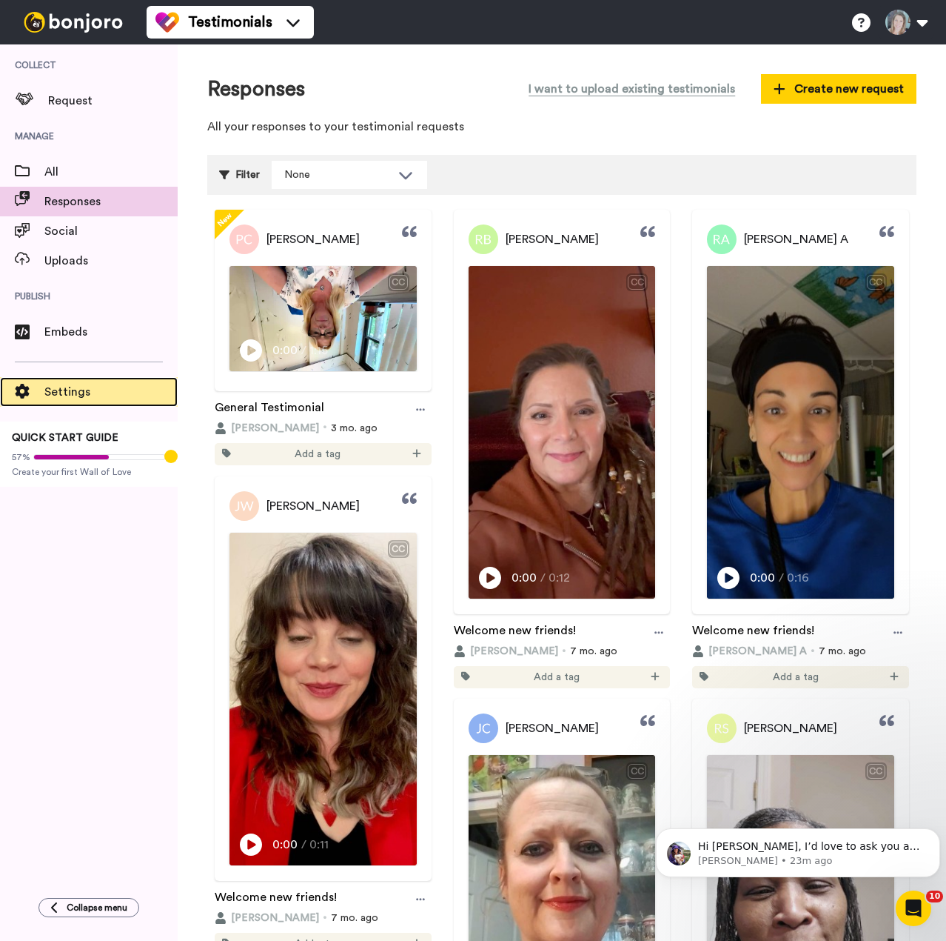
click at [84, 396] on span "Settings" at bounding box center [110, 392] width 133 height 18
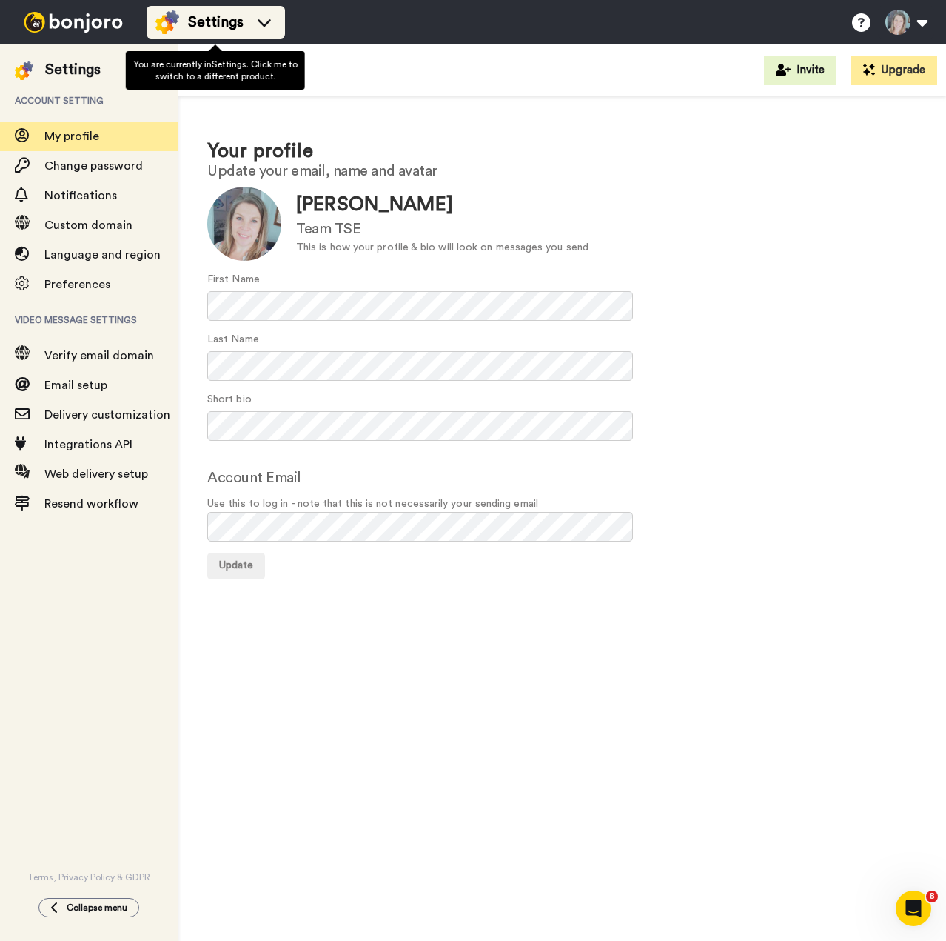
click at [210, 21] on span "Settings" at bounding box center [216, 22] width 56 height 21
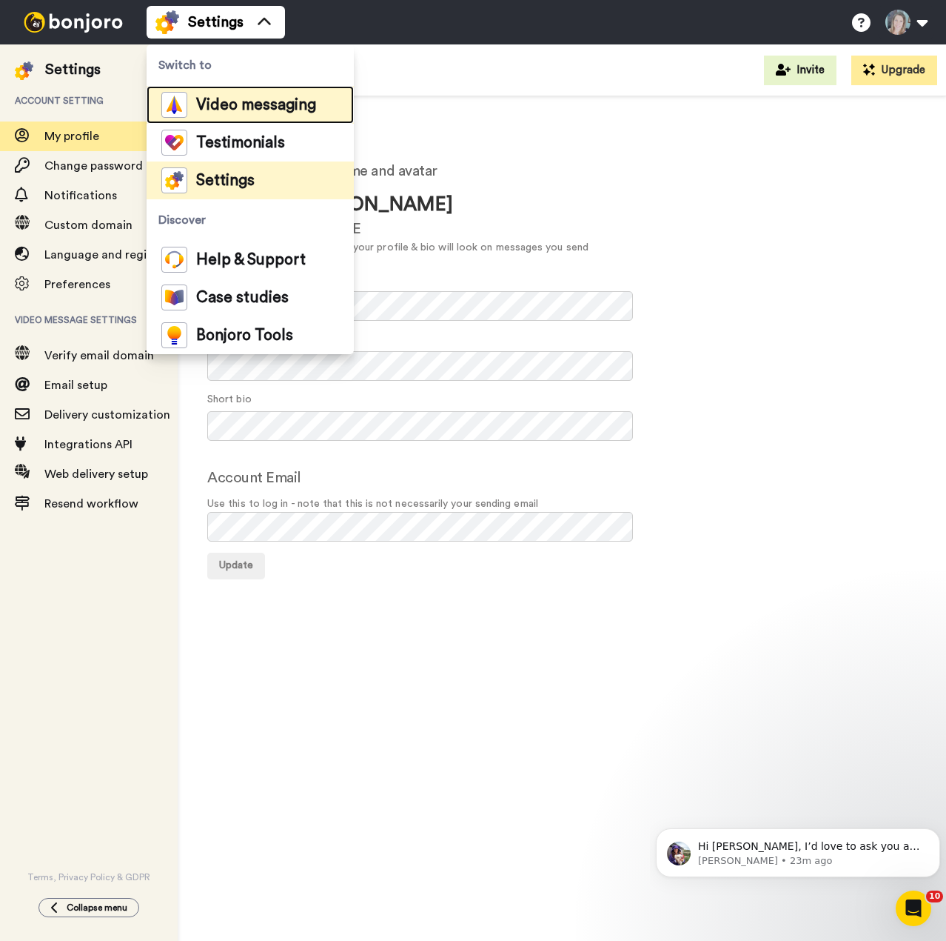
click at [226, 113] on div "Video messaging" at bounding box center [238, 105] width 155 height 26
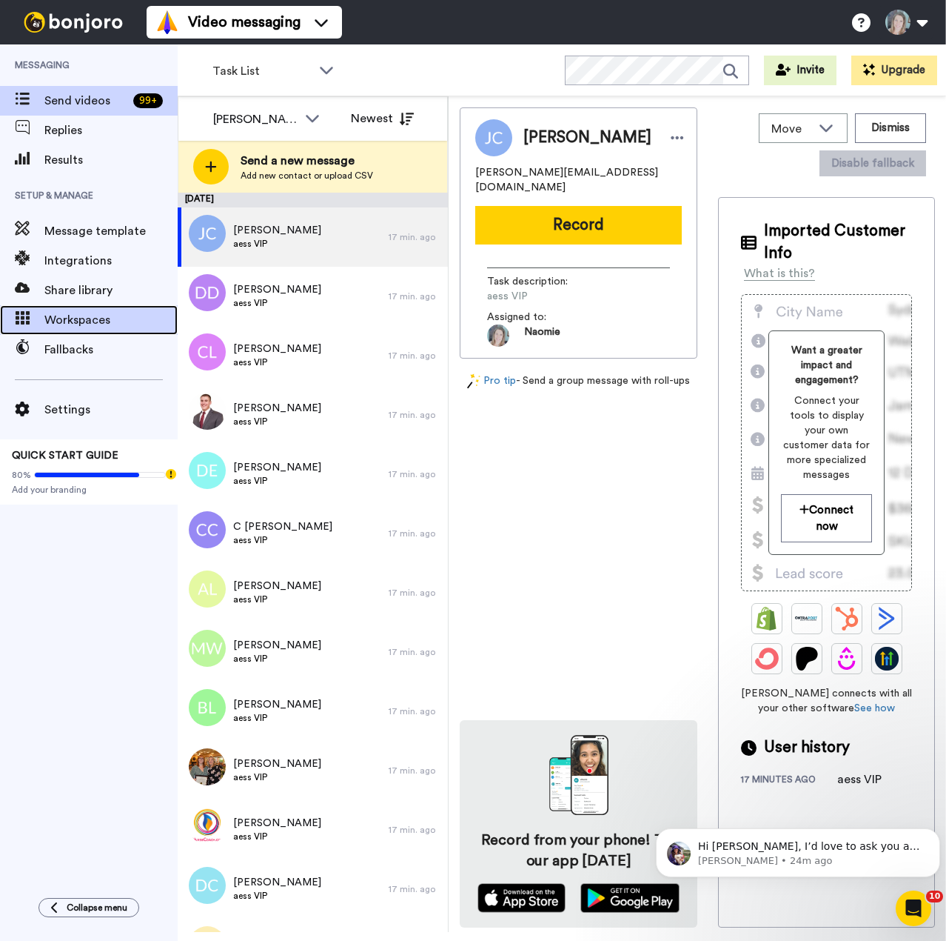
click at [51, 324] on span "Workspaces" at bounding box center [110, 320] width 133 height 18
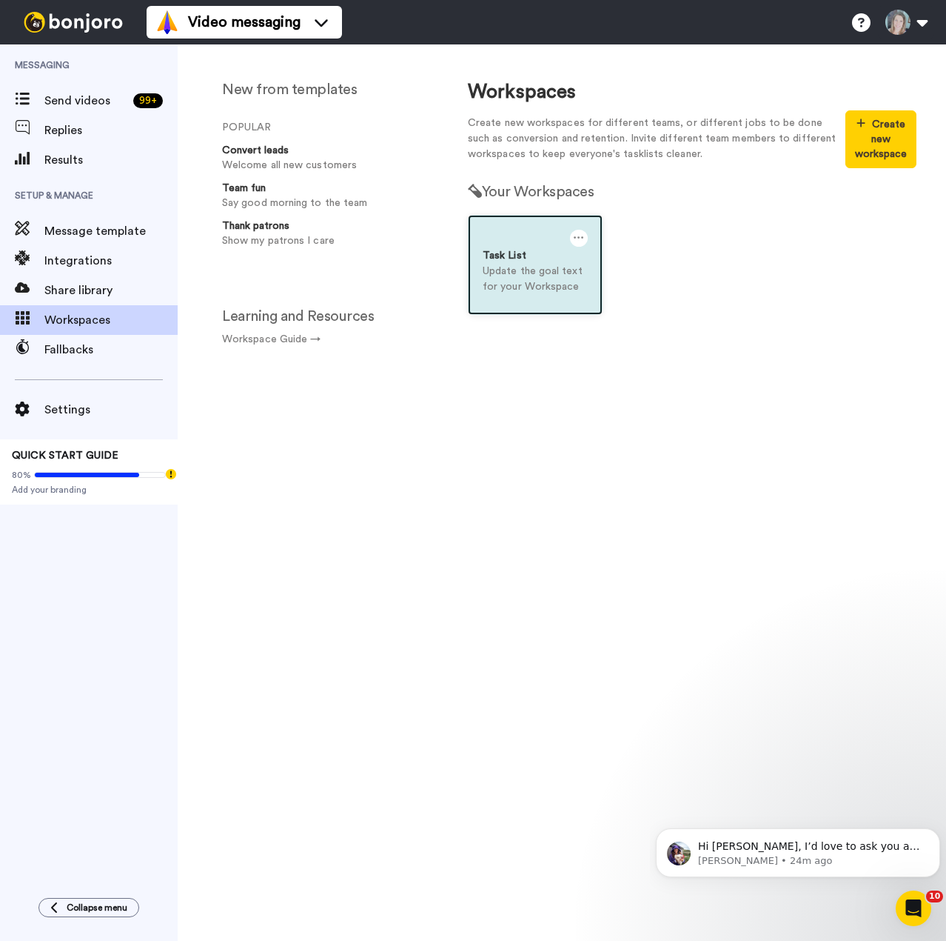
click at [535, 288] on p "Update the goal text for your Workspace" at bounding box center [535, 279] width 105 height 31
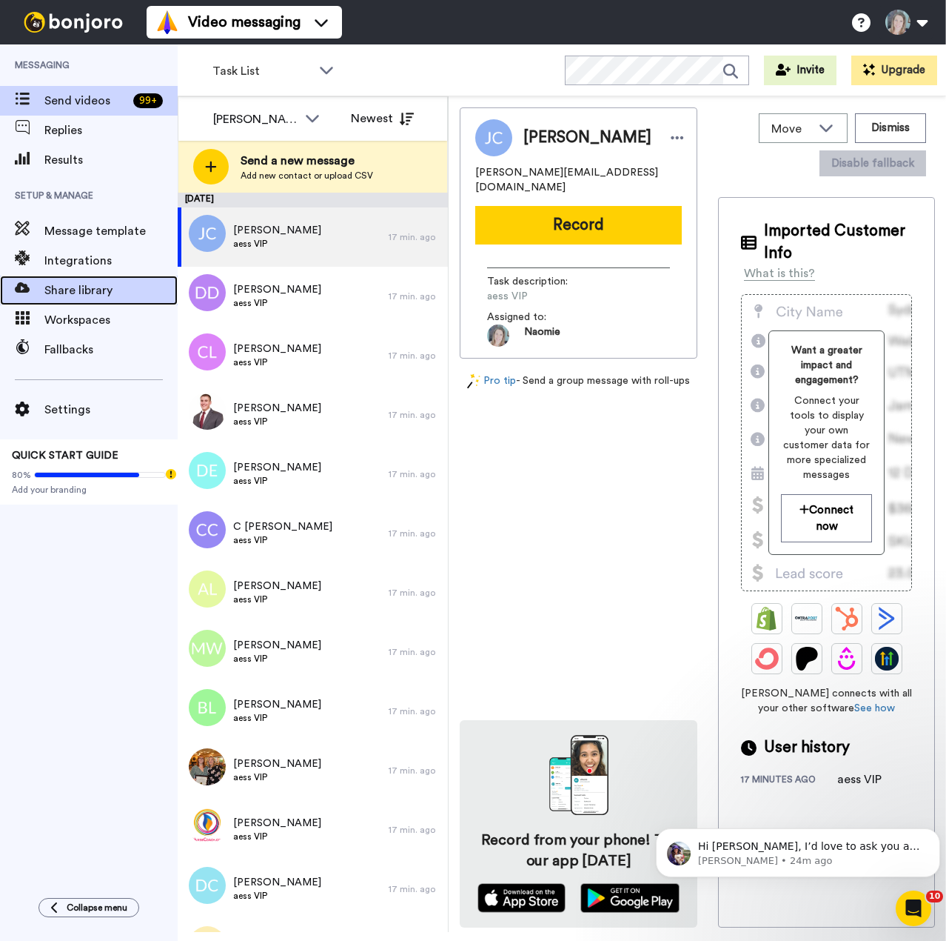
click at [77, 290] on span "Share library" at bounding box center [110, 290] width 133 height 18
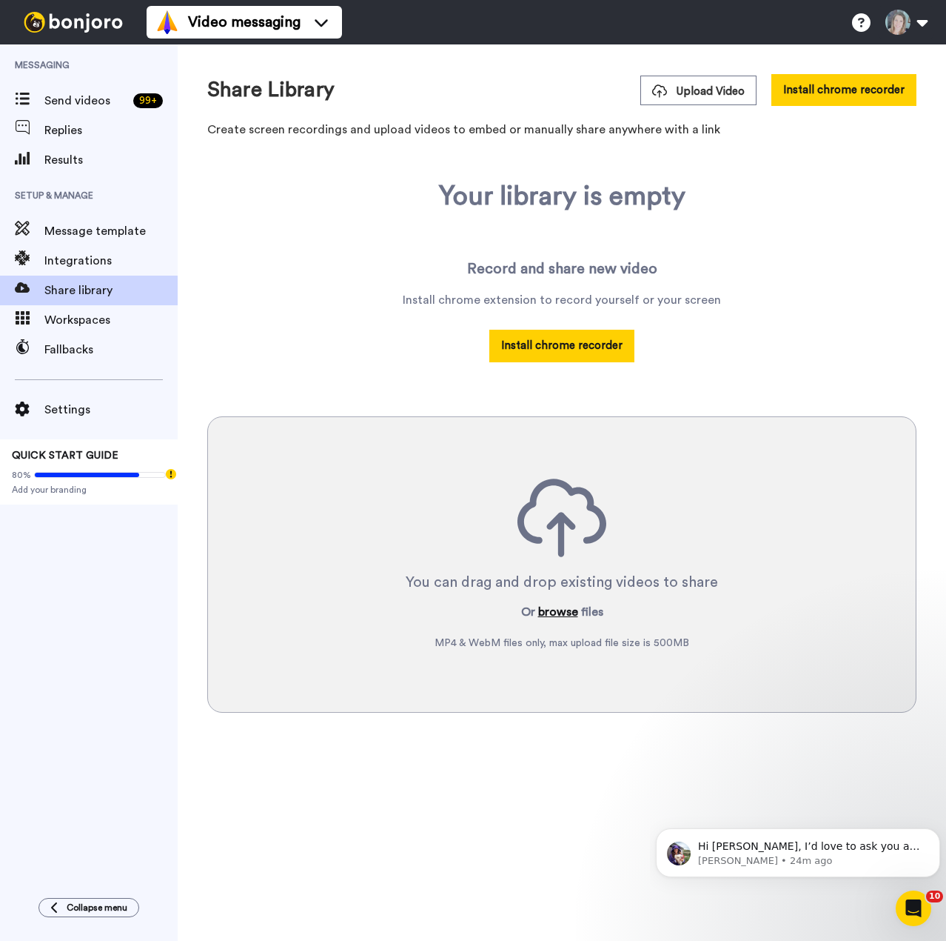
click at [550, 606] on button "browse" at bounding box center [558, 612] width 40 height 18
click at [70, 349] on span "Fallbacks" at bounding box center [110, 350] width 133 height 18
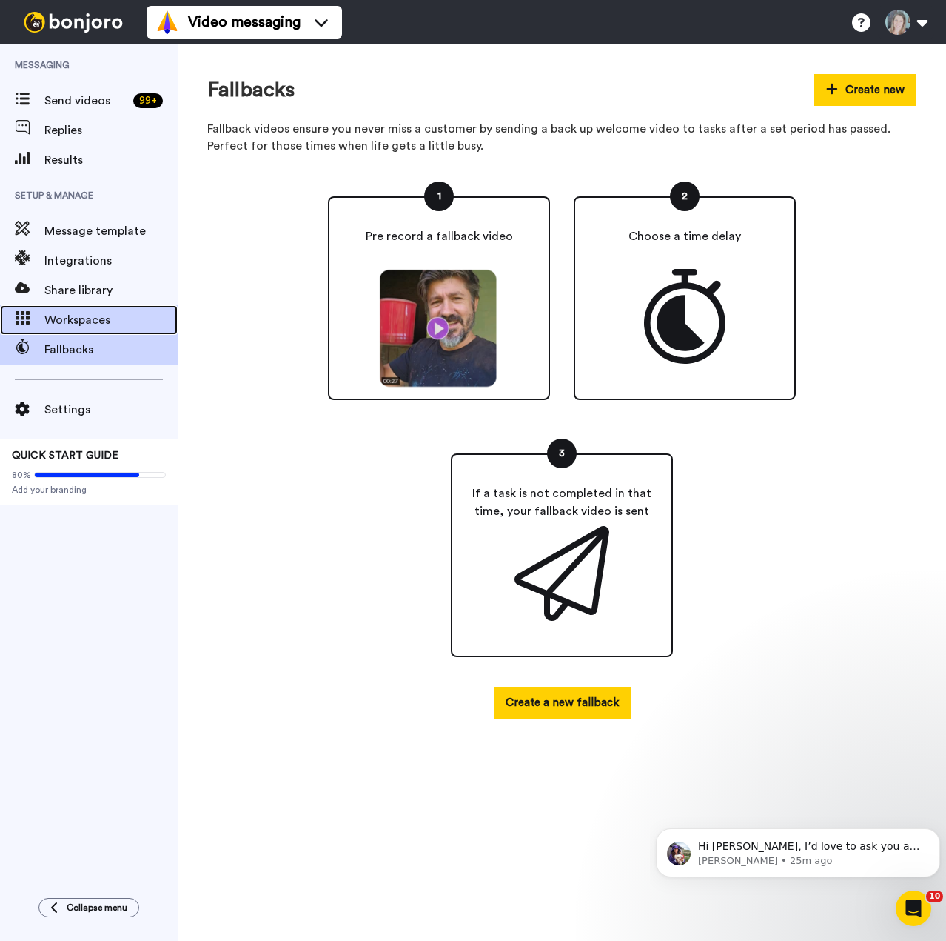
click at [71, 325] on span "Workspaces" at bounding box center [110, 320] width 133 height 18
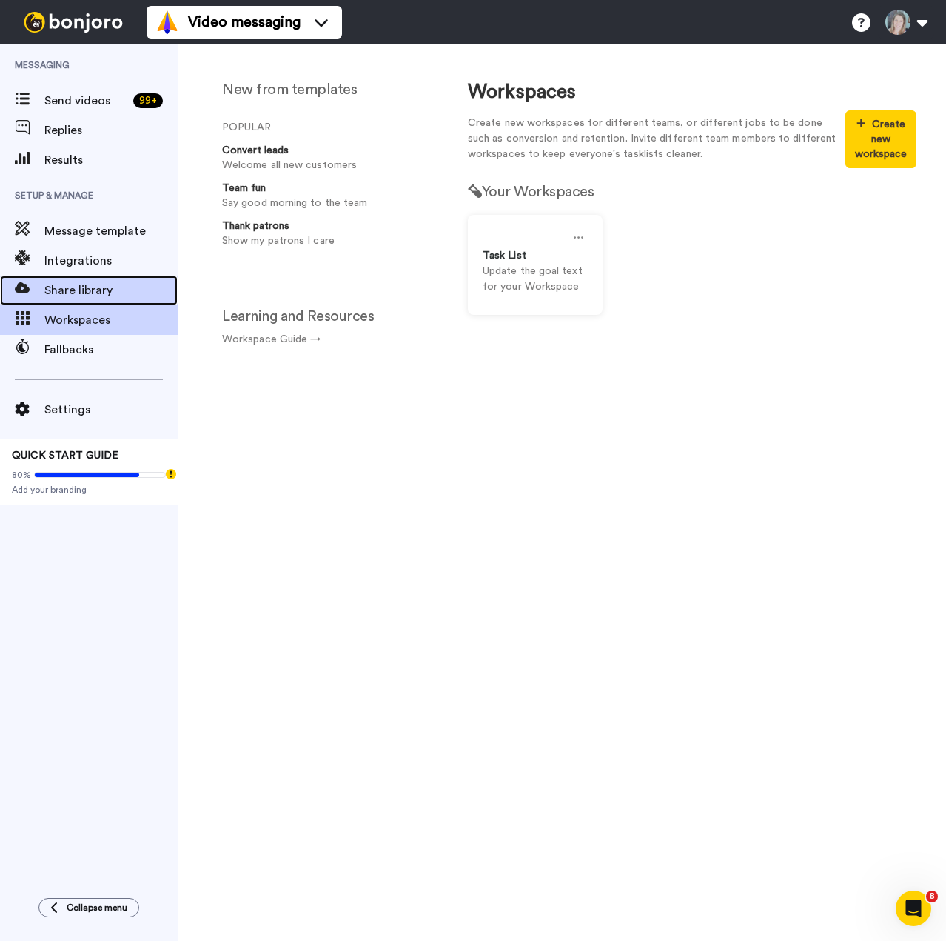
click at [70, 284] on span "Share library" at bounding box center [110, 290] width 133 height 18
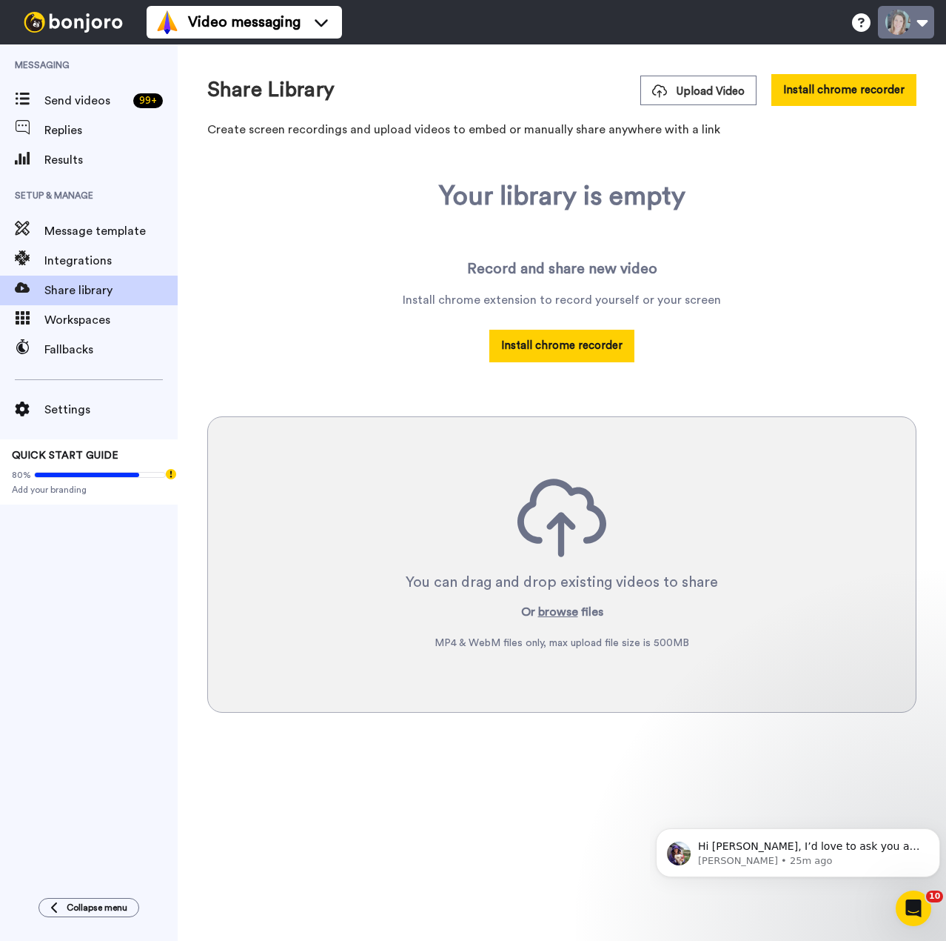
click at [918, 30] on button at bounding box center [906, 22] width 56 height 33
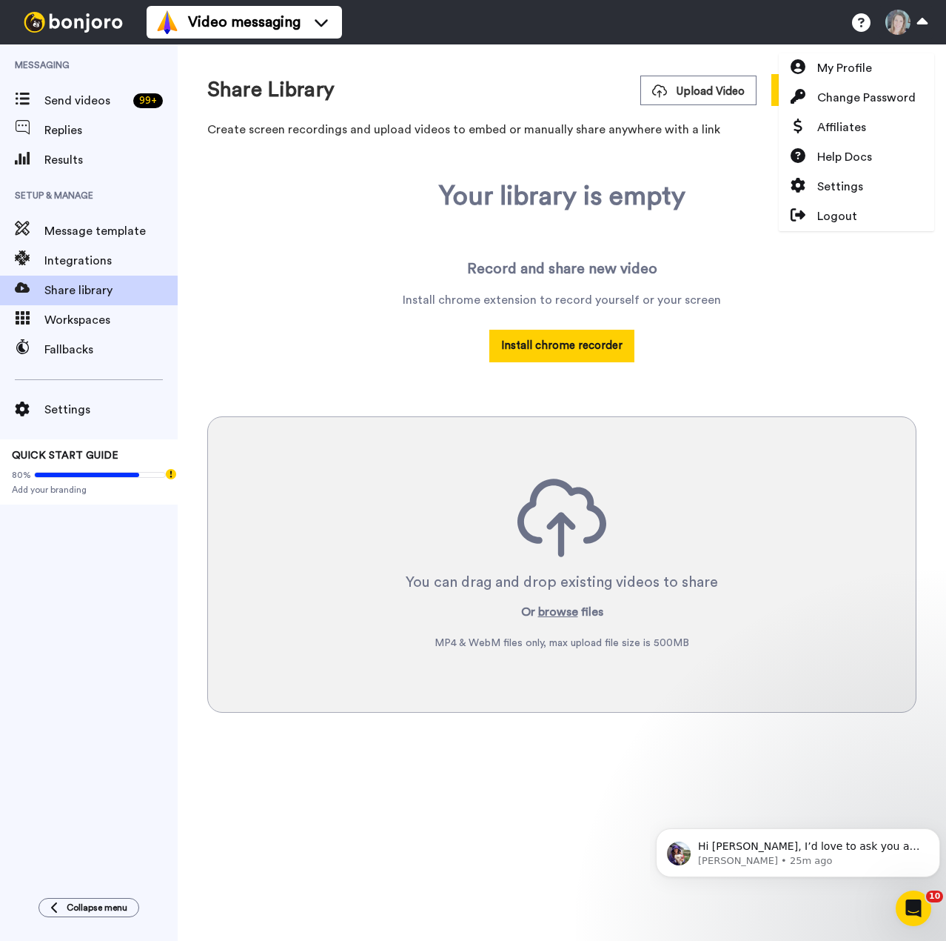
click at [68, 20] on img at bounding box center [73, 22] width 111 height 21
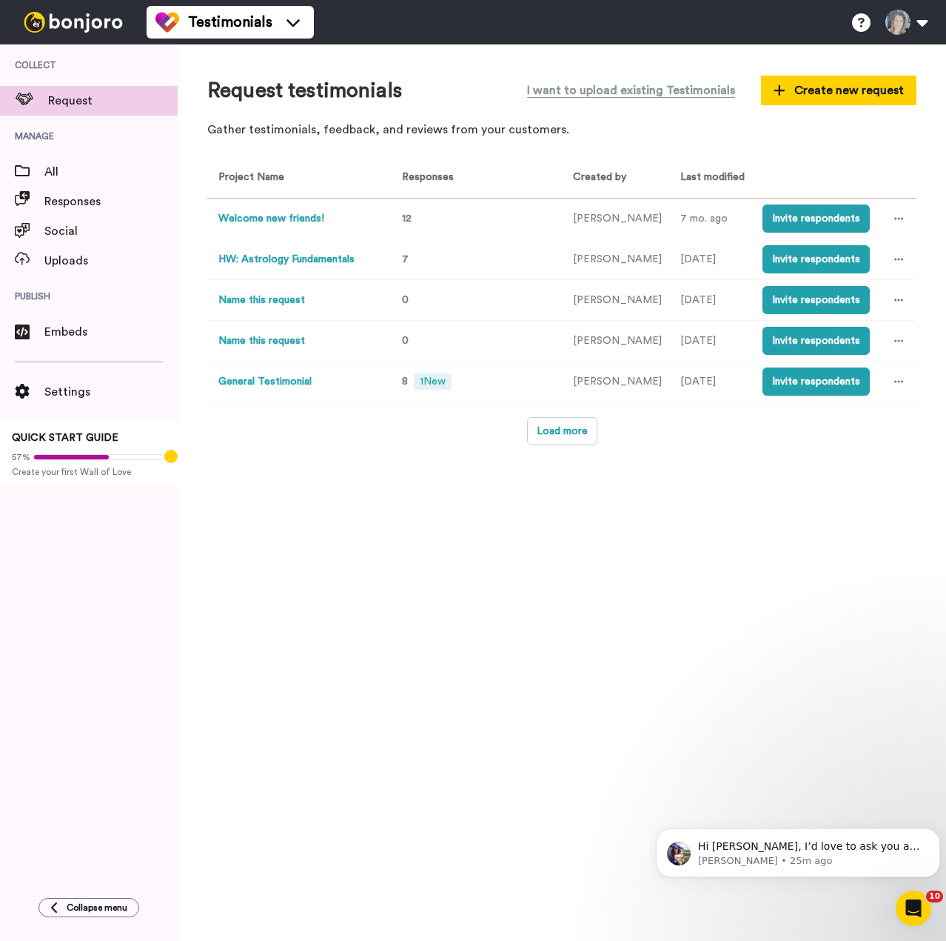
click at [97, 19] on img at bounding box center [73, 22] width 111 height 21
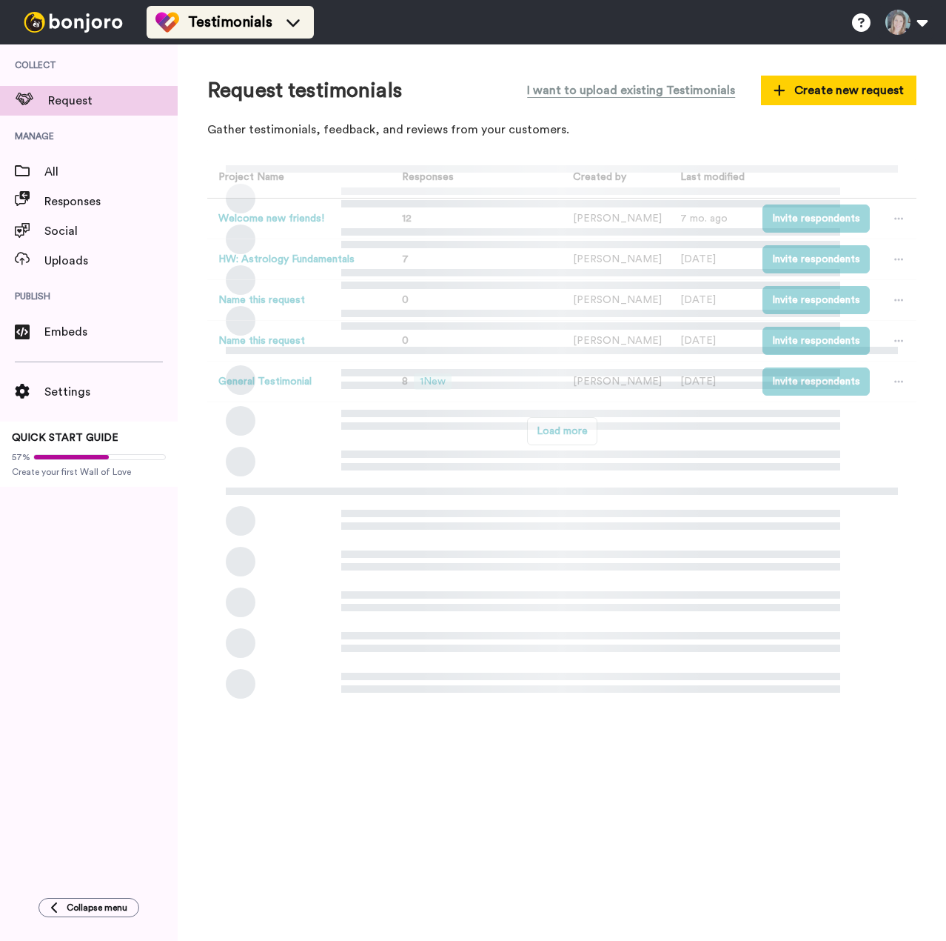
click at [212, 26] on span "Testimonials" at bounding box center [230, 22] width 84 height 21
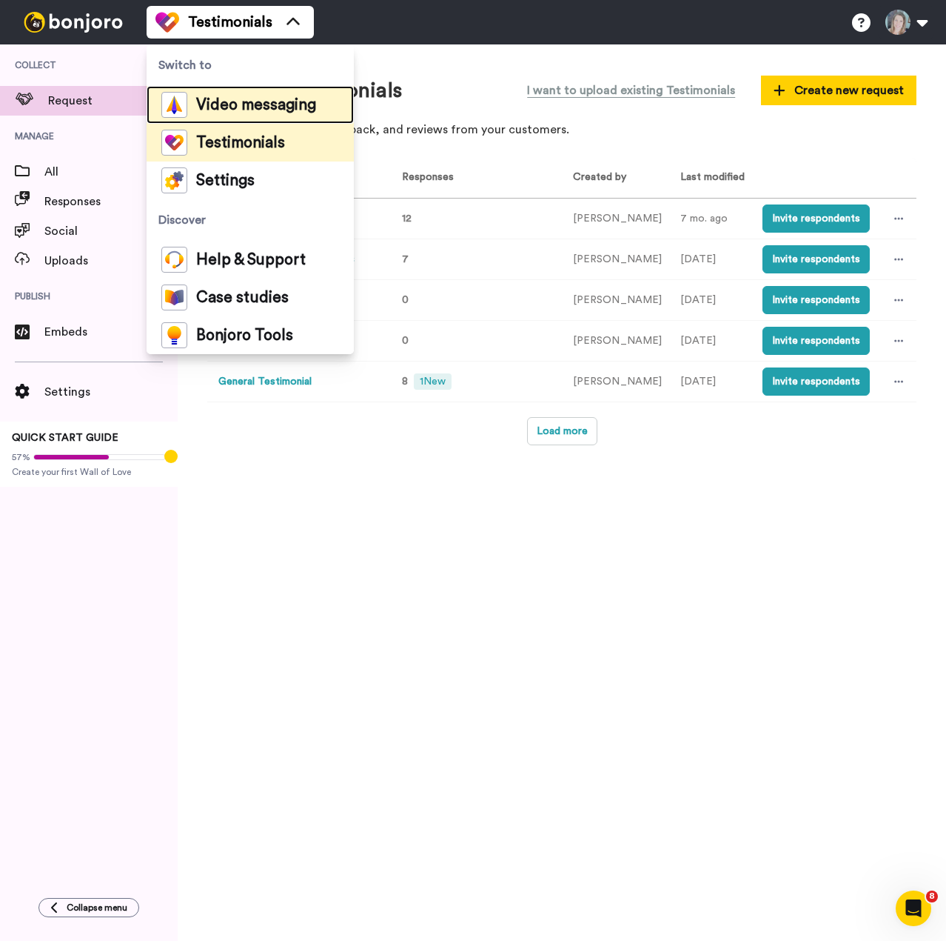
click at [212, 103] on span "Video messaging" at bounding box center [256, 105] width 120 height 15
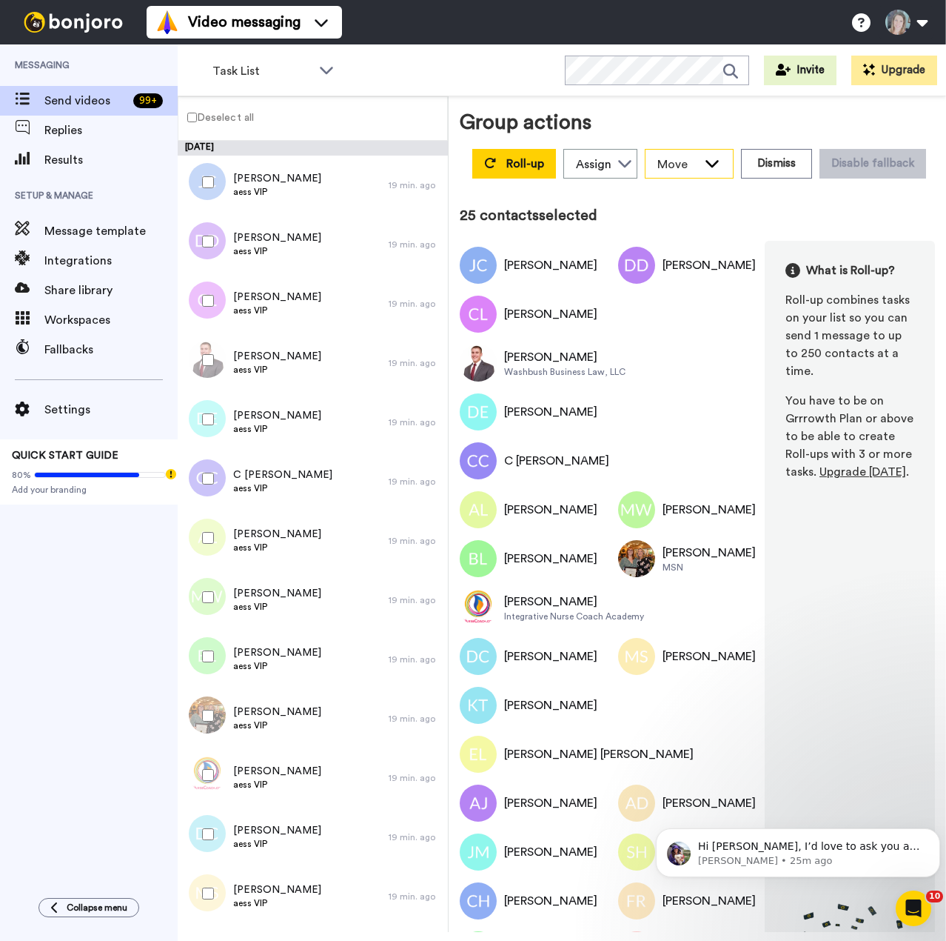
click at [709, 170] on div "Move" at bounding box center [689, 164] width 87 height 28
click at [609, 161] on div "Assign" at bounding box center [594, 165] width 36 height 18
click at [712, 163] on icon at bounding box center [713, 163] width 18 height 15
click at [779, 162] on button "Dismiss" at bounding box center [776, 164] width 71 height 30
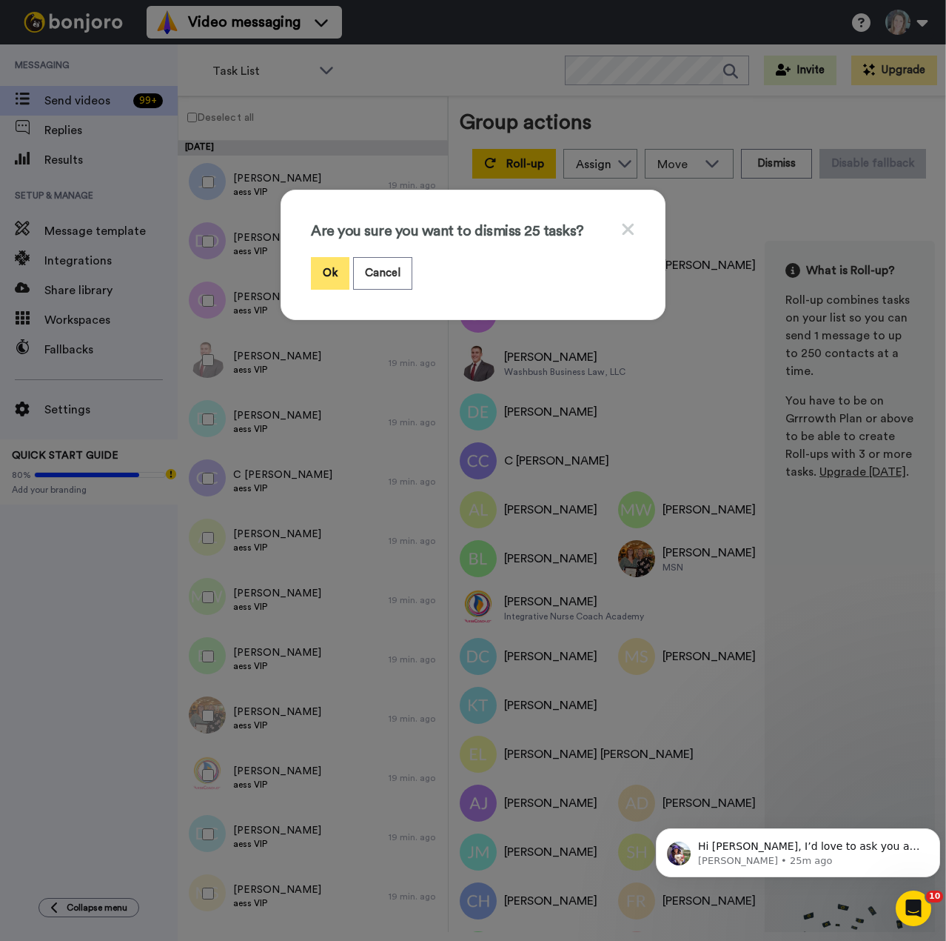
click at [323, 276] on button "Ok" at bounding box center [330, 273] width 39 height 32
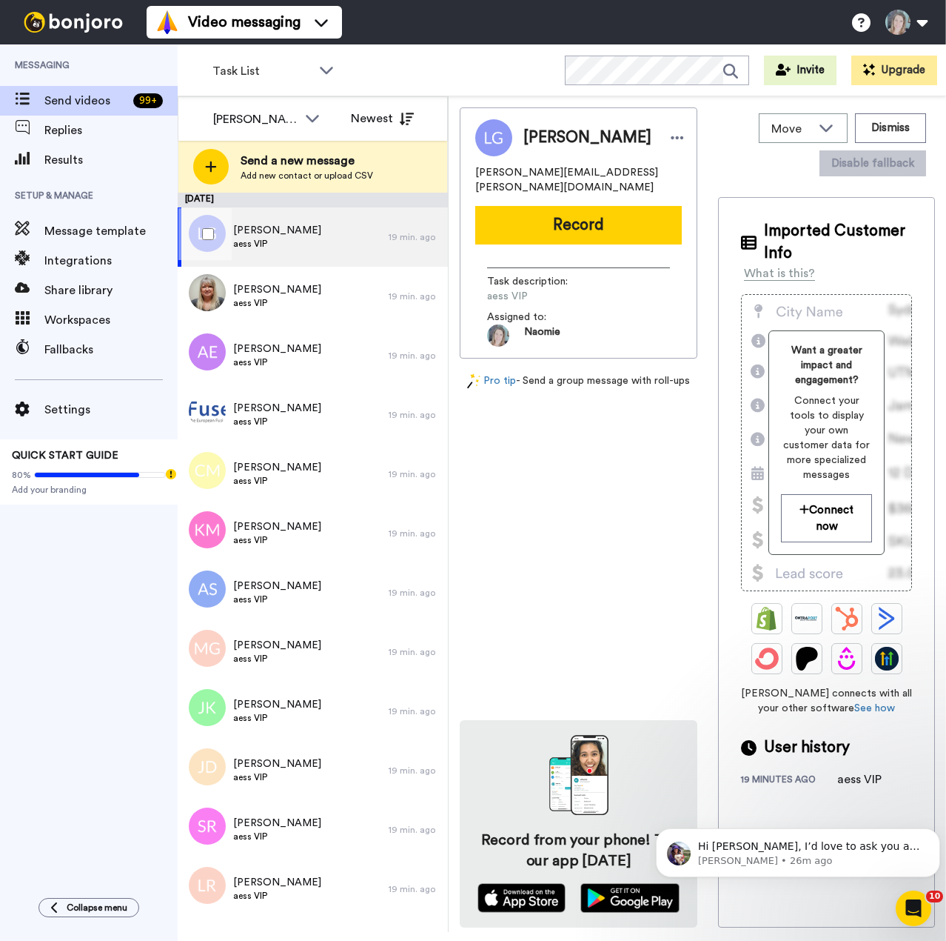
click at [214, 233] on div at bounding box center [204, 234] width 53 height 52
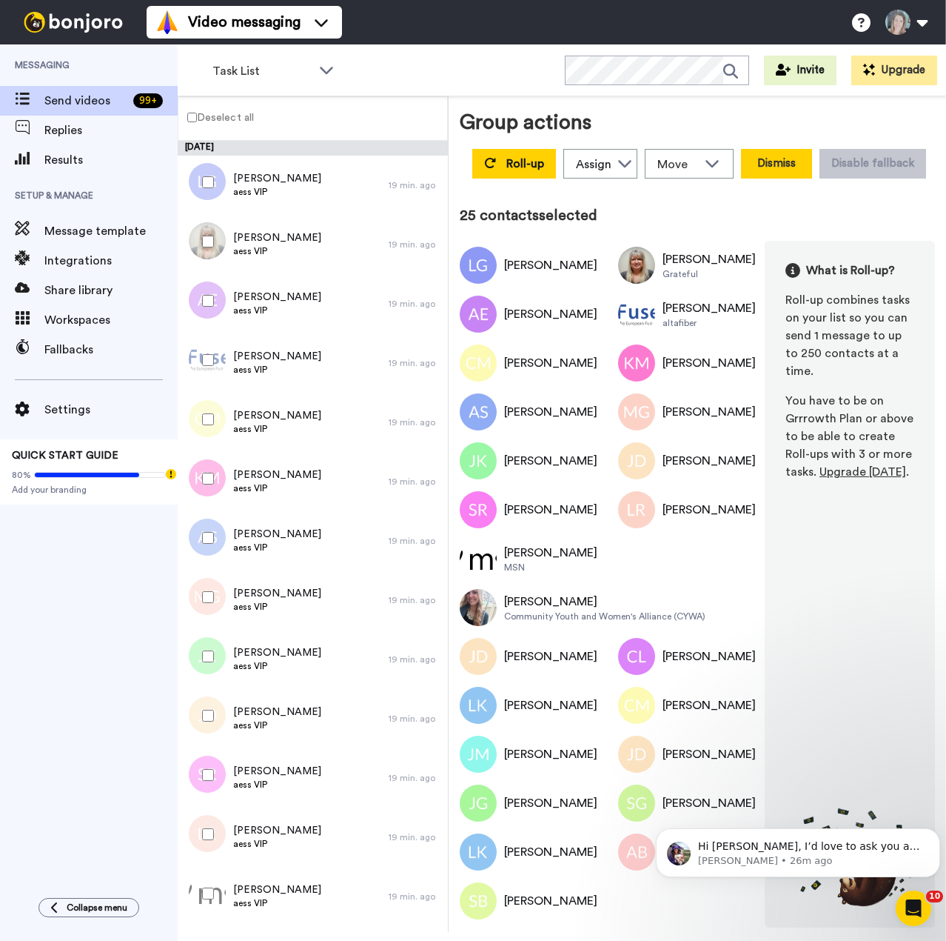
click at [781, 161] on button "Dismiss" at bounding box center [776, 164] width 71 height 30
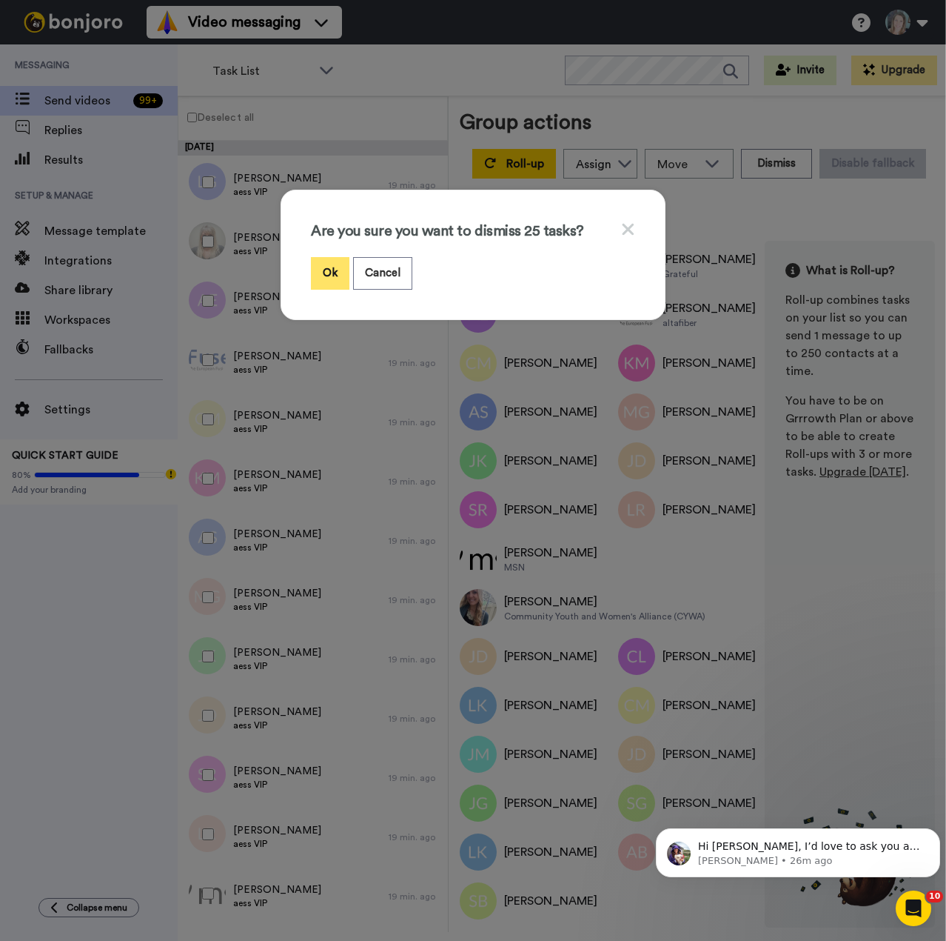
click at [317, 270] on button "Ok" at bounding box center [330, 273] width 39 height 32
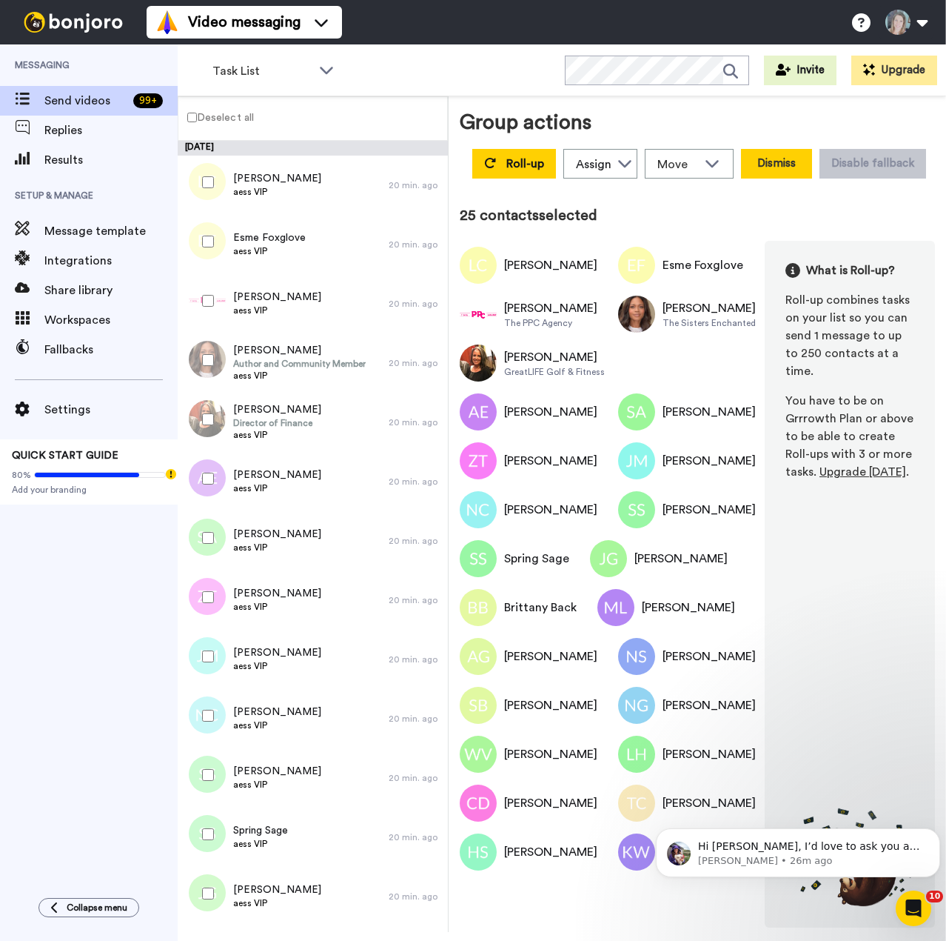
click at [775, 162] on button "Dismiss" at bounding box center [776, 164] width 71 height 30
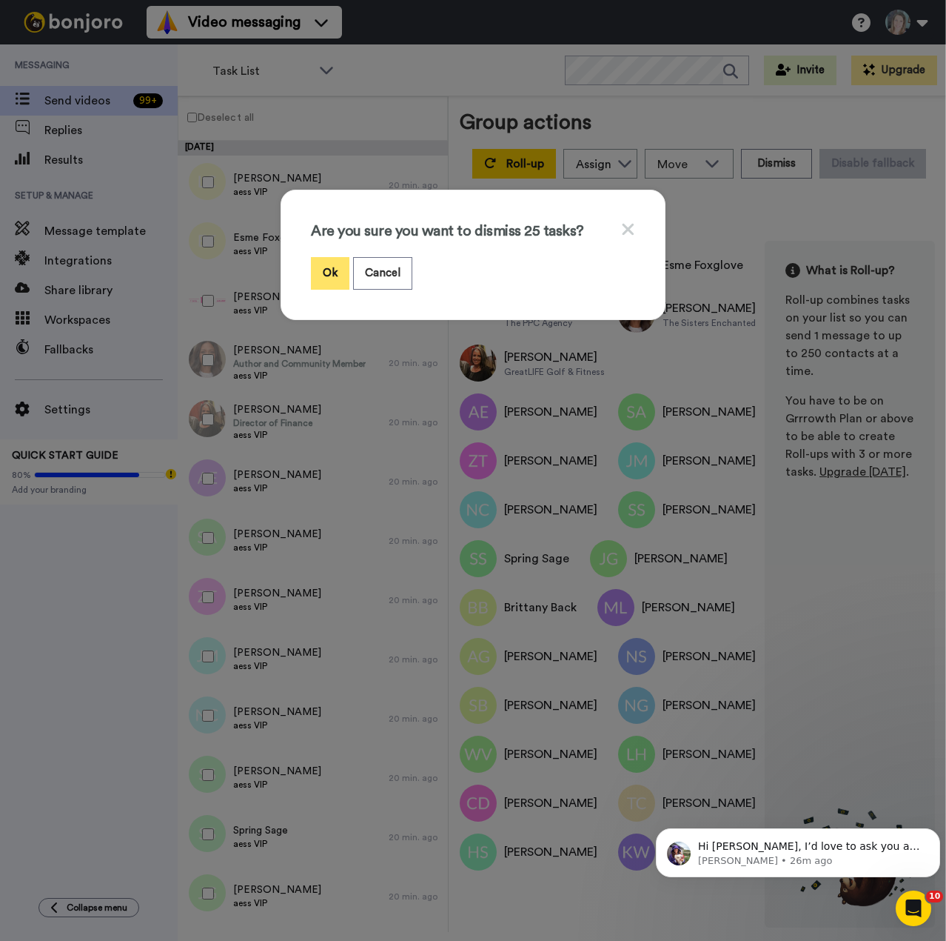
click at [316, 273] on button "Ok" at bounding box center [330, 273] width 39 height 32
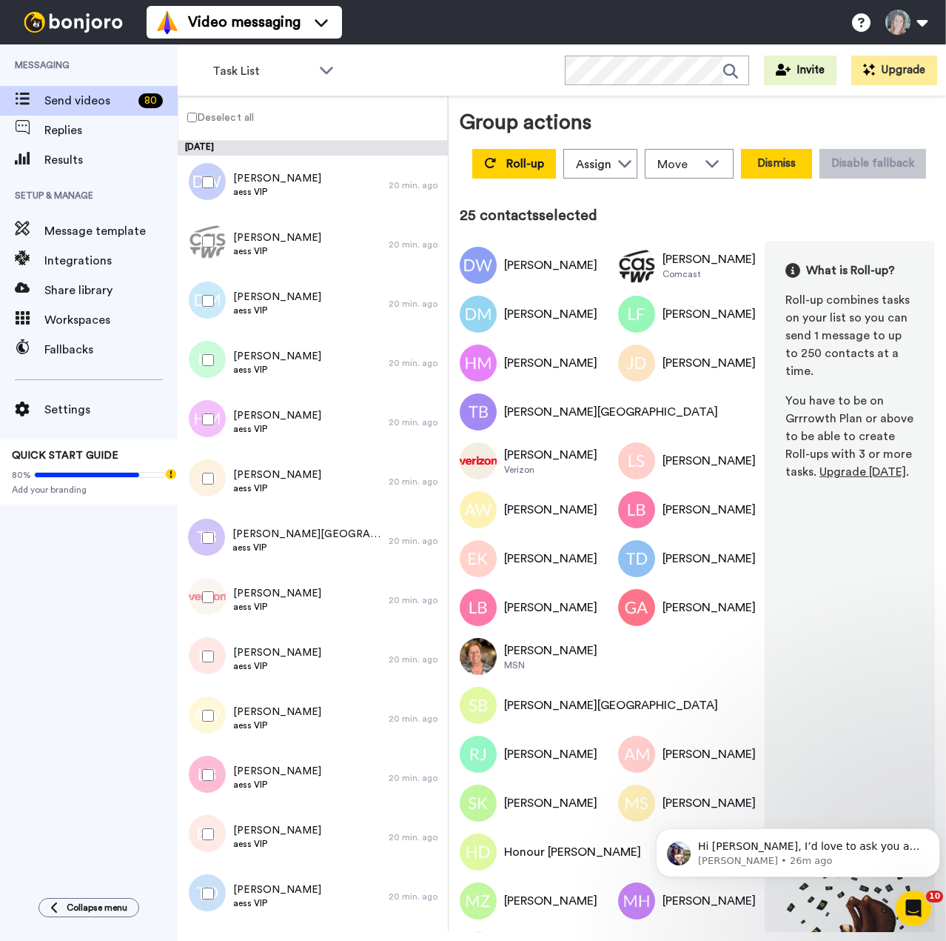
click at [797, 161] on button "Dismiss" at bounding box center [776, 164] width 71 height 30
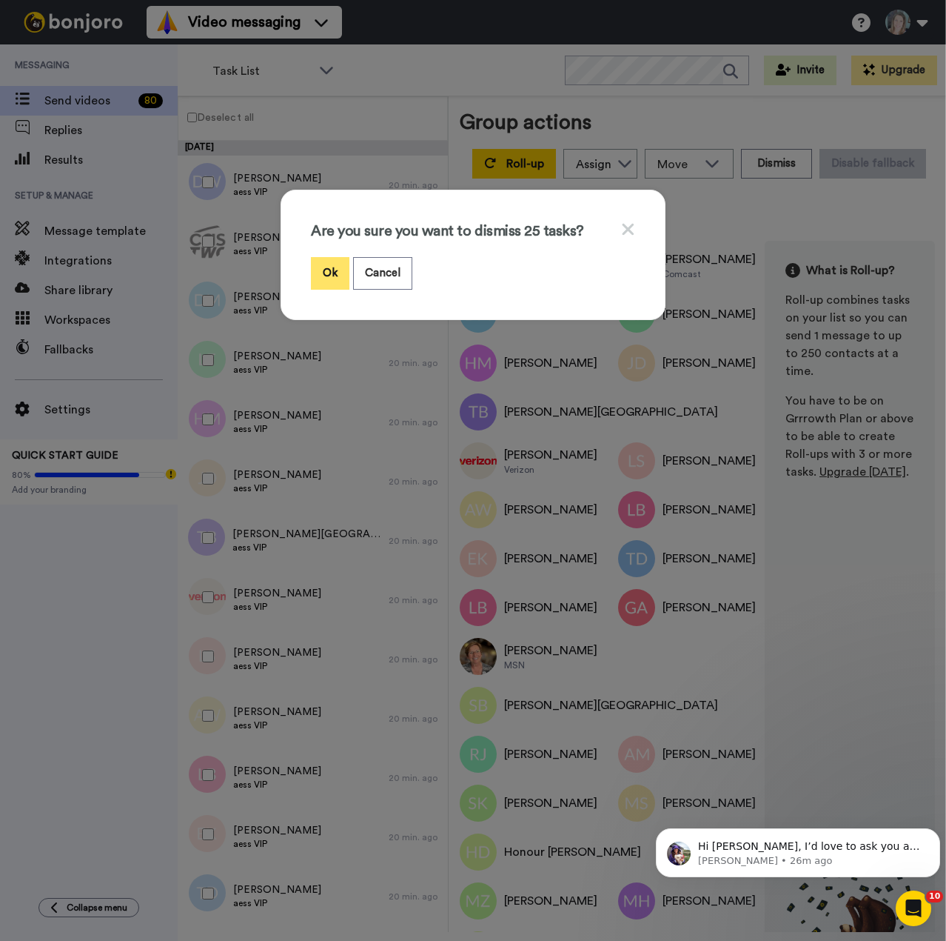
click at [320, 270] on button "Ok" at bounding box center [330, 273] width 39 height 32
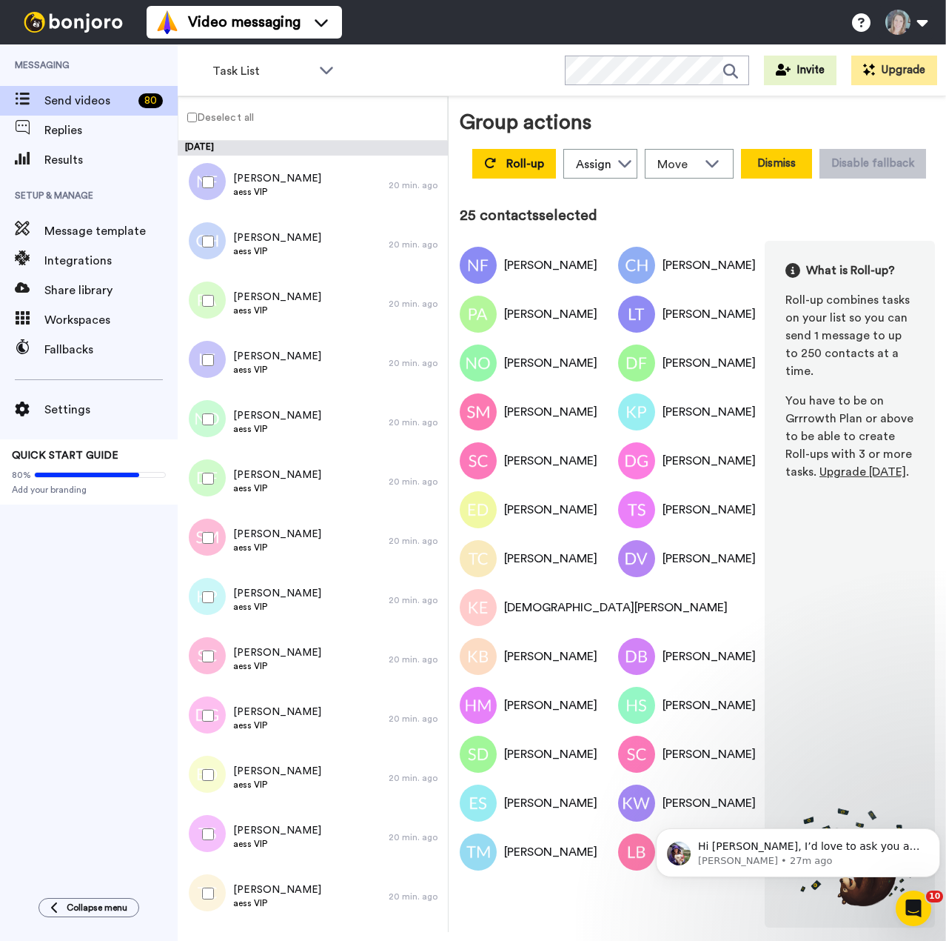
click at [772, 166] on button "Dismiss" at bounding box center [776, 164] width 71 height 30
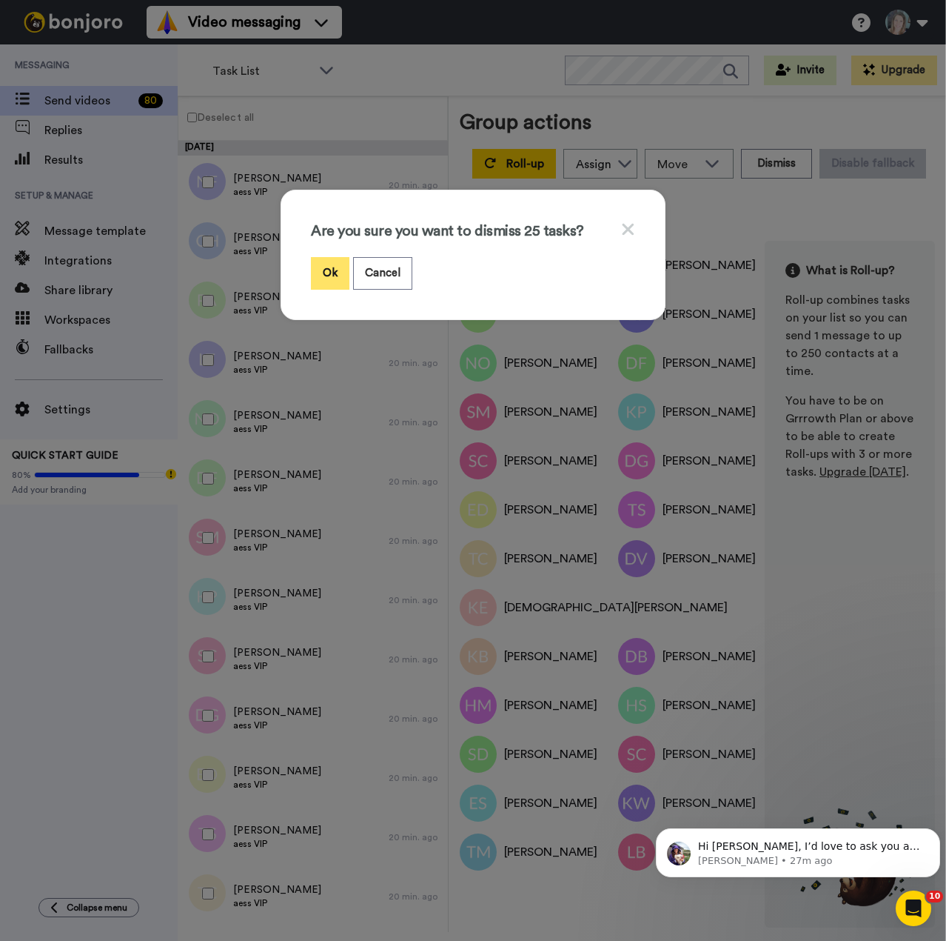
click at [324, 264] on button "Ok" at bounding box center [330, 273] width 39 height 32
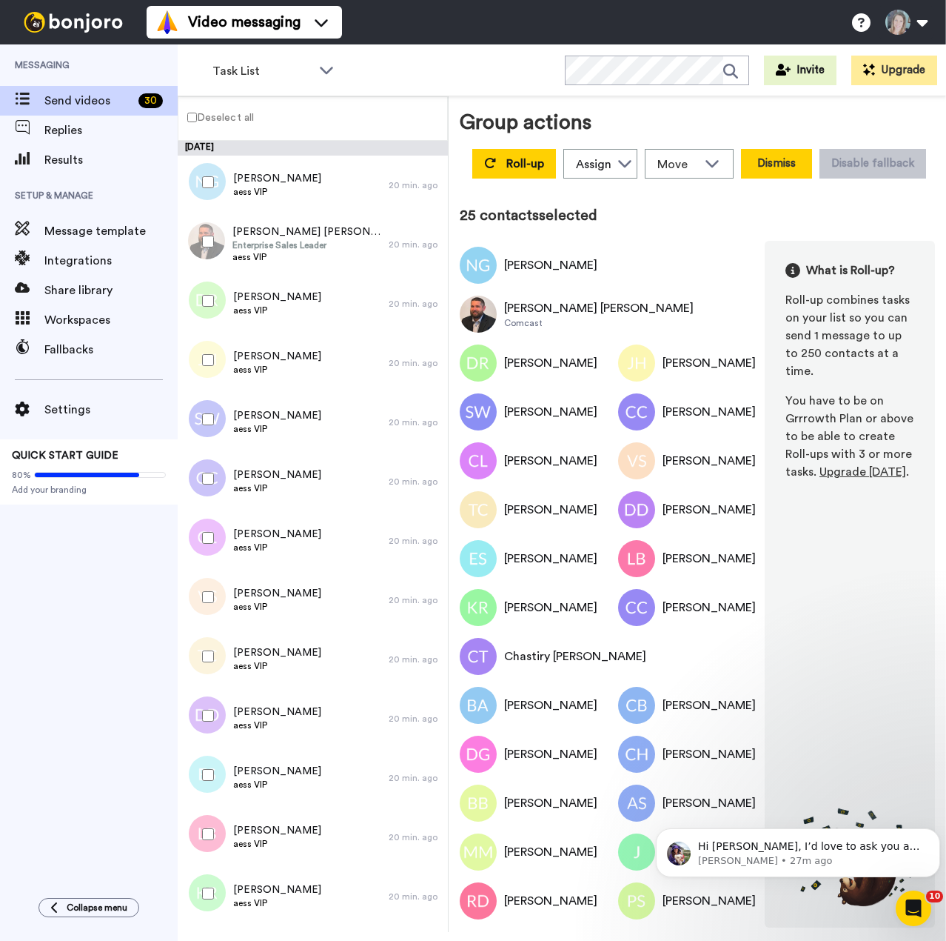
click at [779, 172] on button "Dismiss" at bounding box center [776, 164] width 71 height 30
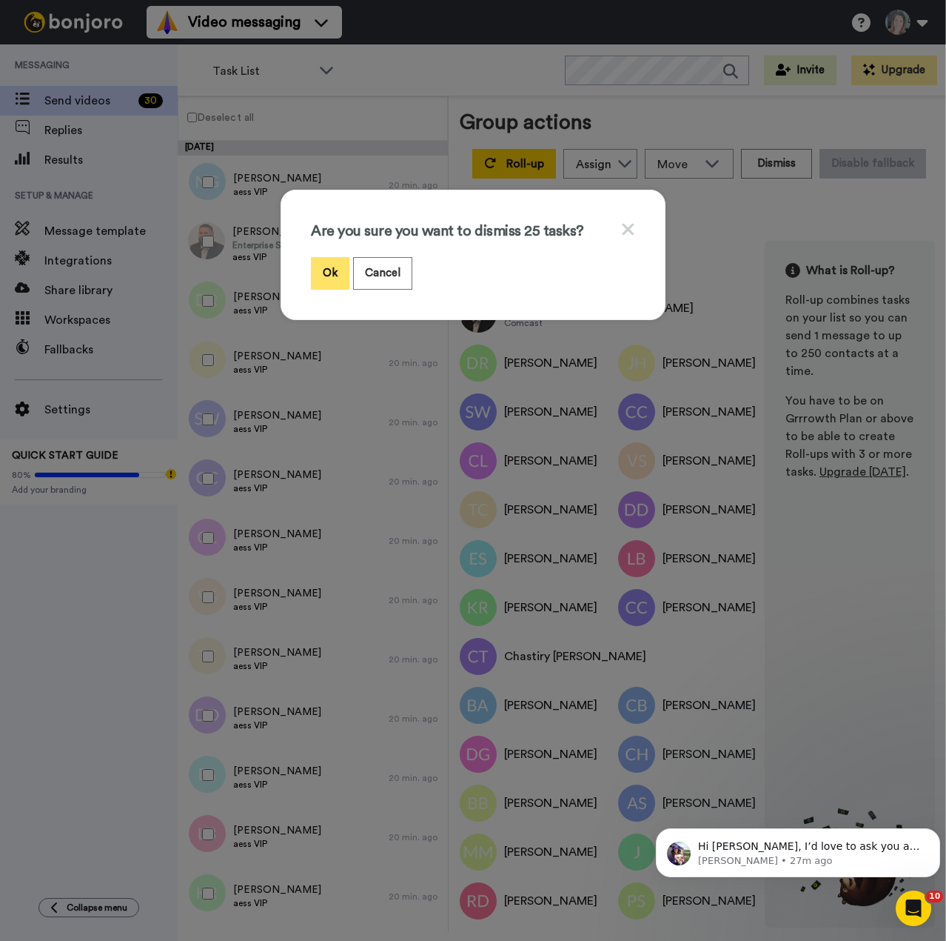
click at [323, 273] on button "Ok" at bounding box center [330, 273] width 39 height 32
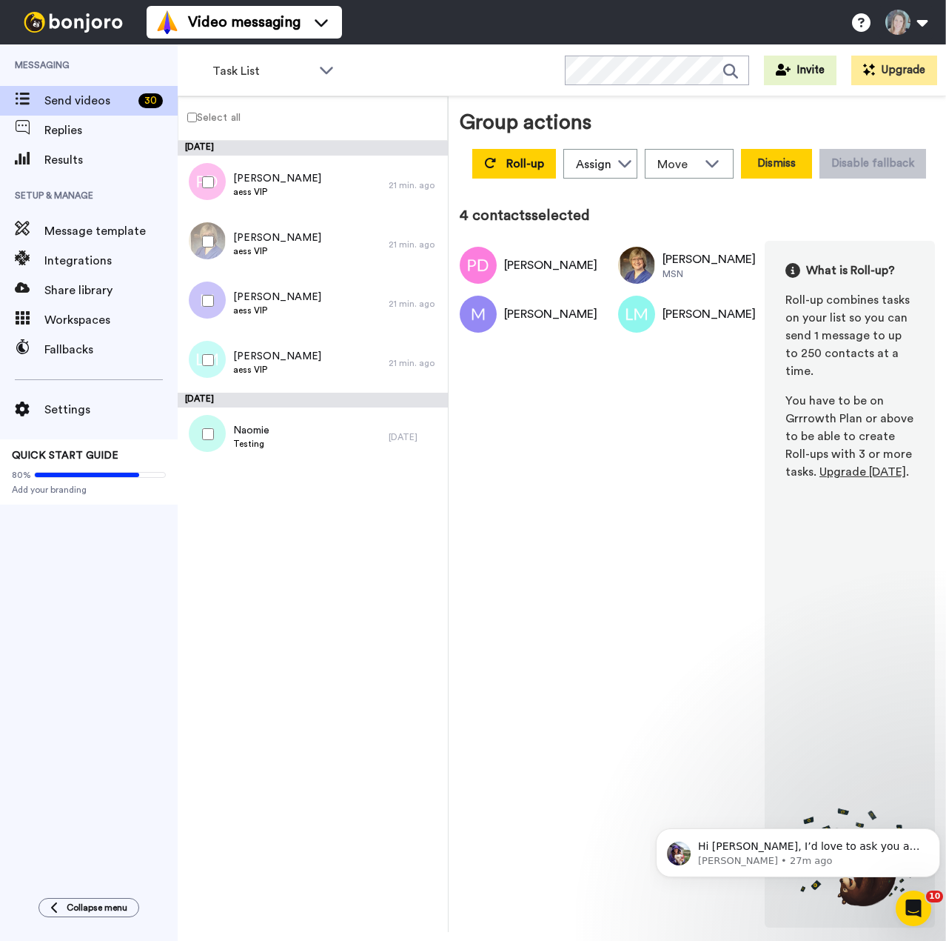
click at [778, 169] on button "Dismiss" at bounding box center [776, 164] width 71 height 30
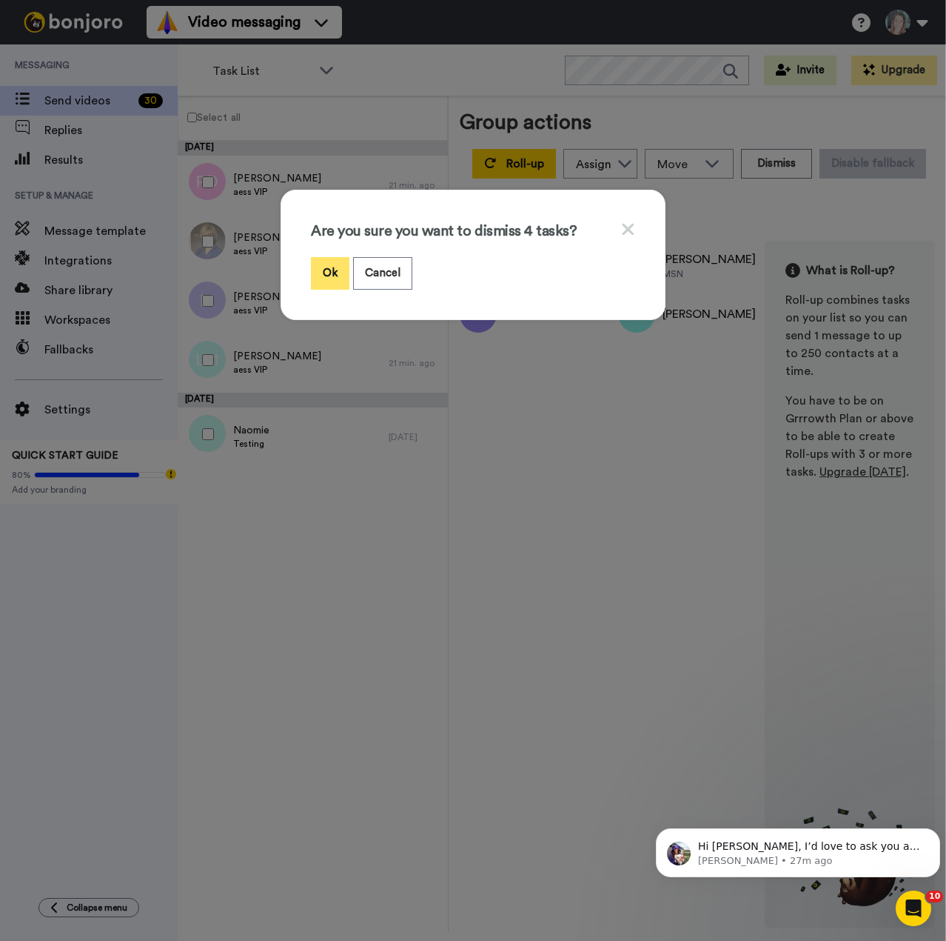
click at [324, 273] on button "Ok" at bounding box center [330, 273] width 39 height 32
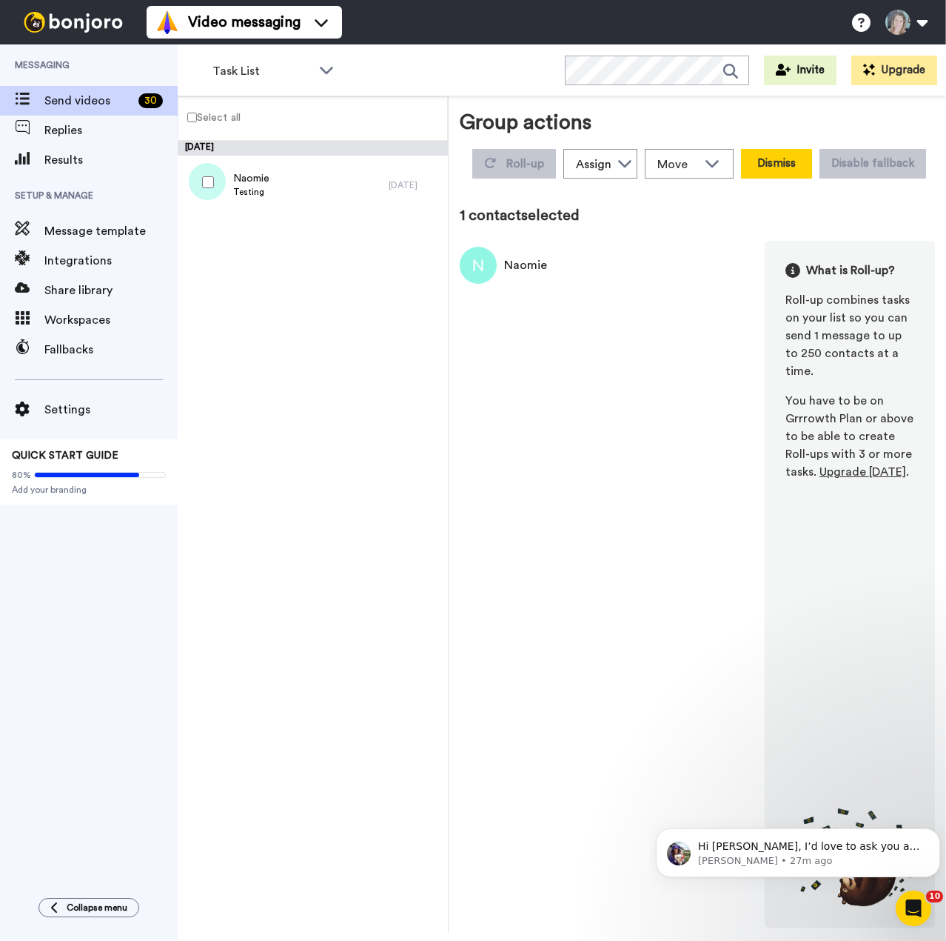
click at [781, 160] on button "Dismiss" at bounding box center [776, 164] width 71 height 30
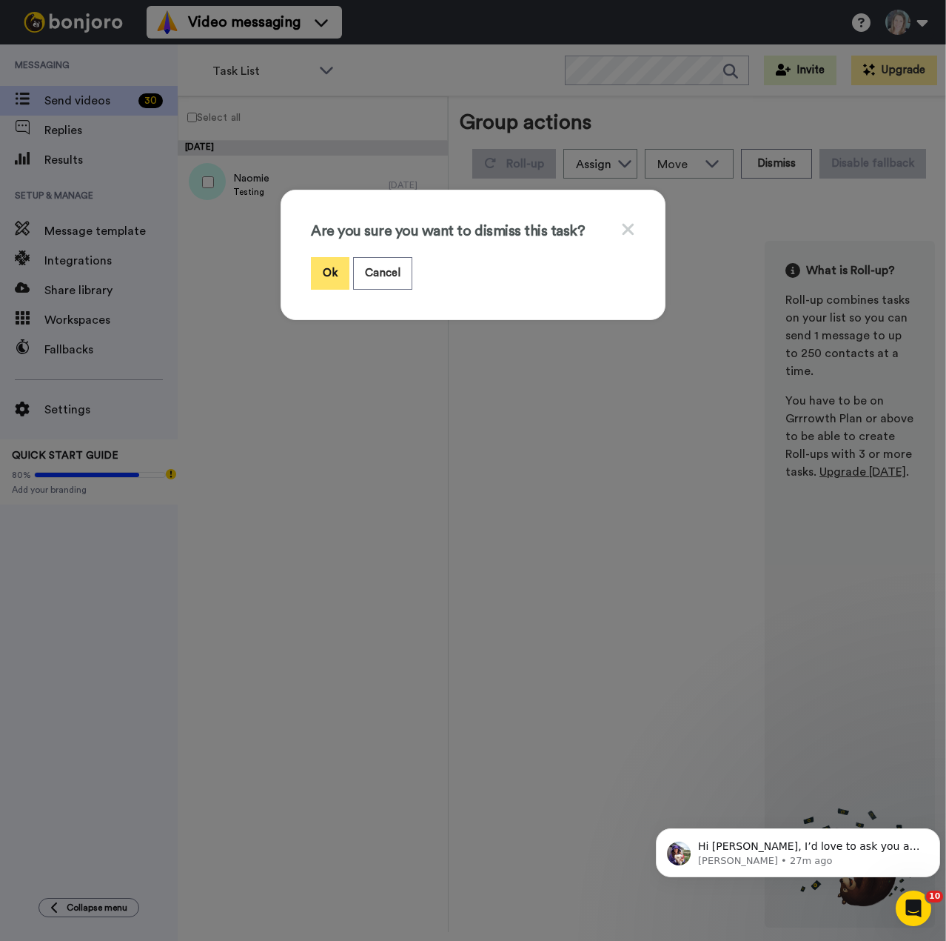
click at [318, 281] on button "Ok" at bounding box center [330, 273] width 39 height 32
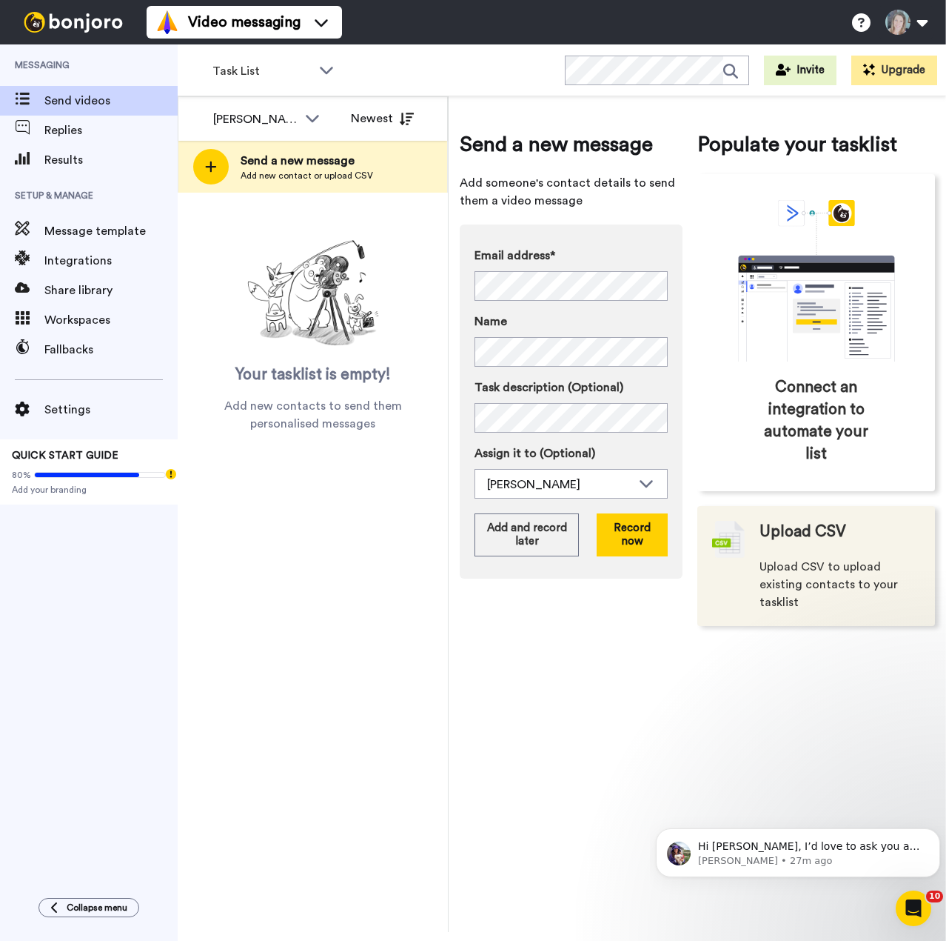
click at [785, 557] on div "Upload CSV Upload CSV to upload existing contacts to your tasklist" at bounding box center [840, 566] width 161 height 90
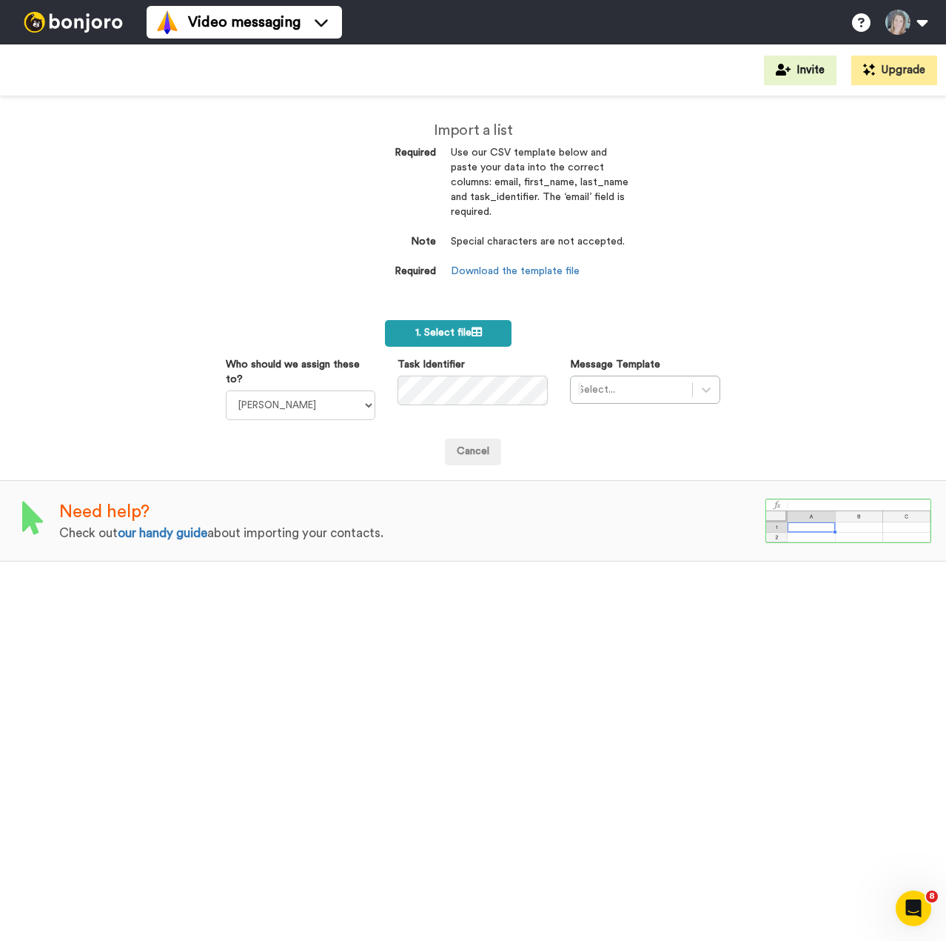
click at [431, 330] on span "1. Select file" at bounding box center [448, 332] width 67 height 10
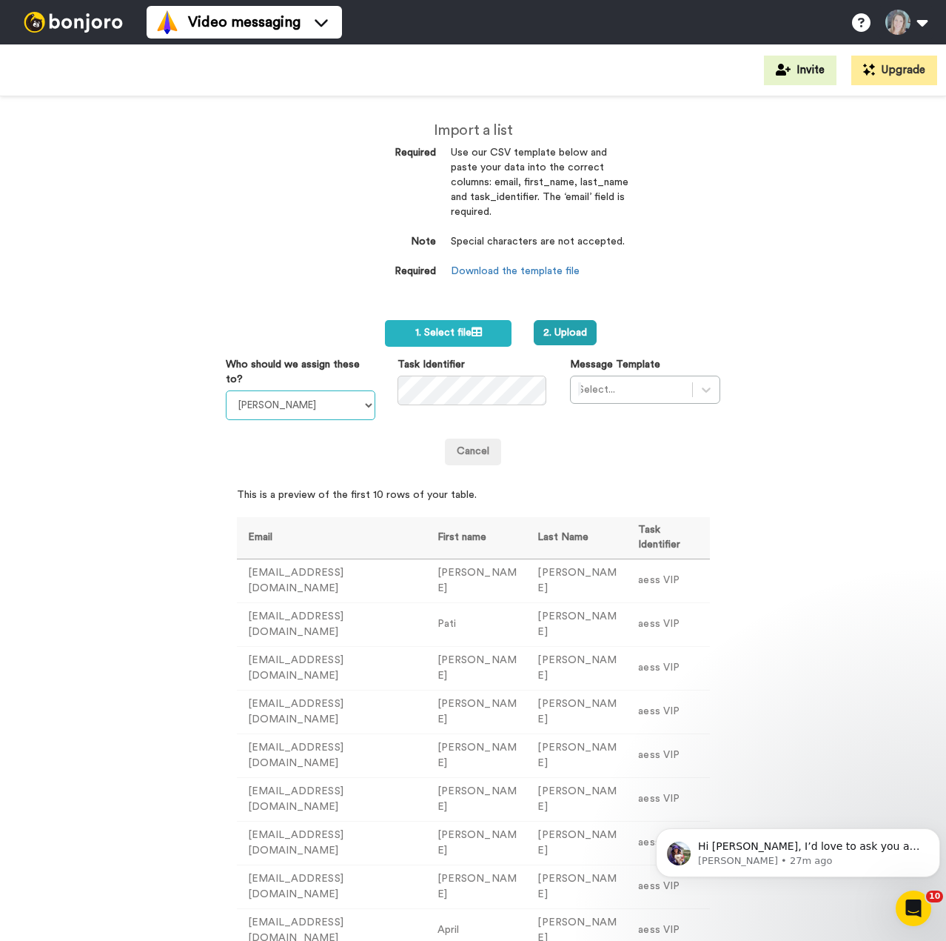
click at [342, 399] on select "Anna Tower Jena Sigal Pati Diaz Sara Walka Naomie Harris" at bounding box center [301, 405] width 150 height 30
select select "bf907703-e70c-4f4a-b4b6-a47ca18da882"
click at [226, 390] on select "Anna Tower Jena Sigal Pati Diaz Sara Walka Naomie Harris" at bounding box center [301, 405] width 150 height 30
drag, startPoint x: 635, startPoint y: 401, endPoint x: 626, endPoint y: 401, distance: 8.9
click at [632, 401] on div "Select..." at bounding box center [645, 389] width 150 height 28
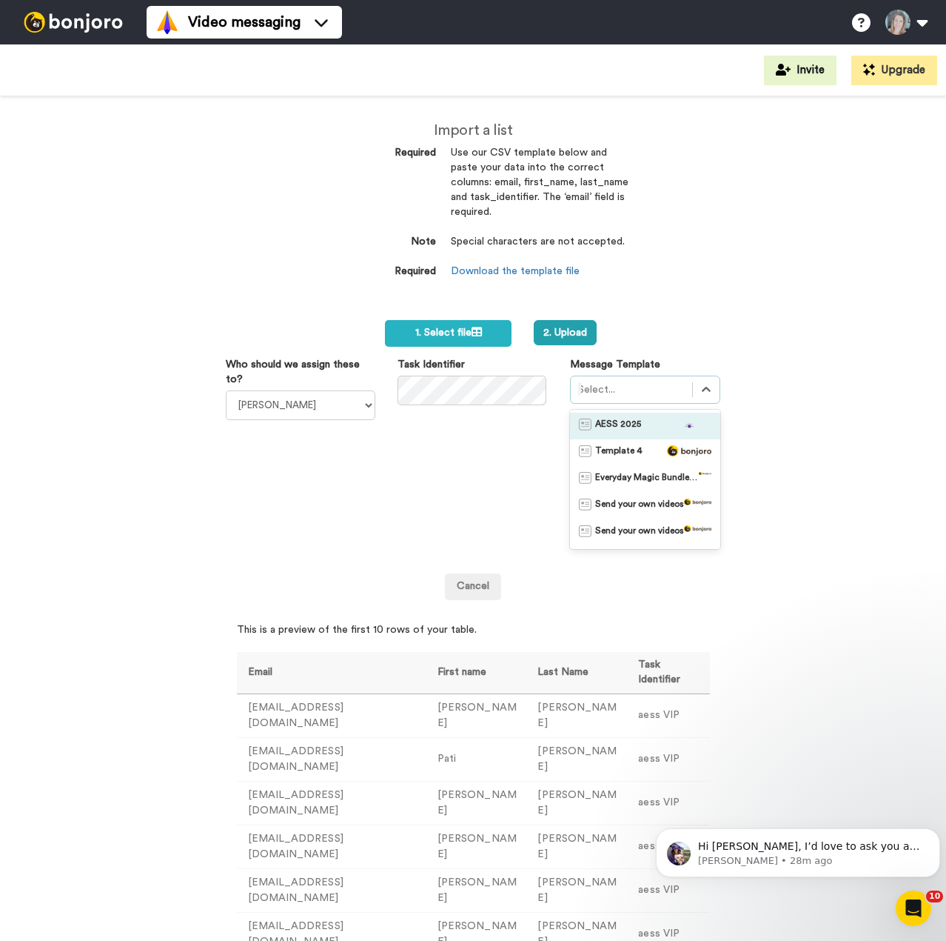
click at [609, 426] on span "AESS 2025" at bounding box center [618, 425] width 46 height 15
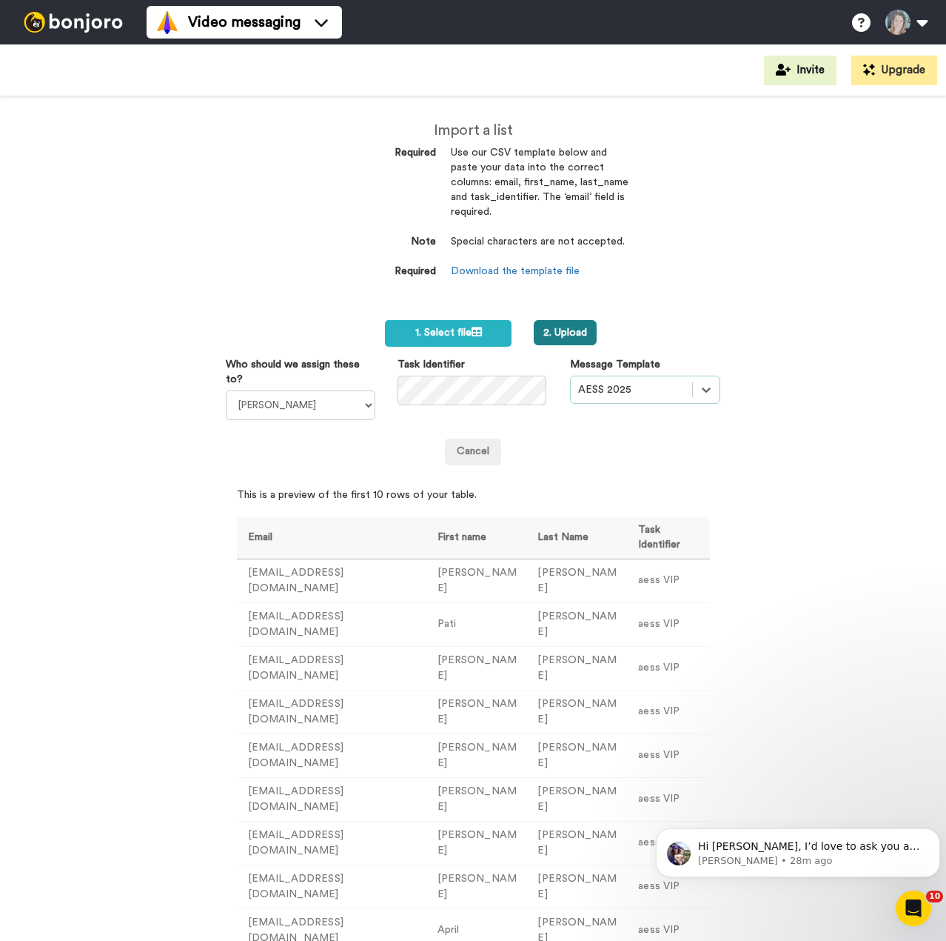
click at [570, 336] on button "2. Upload" at bounding box center [565, 332] width 63 height 25
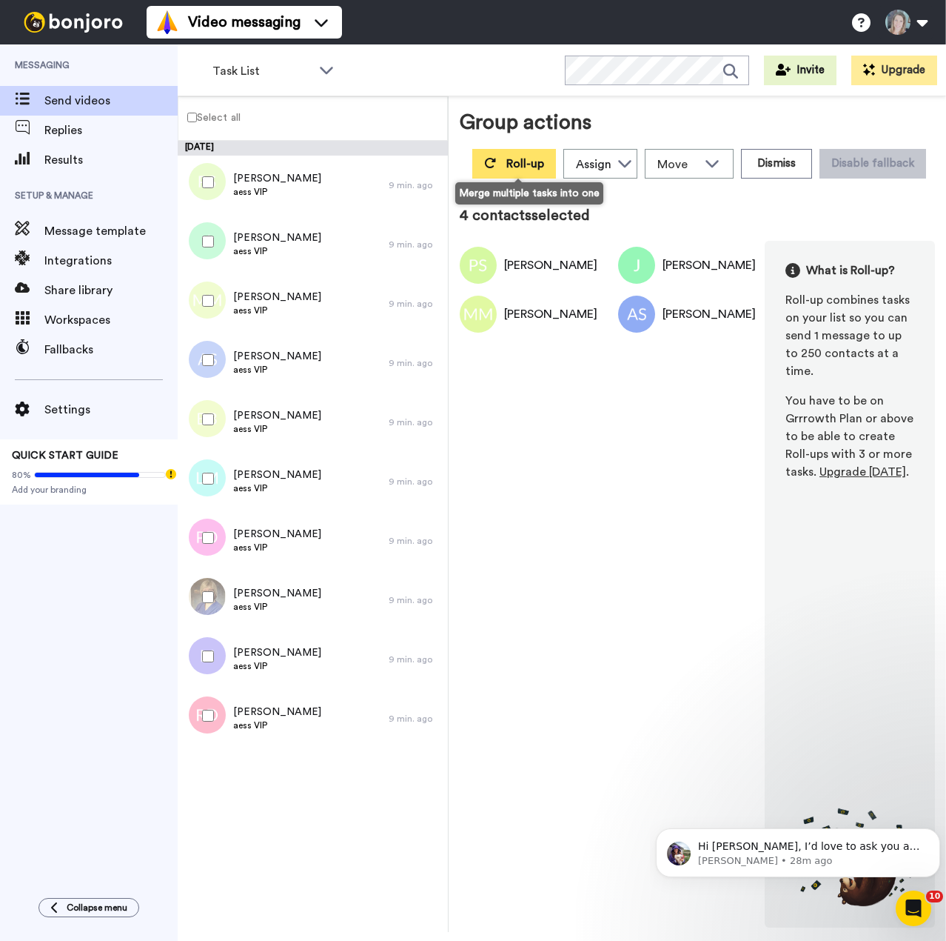
click at [532, 164] on span "Roll-up" at bounding box center [526, 164] width 38 height 12
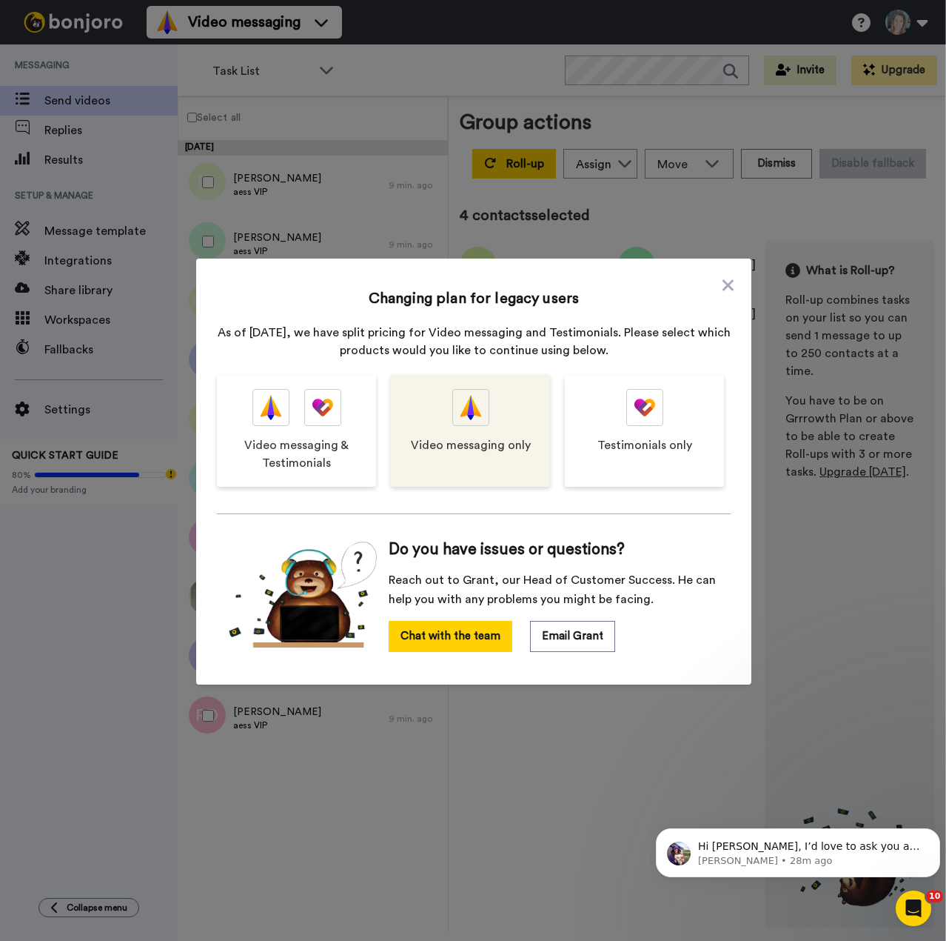
click at [473, 429] on div "Video messaging only" at bounding box center [470, 430] width 159 height 113
